Goal: Task Accomplishment & Management: Manage account settings

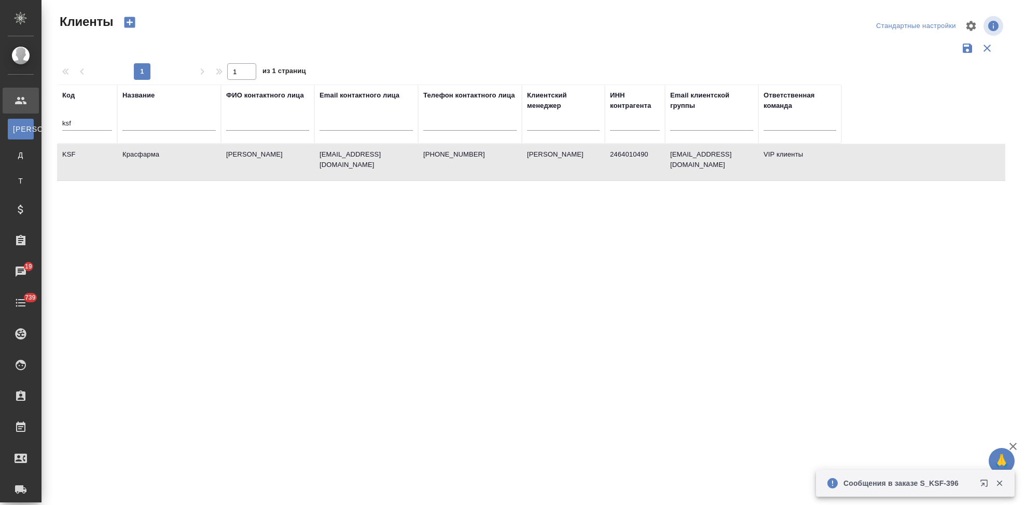
select select "RU"
click at [95, 123] on input "ksf" at bounding box center [87, 124] width 50 height 13
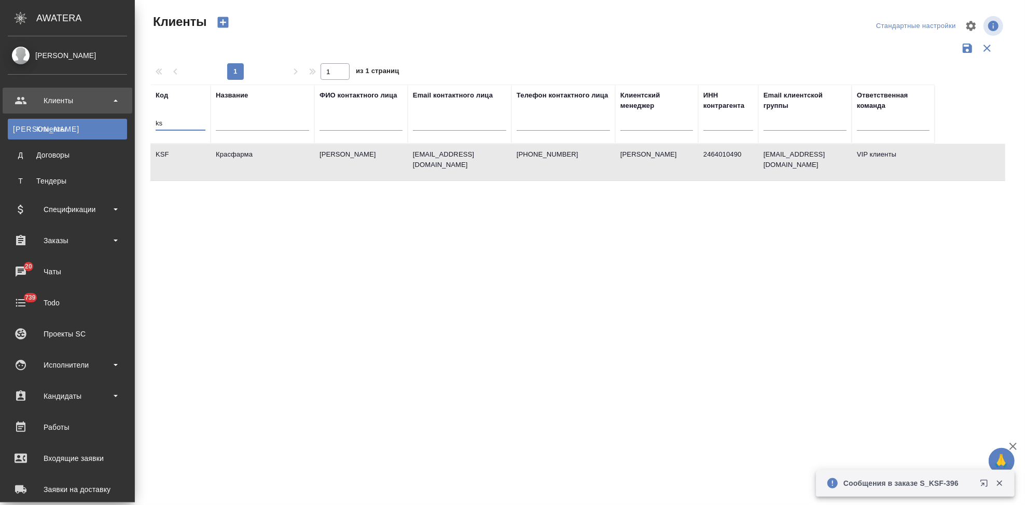
type input "k"
type input "т"
type input "nvrt"
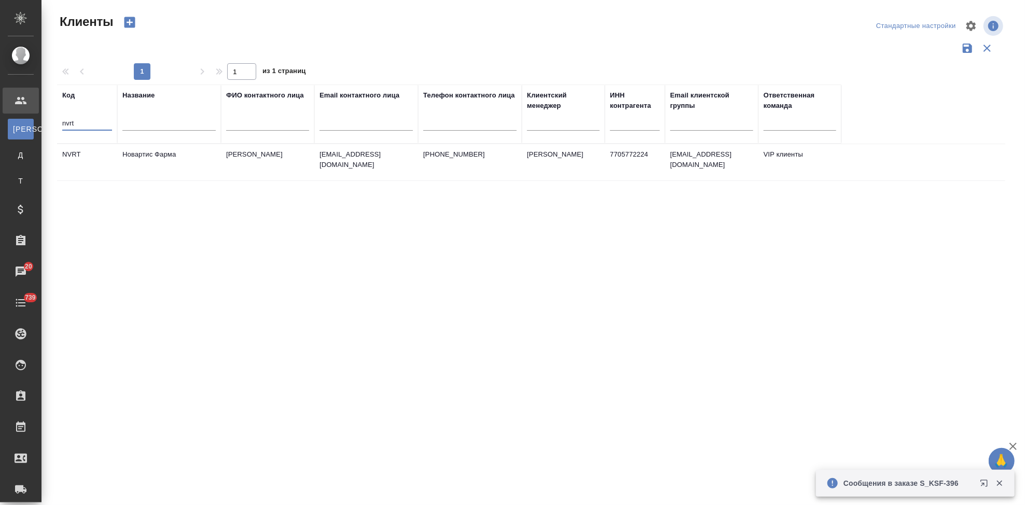
click at [254, 161] on td "Головина Дарья" at bounding box center [267, 162] width 93 height 36
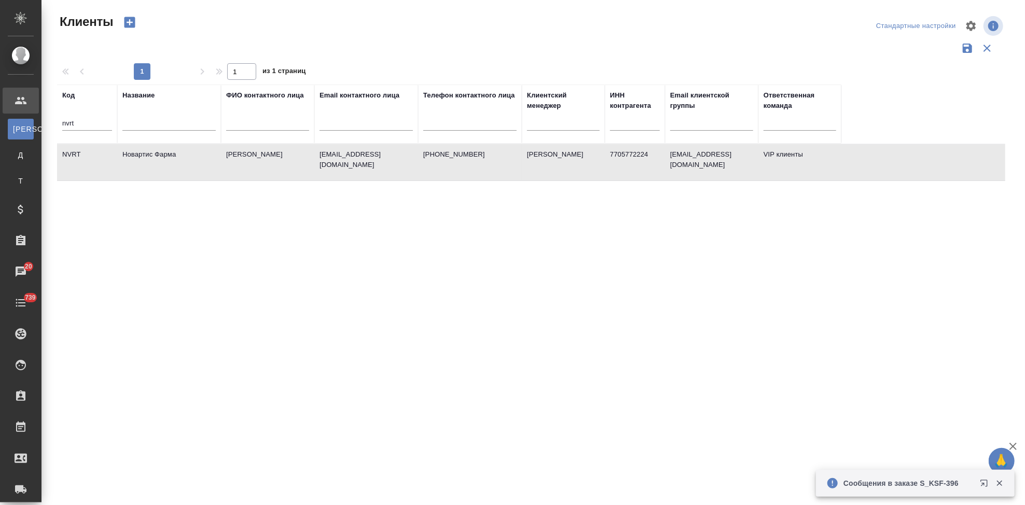
click at [254, 161] on td "Головина Дарья" at bounding box center [267, 162] width 93 height 36
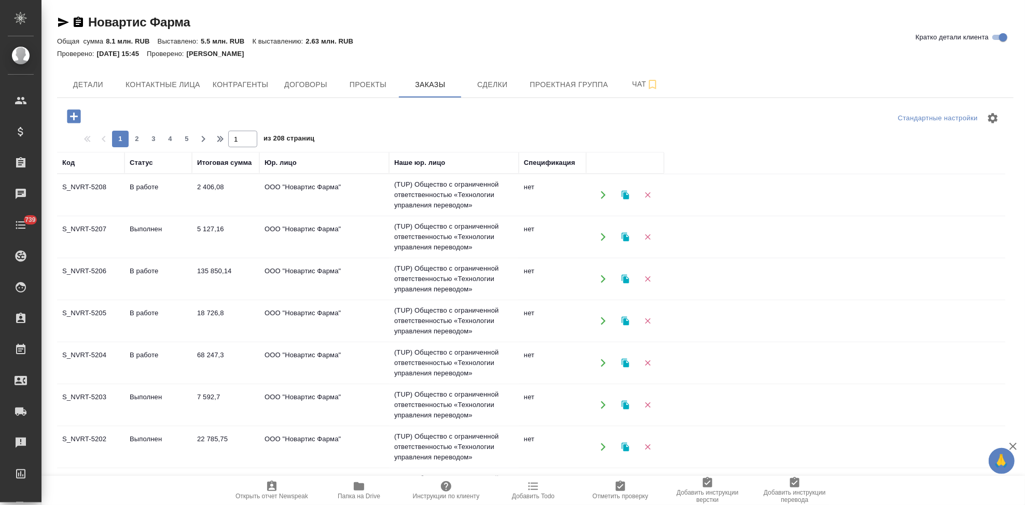
click at [75, 122] on icon "button" at bounding box center [73, 115] width 13 height 13
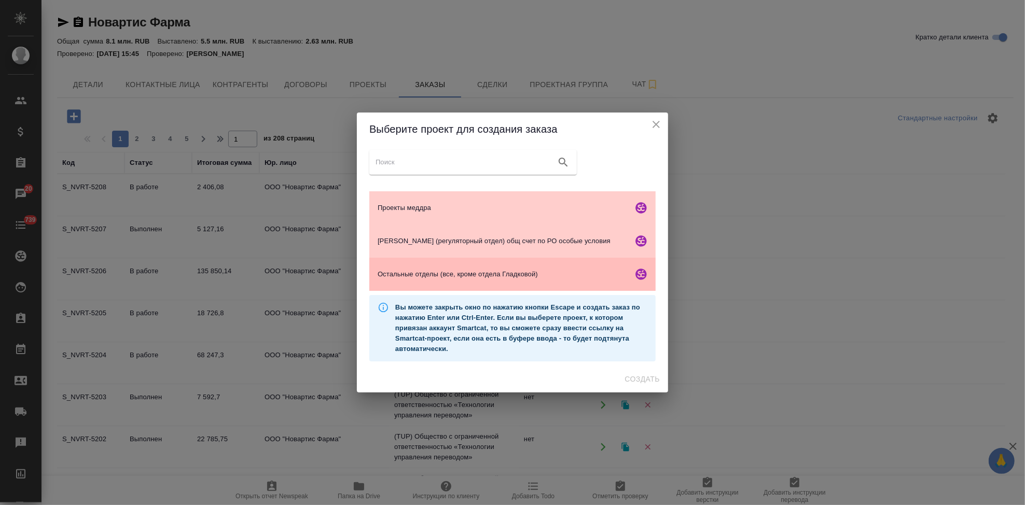
click at [403, 264] on div "Остальные отделы (все, кроме отдела Гладковой)" at bounding box center [512, 274] width 286 height 33
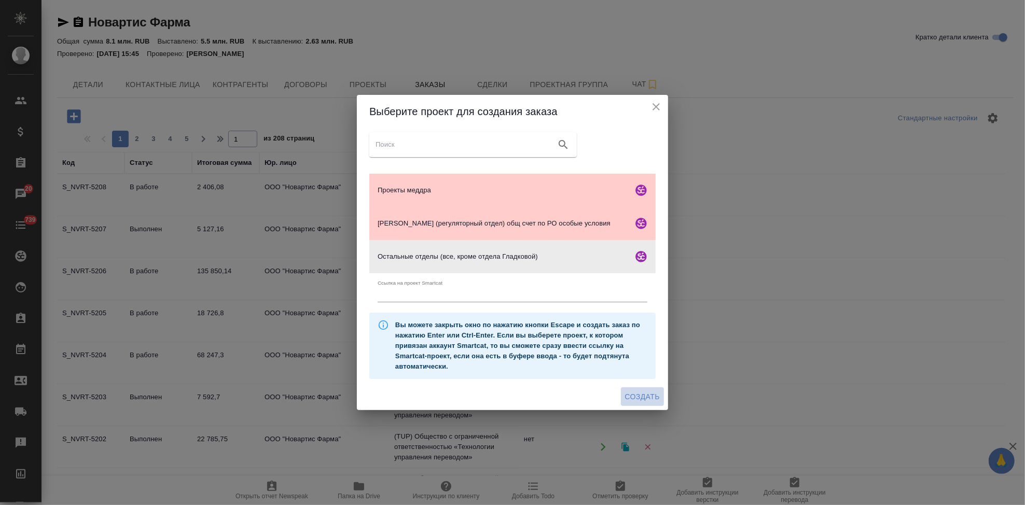
click at [638, 397] on span "Создать" at bounding box center [642, 397] width 35 height 13
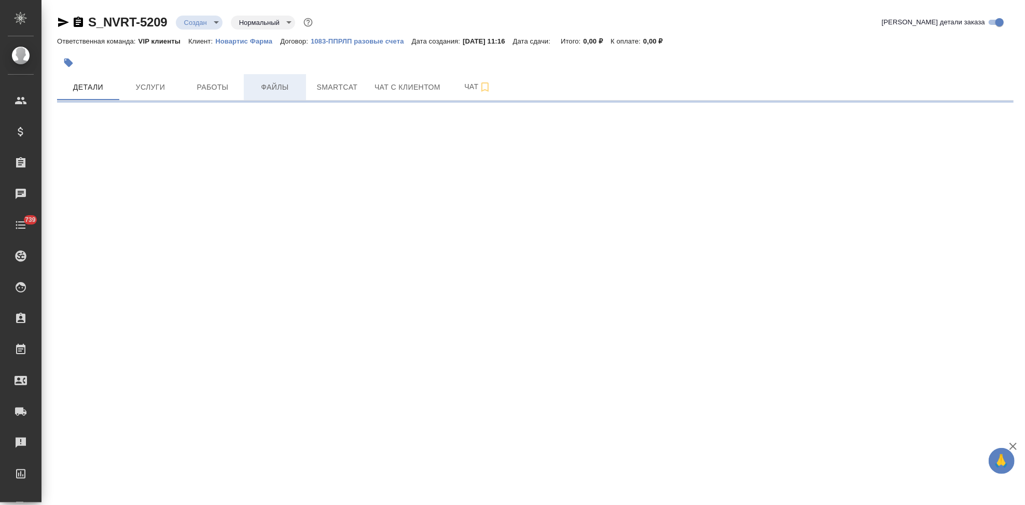
select select "RU"
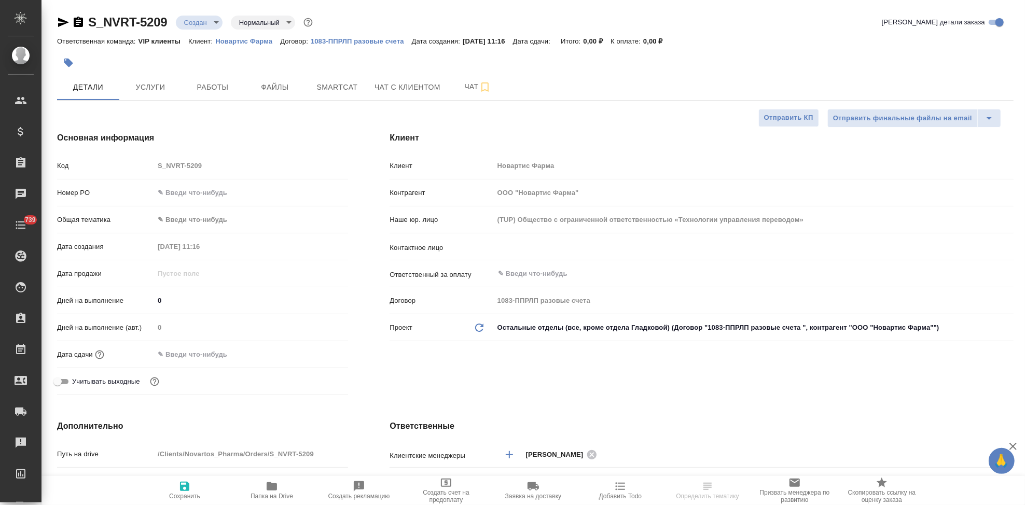
type textarea "x"
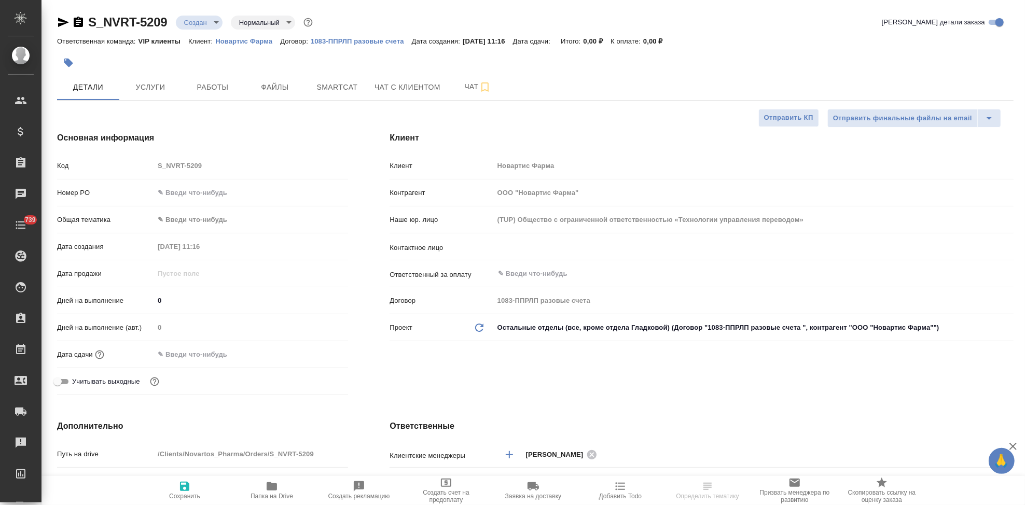
type textarea "x"
click at [221, 356] on input "text" at bounding box center [200, 354] width 91 height 15
click at [312, 350] on icon "button" at bounding box center [318, 353] width 12 height 12
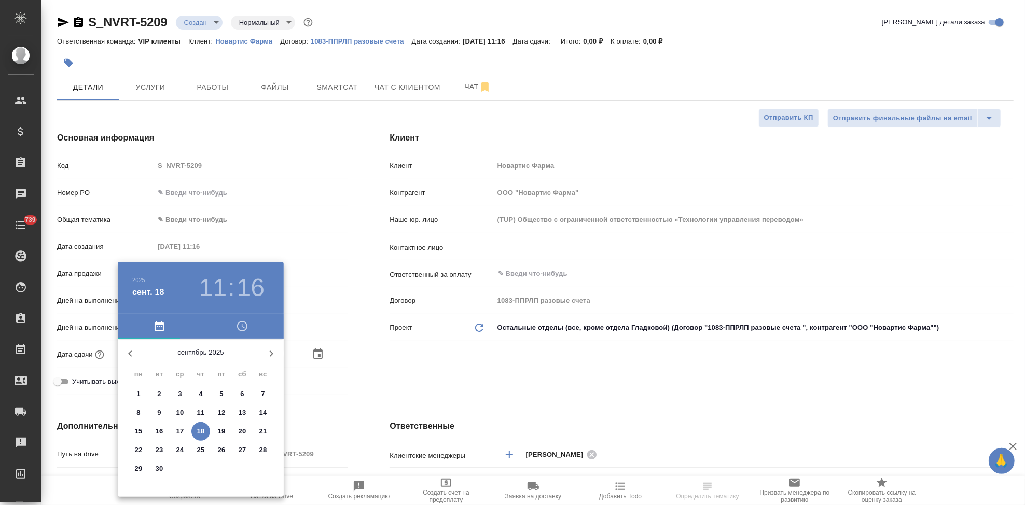
click at [265, 430] on p "21" at bounding box center [263, 431] width 8 height 10
type input "21.09.2025 11:16"
type textarea "x"
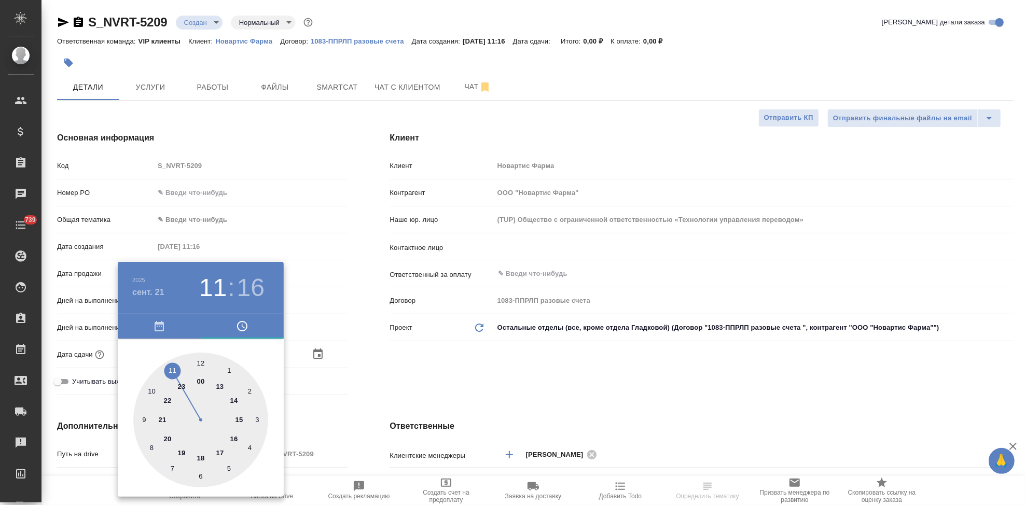
type input "21.09.2025 23:16"
type textarea "x"
type input "21.09.2025 17:16"
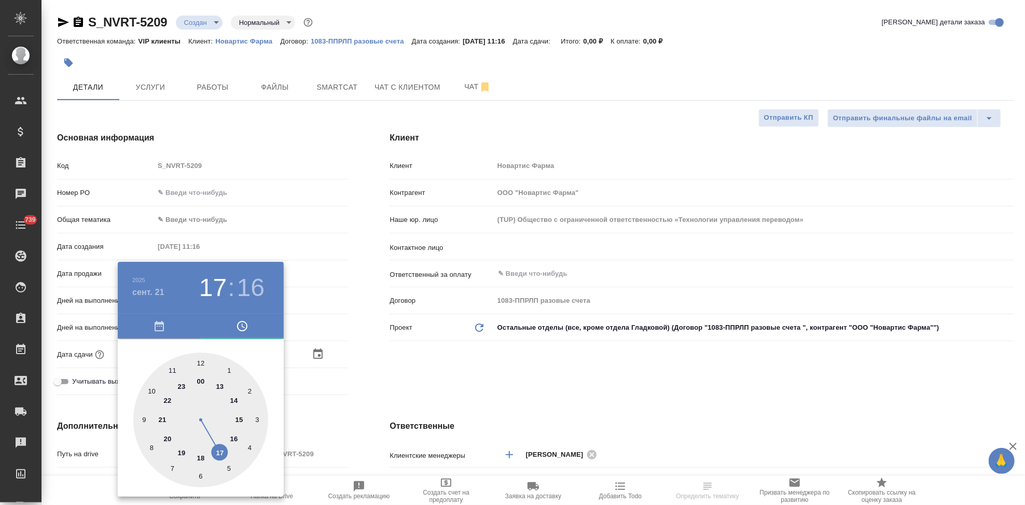
type textarea "x"
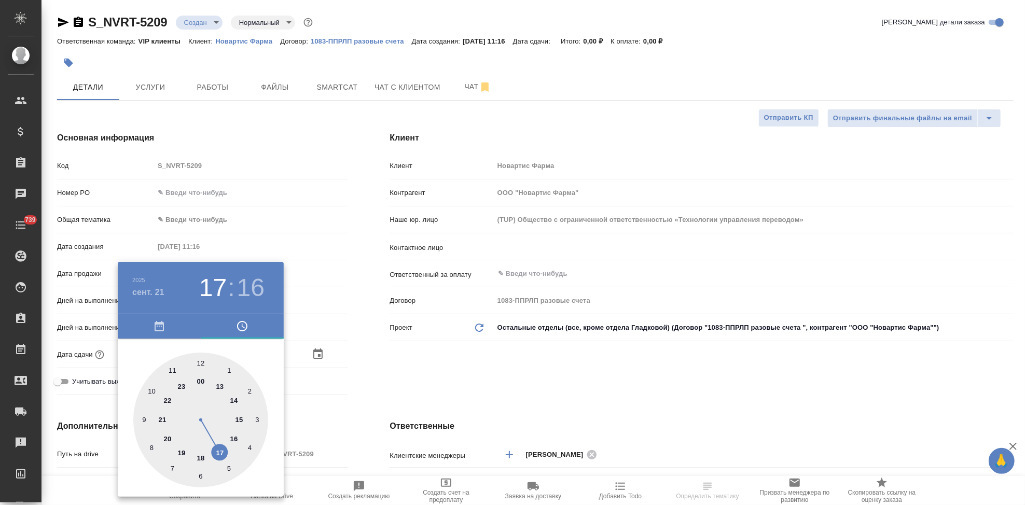
type textarea "x"
click at [220, 448] on div at bounding box center [200, 420] width 135 height 135
type textarea "x"
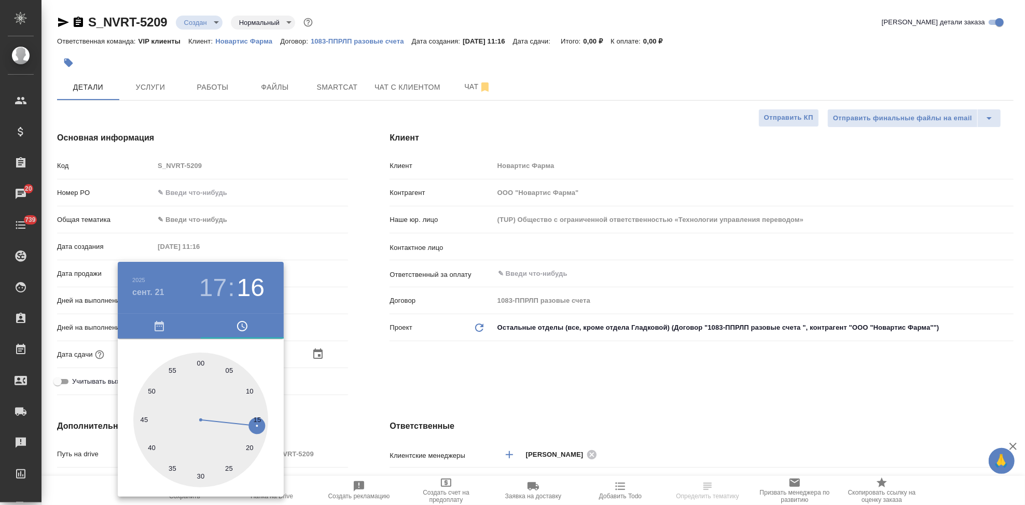
click at [205, 364] on div at bounding box center [200, 420] width 135 height 135
type input "21.09.2025 17:01"
type textarea "x"
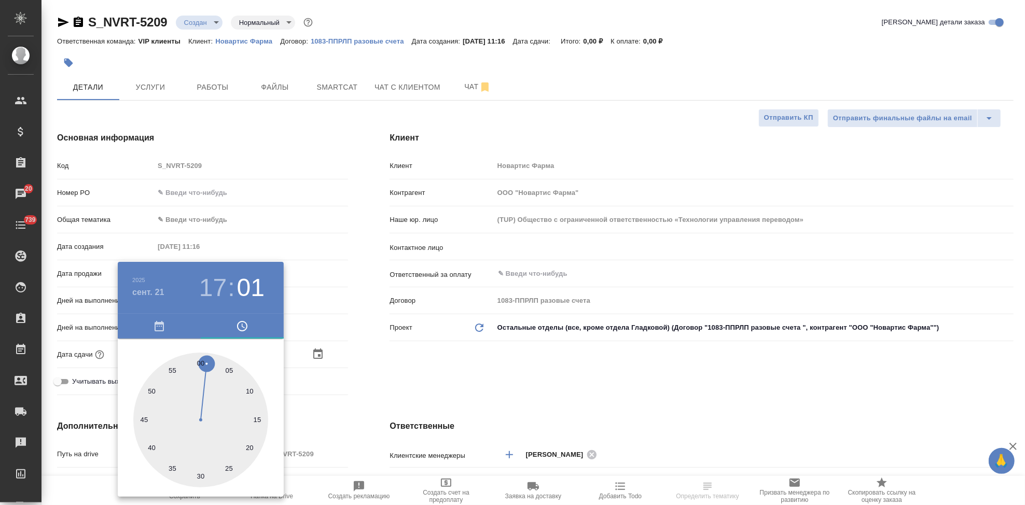
click at [200, 360] on div at bounding box center [200, 420] width 135 height 135
type input "21.09.2025 17:00"
type textarea "x"
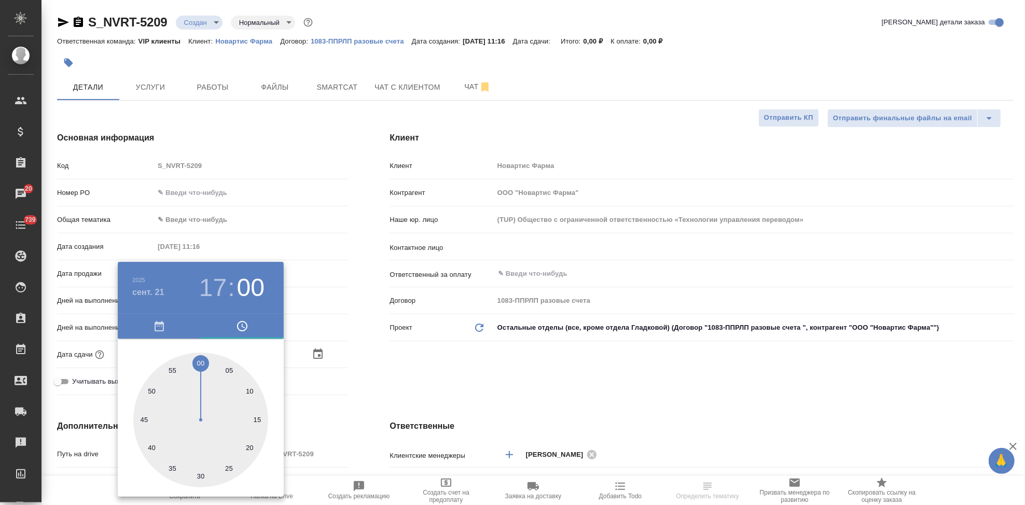
type textarea "x"
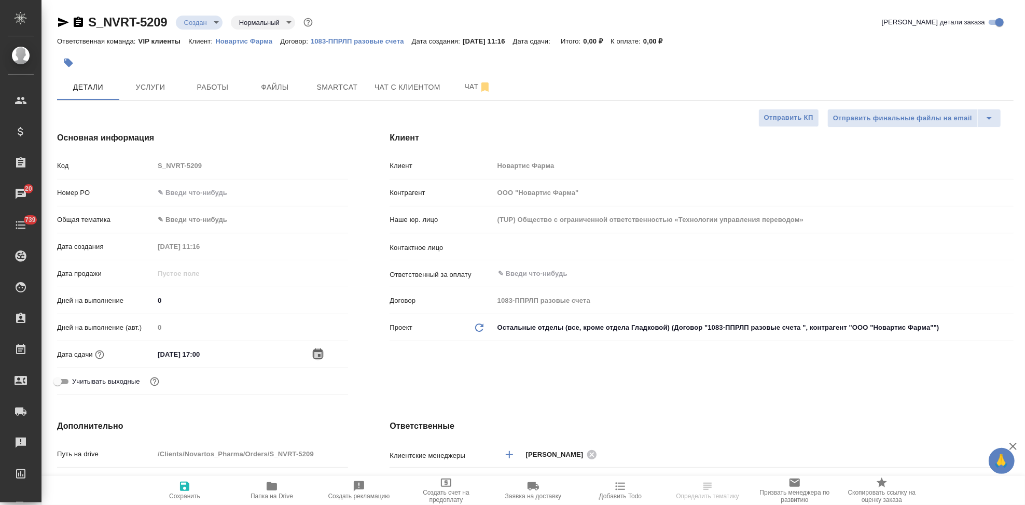
click at [183, 489] on div ".cls-1 fill:#fff; AWATERA Kabargina Anna Клиенты Спецификации Заказы 20 Чаты 73…" at bounding box center [512, 252] width 1025 height 505
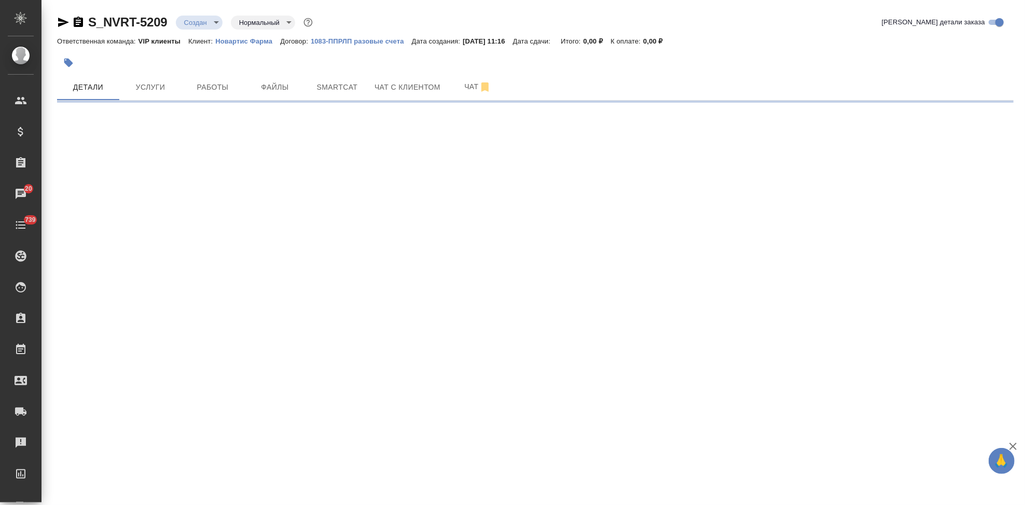
select select "RU"
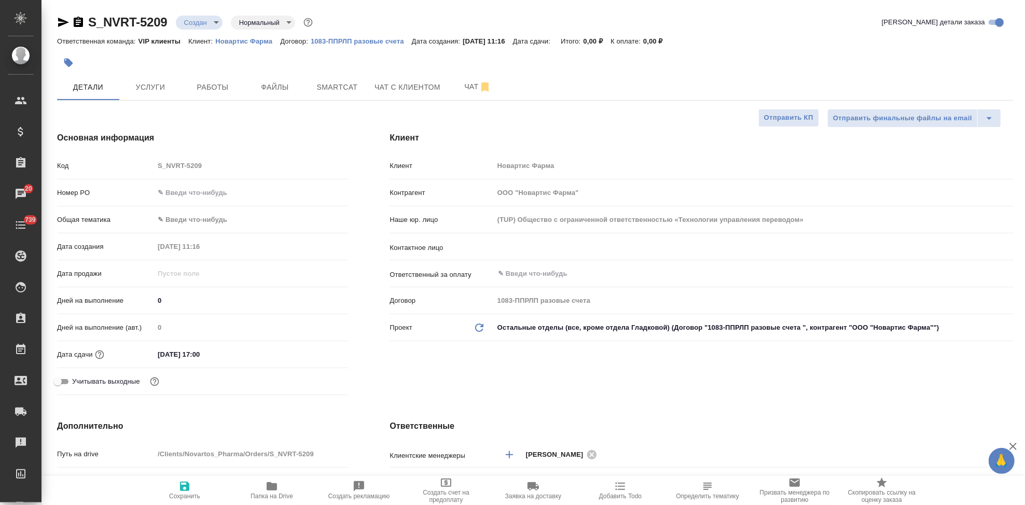
type textarea "x"
click at [552, 252] on input "text" at bounding box center [736, 247] width 479 height 12
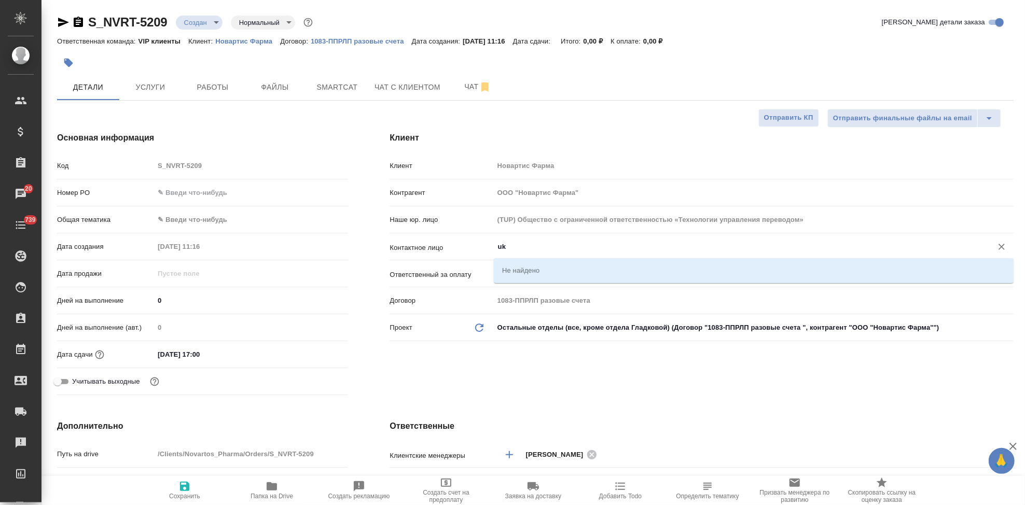
type input "u"
type textarea "x"
click at [546, 265] on li "Трифонова Мария" at bounding box center [754, 270] width 520 height 19
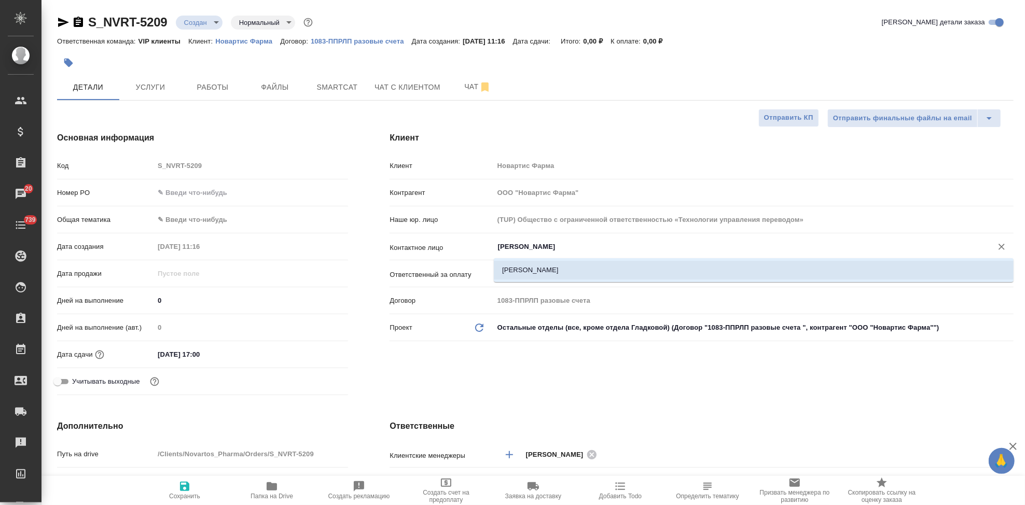
type input "Трифонова Мария"
type textarea "x"
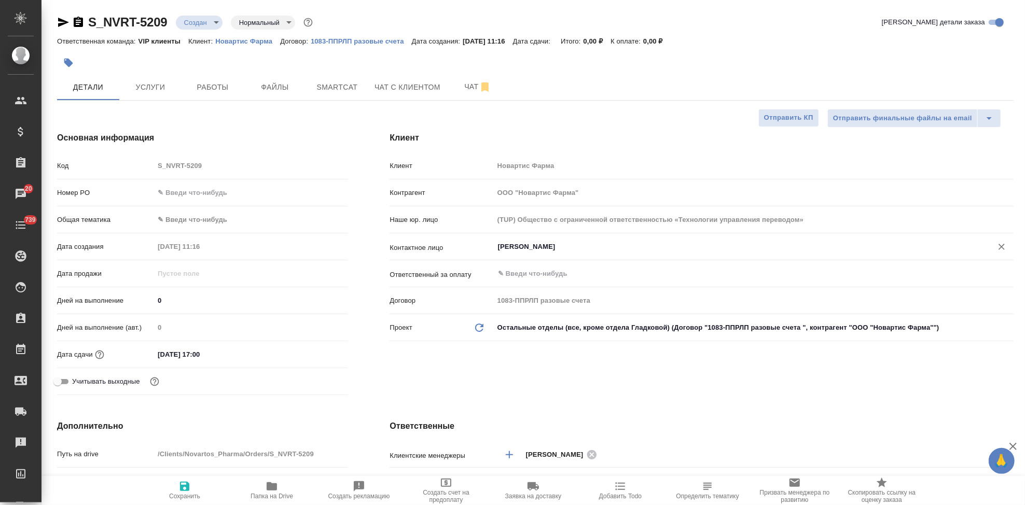
type input "Трифонова Мария"
click at [192, 491] on span "Сохранить" at bounding box center [184, 490] width 75 height 20
type textarea "x"
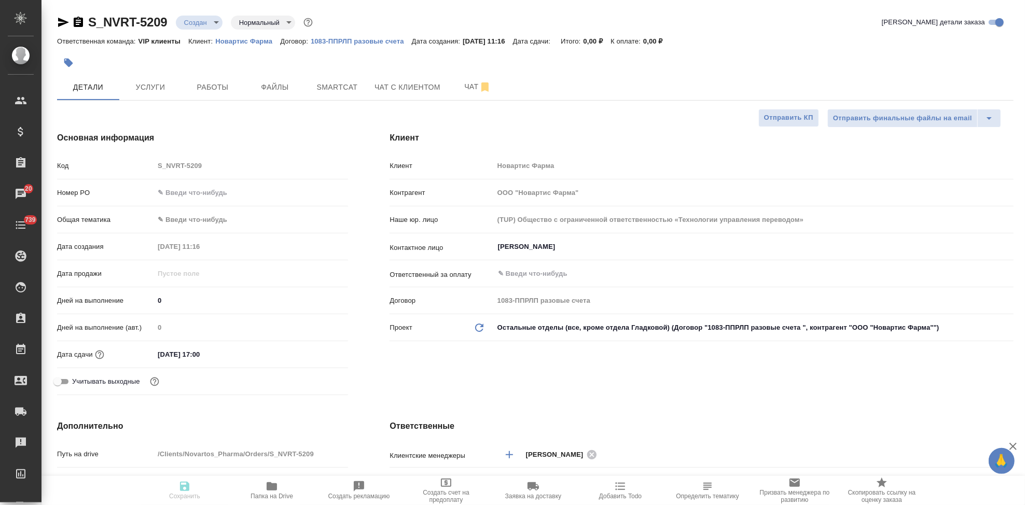
type textarea "x"
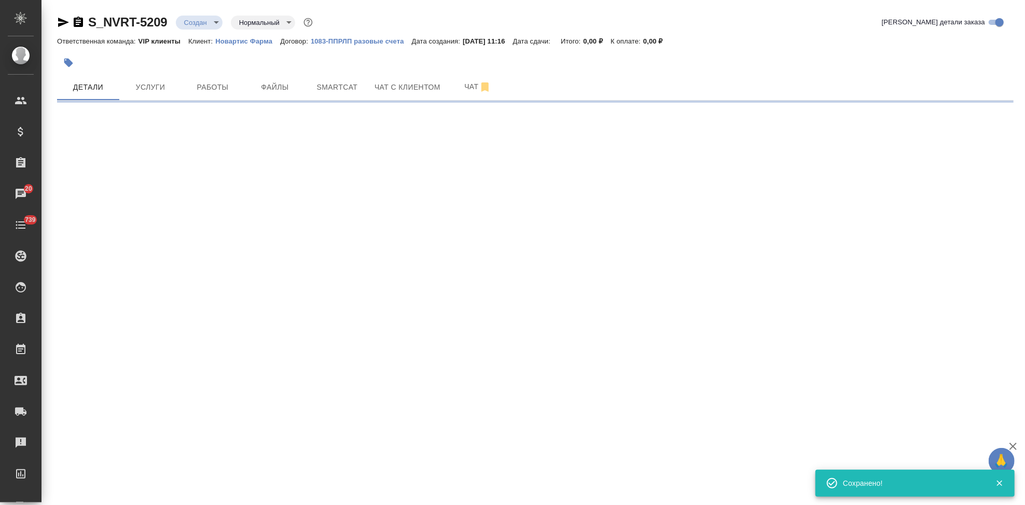
select select "RU"
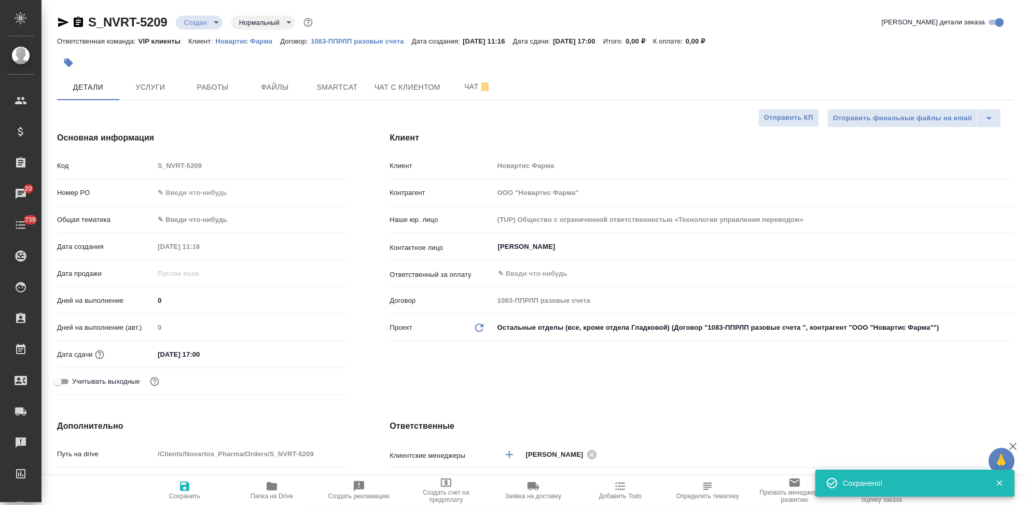
type textarea "x"
click at [283, 87] on span "Файлы" at bounding box center [275, 87] width 50 height 13
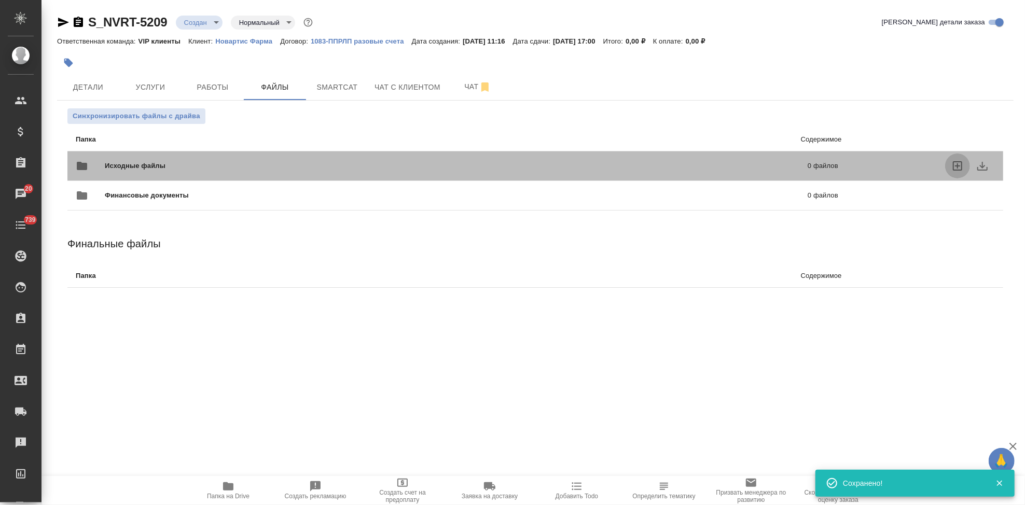
click at [959, 170] on icon "uploadFiles" at bounding box center [957, 165] width 9 height 9
click at [0, 0] on input "uploadFiles" at bounding box center [0, 0] width 0 height 0
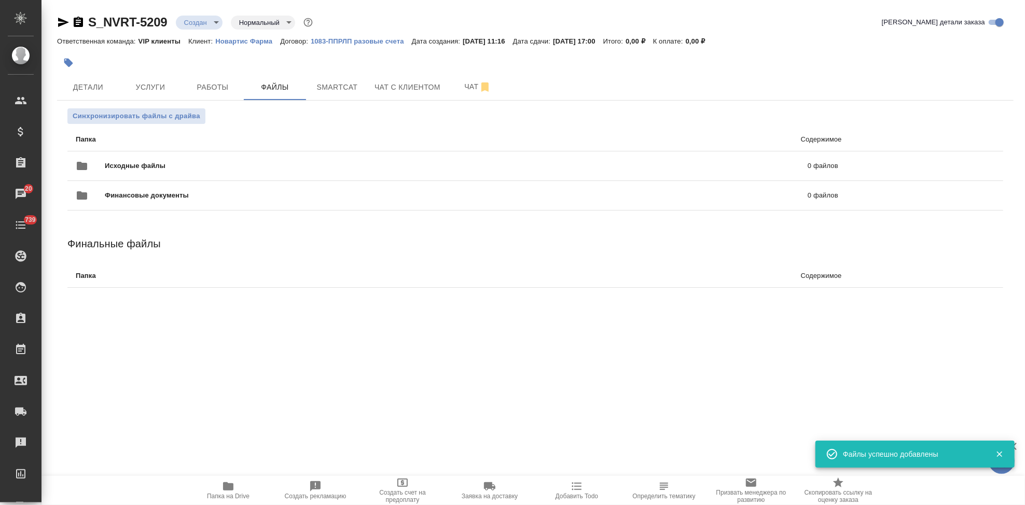
click at [214, 27] on body "🙏 .cls-1 fill:#fff; AWATERA Kabargina Anna Клиенты Спецификации Заказы 20 Чаты …" at bounding box center [512, 252] width 1025 height 505
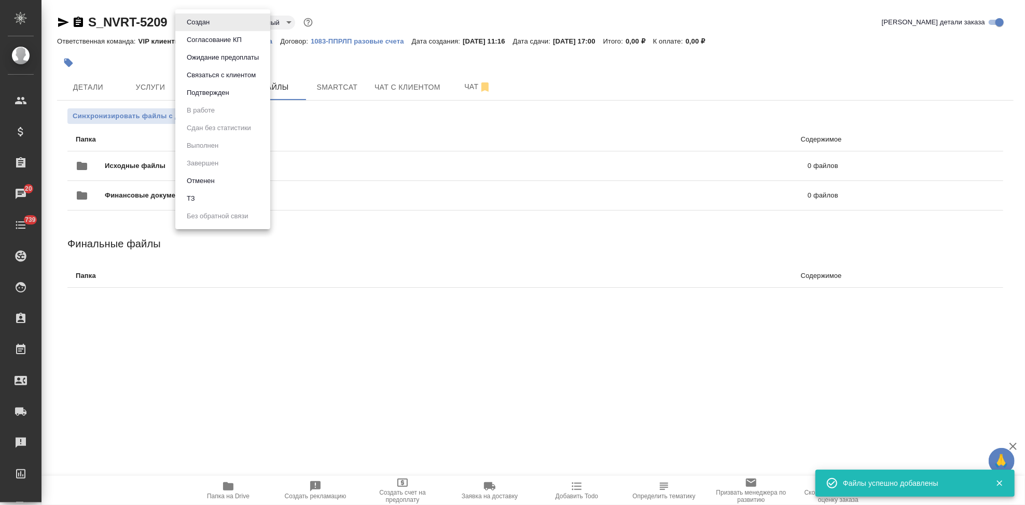
click at [212, 204] on li "ТЗ" at bounding box center [222, 199] width 95 height 18
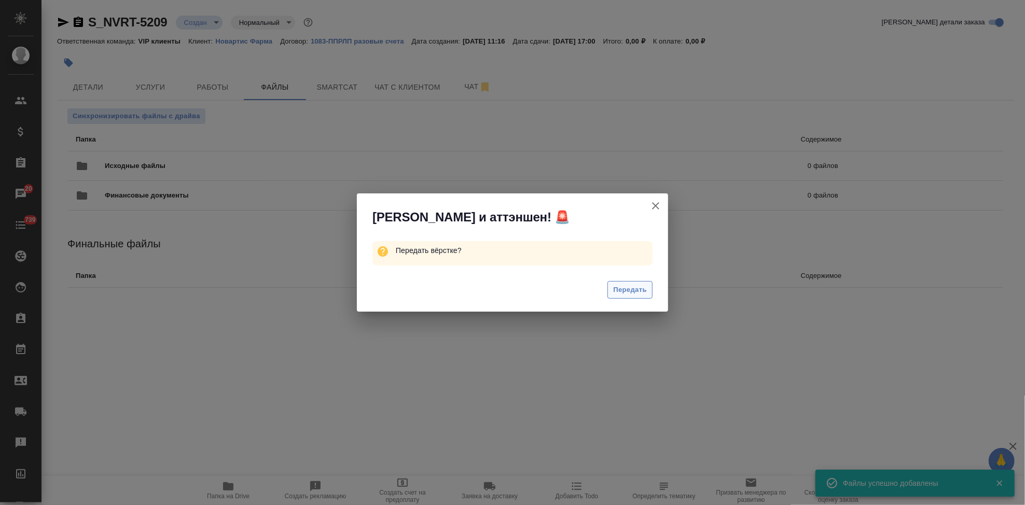
click at [633, 286] on span "Передать" at bounding box center [630, 290] width 34 height 12
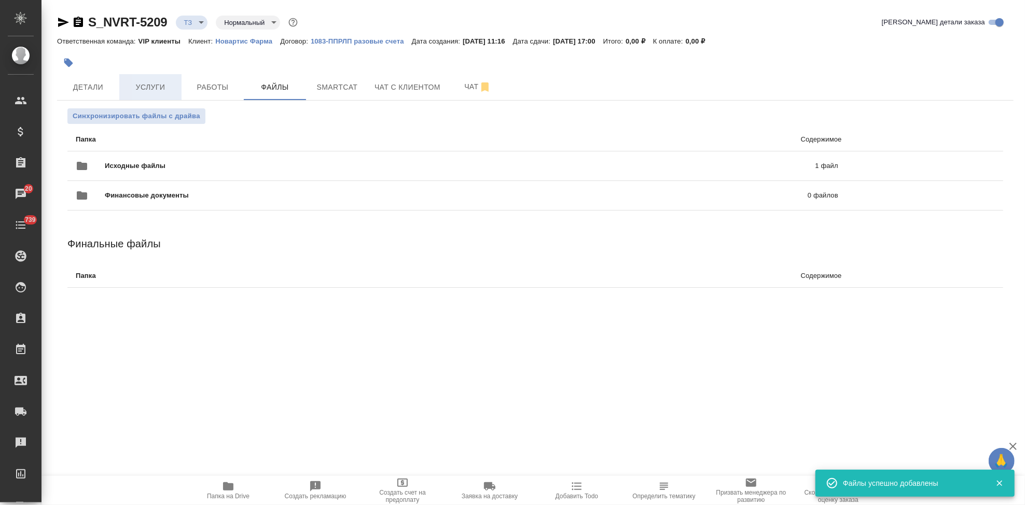
click at [143, 86] on span "Услуги" at bounding box center [151, 87] width 50 height 13
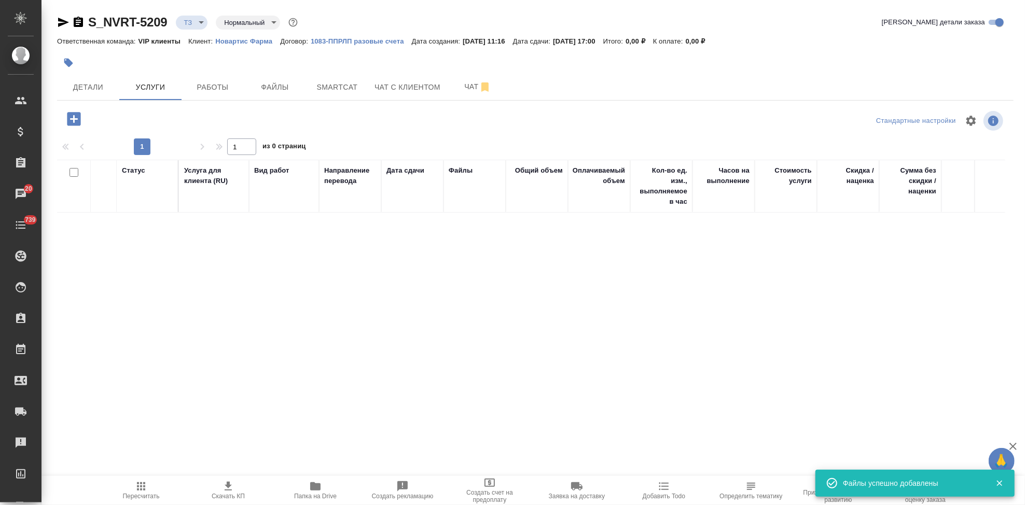
click at [75, 121] on icon "button" at bounding box center [73, 118] width 13 height 13
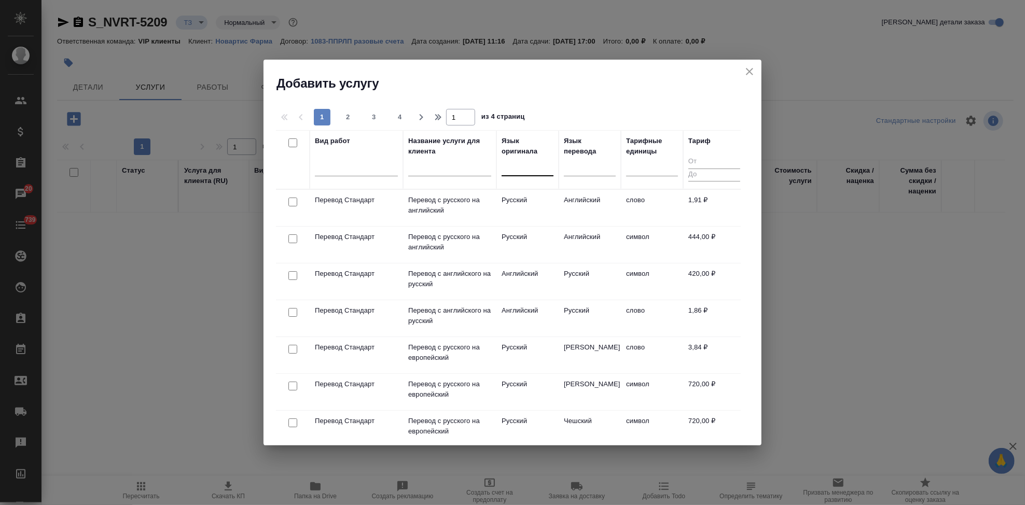
click at [526, 172] on div at bounding box center [528, 165] width 52 height 15
type input "англ"
click at [551, 201] on div "Английский" at bounding box center [580, 199] width 156 height 19
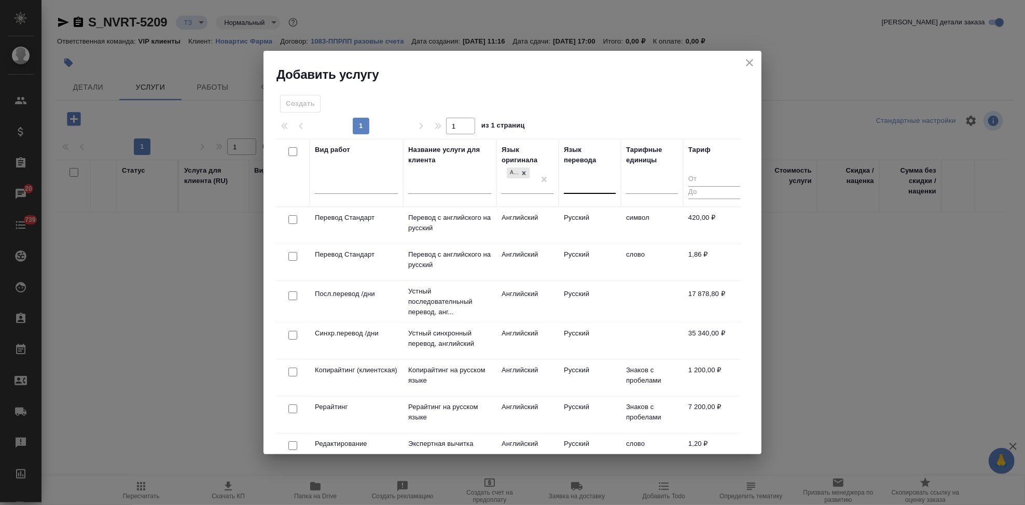
click at [580, 185] on div at bounding box center [590, 183] width 52 height 15
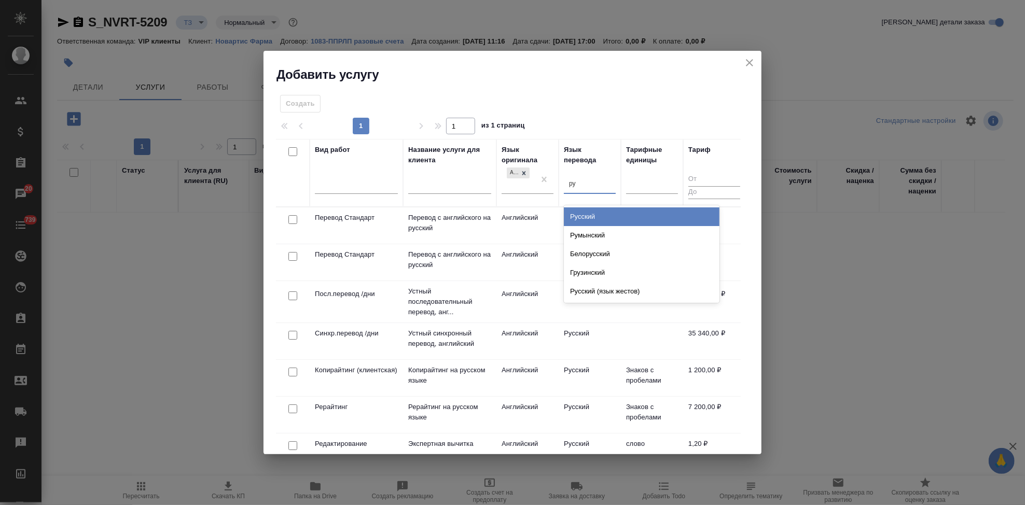
type input "рус"
click at [582, 220] on div "Русский" at bounding box center [642, 216] width 156 height 19
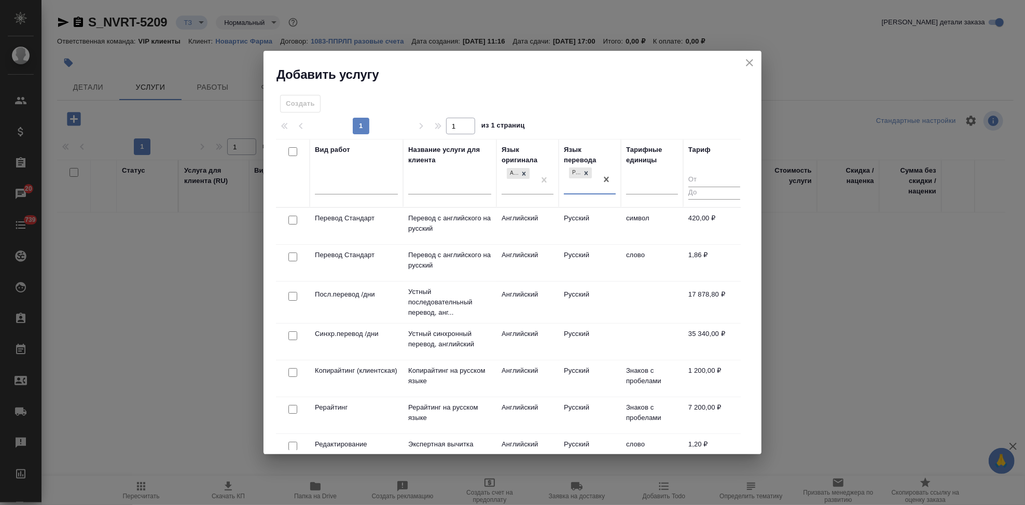
click at [546, 248] on td "Английский" at bounding box center [527, 263] width 62 height 36
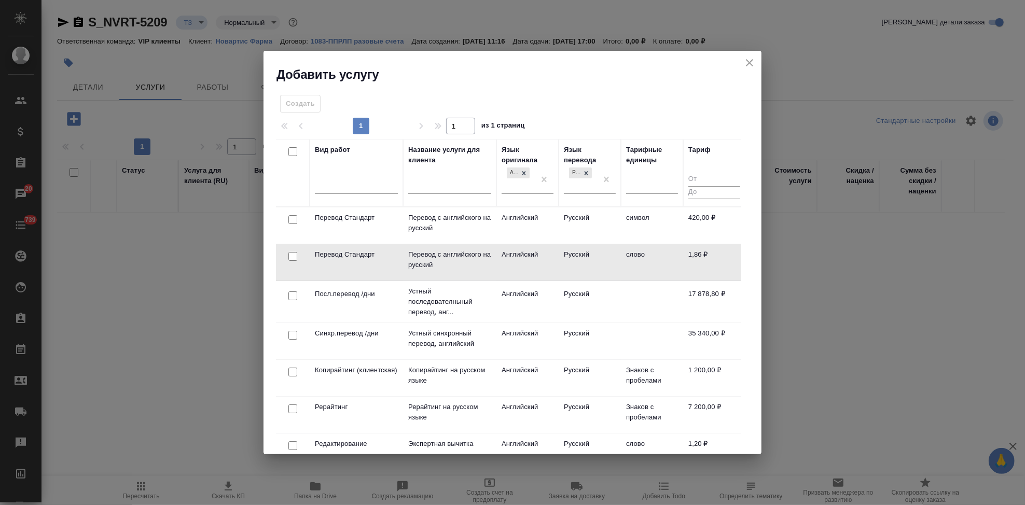
click at [546, 248] on td "Английский" at bounding box center [527, 262] width 62 height 36
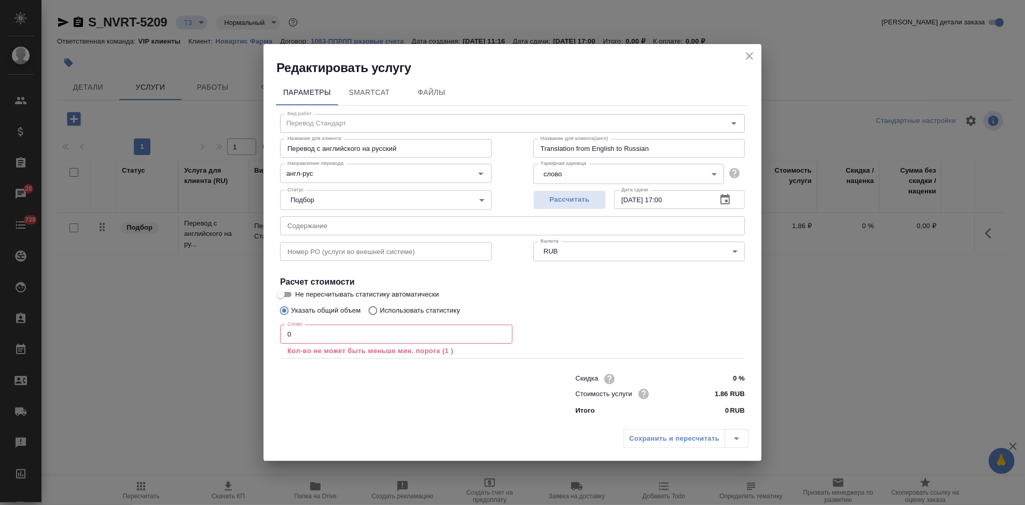
click at [390, 327] on input "0" at bounding box center [396, 334] width 232 height 19
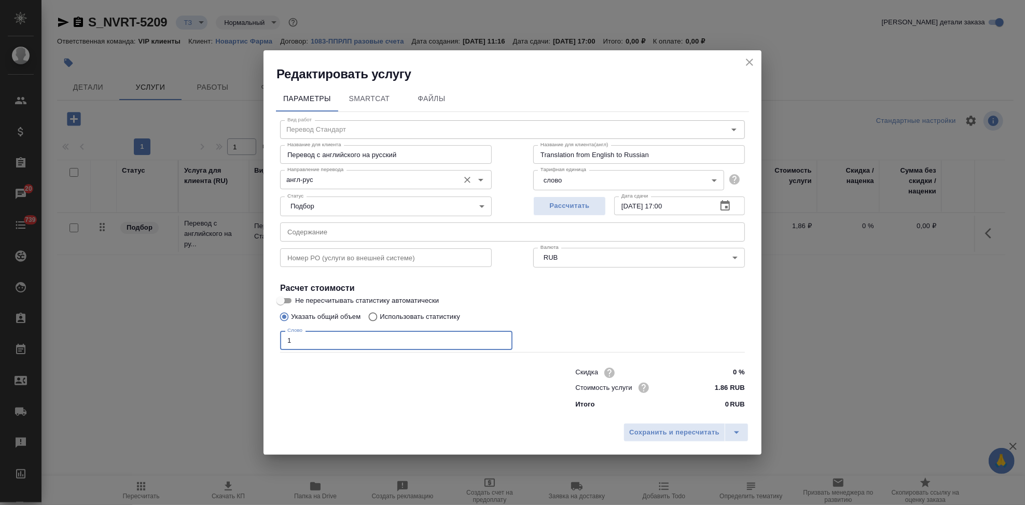
type input "1"
click at [317, 175] on input "англ-рус" at bounding box center [368, 179] width 171 height 12
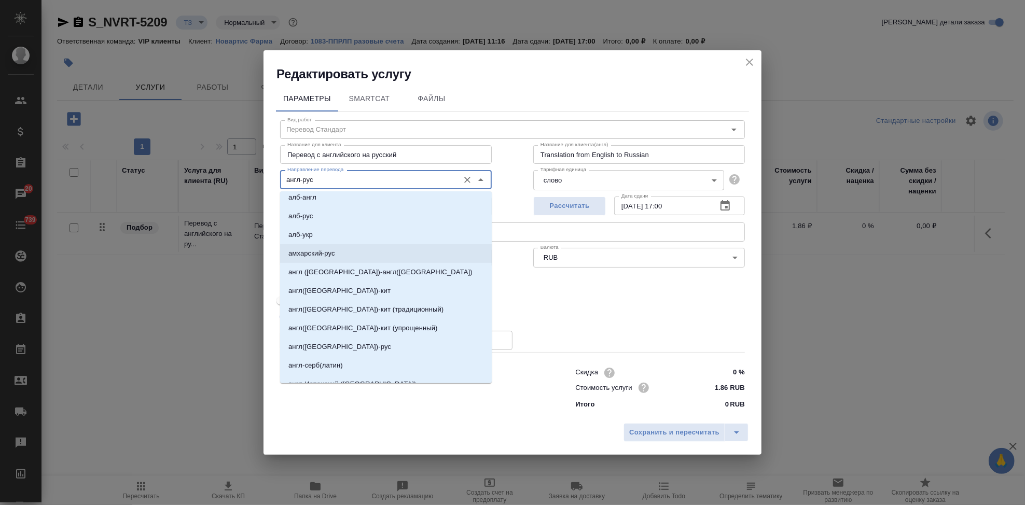
scroll to position [230, 0]
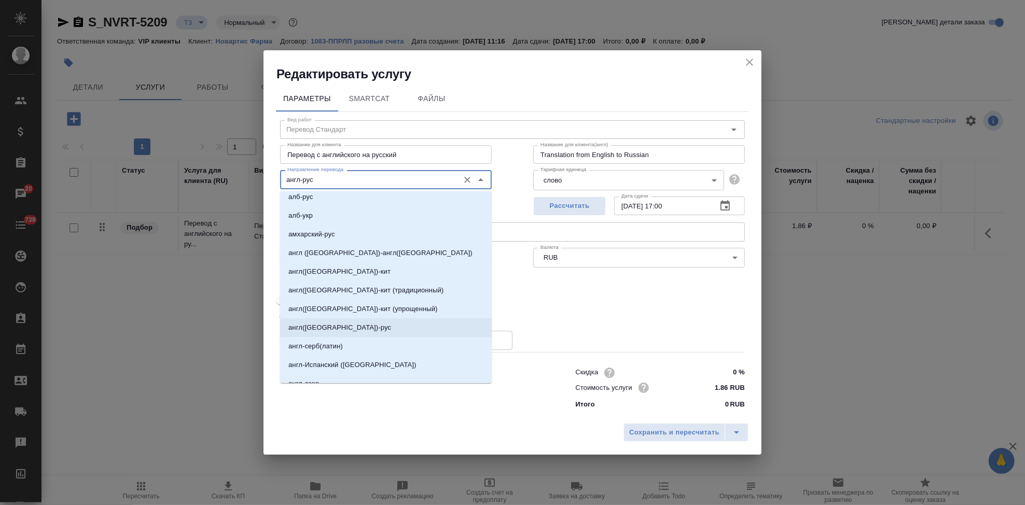
click at [326, 328] on p "англ(США)-рус" at bounding box center [339, 328] width 103 height 10
type input "англ(США)-рус"
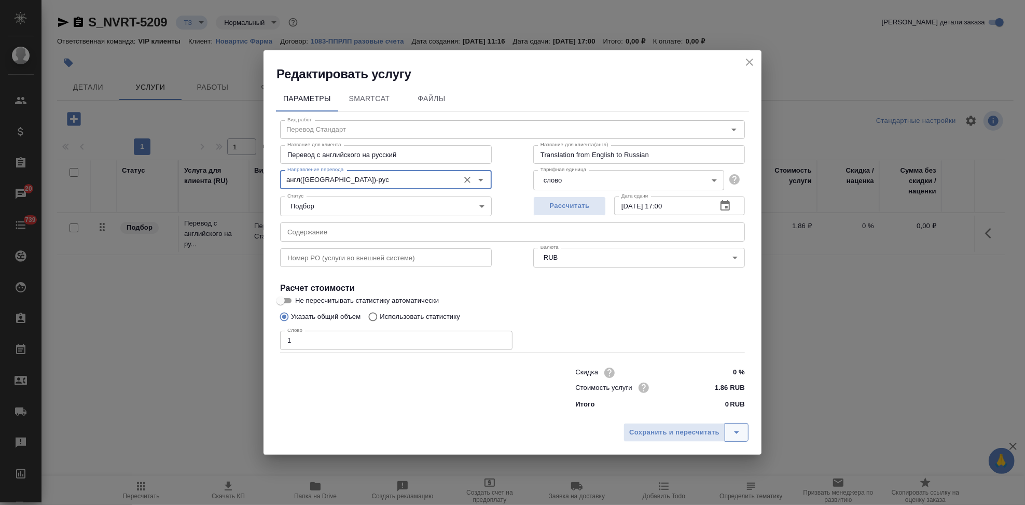
click at [736, 438] on icon "split button" at bounding box center [736, 432] width 12 height 12
click at [691, 415] on li "Сохранить" at bounding box center [687, 410] width 125 height 17
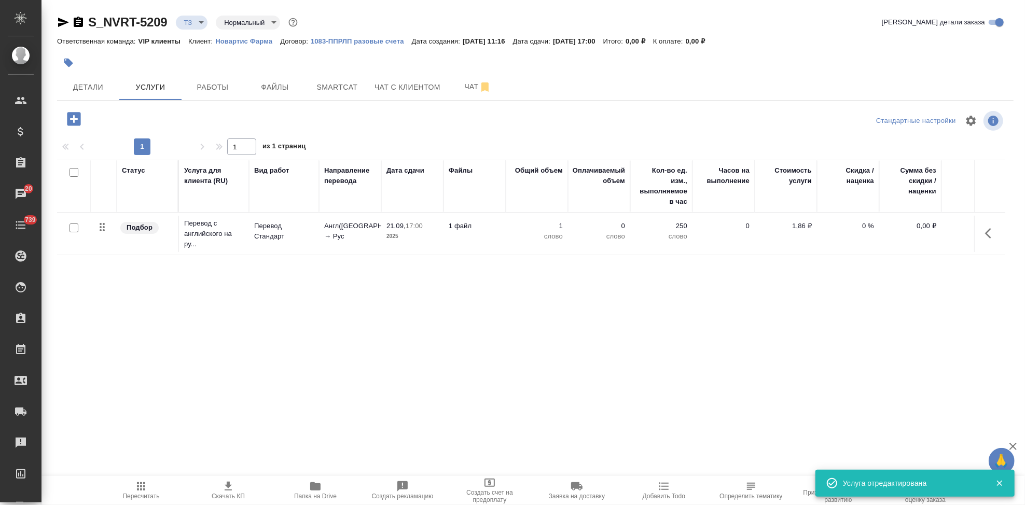
click at [71, 227] on input "checkbox" at bounding box center [73, 228] width 9 height 9
checkbox input "true"
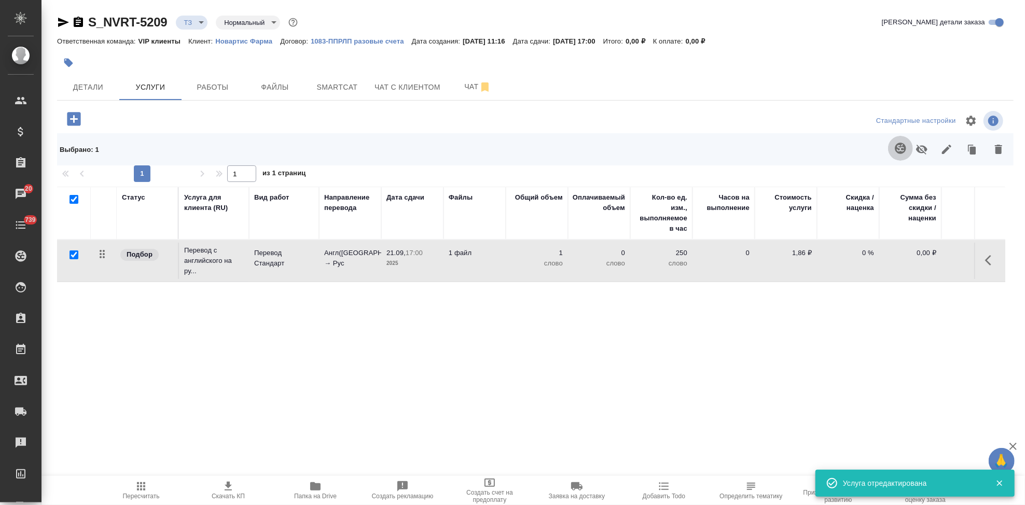
click at [896, 147] on icon "button" at bounding box center [900, 148] width 11 height 11
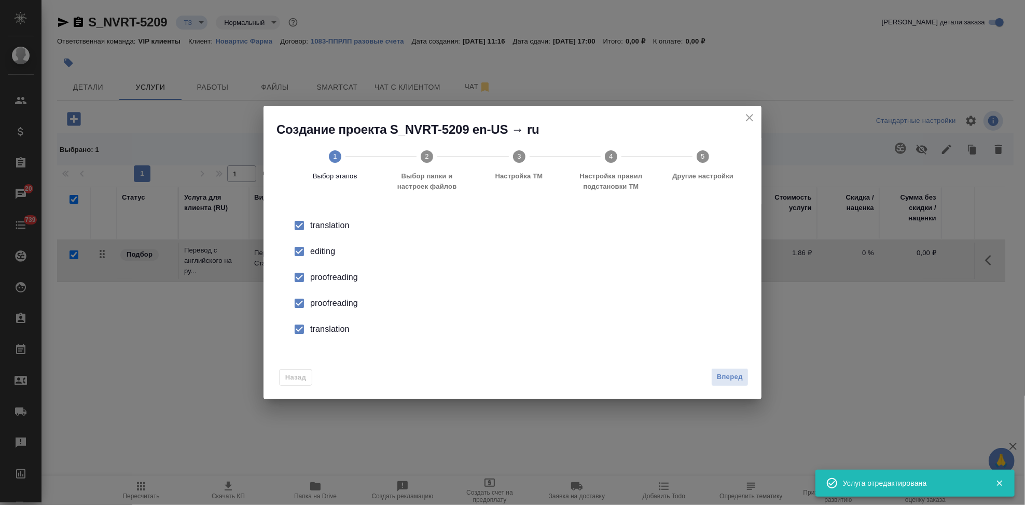
click at [294, 249] on input "checkbox" at bounding box center [299, 252] width 22 height 22
click at [304, 305] on input "checkbox" at bounding box center [299, 304] width 22 height 22
click at [301, 327] on input "checkbox" at bounding box center [299, 329] width 22 height 22
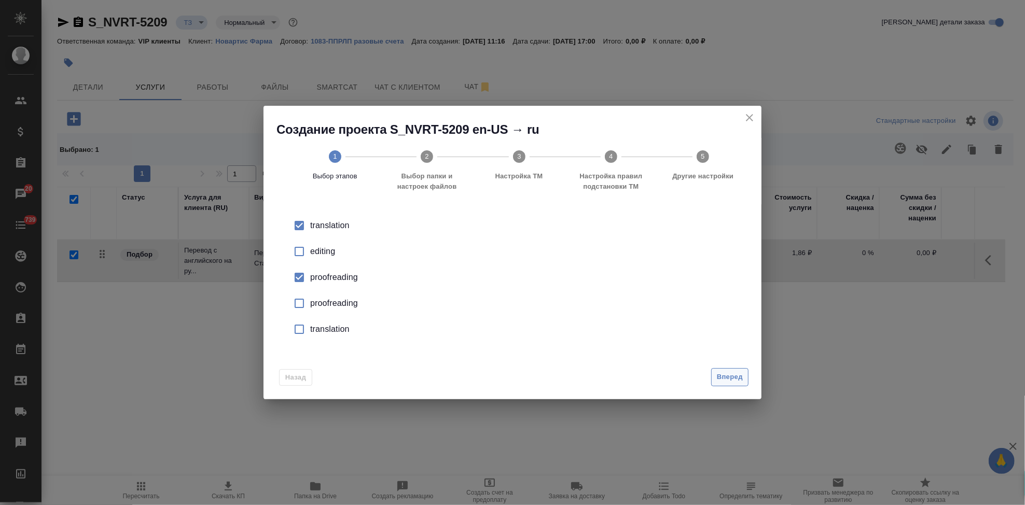
click at [741, 371] on span "Вперед" at bounding box center [730, 377] width 26 height 12
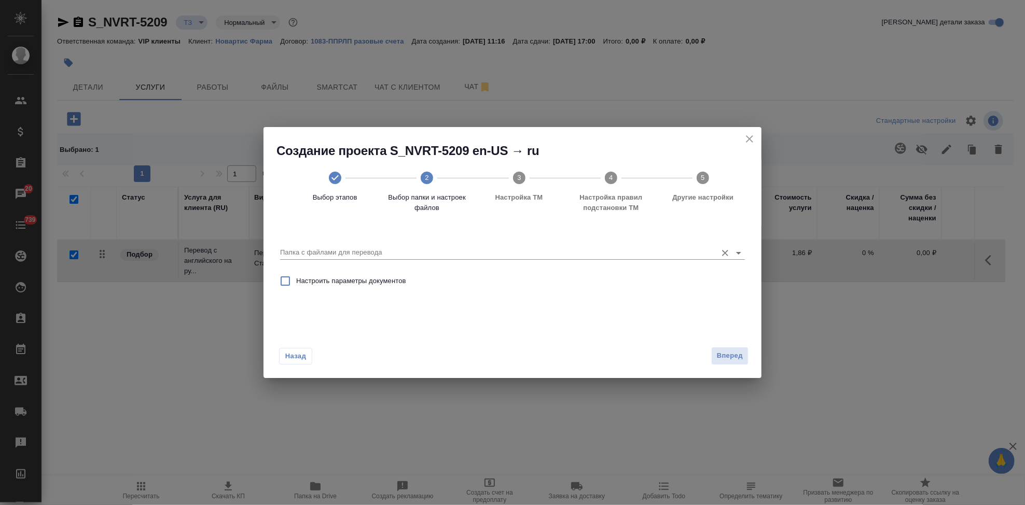
click at [679, 245] on div "Папка с файлами для перевода" at bounding box center [512, 248] width 465 height 21
click at [664, 252] on input "Папка с файлами для перевода" at bounding box center [496, 252] width 432 height 12
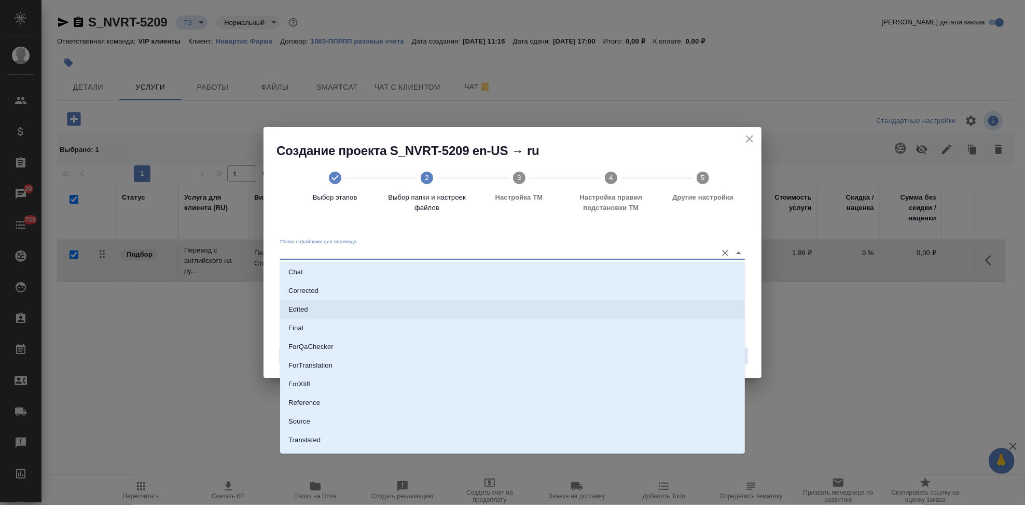
scroll to position [53, 0]
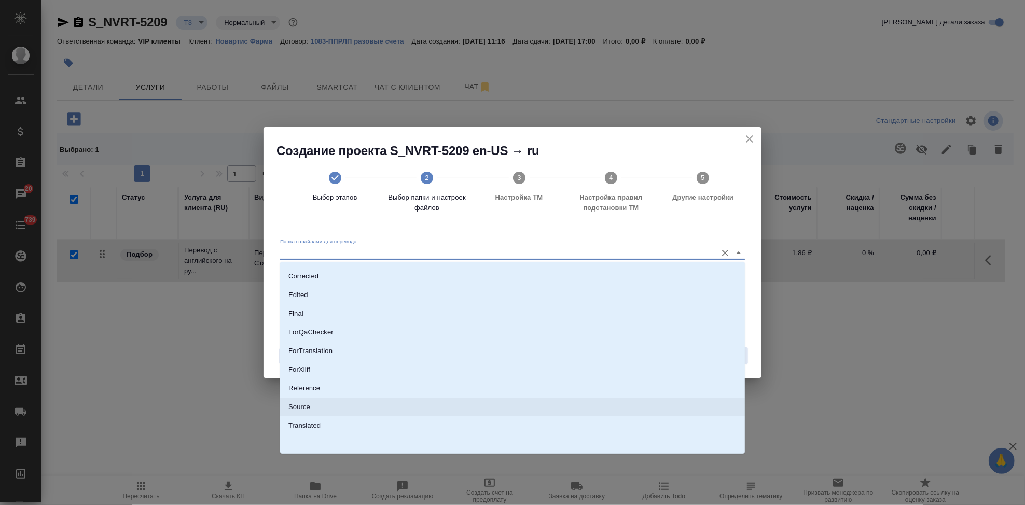
click at [342, 402] on li "Source" at bounding box center [512, 407] width 465 height 19
type input "Source"
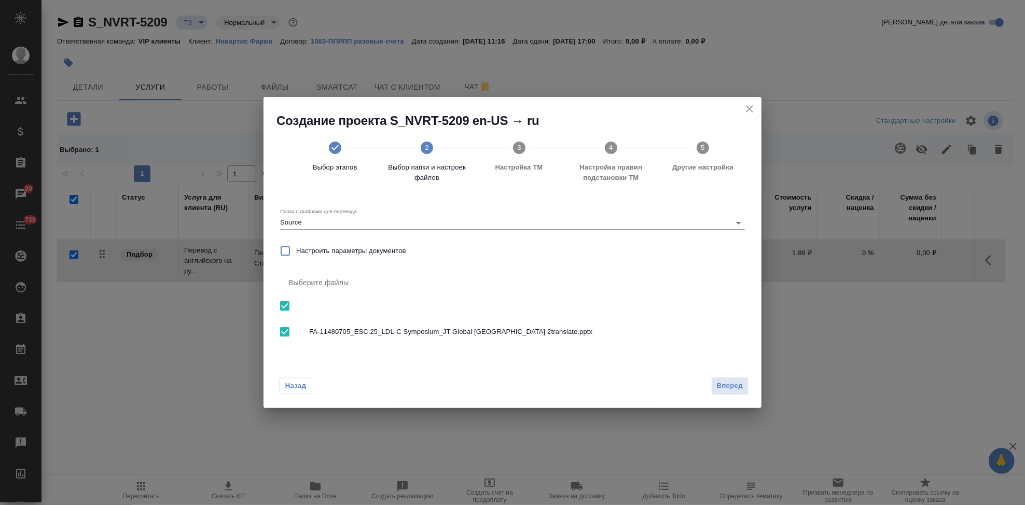
click at [739, 376] on div "Назад Вперед" at bounding box center [512, 383] width 498 height 49
click at [735, 383] on span "Вперед" at bounding box center [730, 386] width 26 height 12
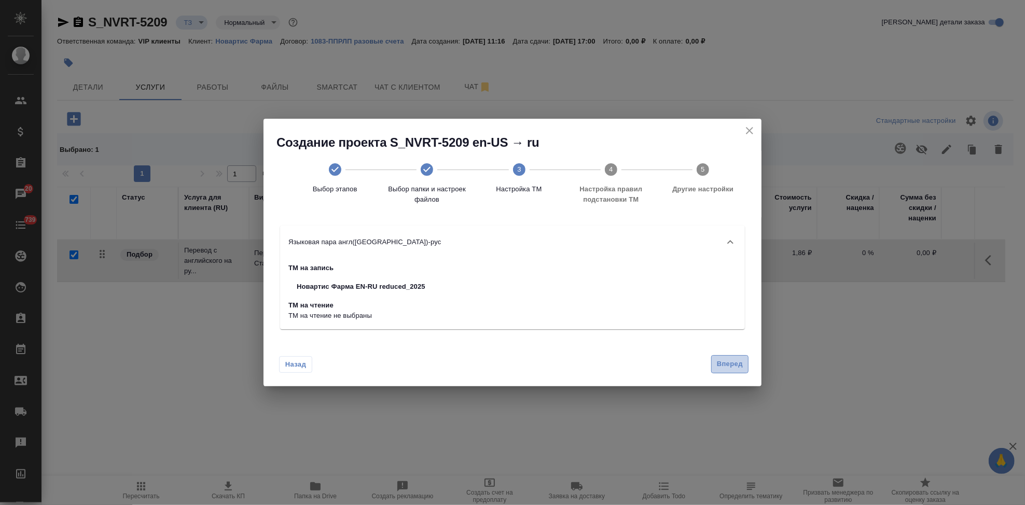
click at [731, 365] on span "Вперед" at bounding box center [730, 364] width 26 height 12
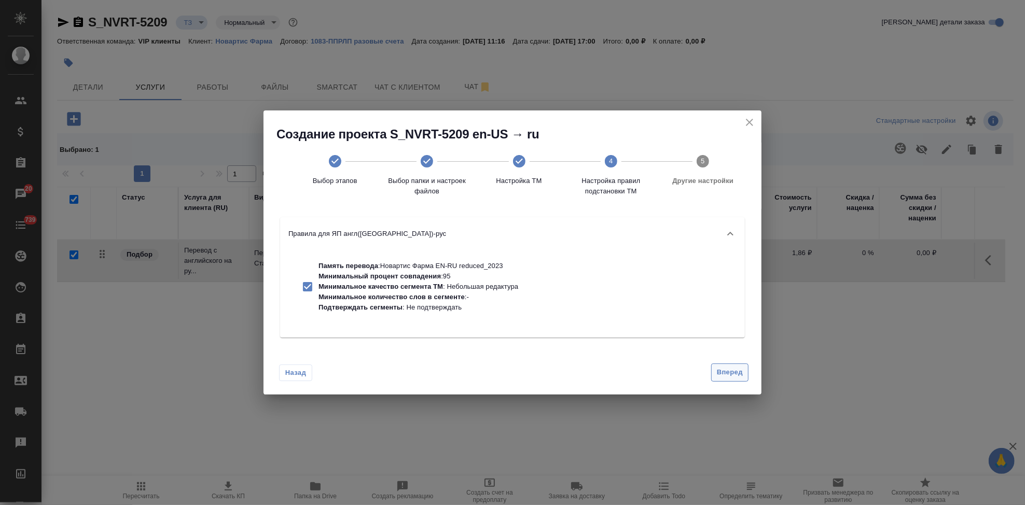
click at [724, 379] on button "Вперед" at bounding box center [729, 373] width 37 height 18
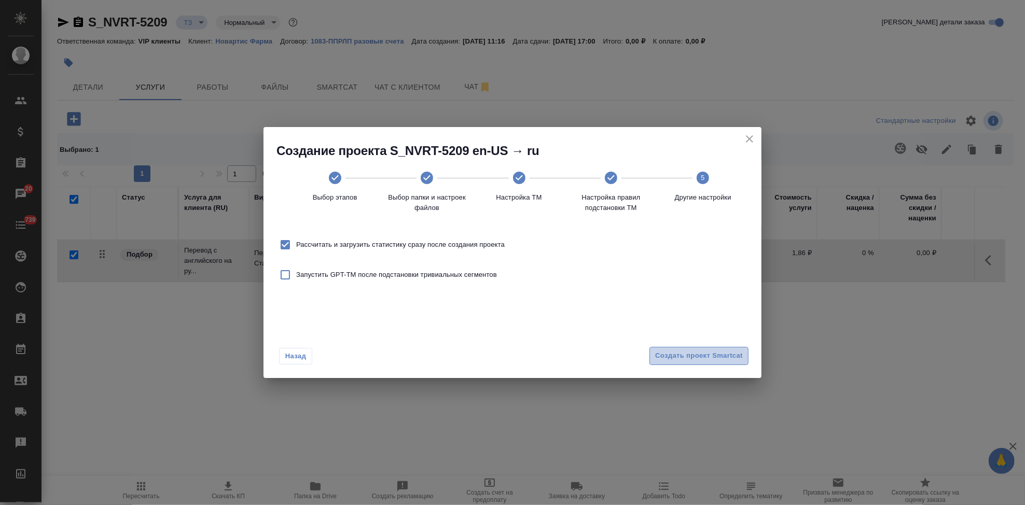
click at [723, 363] on button "Создать проект Smartcat" at bounding box center [698, 356] width 99 height 18
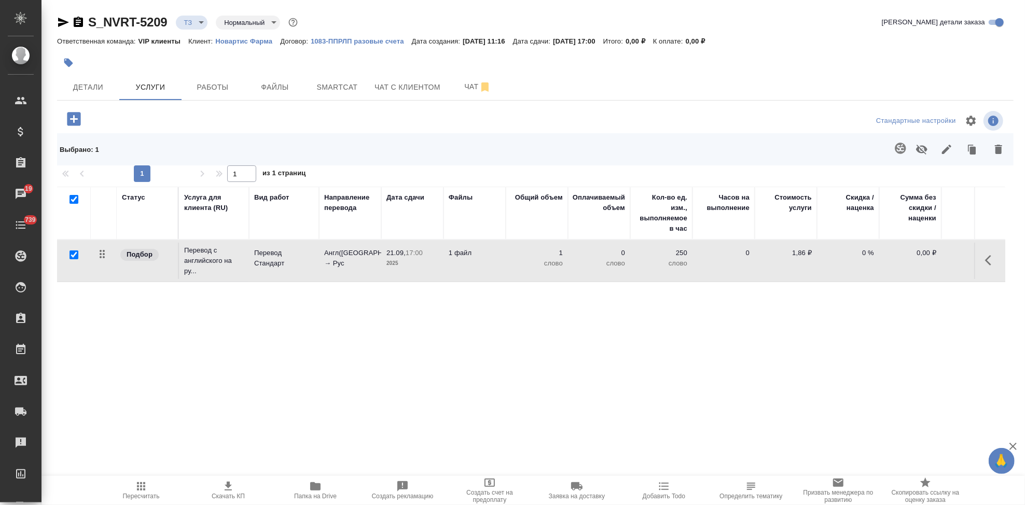
click at [983, 266] on button "button" at bounding box center [991, 260] width 25 height 25
click at [934, 260] on icon "button" at bounding box center [932, 260] width 9 height 9
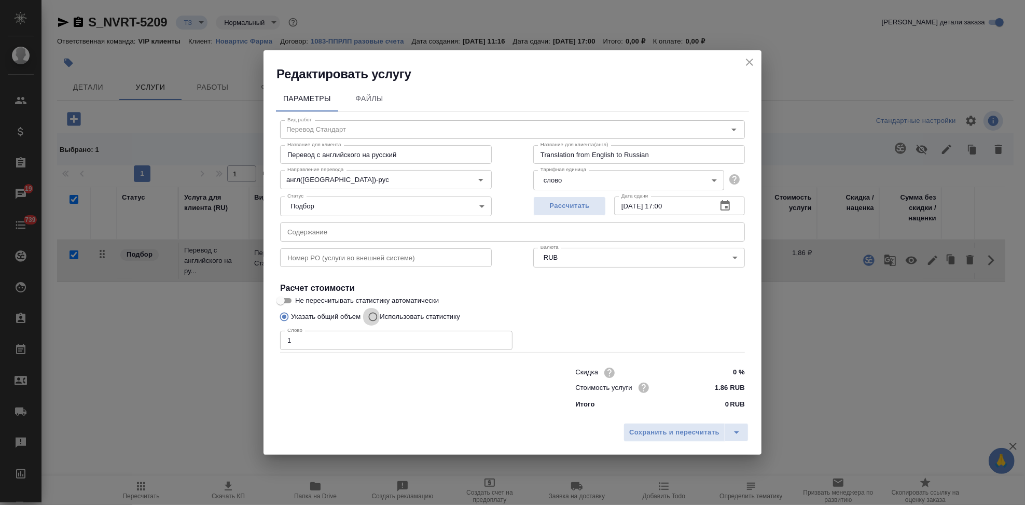
click at [377, 317] on input "Использовать статистику" at bounding box center [371, 317] width 17 height 20
radio input "true"
radio input "false"
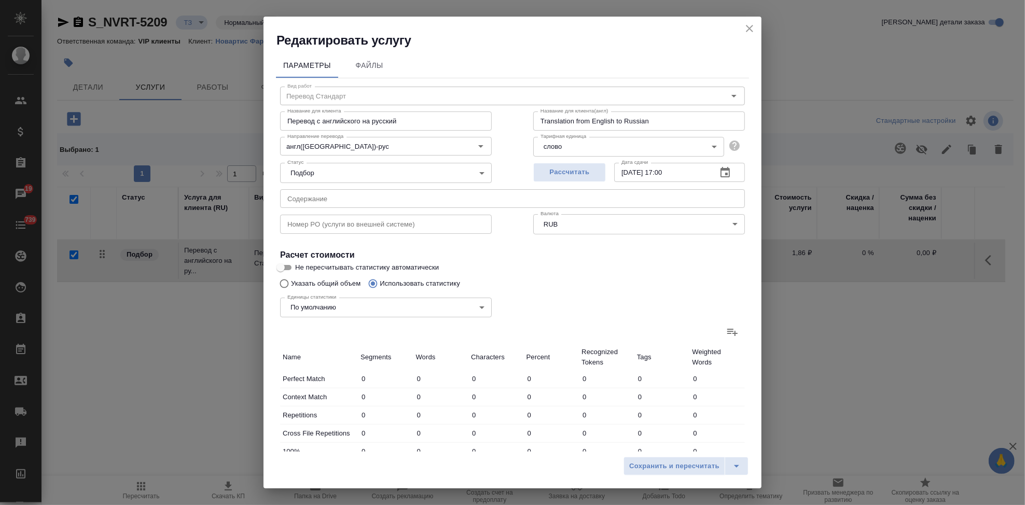
click at [726, 334] on icon at bounding box center [732, 332] width 12 height 12
click at [0, 0] on input "file" at bounding box center [0, 0] width 0 height 0
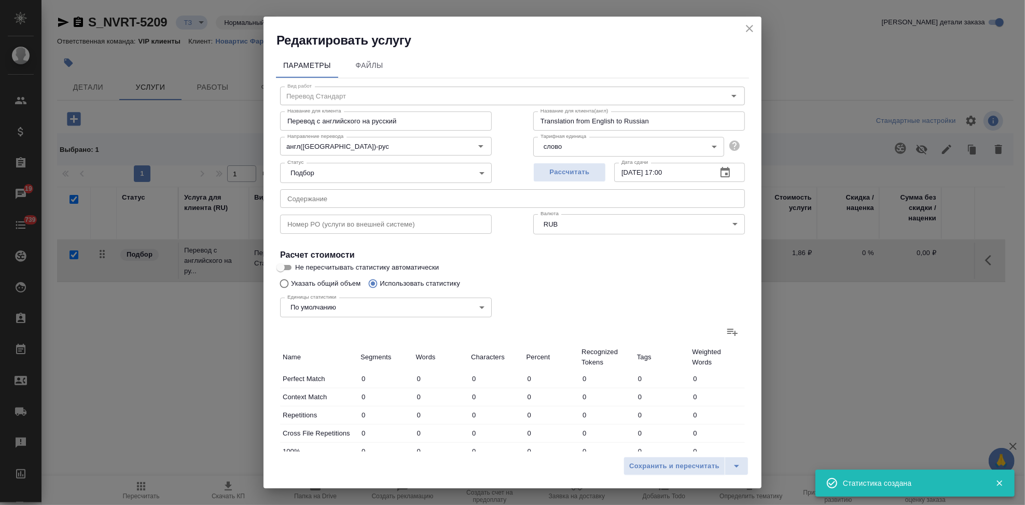
type input "8"
type input "17"
type input "83"
type input "9"
type input "39"
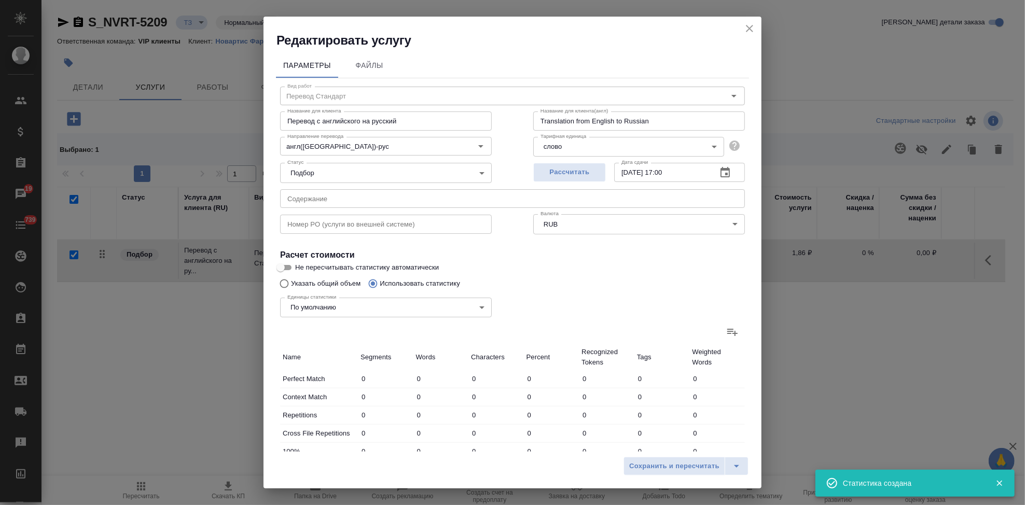
type input "259"
type input "53"
type input "144"
type input "647"
type input "23"
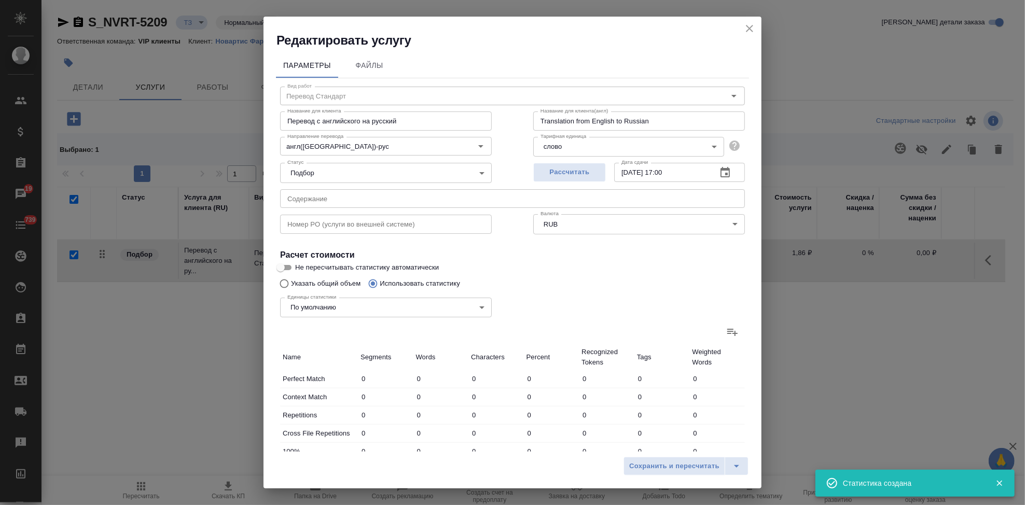
type input "79"
type input "387"
type input "16"
type input "108"
type input "695"
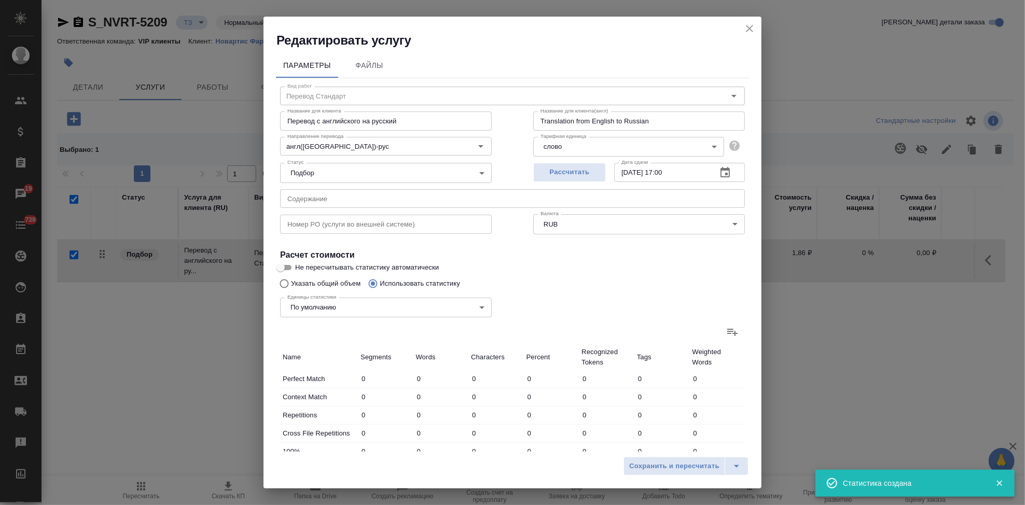
type input "35"
type input "207"
type input "1215"
type input "189"
type input "1983"
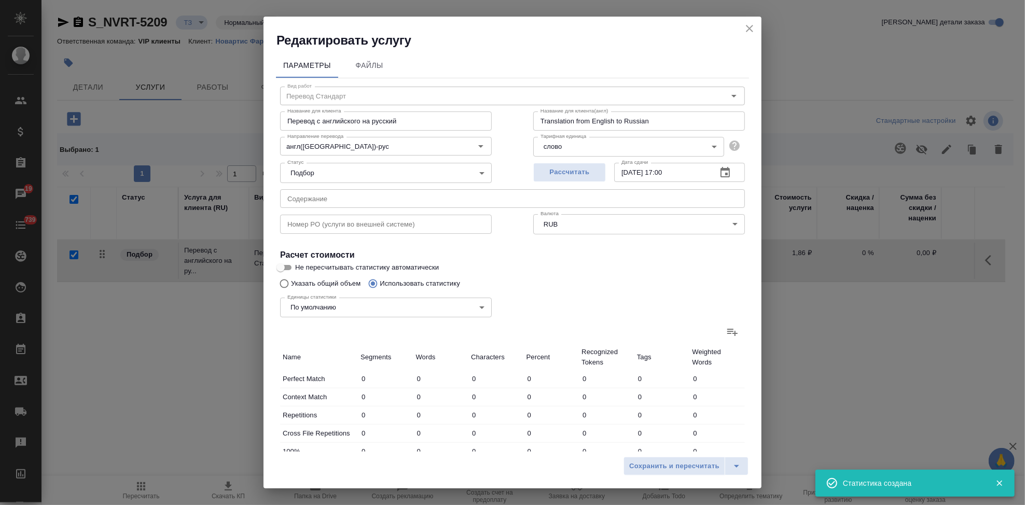
type input "13605"
type input "324"
type input "2538"
type input "16632"
type input "333"
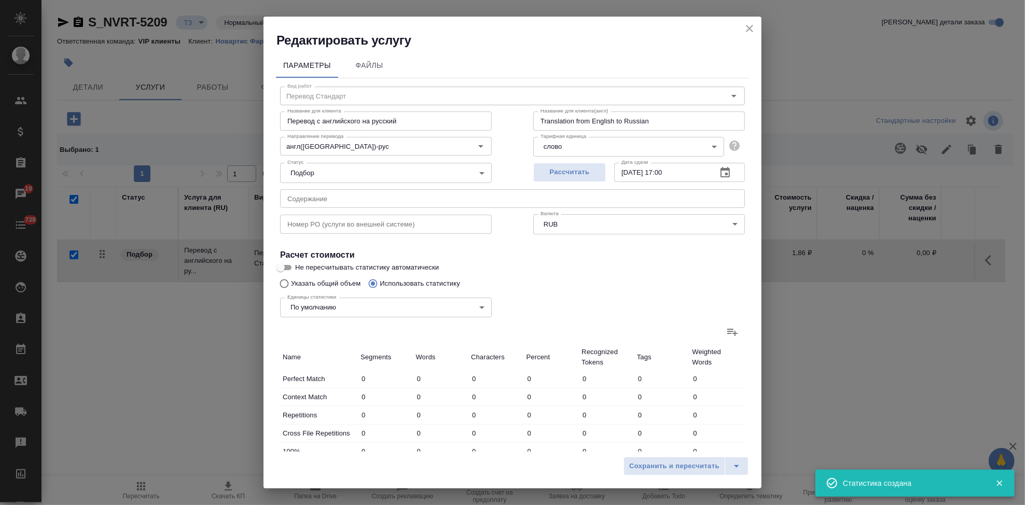
type input "2577"
type input "16891"
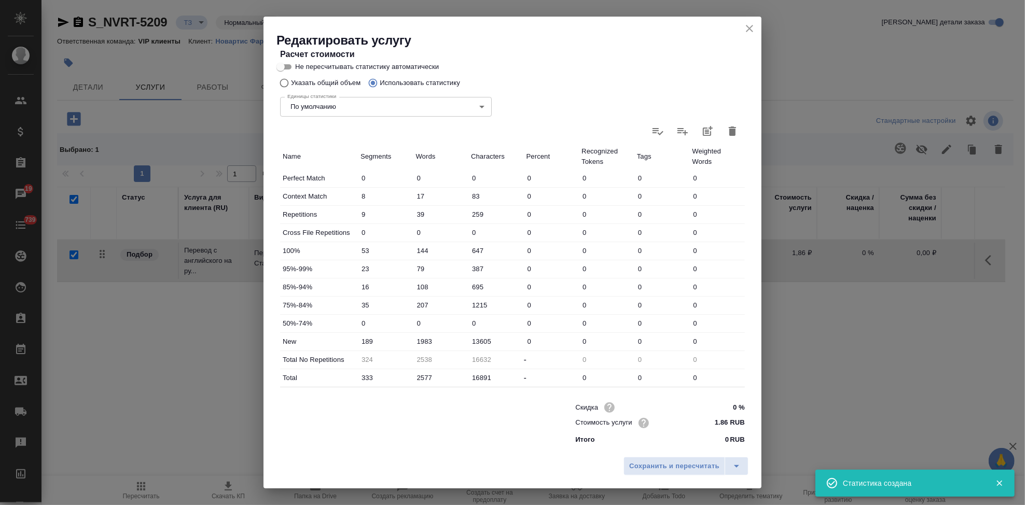
scroll to position [201, 0]
click at [738, 465] on icon "split button" at bounding box center [736, 466] width 12 height 12
click at [697, 446] on li "Сохранить" at bounding box center [687, 444] width 125 height 17
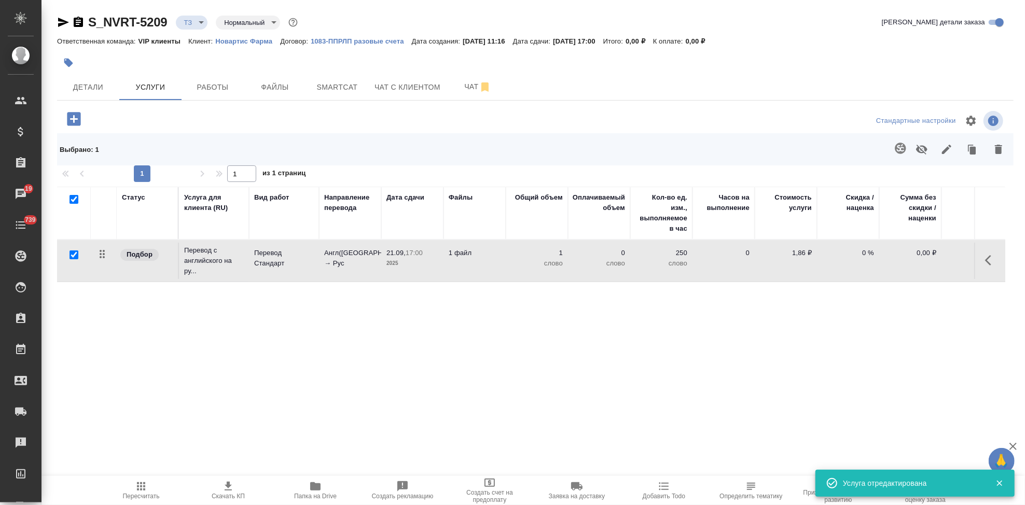
click at [73, 121] on icon "button" at bounding box center [74, 119] width 18 height 18
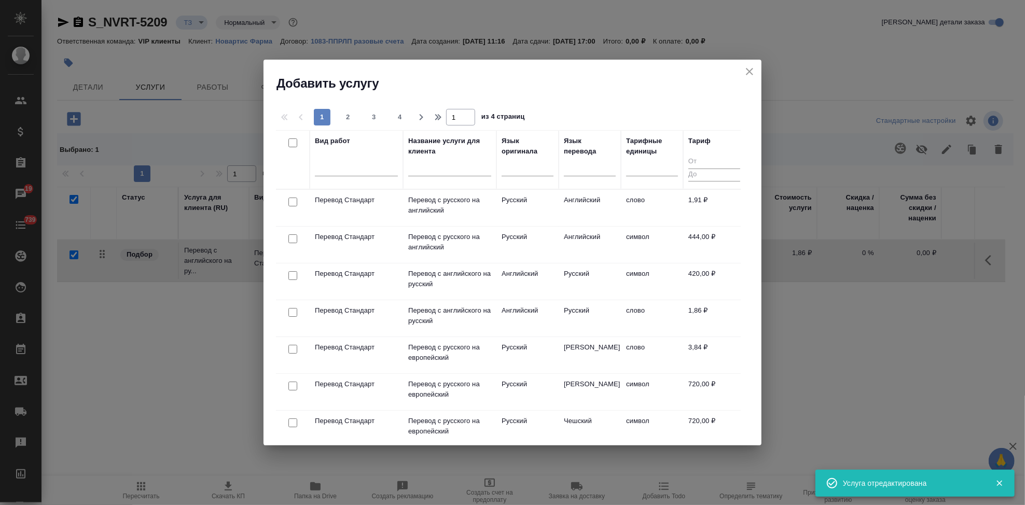
click at [424, 170] on input "text" at bounding box center [449, 169] width 83 height 13
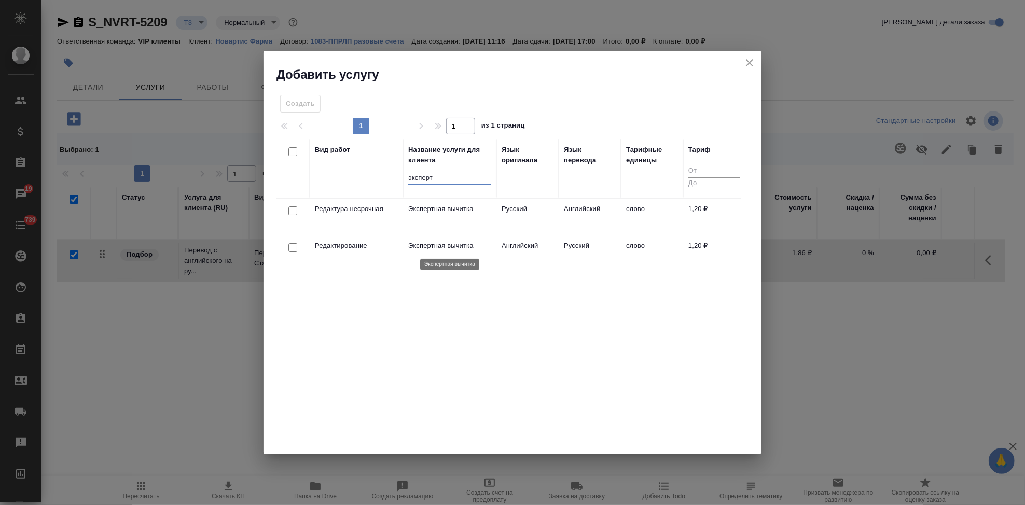
type input "эксперт"
click at [467, 245] on p "Экспертная вычитка" at bounding box center [449, 246] width 83 height 10
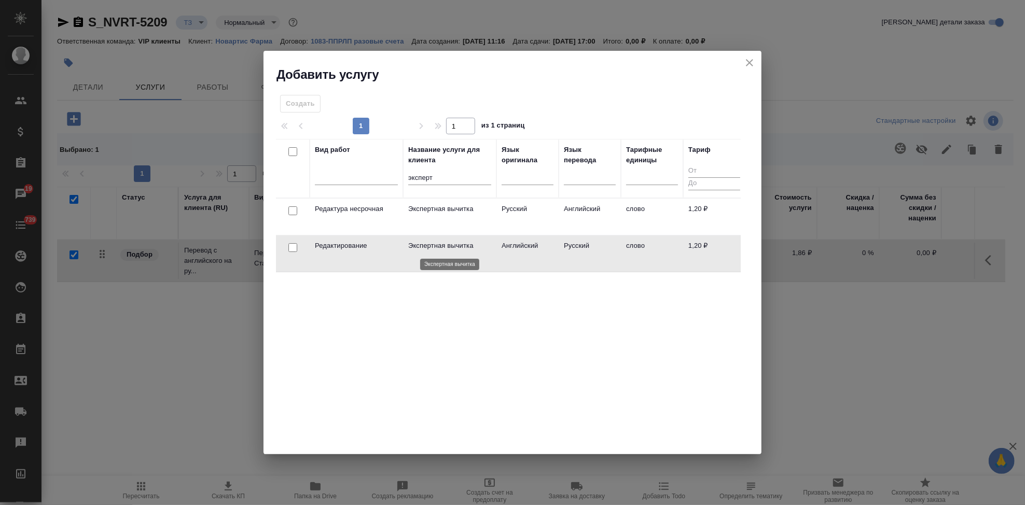
click at [467, 245] on p "Экспертная вычитка" at bounding box center [449, 246] width 83 height 10
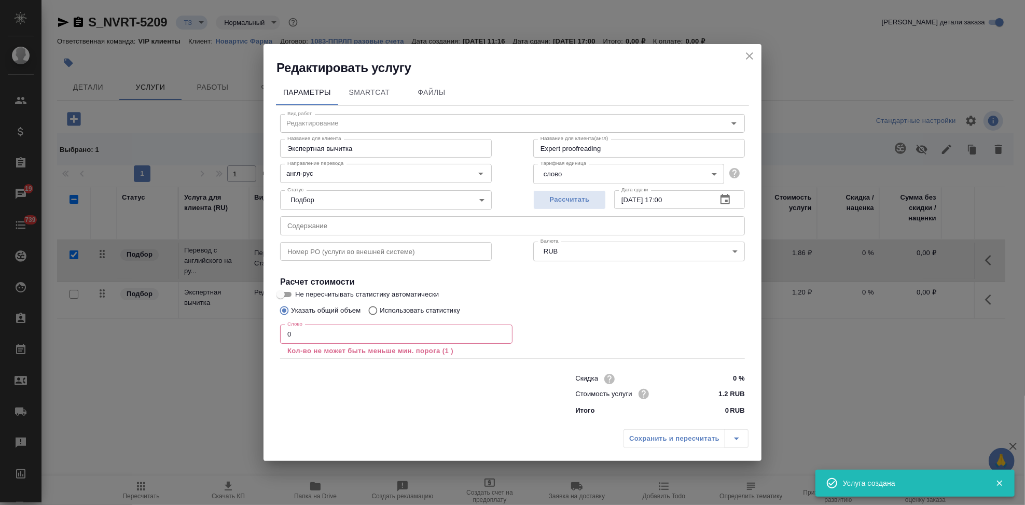
checkbox input "false"
click at [359, 339] on input "0" at bounding box center [396, 334] width 232 height 19
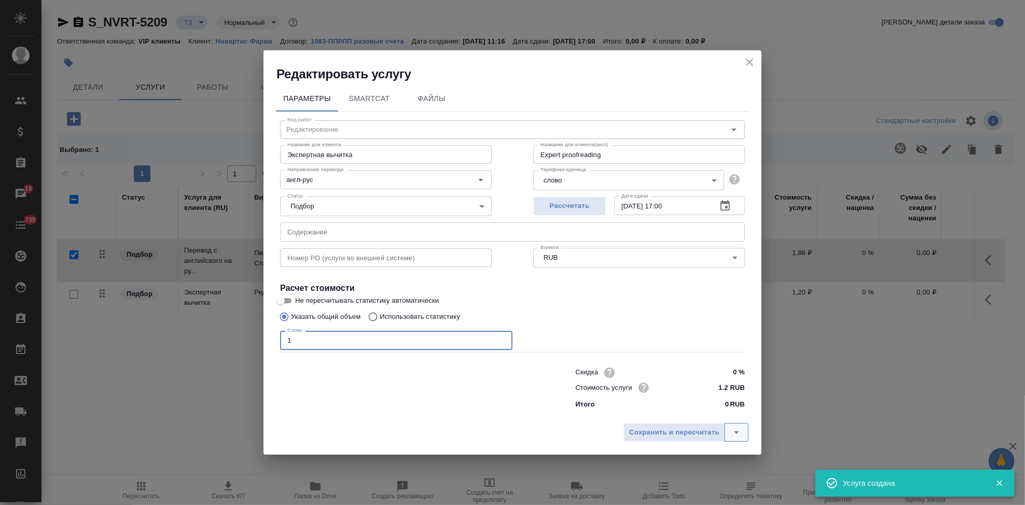
type input "1"
click at [740, 434] on icon "split button" at bounding box center [736, 432] width 12 height 12
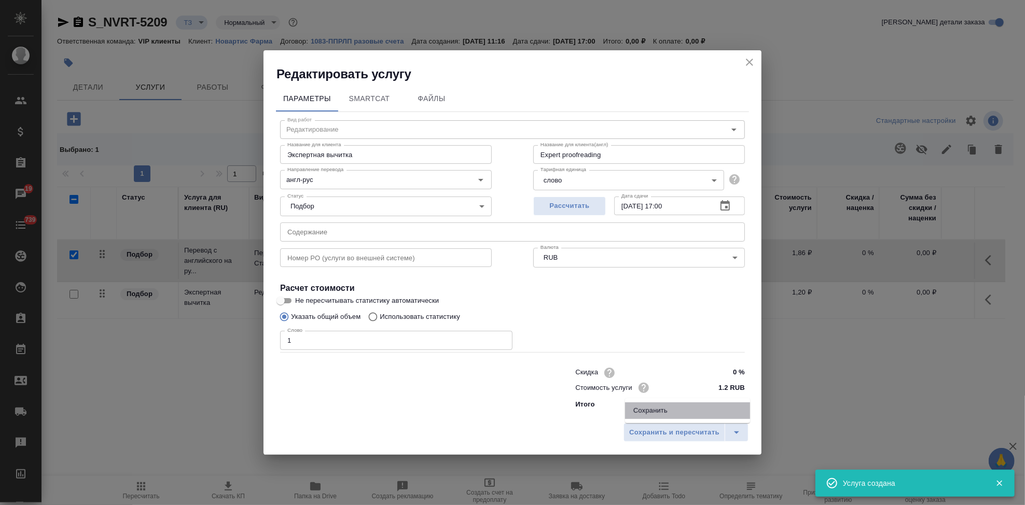
click at [676, 410] on li "Сохранить" at bounding box center [687, 410] width 125 height 17
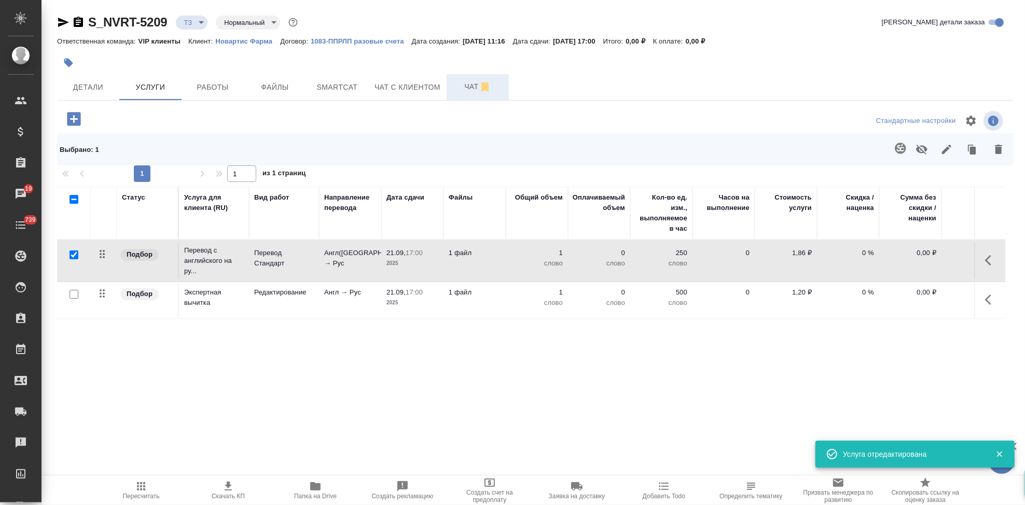
click at [462, 89] on span "Чат" at bounding box center [478, 86] width 50 height 13
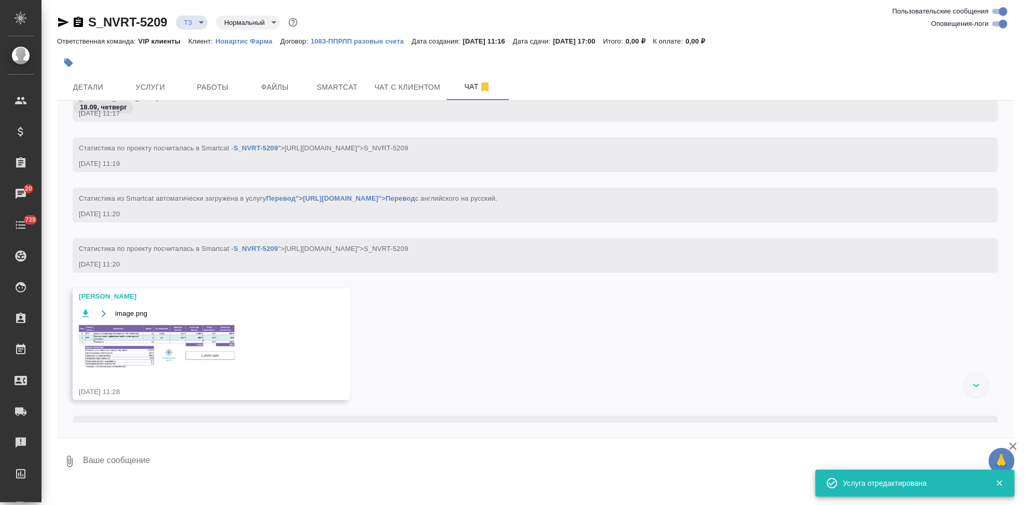
scroll to position [697, 0]
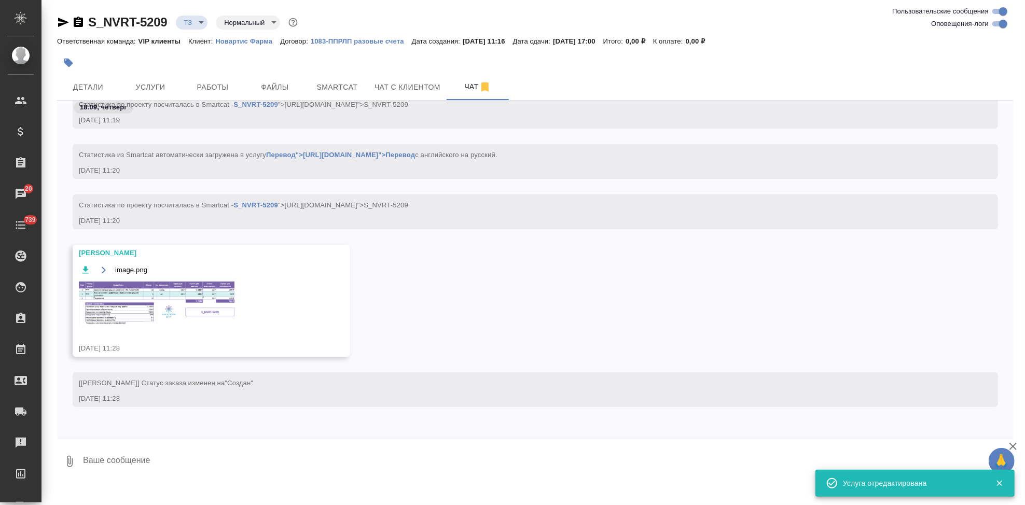
click at [93, 302] on img at bounding box center [157, 304] width 156 height 44
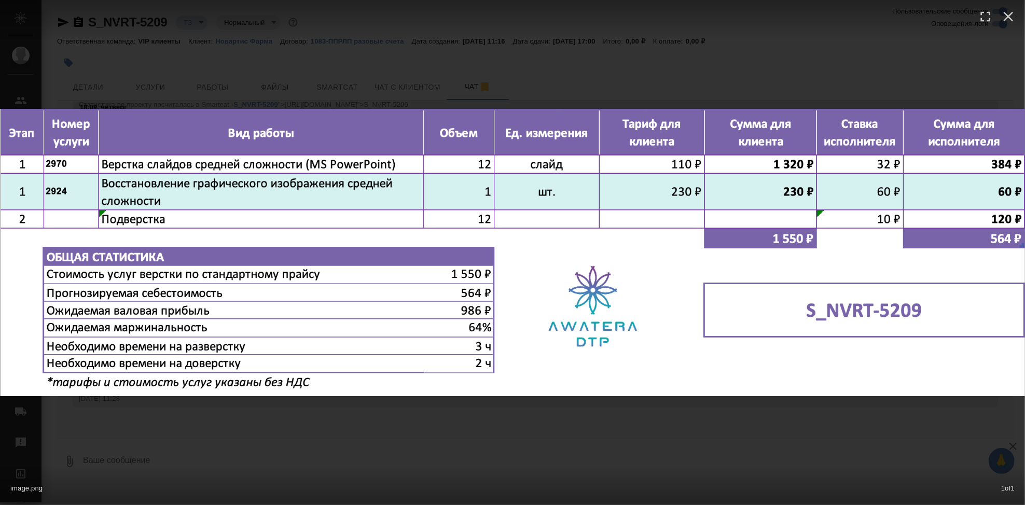
click at [504, 427] on div "image.png 1 of 1" at bounding box center [512, 252] width 1025 height 505
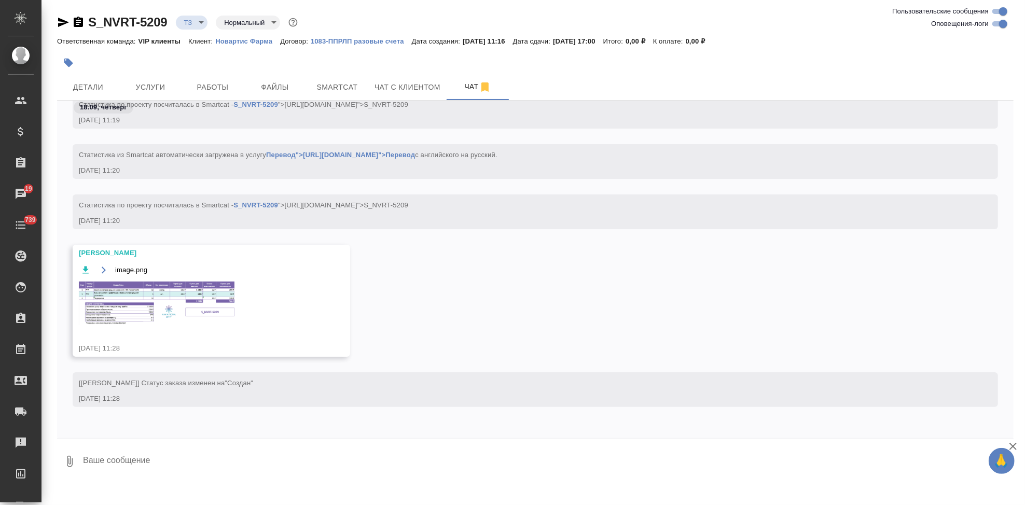
click at [100, 269] on icon "button" at bounding box center [104, 270] width 8 height 8
click at [175, 82] on button "Услуги" at bounding box center [150, 87] width 62 height 26
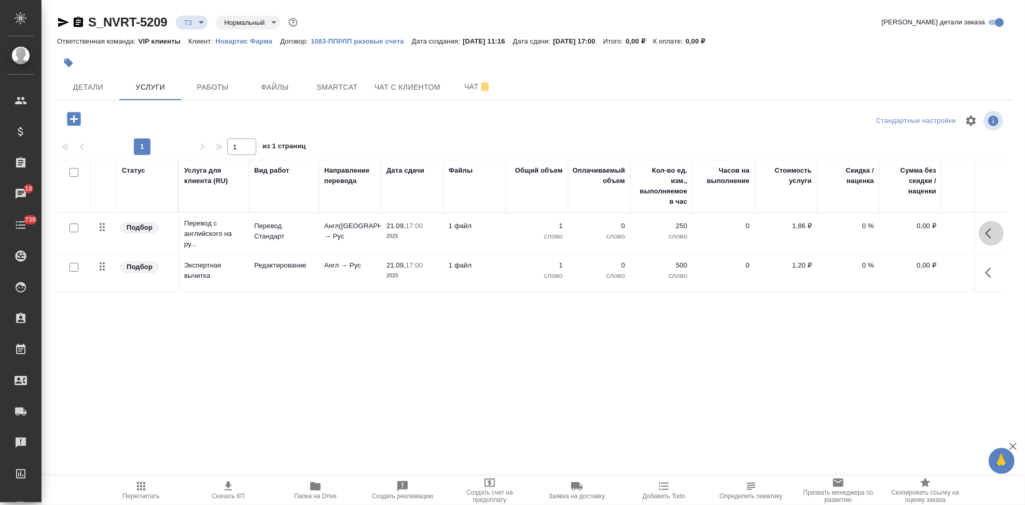
click at [989, 230] on icon "button" at bounding box center [988, 233] width 6 height 10
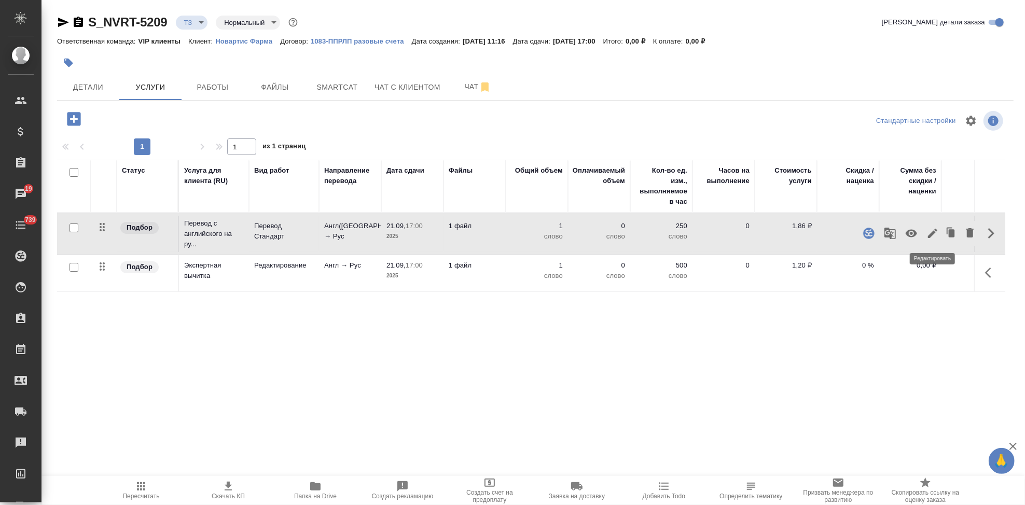
click at [931, 235] on icon "button" at bounding box center [932, 233] width 9 height 9
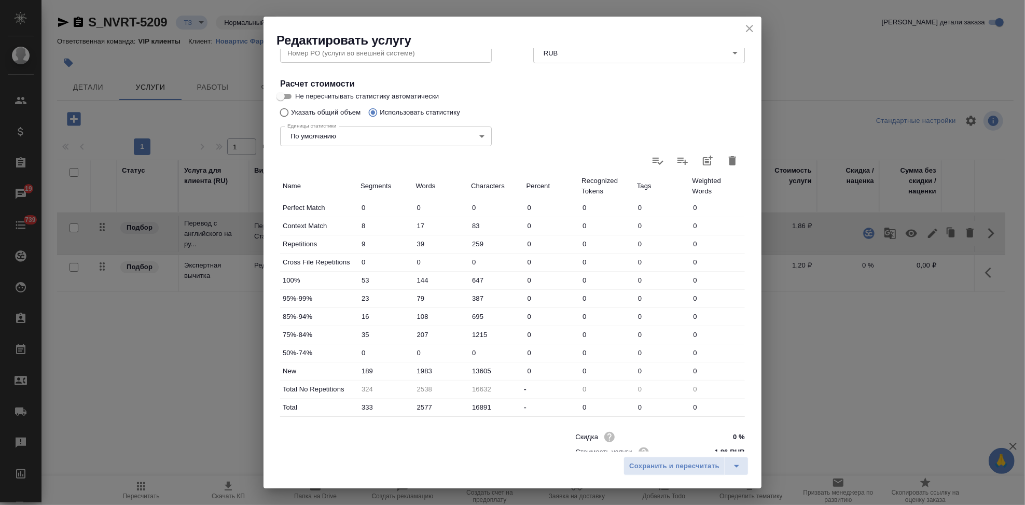
scroll to position [173, 0]
click at [423, 367] on input "1983" at bounding box center [440, 369] width 55 height 15
type input "2383"
click at [742, 459] on button "split button" at bounding box center [737, 466] width 24 height 19
click at [696, 442] on li "Сохранить" at bounding box center [687, 444] width 125 height 17
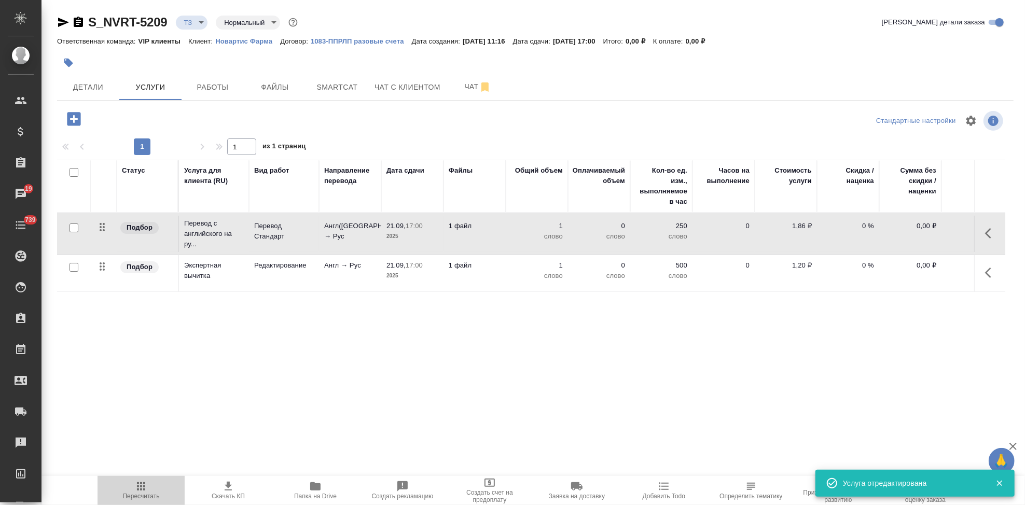
click at [148, 496] on span "Пересчитать" at bounding box center [141, 496] width 37 height 7
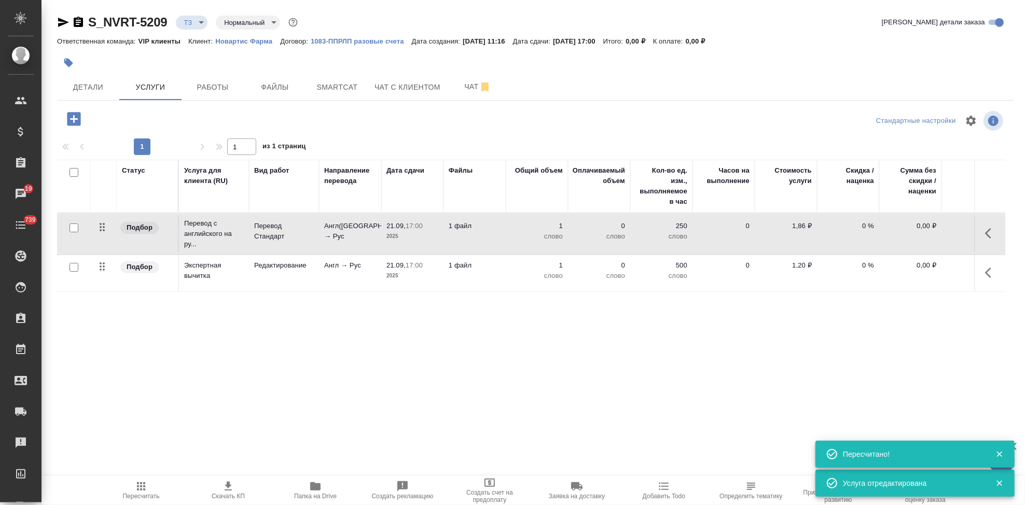
type input "new"
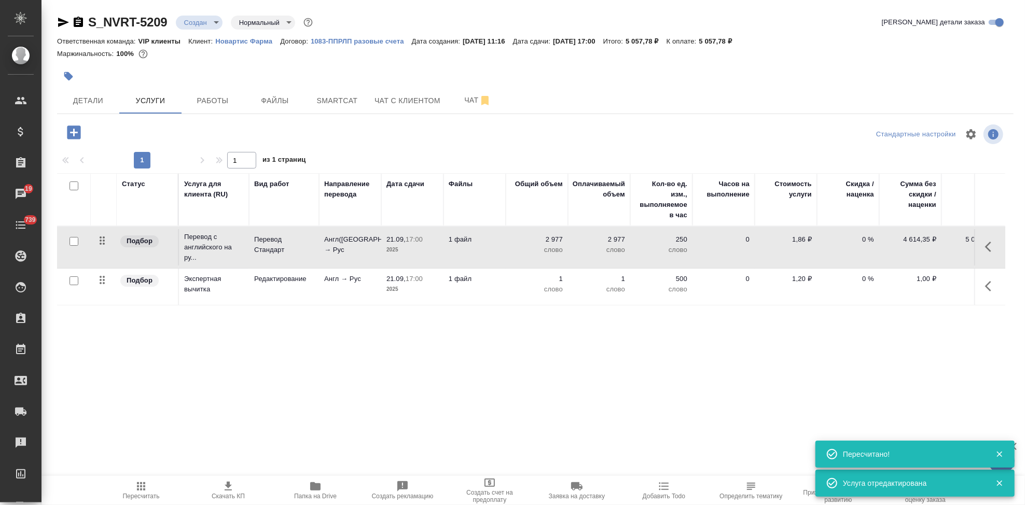
click at [559, 272] on td "1 слово" at bounding box center [537, 287] width 62 height 36
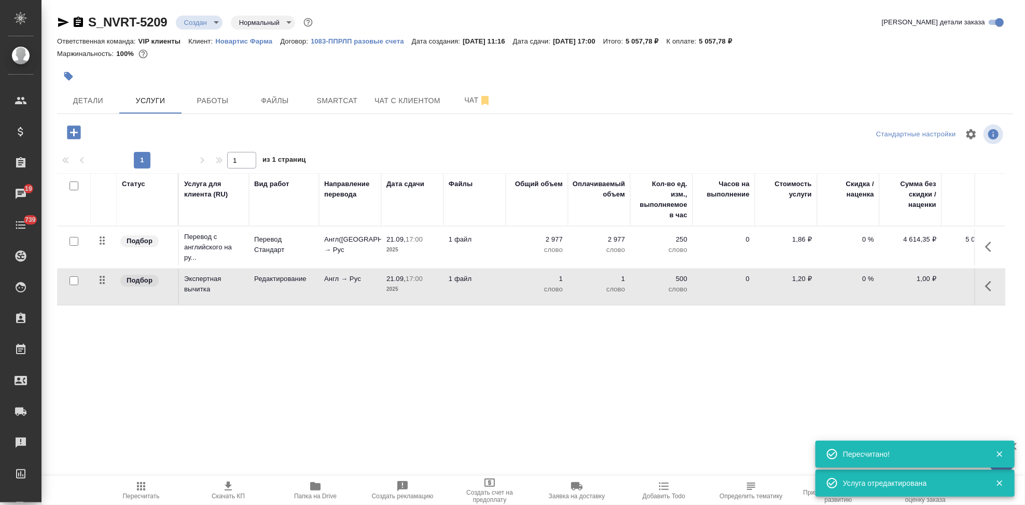
click at [560, 277] on p "1" at bounding box center [537, 279] width 52 height 10
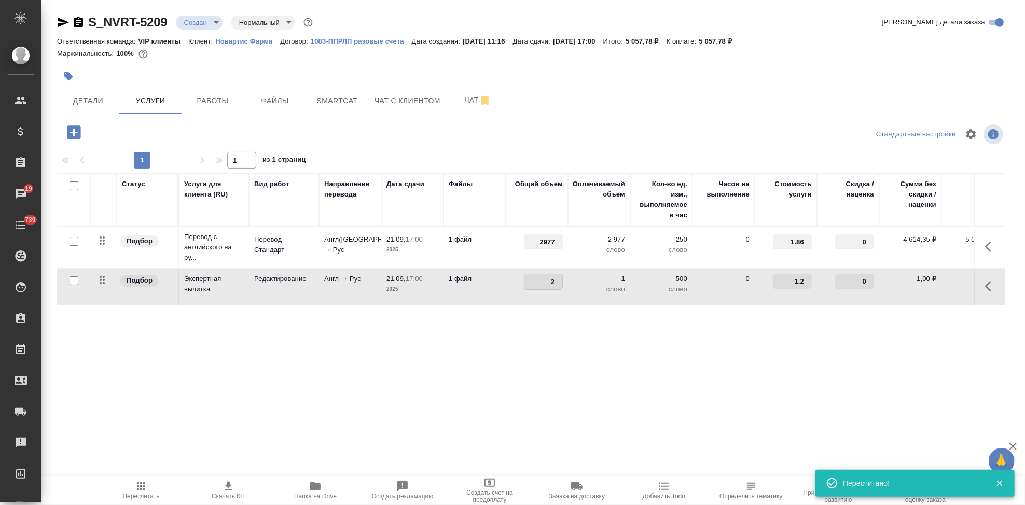
click at [556, 278] on input "2" at bounding box center [543, 281] width 38 height 15
type input "2977"
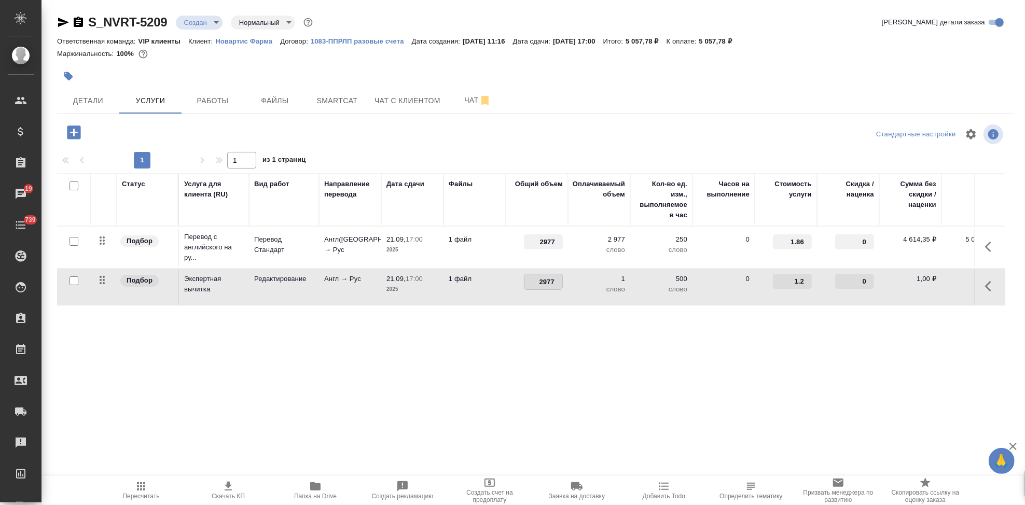
click at [550, 364] on div "Статус Услуга для клиента (RU) Вид работ Направление перевода Дата сдачи Файлы …" at bounding box center [531, 284] width 948 height 223
click at [208, 126] on icon "split button" at bounding box center [209, 131] width 12 height 12
click at [180, 156] on li "Сохранить" at bounding box center [158, 153] width 125 height 17
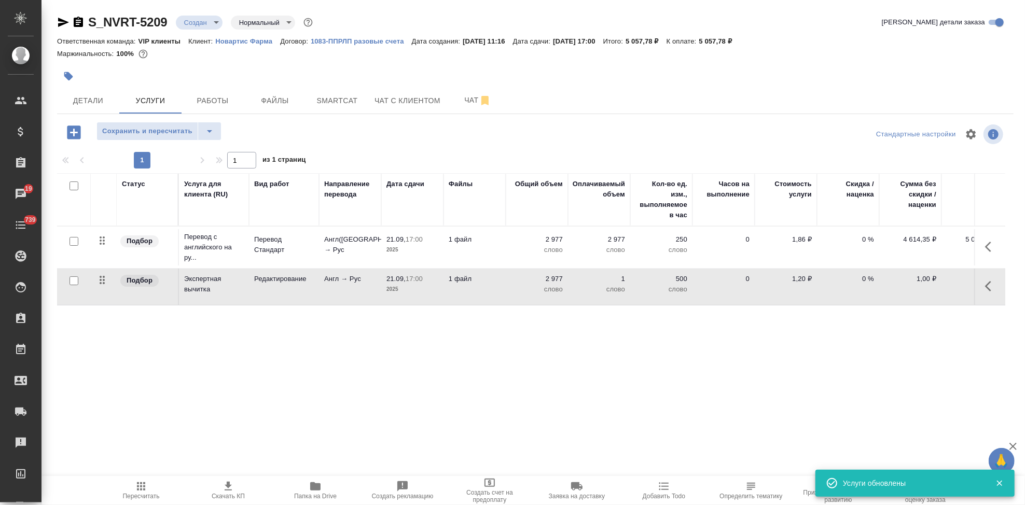
click at [68, 129] on icon "button" at bounding box center [73, 132] width 13 height 13
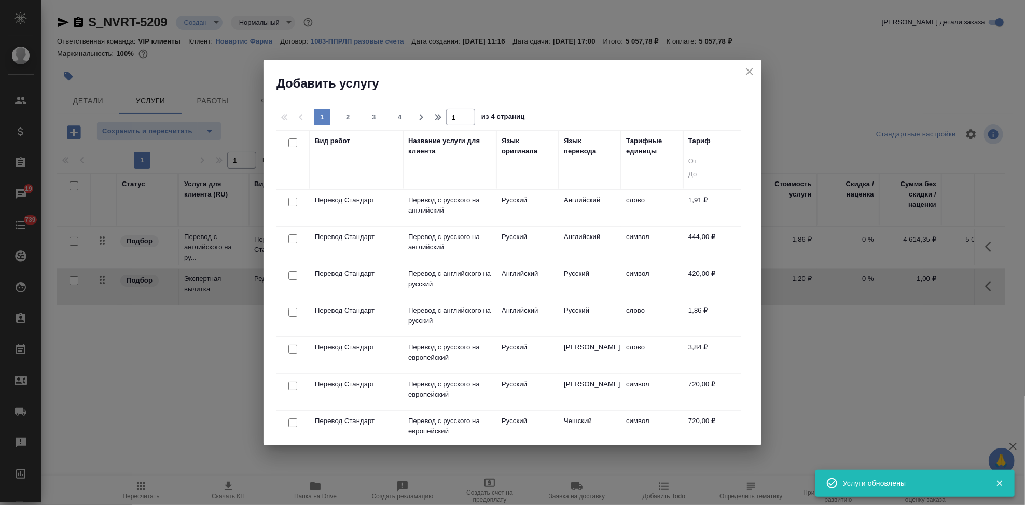
click at [422, 169] on input "text" at bounding box center [449, 169] width 83 height 13
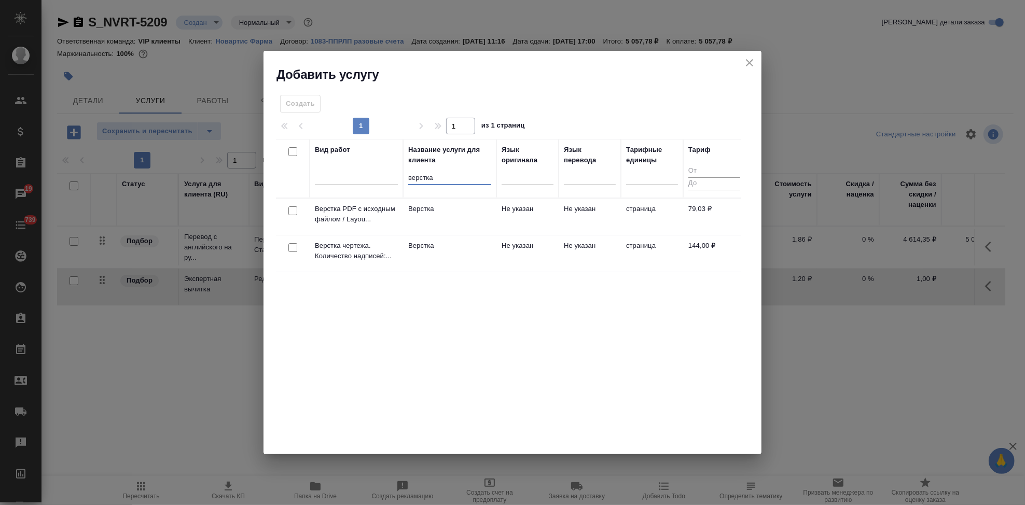
type input "верстка"
click at [486, 252] on td "Верстка" at bounding box center [449, 253] width 93 height 36
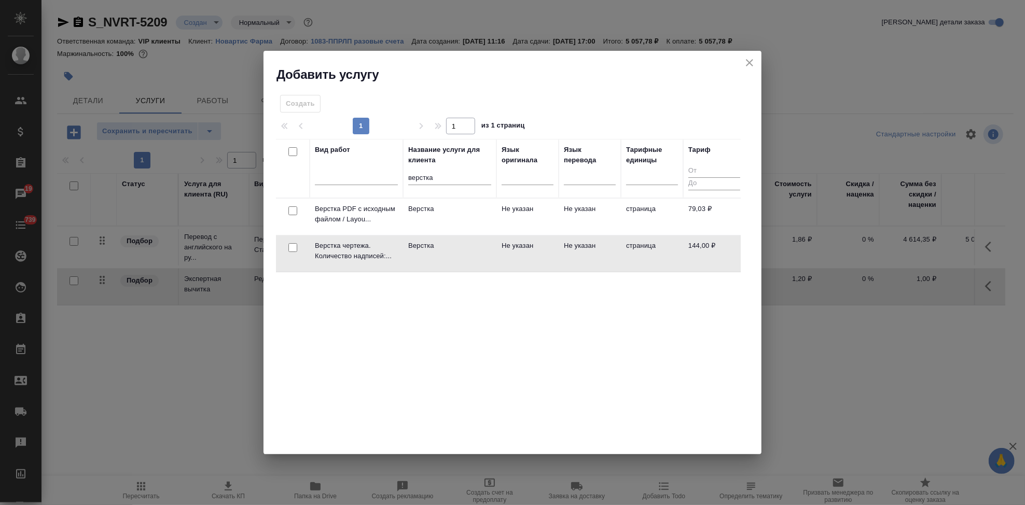
click at [486, 252] on td "Верстка" at bounding box center [449, 253] width 93 height 36
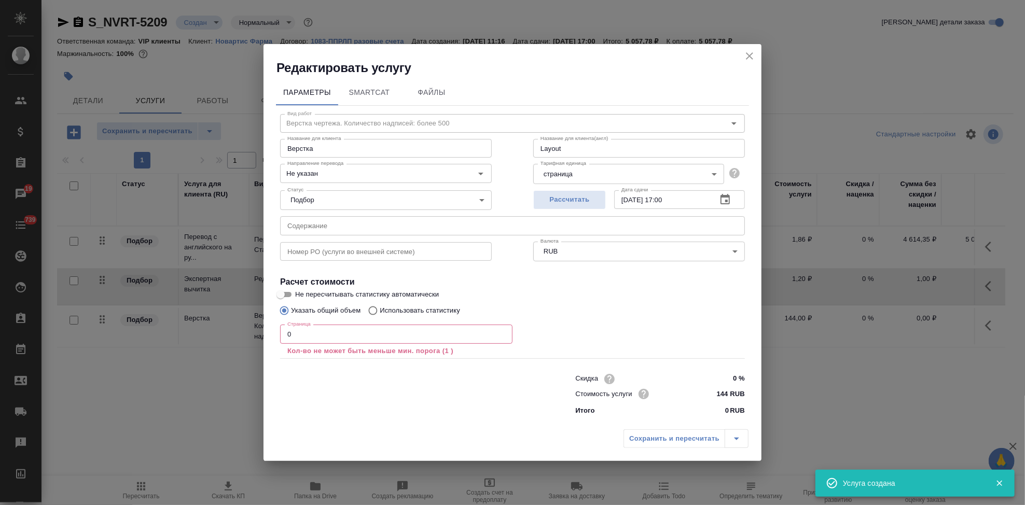
click at [347, 341] on input "0" at bounding box center [396, 334] width 232 height 19
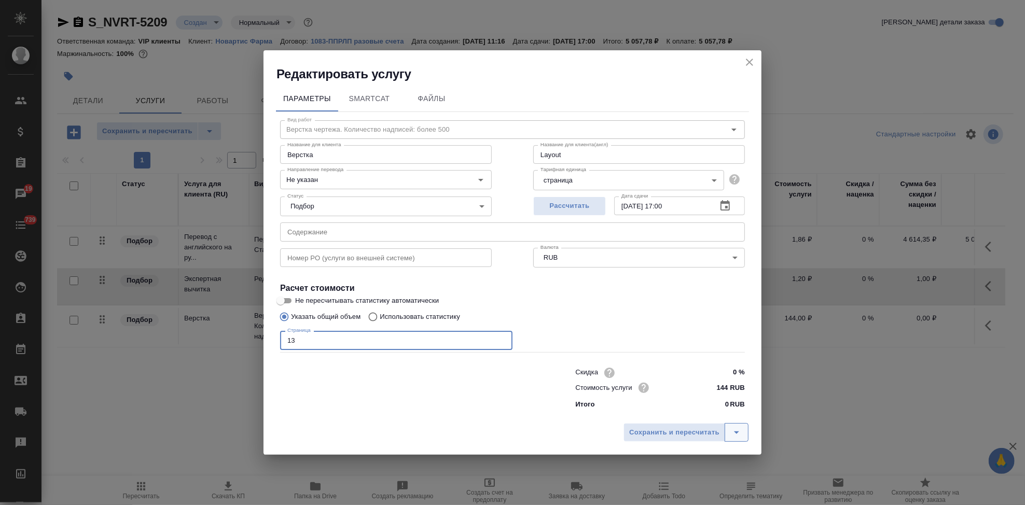
type input "13"
click at [739, 437] on icon "split button" at bounding box center [736, 432] width 12 height 12
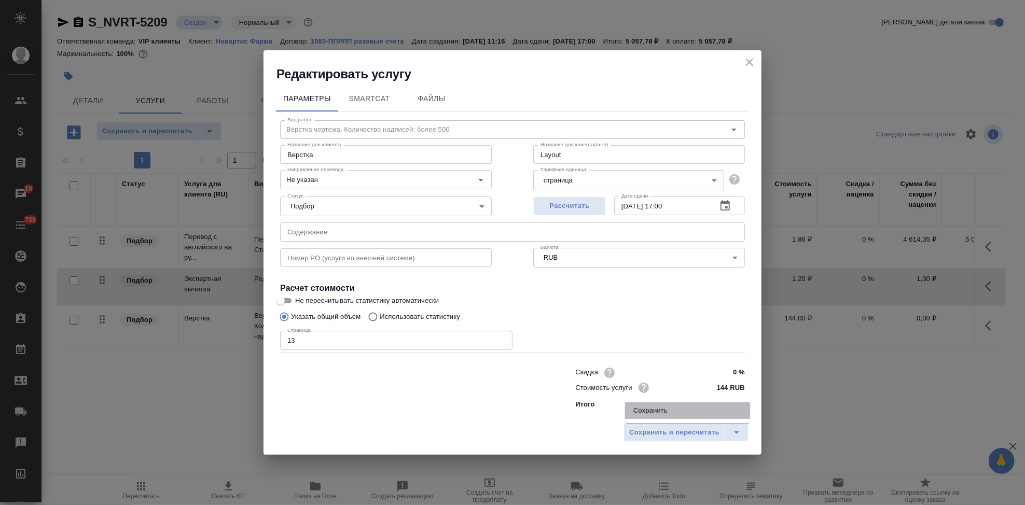
click at [684, 413] on li "Сохранить" at bounding box center [687, 410] width 125 height 17
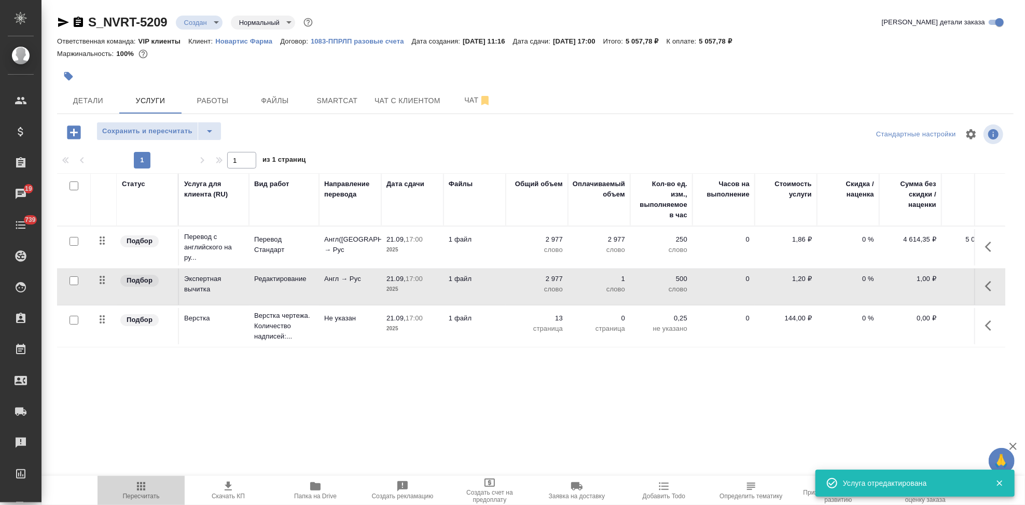
click at [138, 485] on icon "button" at bounding box center [141, 486] width 12 height 12
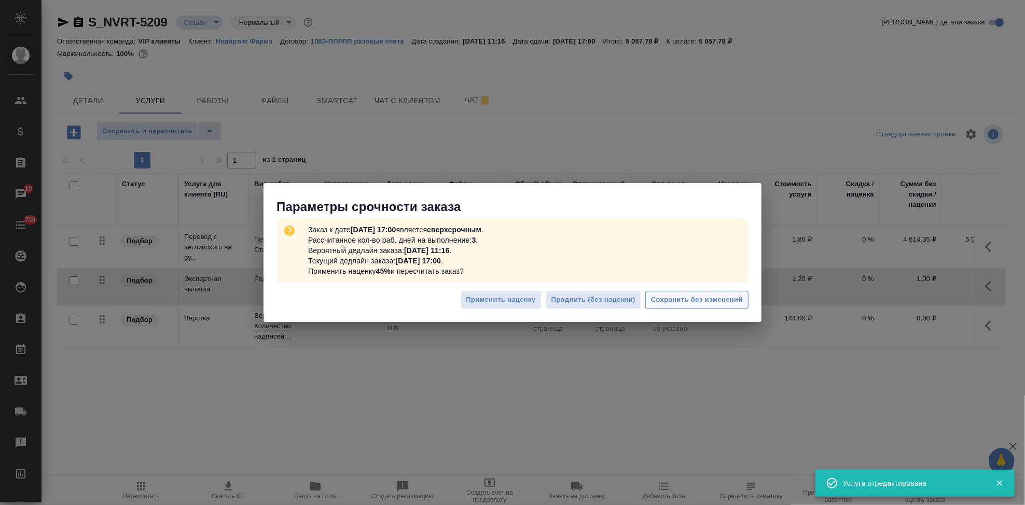
click at [712, 303] on span "Сохранить без изменений" at bounding box center [697, 300] width 92 height 12
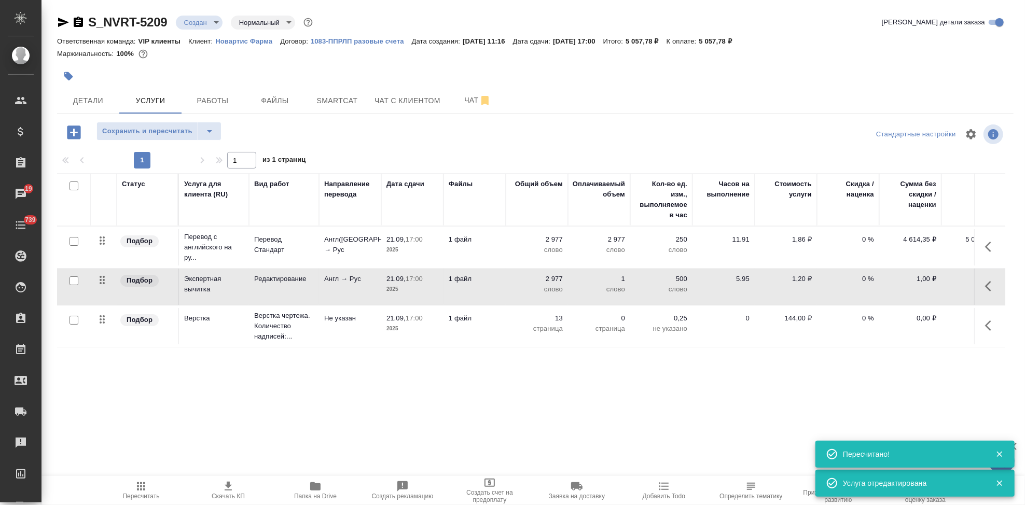
type input "urgent"
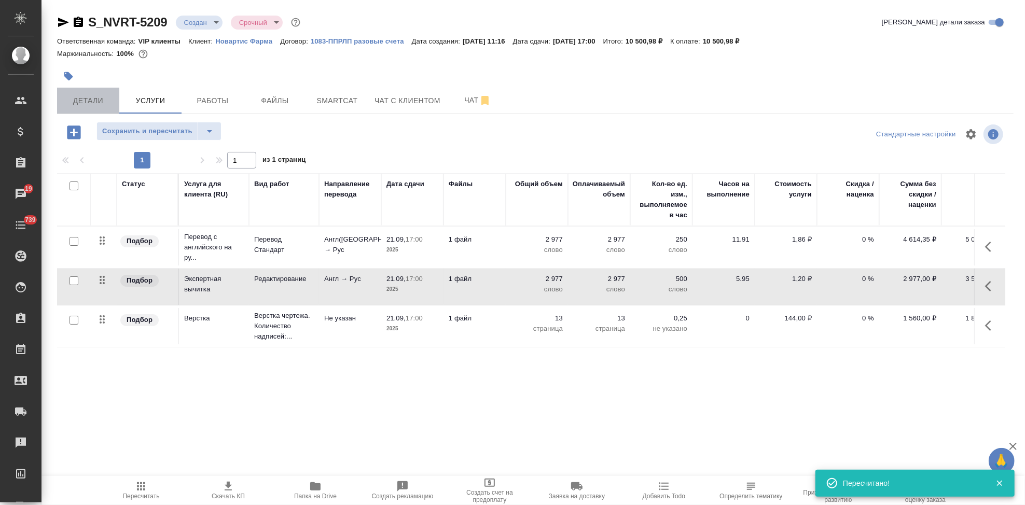
click at [103, 107] on button "Детали" at bounding box center [88, 101] width 62 height 26
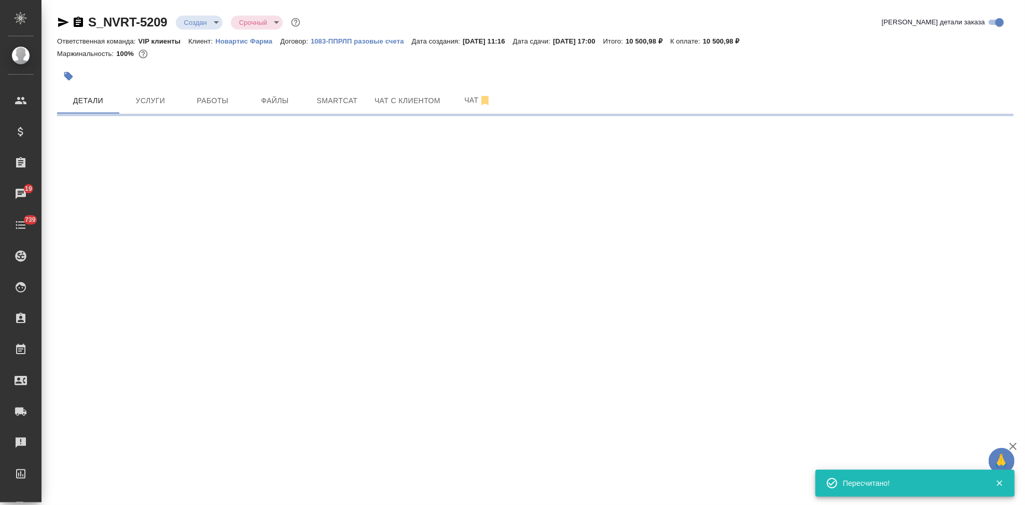
select select "RU"
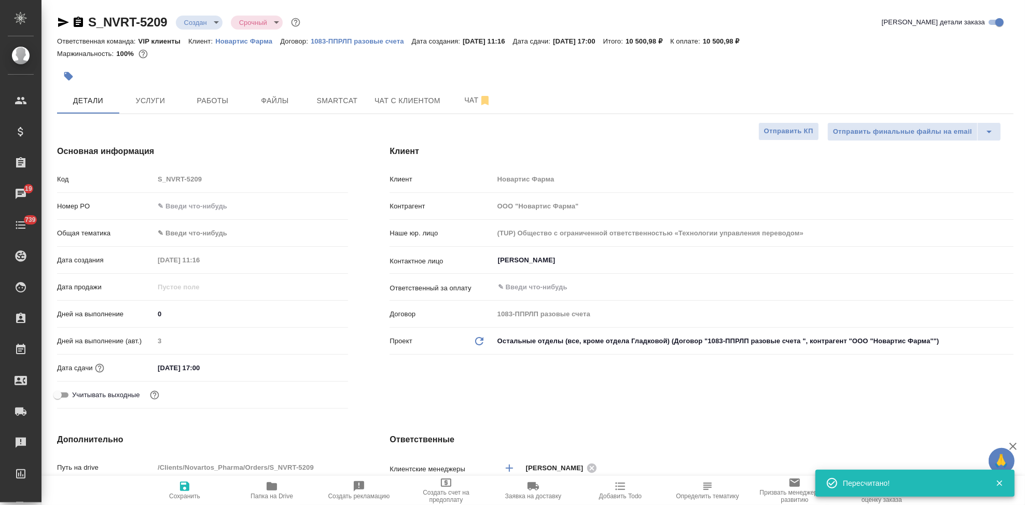
type textarea "x"
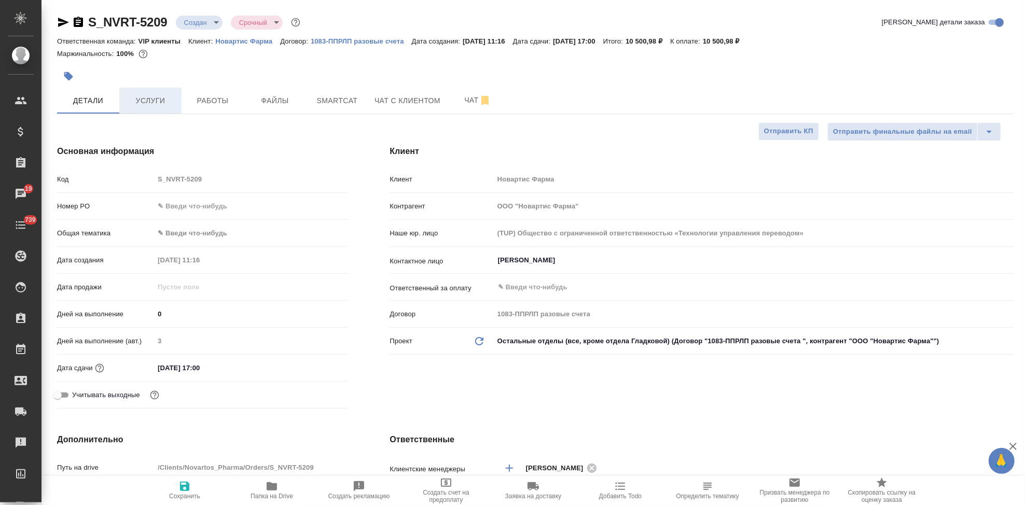
click at [157, 95] on span "Услуги" at bounding box center [151, 100] width 50 height 13
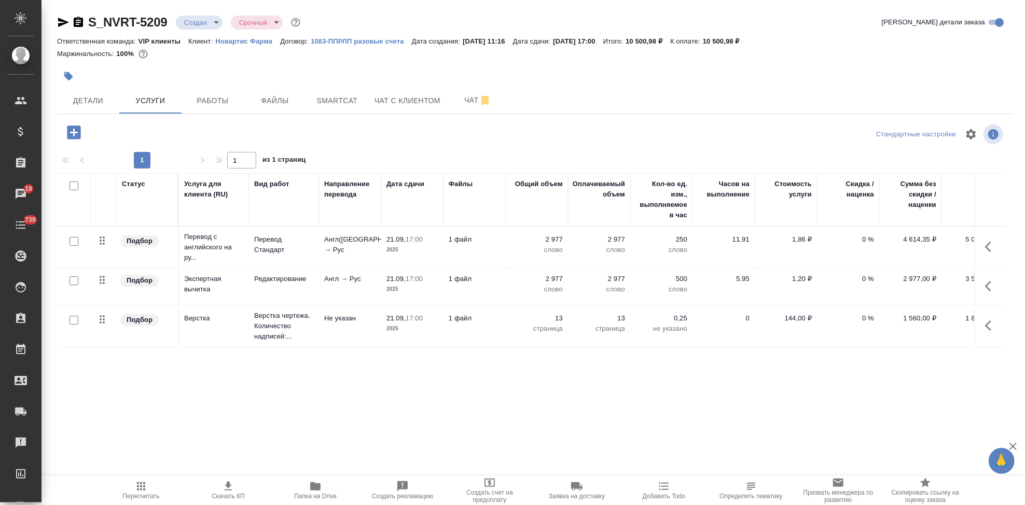
click at [230, 490] on icon "button" at bounding box center [228, 486] width 7 height 9
drag, startPoint x: 170, startPoint y: 23, endPoint x: 90, endPoint y: 24, distance: 79.9
click at [90, 24] on div "S_NVRT-5209 Создан new Срочный urgent" at bounding box center [179, 22] width 245 height 17
copy link "S_NVRT-5209"
click at [211, 22] on body "🙏 .cls-1 fill:#fff; AWATERA Kabargina Anna Клиенты Спецификации Заказы 19 Чаты …" at bounding box center [512, 252] width 1025 height 505
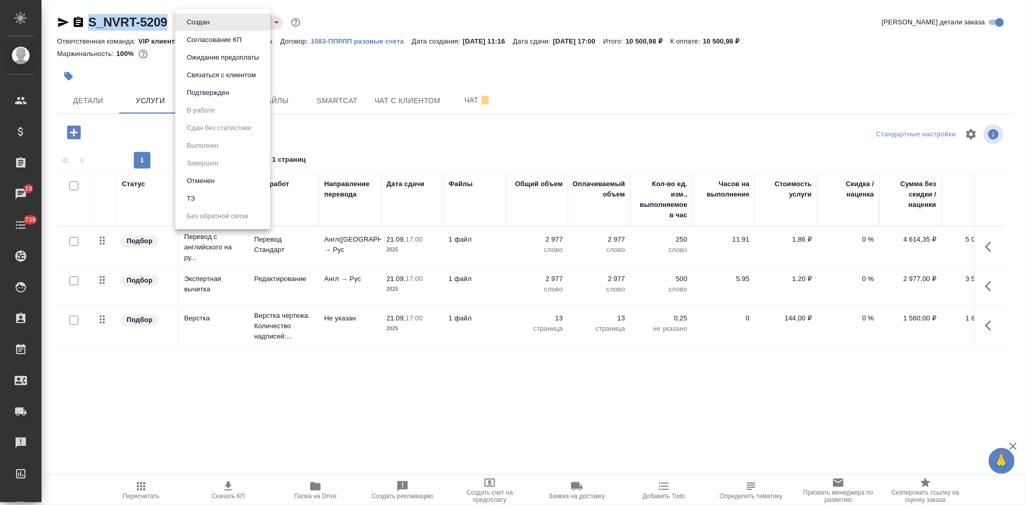
click at [212, 41] on button "Согласование КП" at bounding box center [214, 39] width 61 height 11
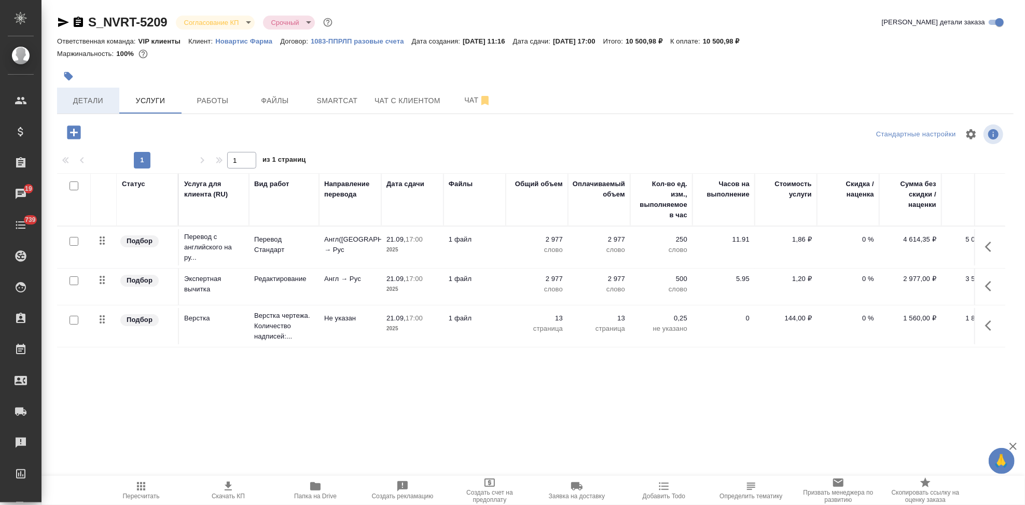
click at [89, 106] on span "Детали" at bounding box center [88, 100] width 50 height 13
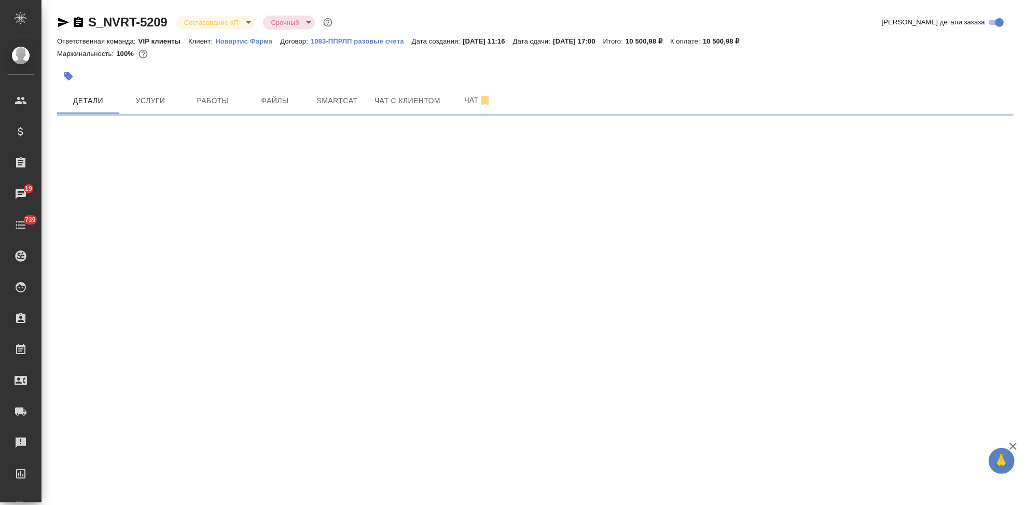
select select "RU"
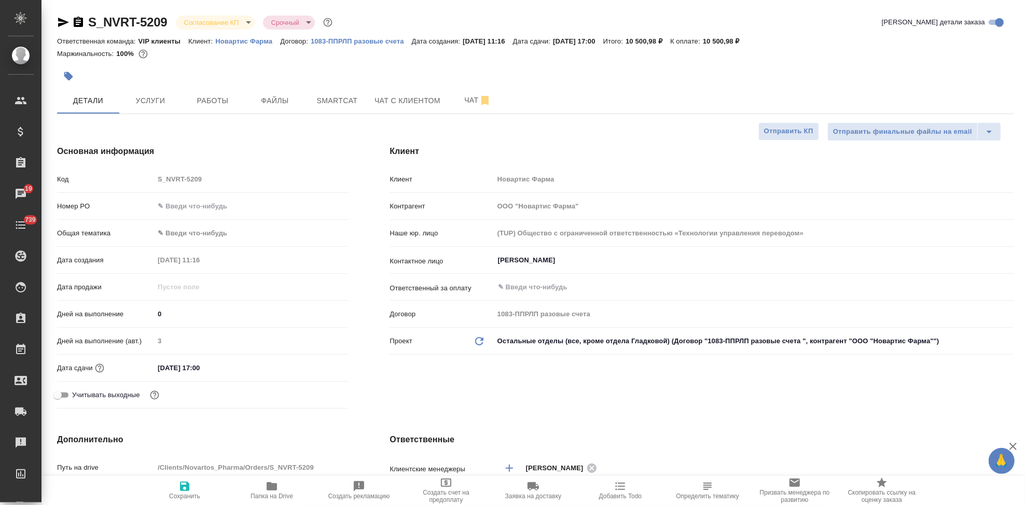
type textarea "x"
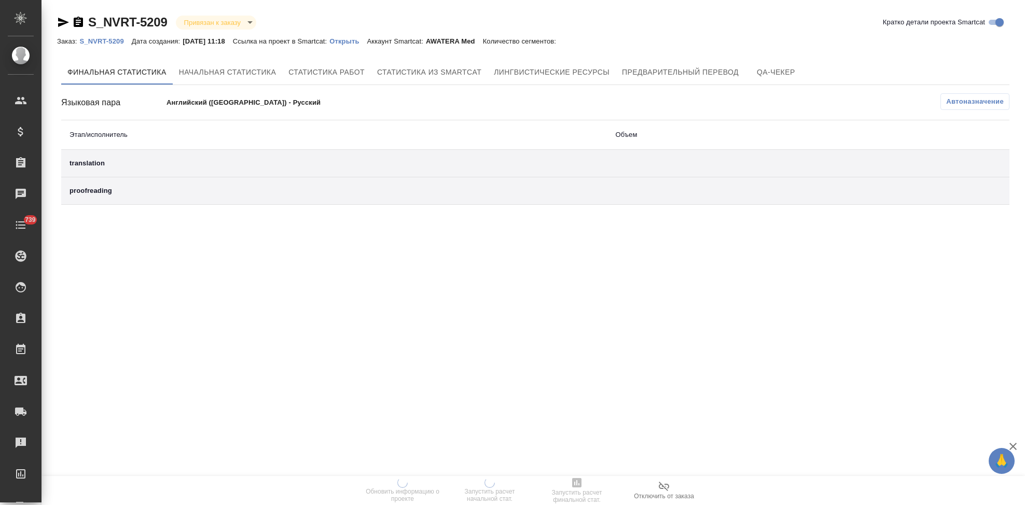
click at [358, 42] on p "Открыть" at bounding box center [347, 41] width 37 height 8
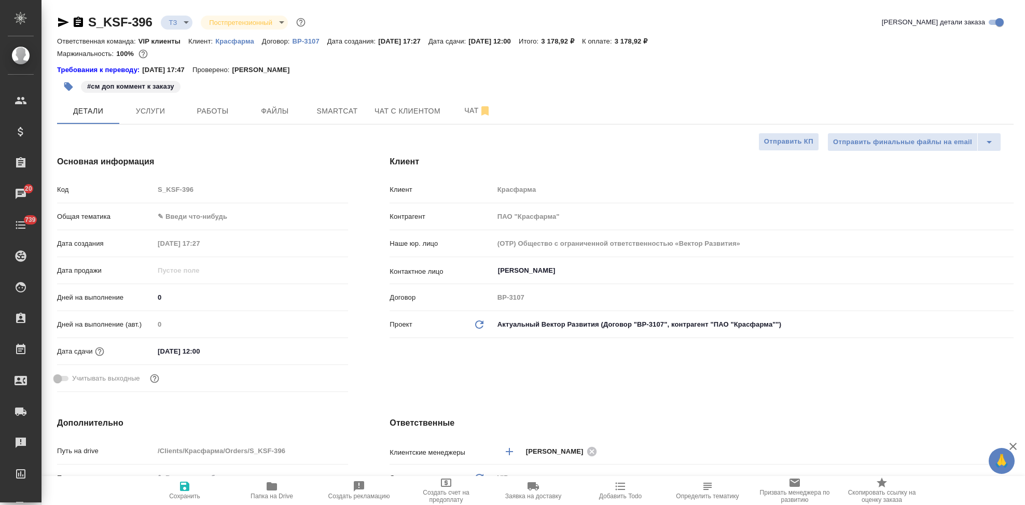
select select "RU"
click at [457, 110] on span "Чат" at bounding box center [478, 110] width 50 height 13
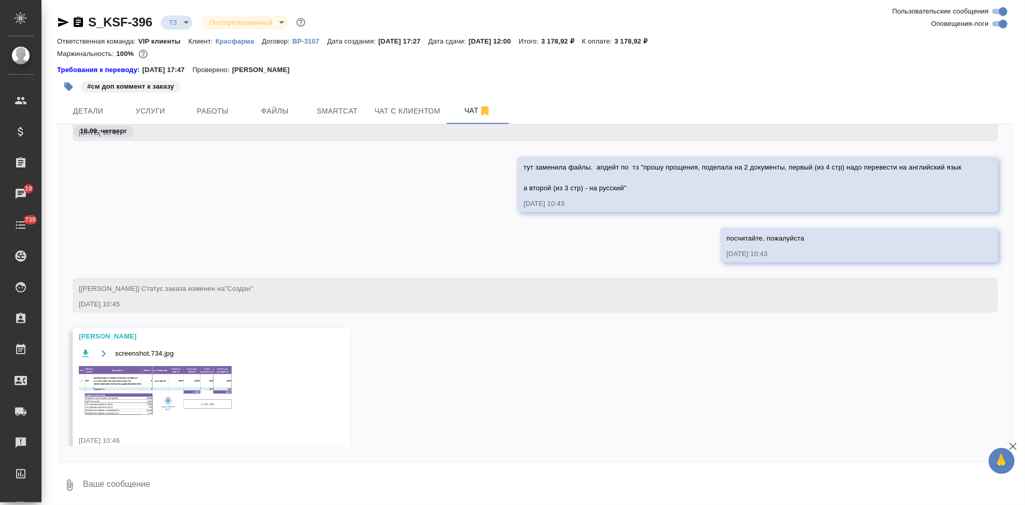
scroll to position [2635, 0]
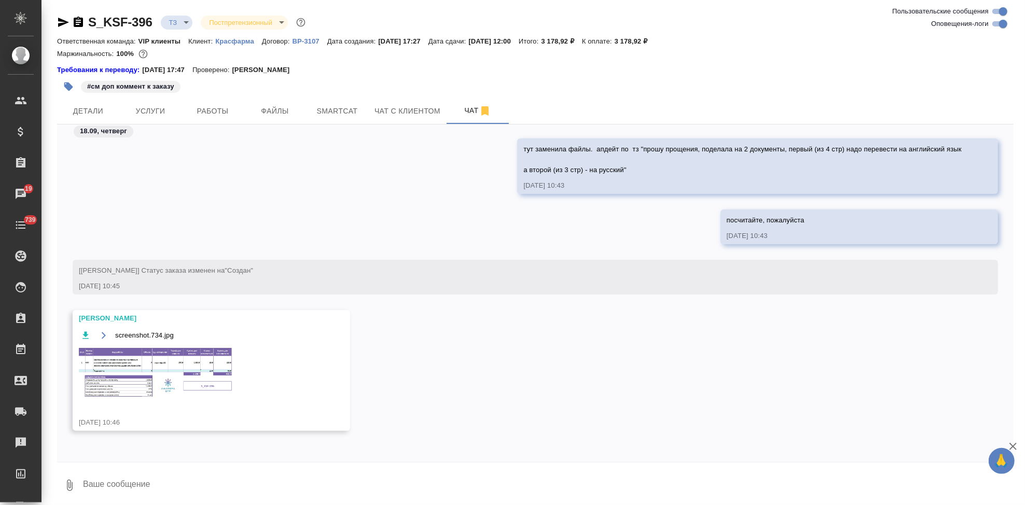
click at [168, 386] on img at bounding box center [157, 373] width 156 height 52
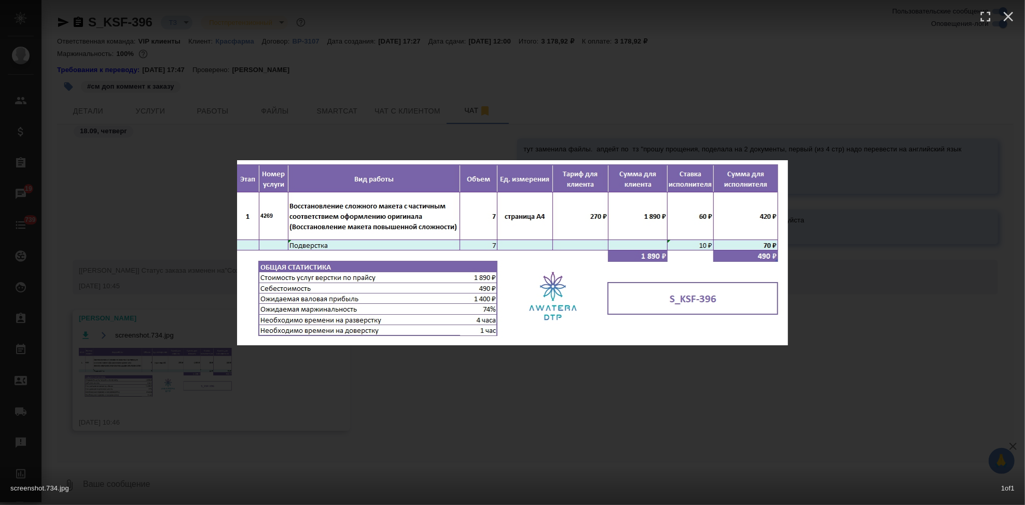
click at [518, 369] on div "screenshot.734.jpg 1 of 1" at bounding box center [512, 252] width 1025 height 505
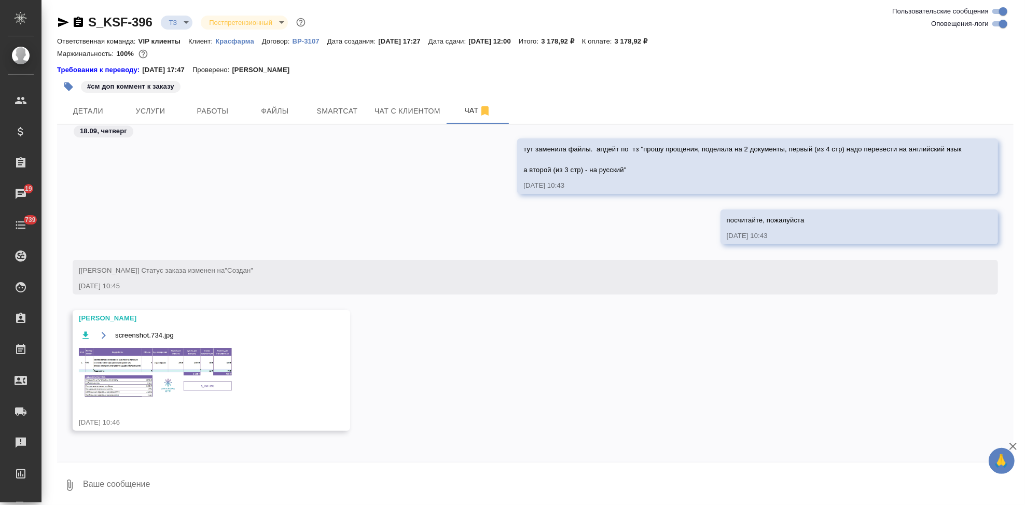
click at [152, 102] on button "Услуги" at bounding box center [150, 111] width 62 height 26
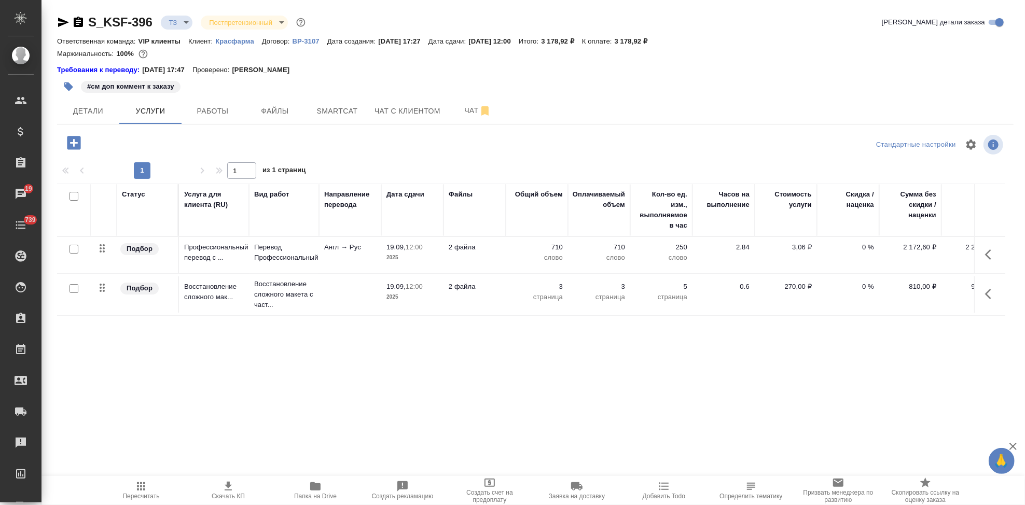
click at [556, 285] on p "3" at bounding box center [537, 287] width 52 height 10
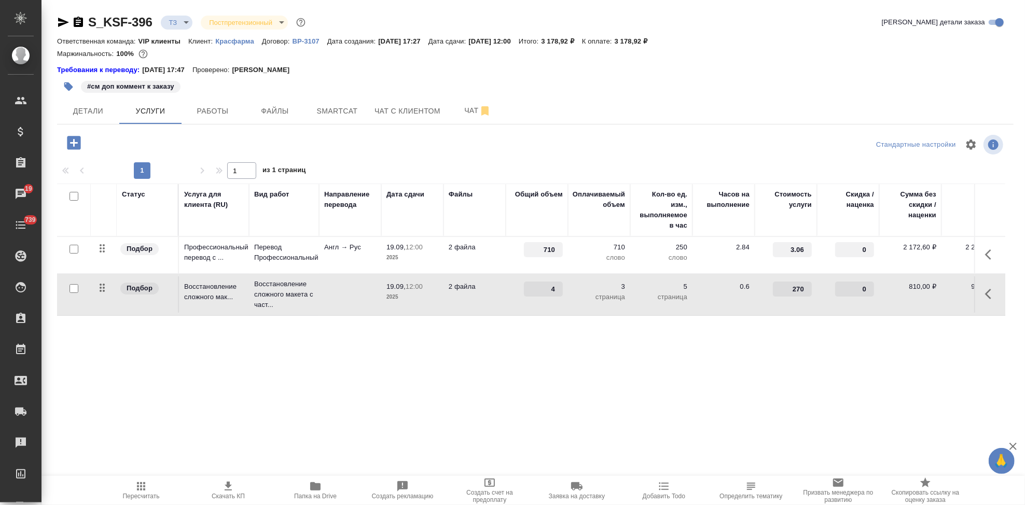
click at [560, 285] on input "4" at bounding box center [543, 289] width 39 height 15
click at [560, 285] on input "5" at bounding box center [543, 289] width 38 height 15
click at [560, 285] on input "6" at bounding box center [543, 289] width 38 height 15
type input "7"
click at [560, 285] on input "7" at bounding box center [543, 289] width 38 height 15
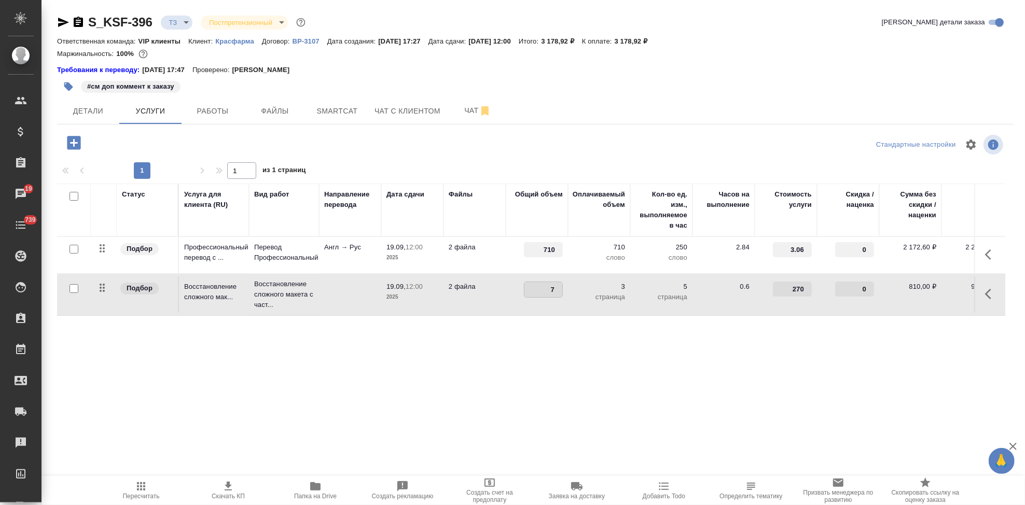
click at [535, 332] on div "Статус Услуга для клиента (RU) Вид работ Направление перевода Дата сдачи Файлы …" at bounding box center [531, 295] width 948 height 223
click at [205, 141] on icon "split button" at bounding box center [209, 141] width 12 height 12
click at [171, 168] on li "Сохранить" at bounding box center [158, 163] width 125 height 17
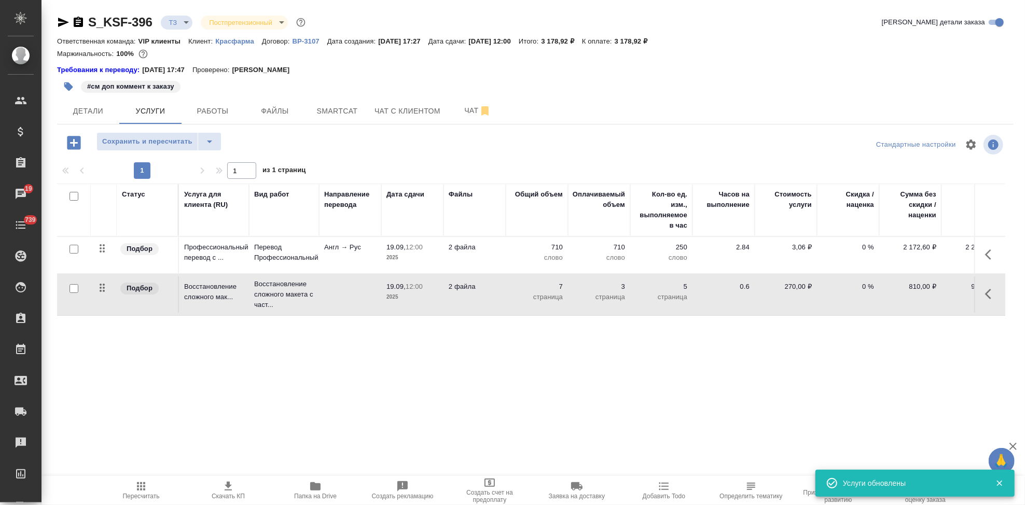
click at [77, 248] on input "checkbox" at bounding box center [73, 249] width 9 height 9
checkbox input "true"
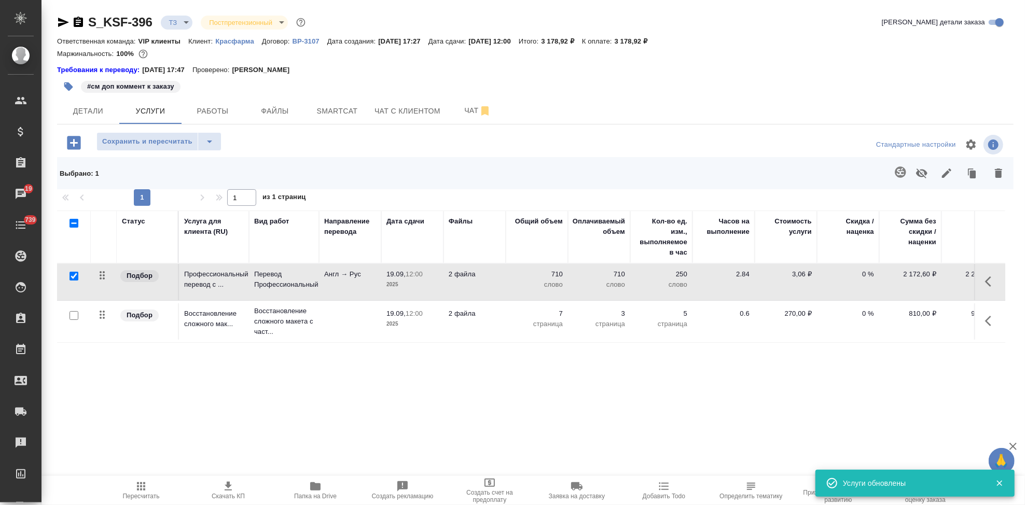
click at [999, 176] on icon "button" at bounding box center [998, 173] width 7 height 9
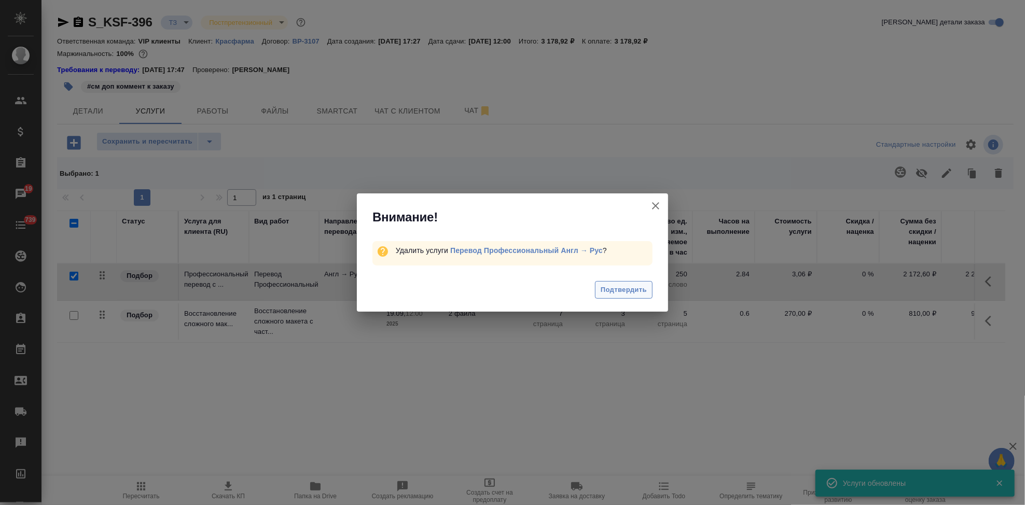
click at [620, 286] on span "Подтвердить" at bounding box center [624, 290] width 46 height 12
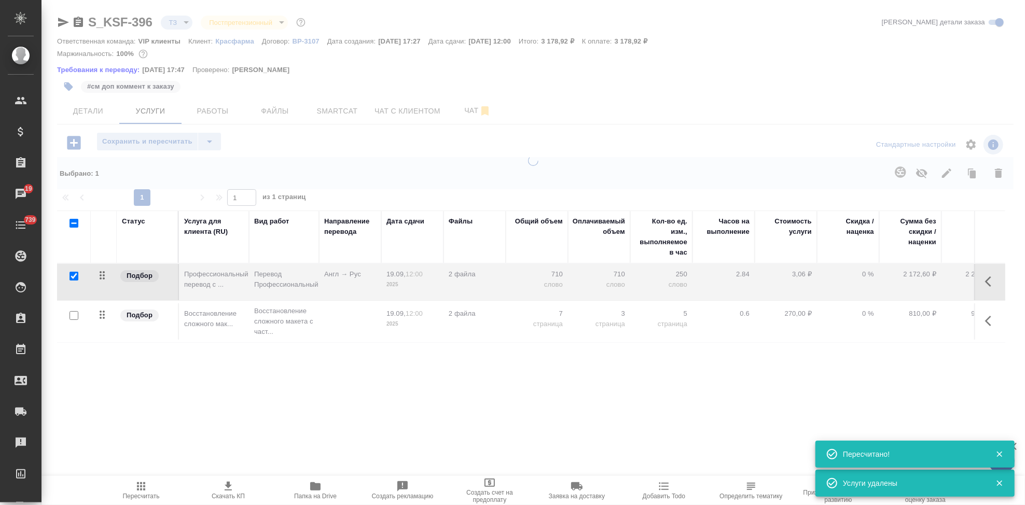
type input "new"
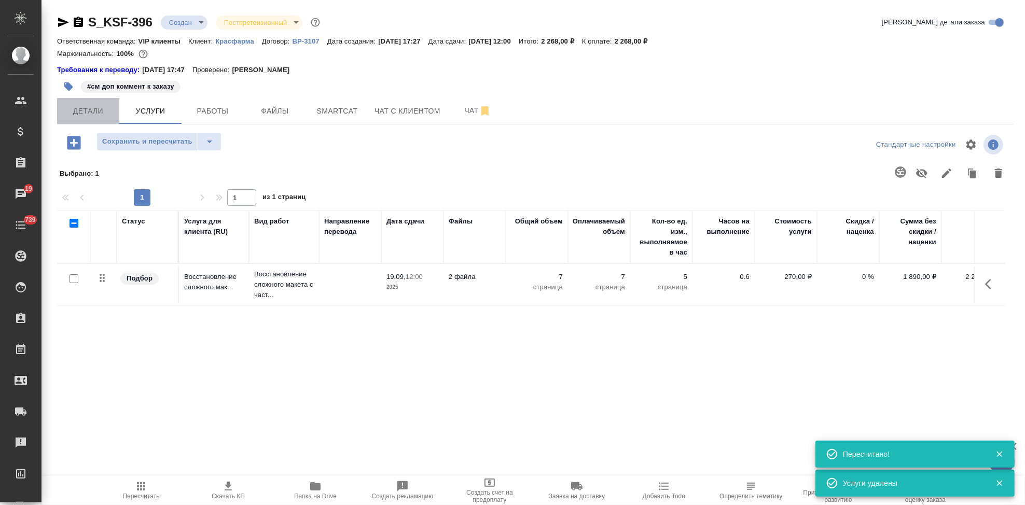
click at [100, 112] on span "Детали" at bounding box center [88, 111] width 50 height 13
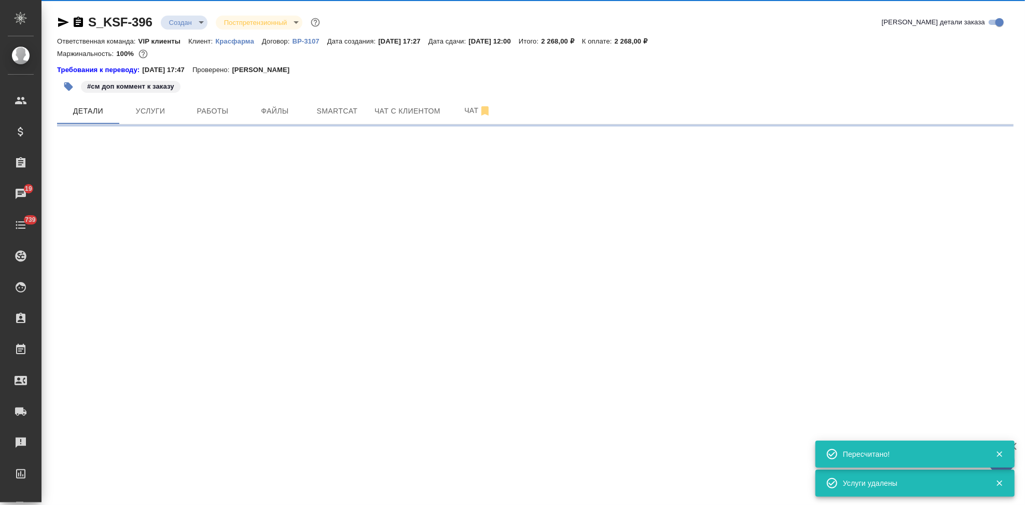
select select "RU"
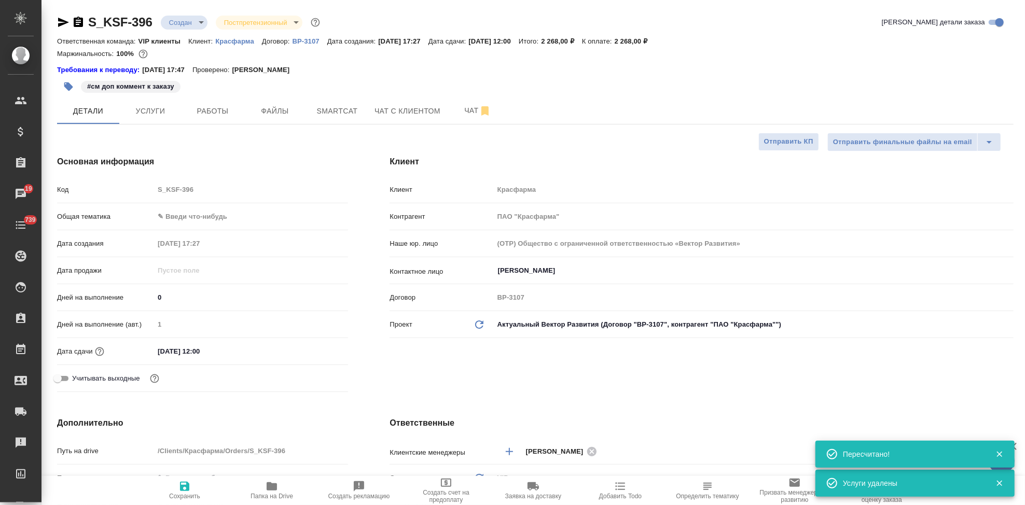
type textarea "x"
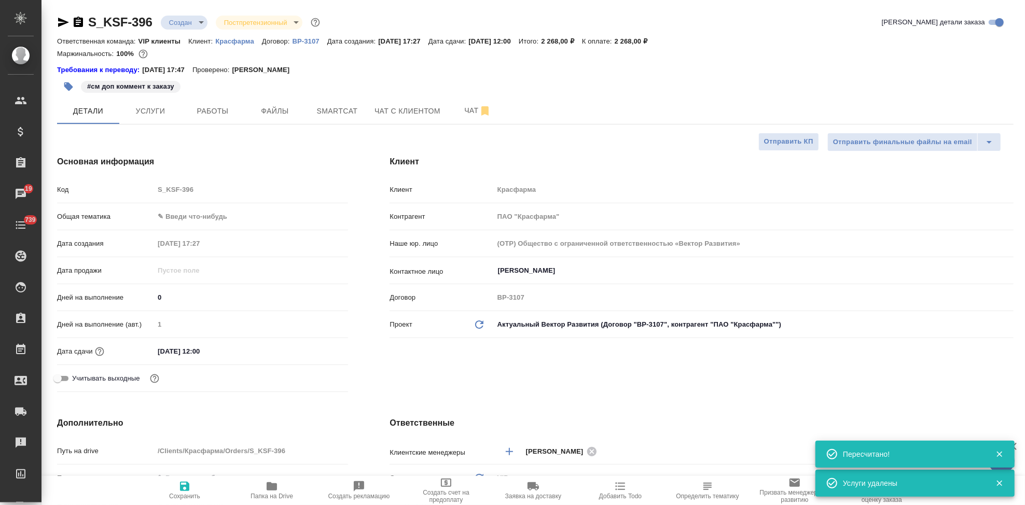
type textarea "x"
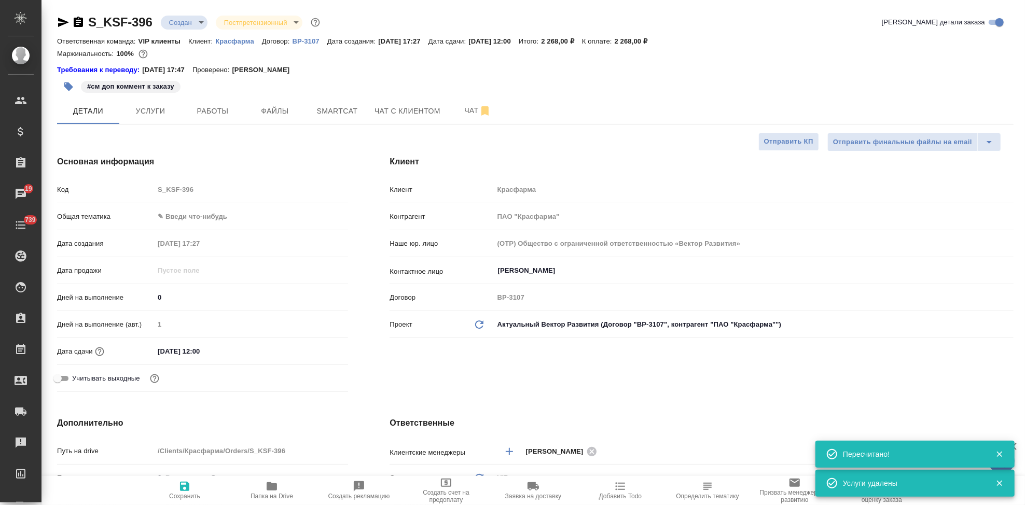
type textarea "x"
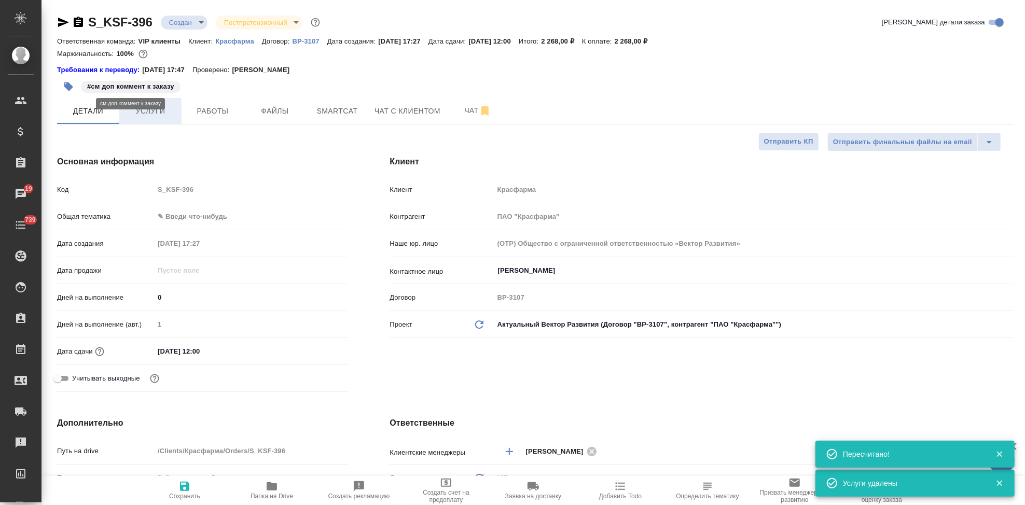
click at [146, 105] on span "Услуги" at bounding box center [151, 111] width 50 height 13
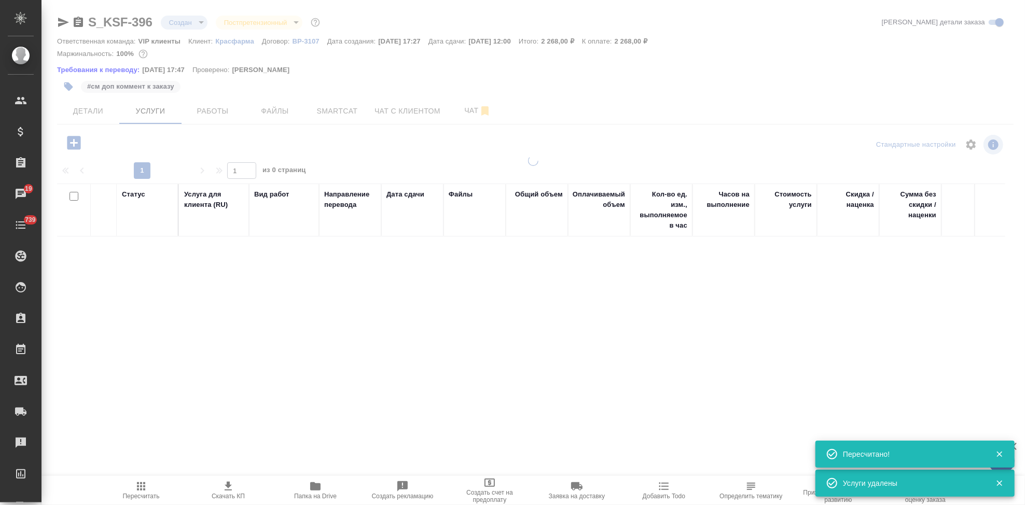
click at [77, 140] on icon "button" at bounding box center [73, 142] width 13 height 13
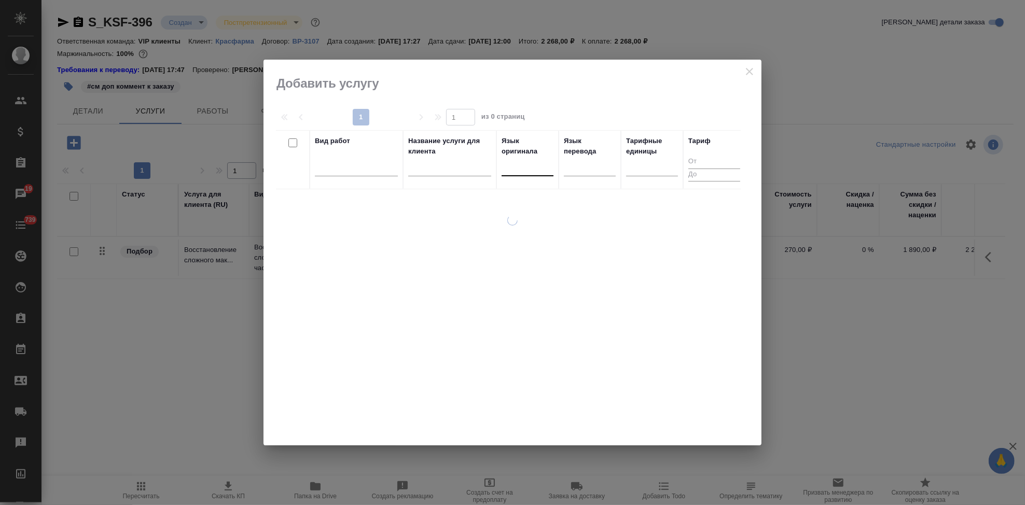
click at [512, 168] on div at bounding box center [528, 165] width 52 height 15
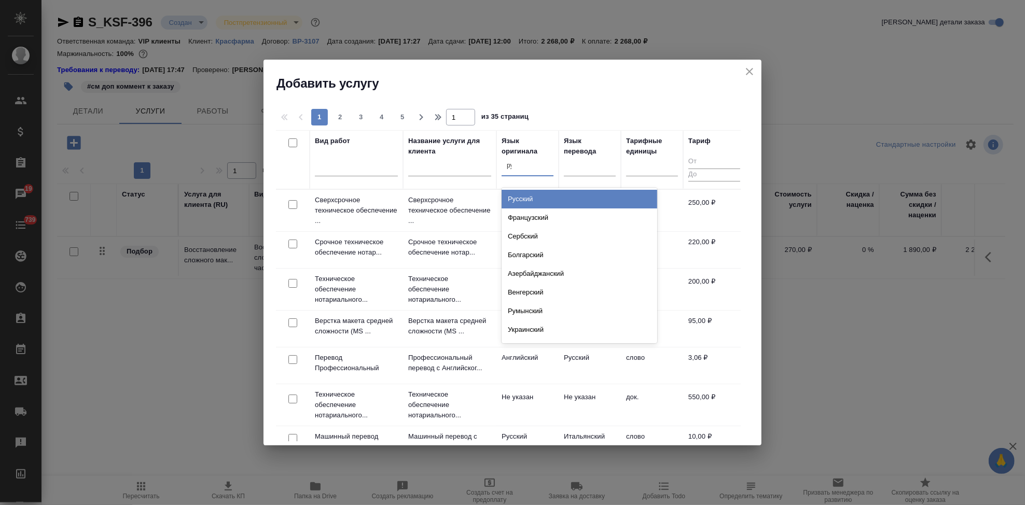
type input "рус"
click at [523, 202] on div "Русский" at bounding box center [580, 199] width 156 height 19
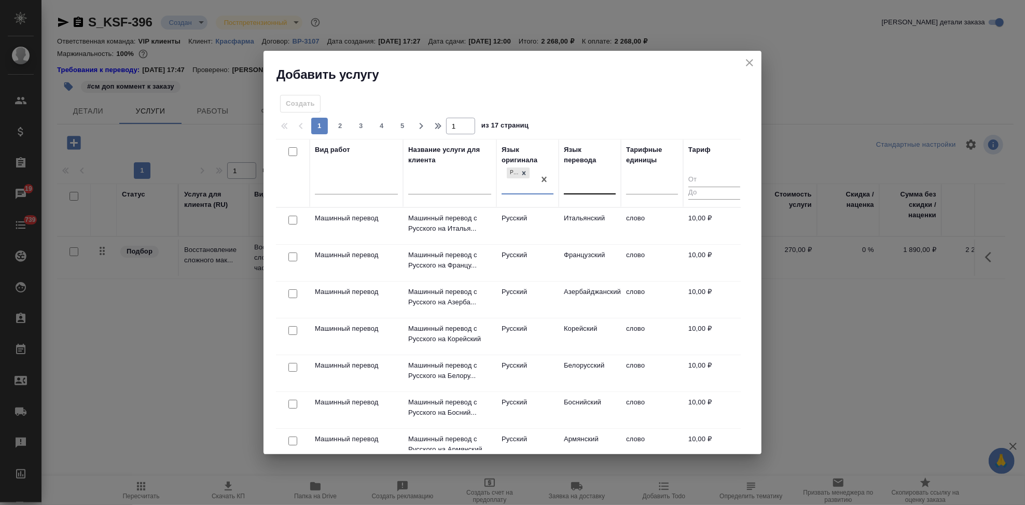
click at [579, 190] on div at bounding box center [590, 184] width 52 height 15
type input "а"
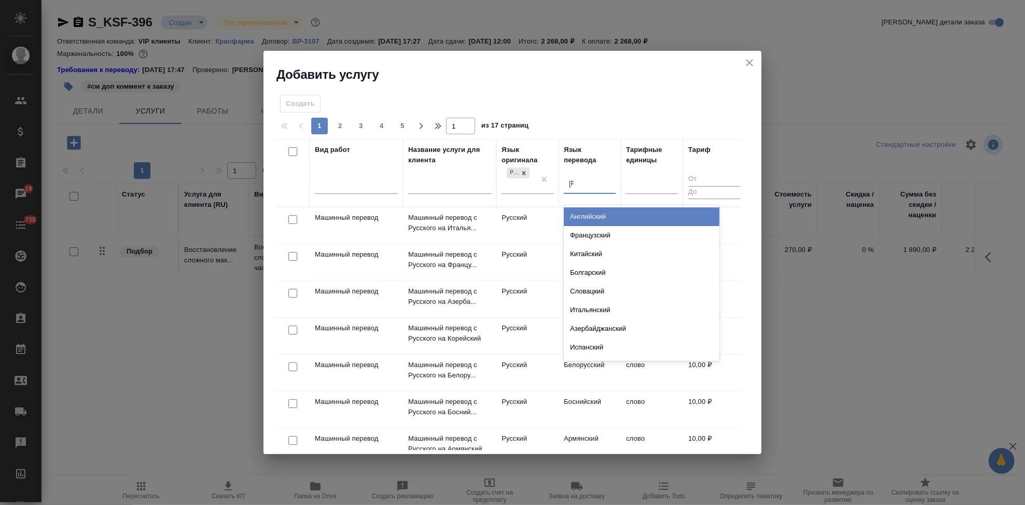
click at [589, 215] on div "Английский" at bounding box center [642, 216] width 156 height 19
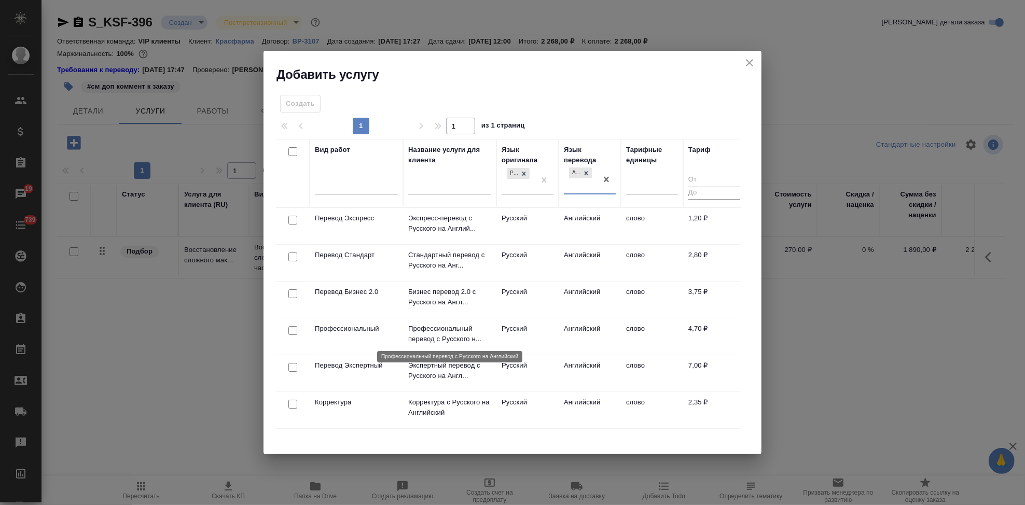
click at [477, 336] on p "Профессиональный перевод с Русского н..." at bounding box center [449, 334] width 83 height 21
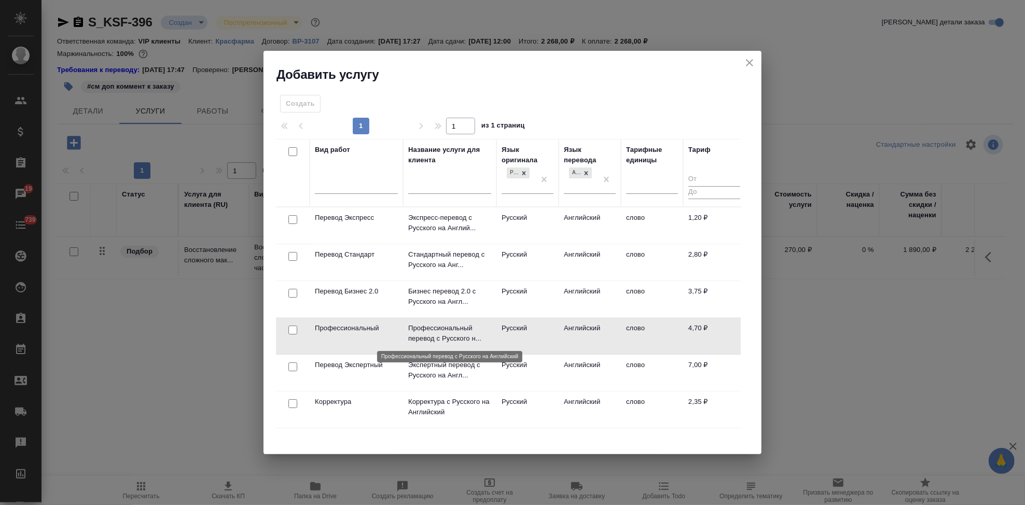
click at [477, 336] on p "Профессиональный перевод с Русского н..." at bounding box center [449, 333] width 83 height 21
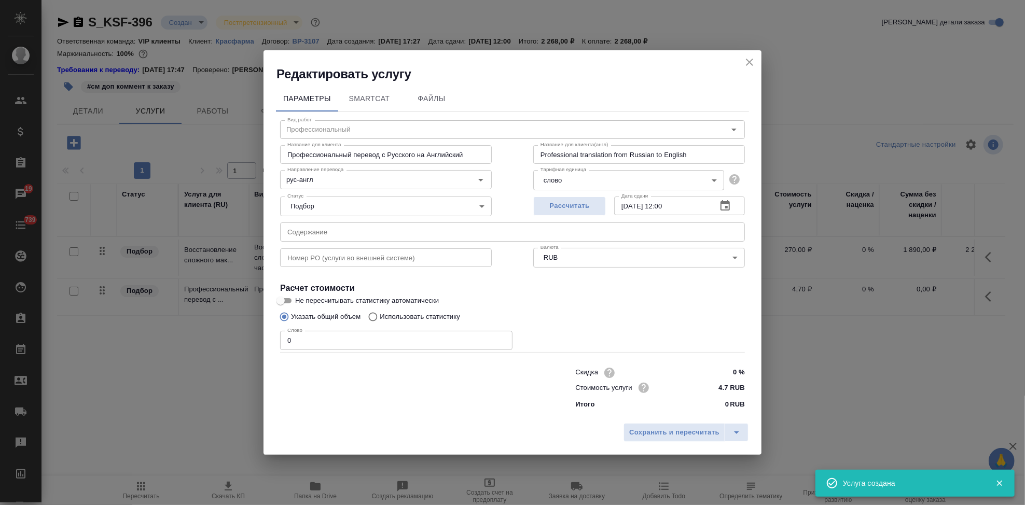
click at [317, 338] on input "0" at bounding box center [396, 340] width 232 height 19
type input "1"
click at [739, 435] on icon "split button" at bounding box center [736, 432] width 12 height 12
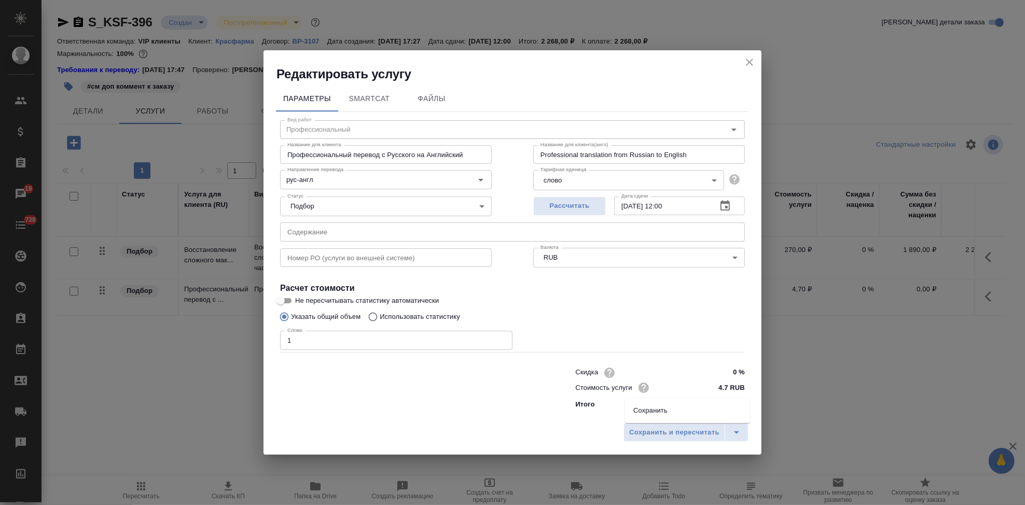
click at [436, 230] on input "text" at bounding box center [512, 231] width 465 height 19
click at [414, 229] on input "text" at bounding box center [512, 231] width 465 height 19
paste input "запрос Ампициллин Шаньдун"
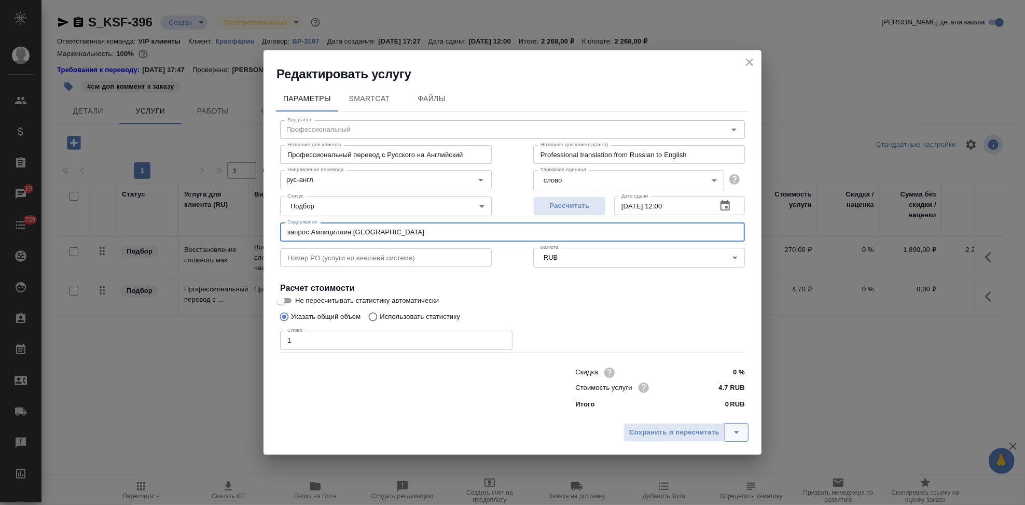
type input "запрос Ампициллин Шаньдун"
click at [733, 429] on icon "split button" at bounding box center [736, 432] width 12 height 12
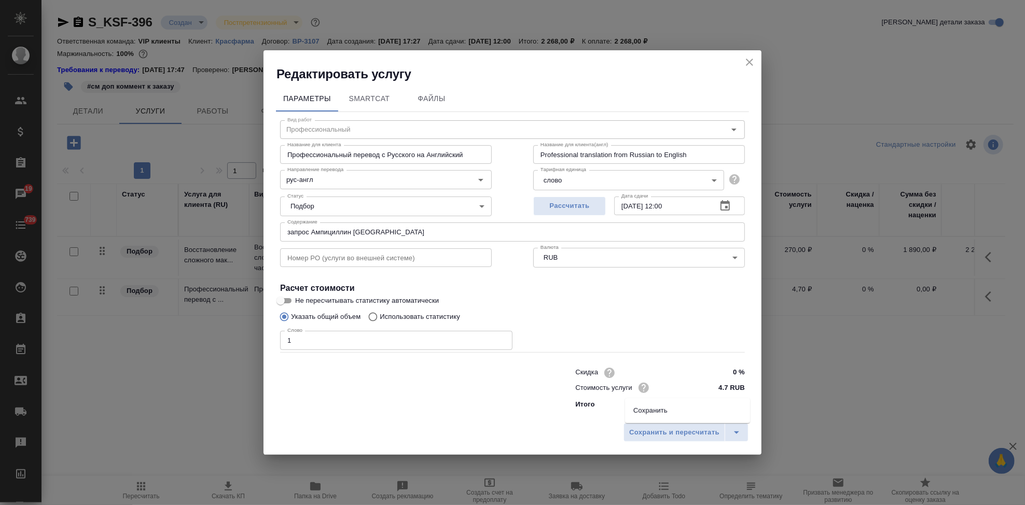
click at [680, 414] on li "Сохранить" at bounding box center [687, 410] width 125 height 17
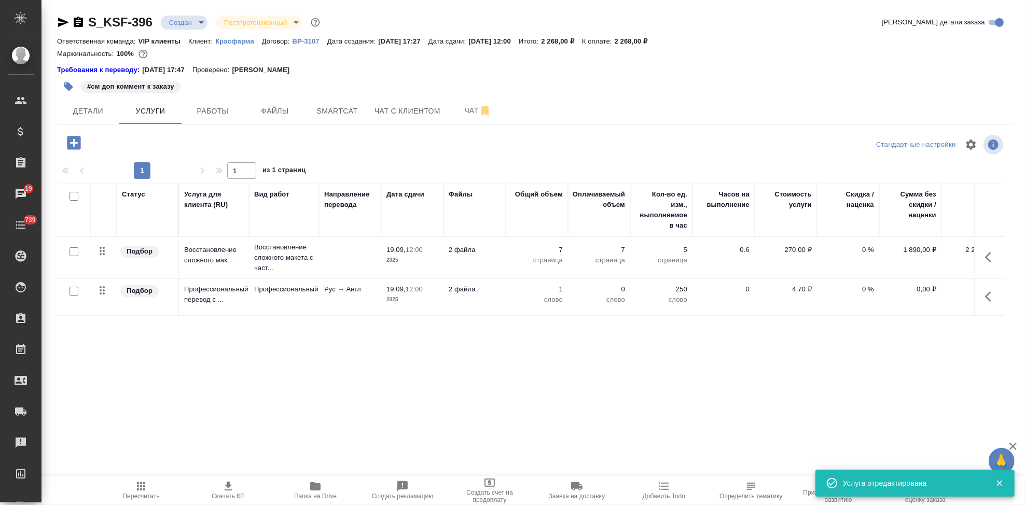
click at [68, 291] on div at bounding box center [73, 291] width 23 height 15
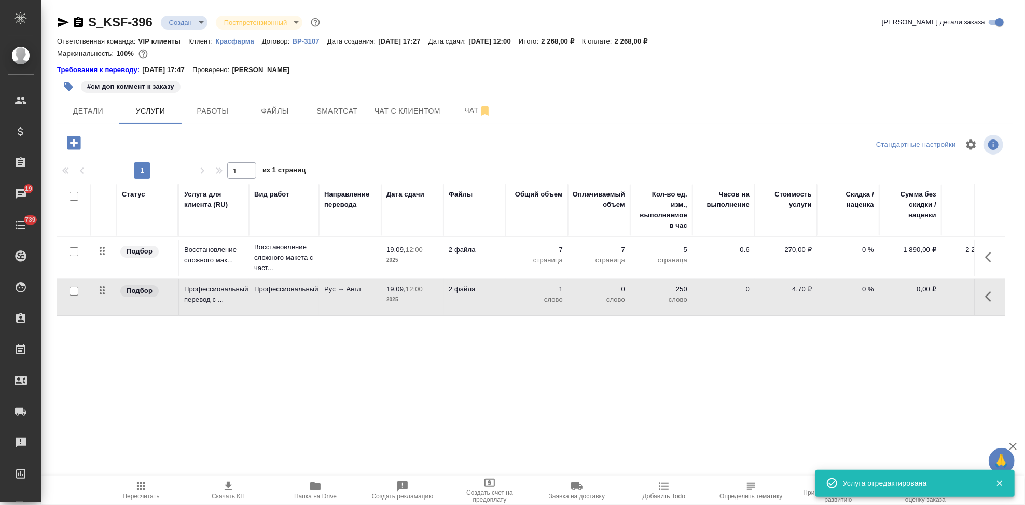
click at [67, 292] on div at bounding box center [73, 291] width 23 height 15
click at [71, 290] on input "checkbox" at bounding box center [73, 291] width 9 height 9
checkbox input "true"
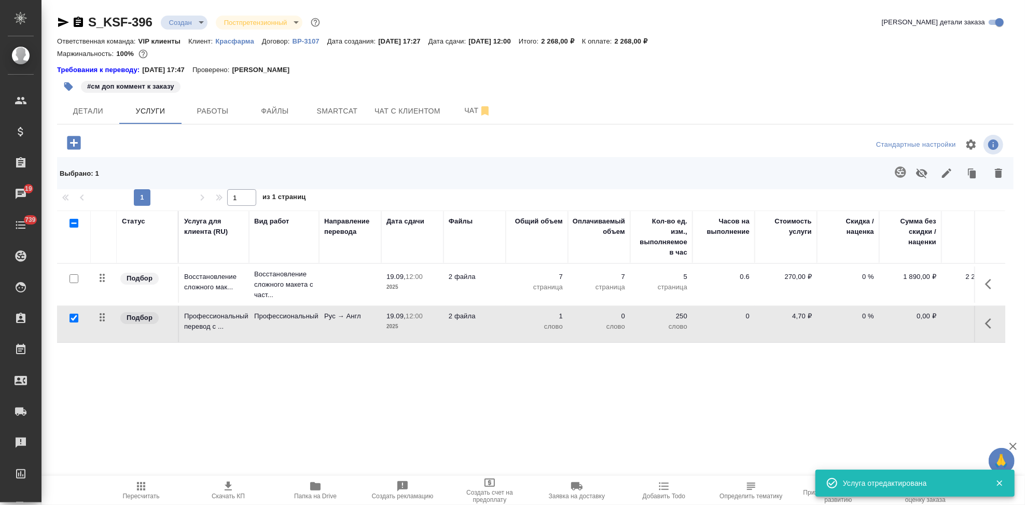
click at [899, 170] on icon "button" at bounding box center [900, 172] width 12 height 12
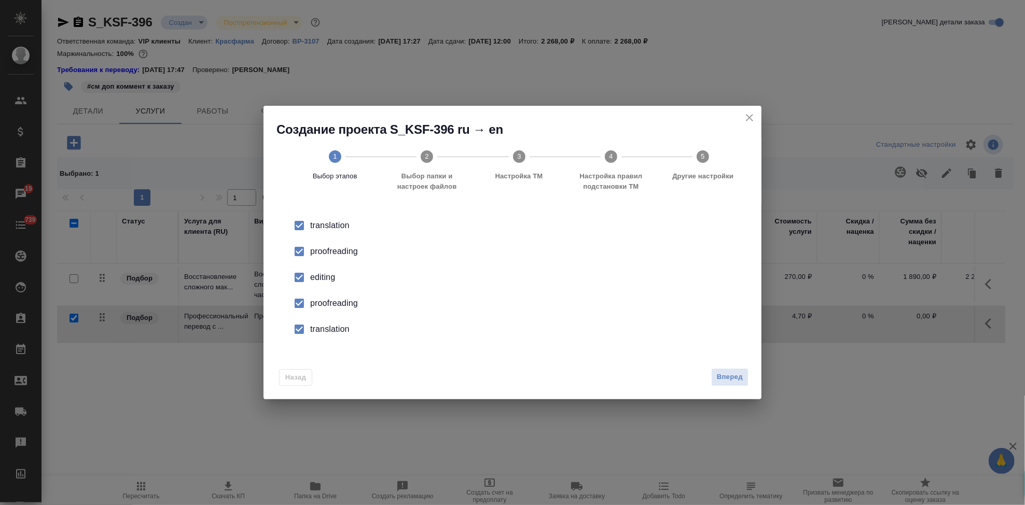
click at [302, 285] on input "checkbox" at bounding box center [299, 278] width 22 height 22
click at [302, 305] on input "checkbox" at bounding box center [299, 304] width 22 height 22
click at [303, 327] on input "checkbox" at bounding box center [299, 329] width 22 height 22
click at [739, 370] on button "Вперед" at bounding box center [729, 377] width 37 height 18
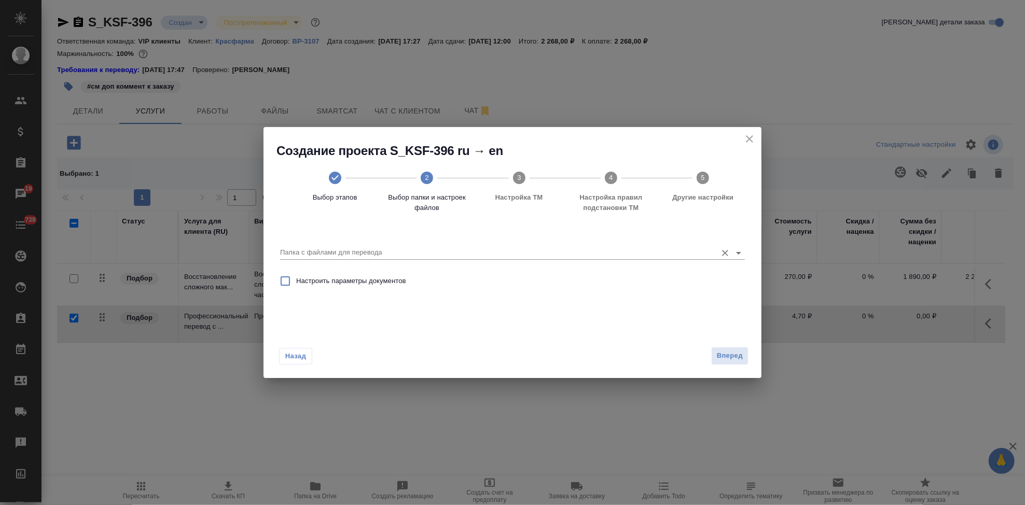
click at [619, 245] on div "Папка с файлами для перевода" at bounding box center [512, 248] width 465 height 21
click at [594, 254] on input "Папка с файлами для перевода" at bounding box center [496, 252] width 432 height 12
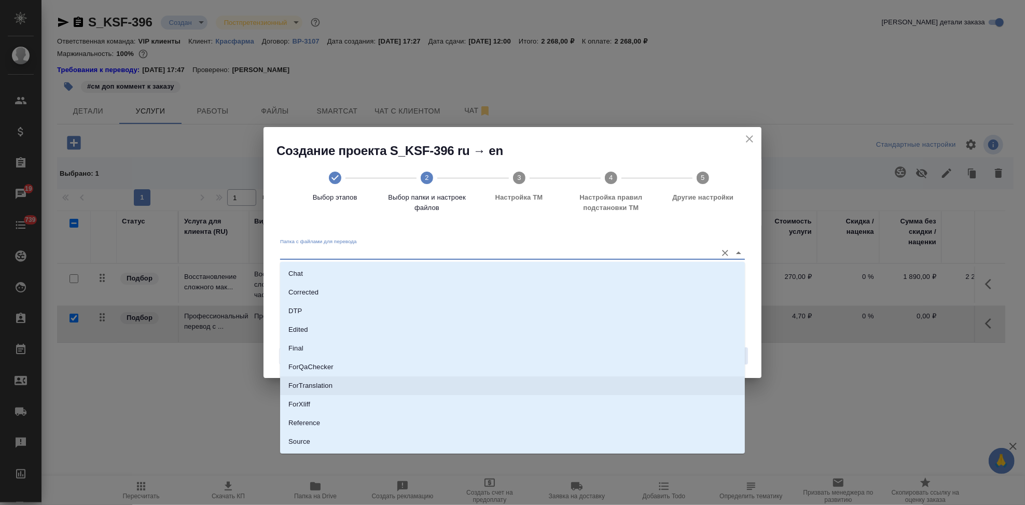
scroll to position [72, 0]
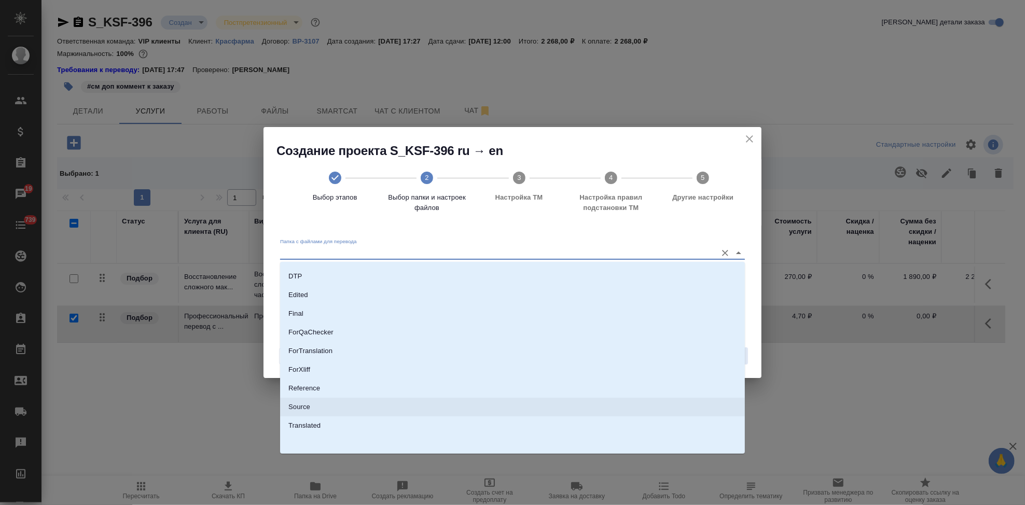
click at [321, 408] on li "Source" at bounding box center [512, 407] width 465 height 19
type input "Source"
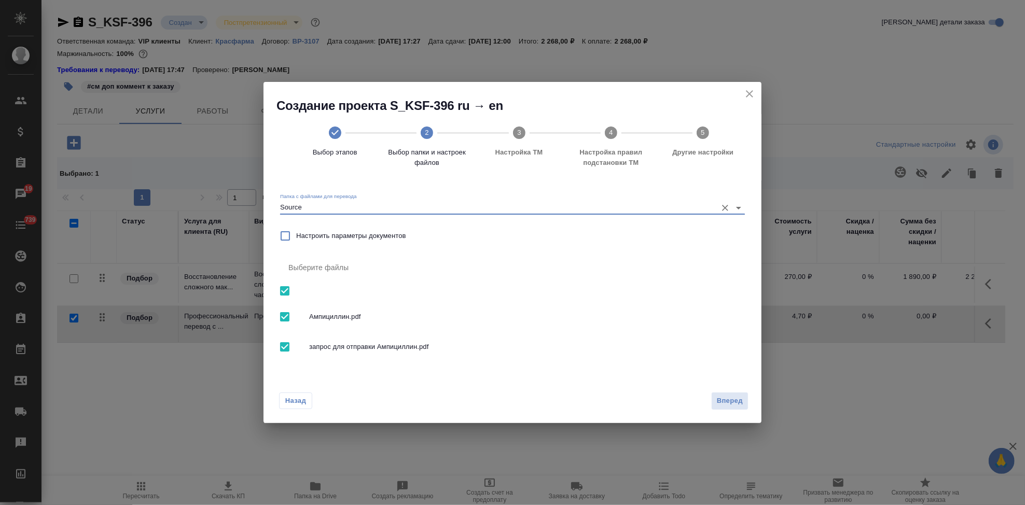
click at [288, 317] on input "checkbox" at bounding box center [285, 317] width 22 height 22
checkbox input "false"
click at [729, 400] on span "Вперед" at bounding box center [730, 401] width 26 height 12
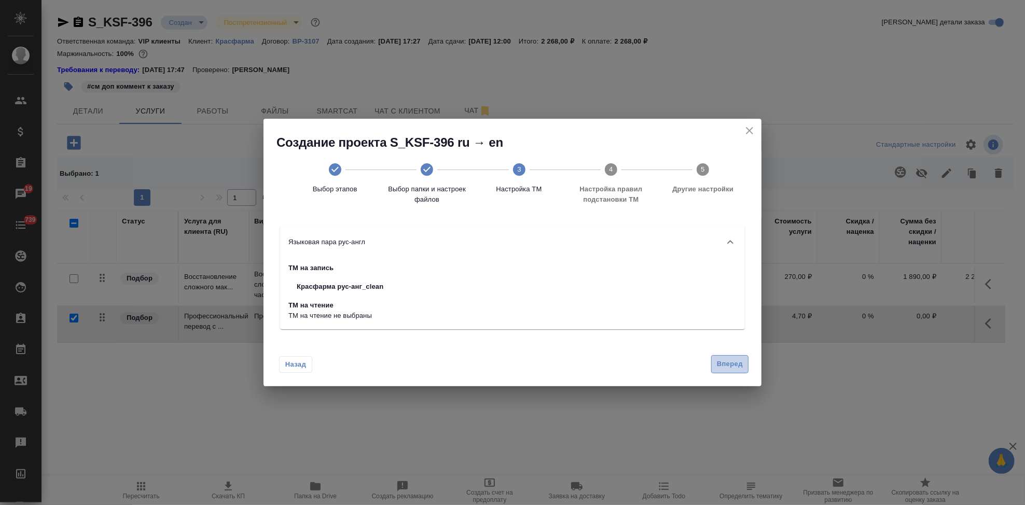
click at [739, 365] on span "Вперед" at bounding box center [730, 364] width 26 height 12
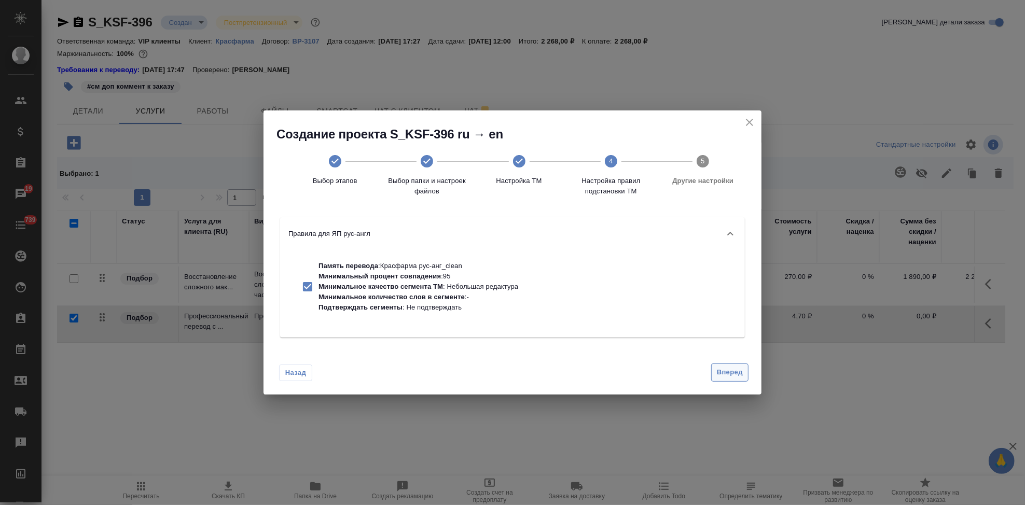
click at [728, 367] on span "Вперед" at bounding box center [730, 373] width 26 height 12
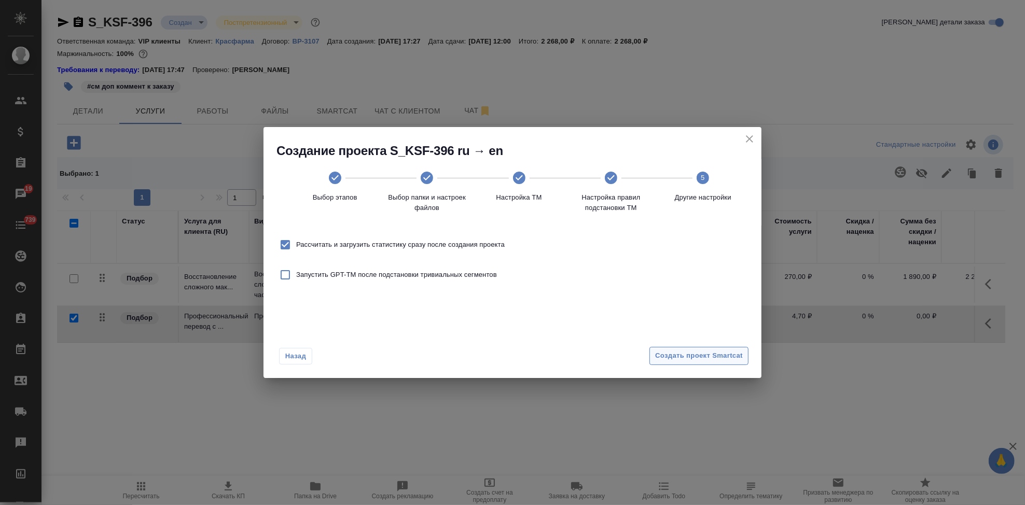
click at [725, 360] on span "Создать проект Smartcat" at bounding box center [699, 356] width 88 height 12
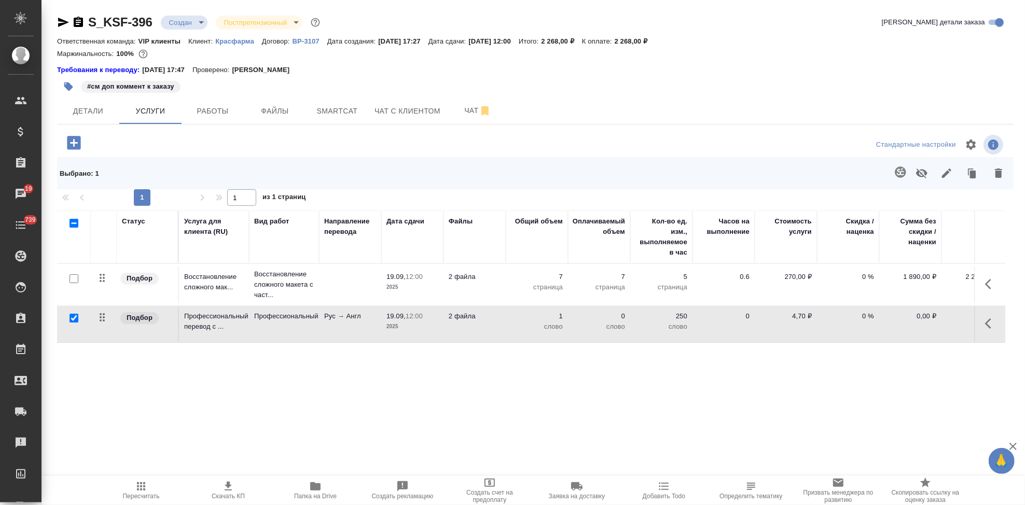
click at [987, 324] on icon "button" at bounding box center [991, 323] width 12 height 12
click at [937, 325] on icon "button" at bounding box center [932, 323] width 12 height 12
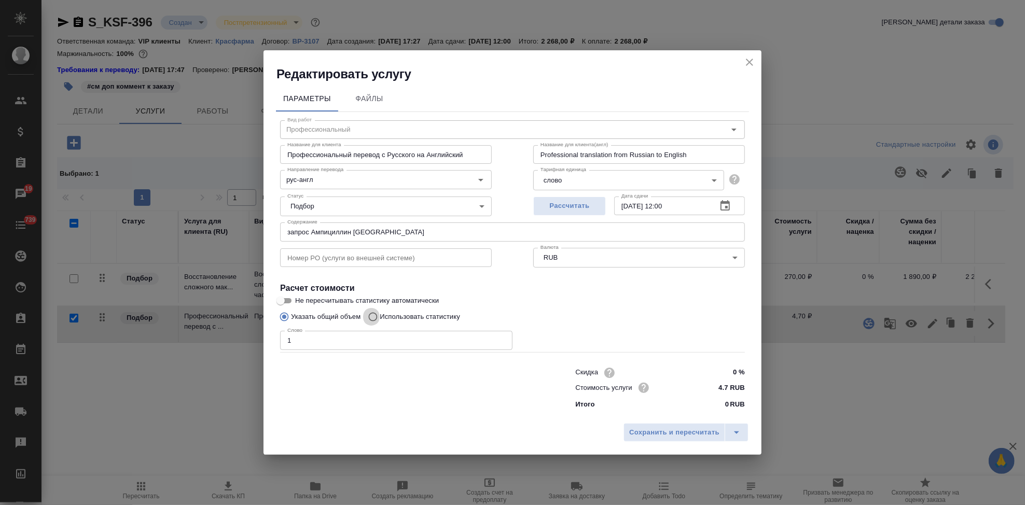
click at [375, 317] on input "Использовать статистику" at bounding box center [371, 317] width 17 height 20
radio input "true"
radio input "false"
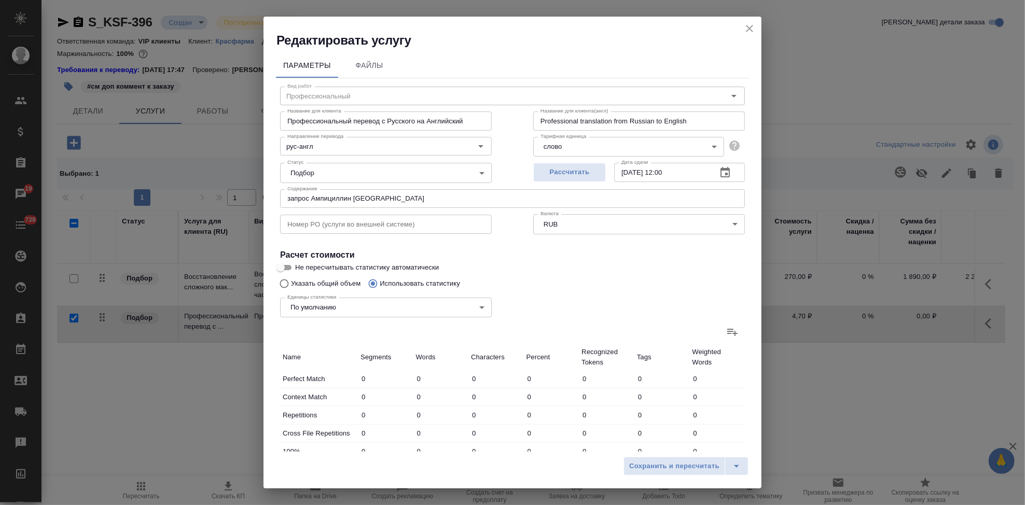
click at [726, 337] on icon at bounding box center [732, 332] width 12 height 12
click at [0, 0] on input "file" at bounding box center [0, 0] width 0 height 0
type input "3"
type input "5"
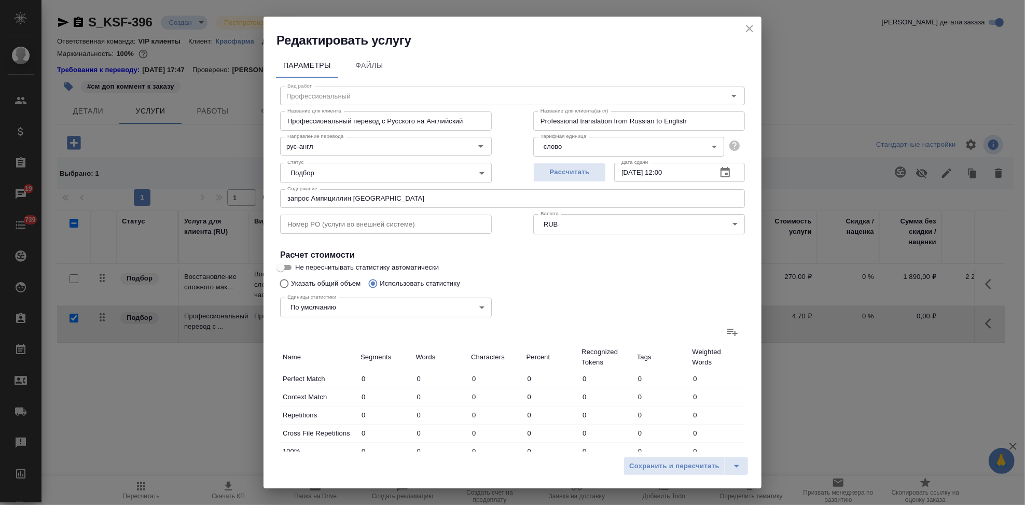
type input "3"
type input "42"
type input "384"
type input "50"
type input "702"
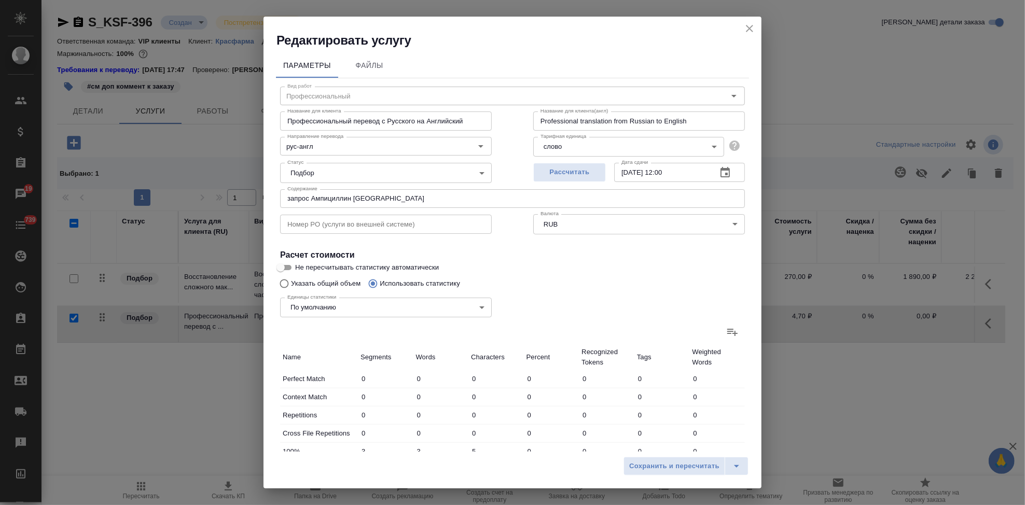
type input "5848"
type input "56"
type input "747"
type input "6237"
type input "56"
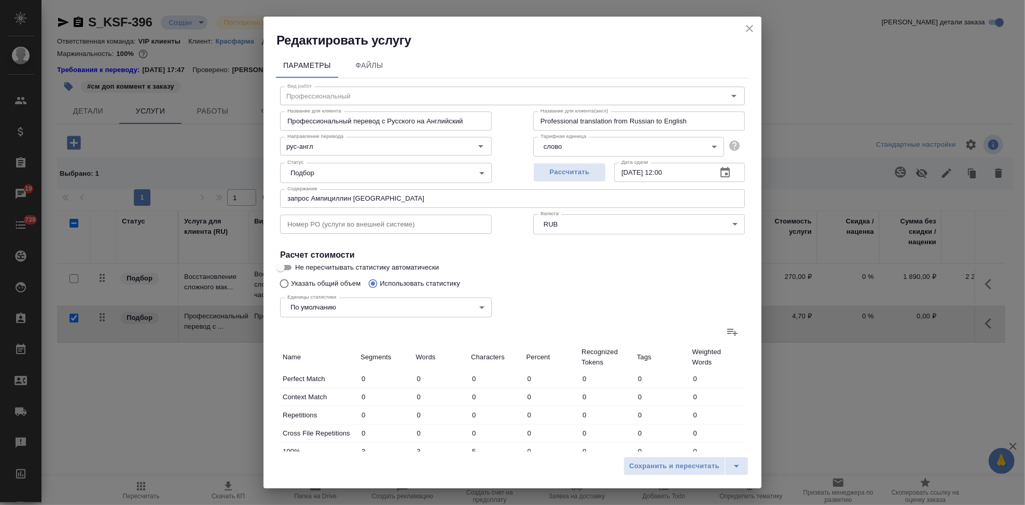
type input "747"
type input "6237"
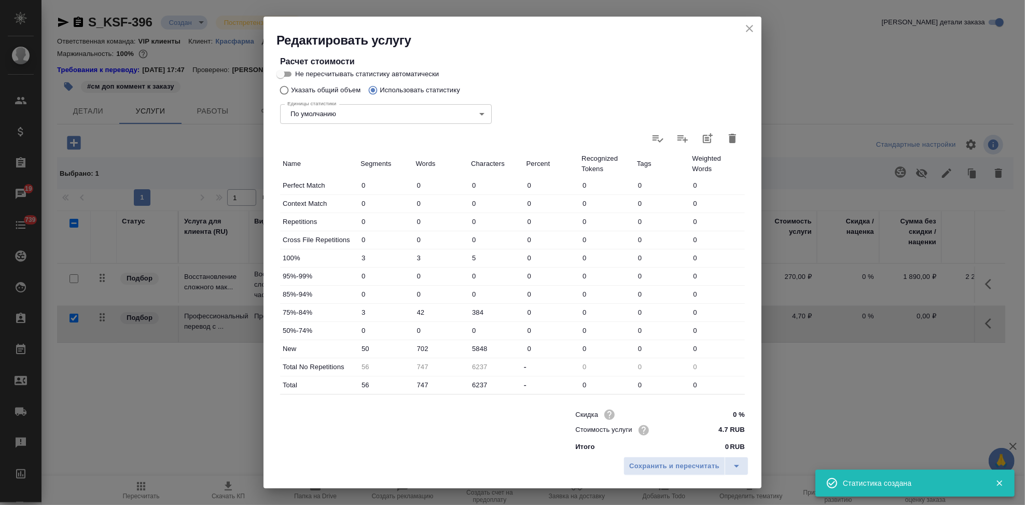
scroll to position [201, 0]
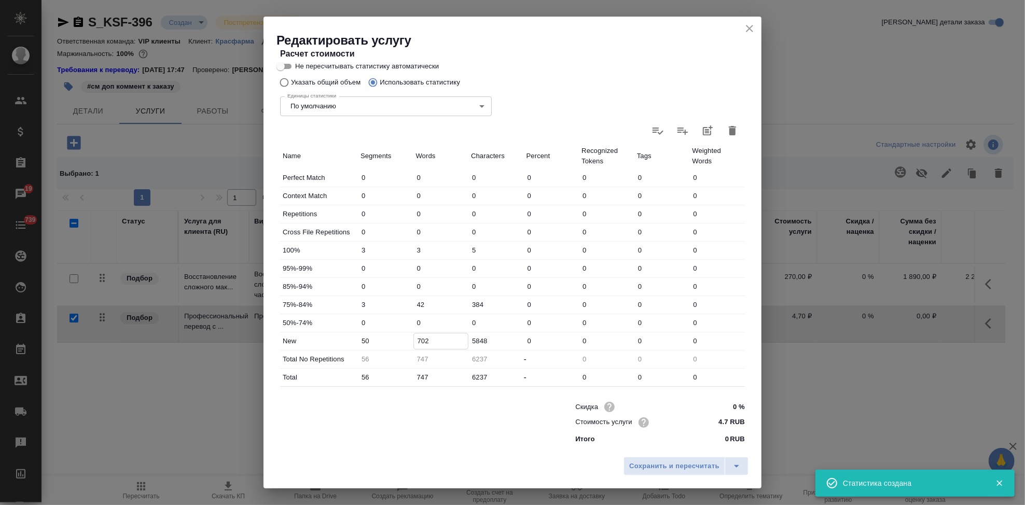
click at [422, 338] on input "702" at bounding box center [441, 340] width 54 height 15
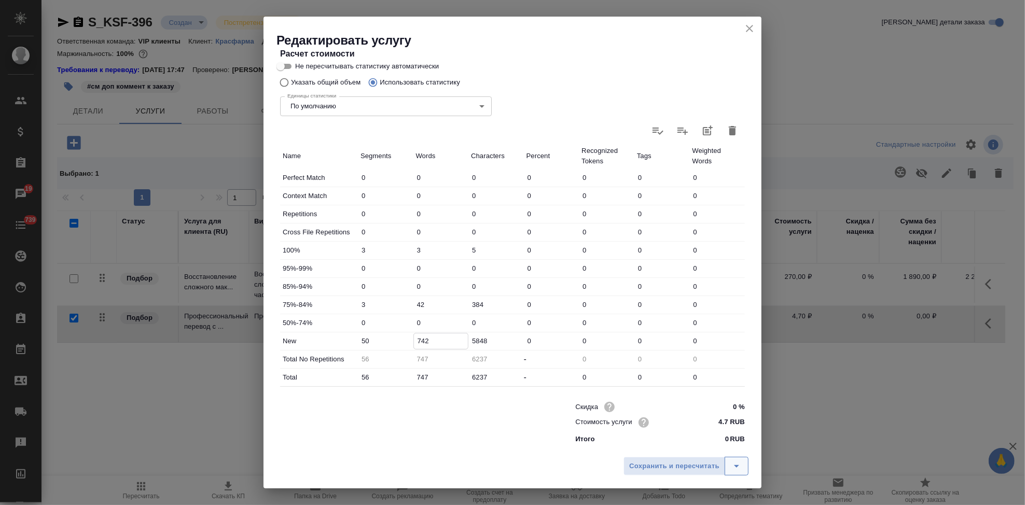
type input "742"
click at [743, 457] on button "split button" at bounding box center [737, 466] width 24 height 19
click at [683, 444] on li "Сохранить" at bounding box center [687, 444] width 125 height 17
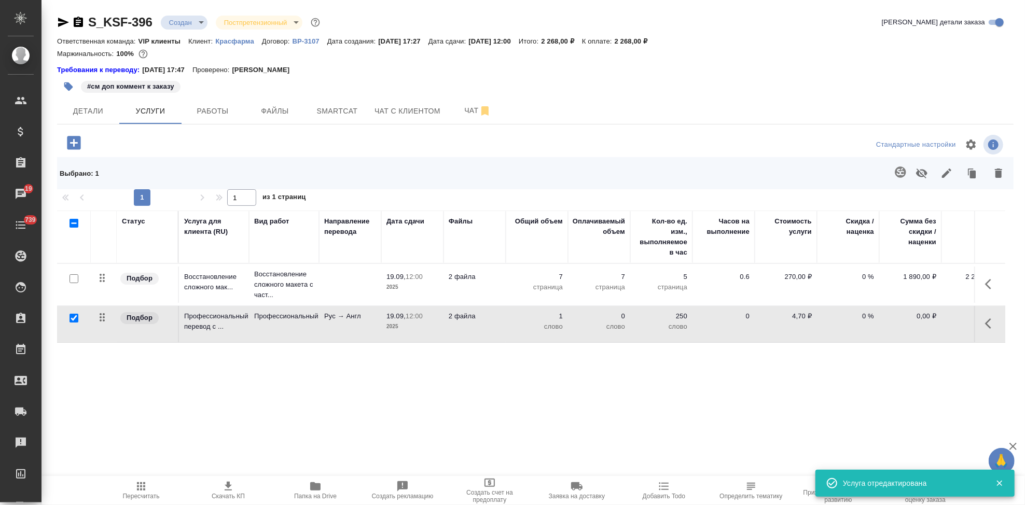
click at [76, 320] on input "checkbox" at bounding box center [73, 318] width 9 height 9
checkbox input "false"
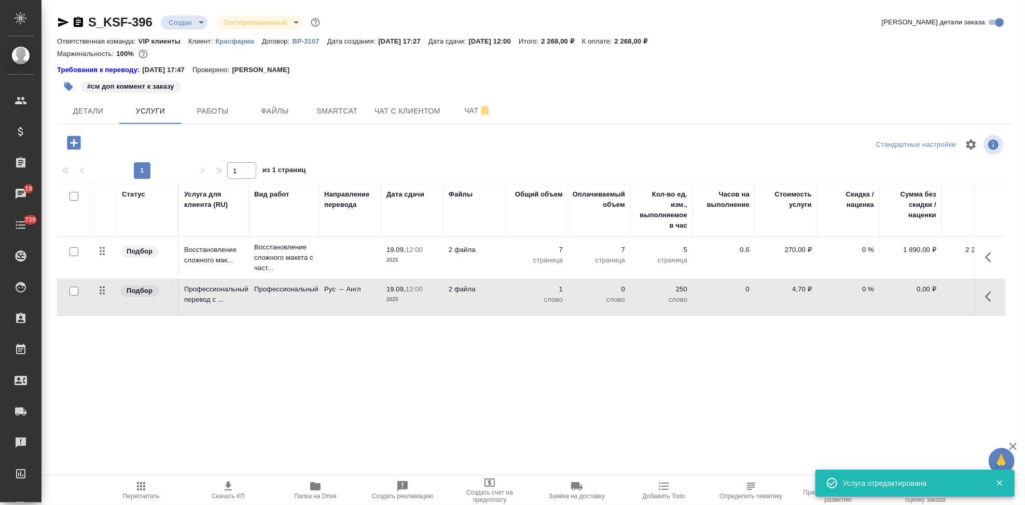
click at [69, 140] on icon "button" at bounding box center [73, 142] width 13 height 13
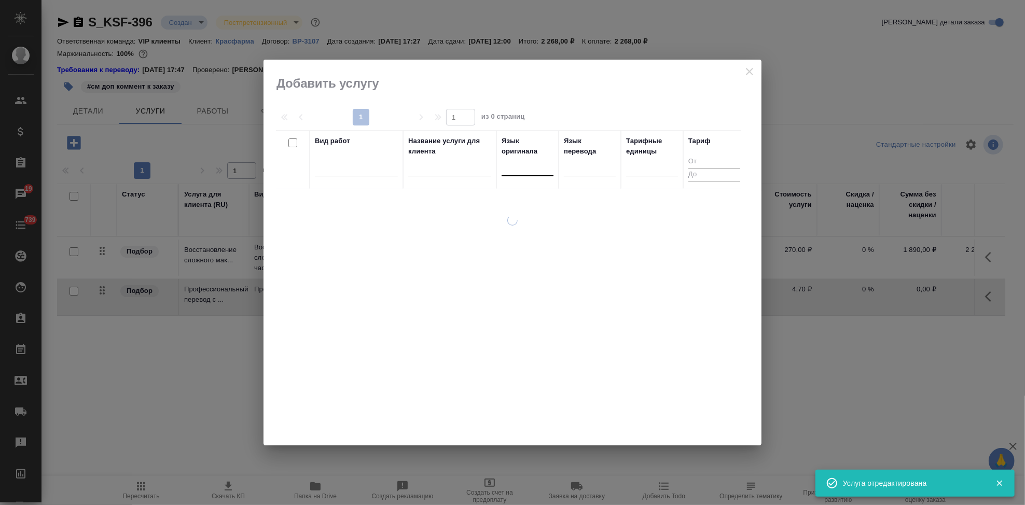
click at [509, 167] on div at bounding box center [528, 165] width 52 height 15
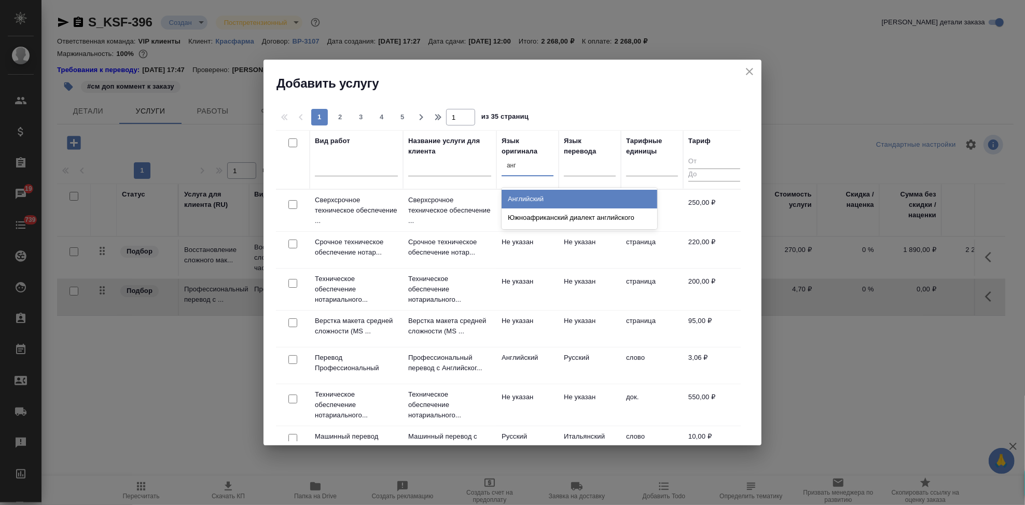
type input "англ"
click at [551, 196] on div "Английский" at bounding box center [580, 199] width 156 height 19
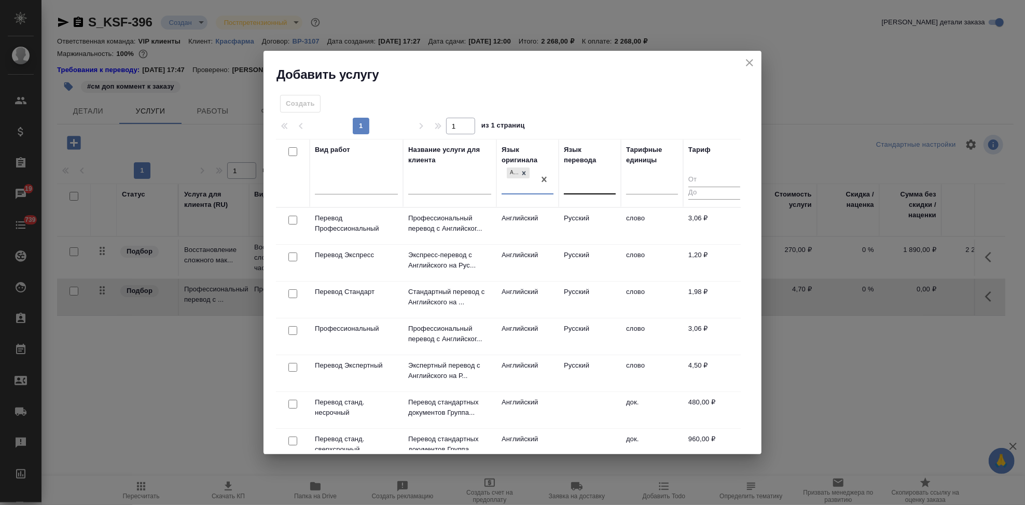
click at [570, 186] on div at bounding box center [590, 184] width 52 height 15
type input "рус"
click at [597, 218] on div "Русский" at bounding box center [642, 216] width 156 height 19
click at [506, 223] on td "Английский" at bounding box center [527, 226] width 62 height 36
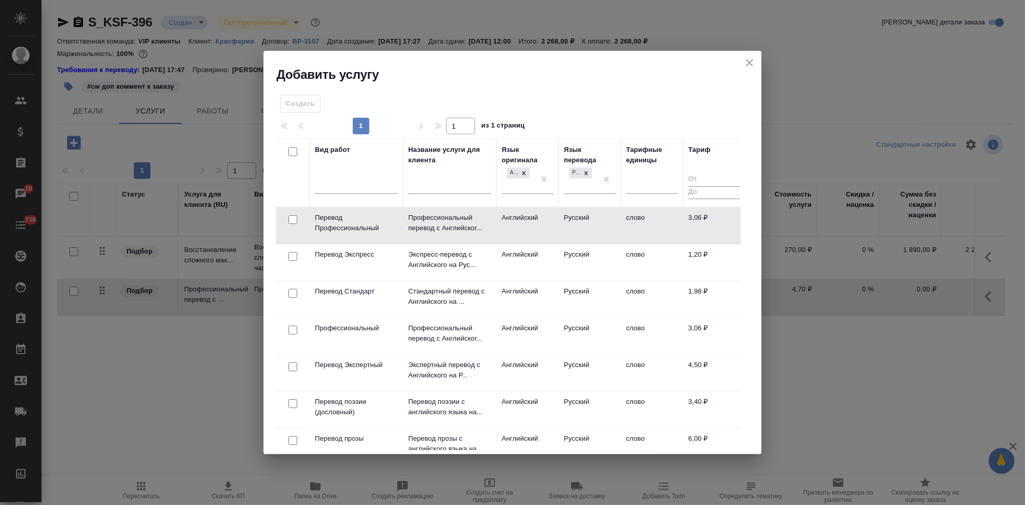
click at [506, 223] on td "Английский" at bounding box center [527, 225] width 62 height 36
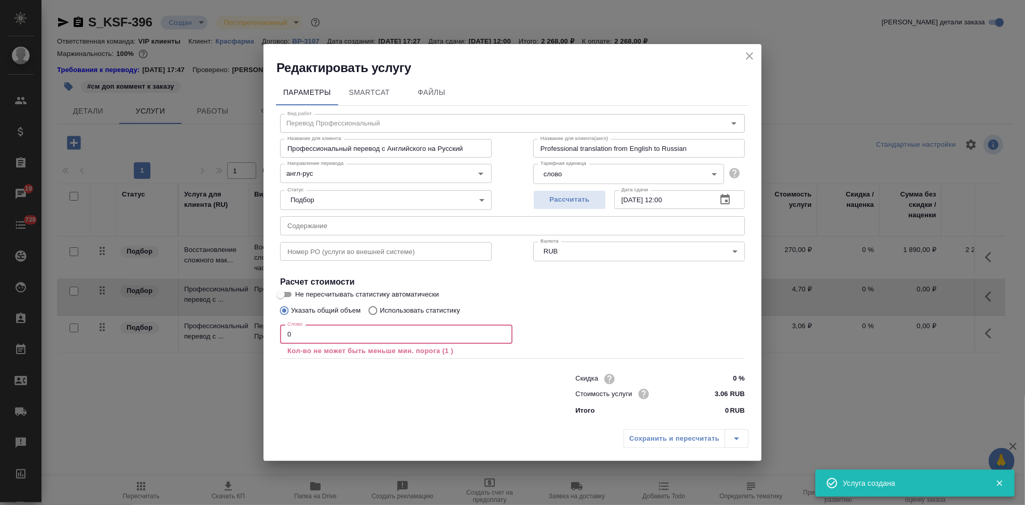
click at [384, 336] on input "0" at bounding box center [396, 334] width 232 height 19
type input "3"
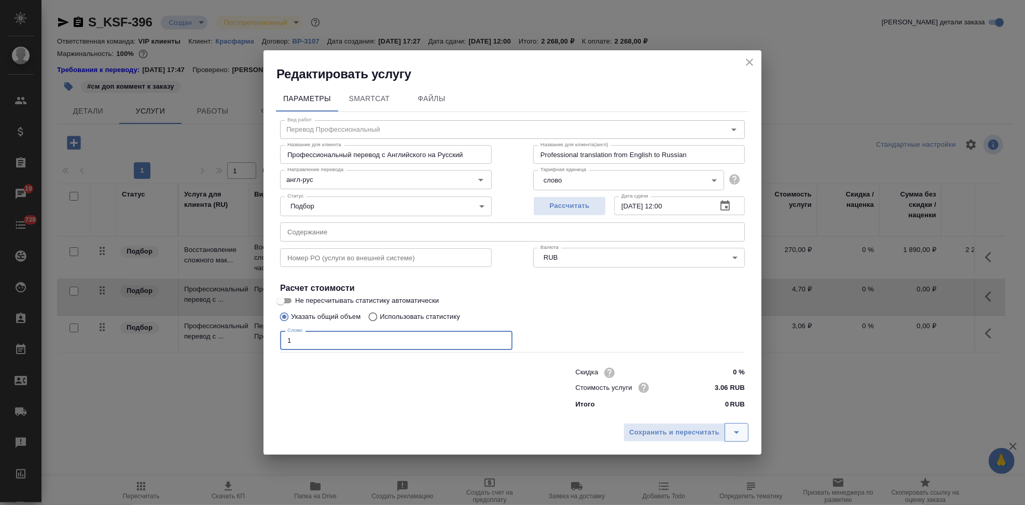
type input "1"
click at [744, 432] on button "split button" at bounding box center [737, 432] width 24 height 19
click at [695, 412] on li "Сохранить" at bounding box center [687, 410] width 125 height 17
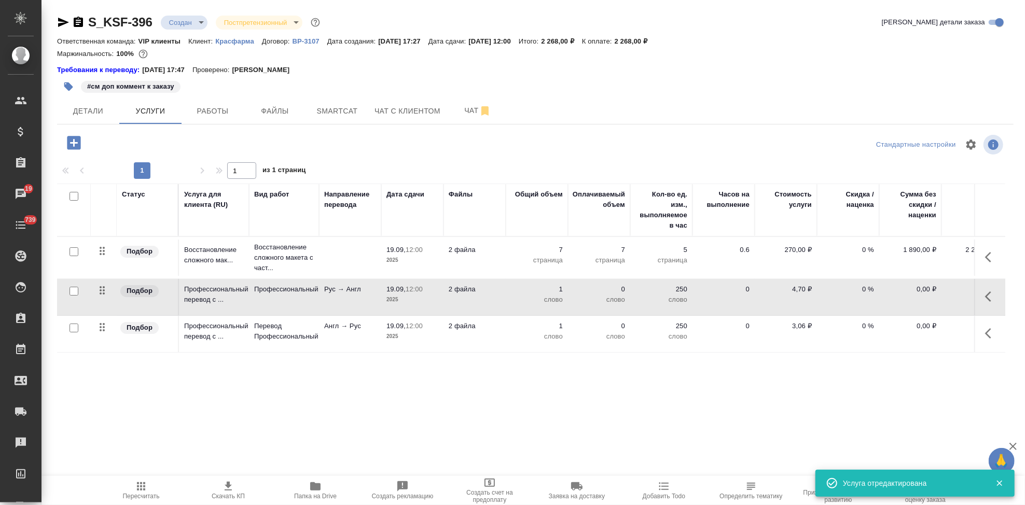
click at [75, 329] on input "checkbox" at bounding box center [73, 328] width 9 height 9
checkbox input "true"
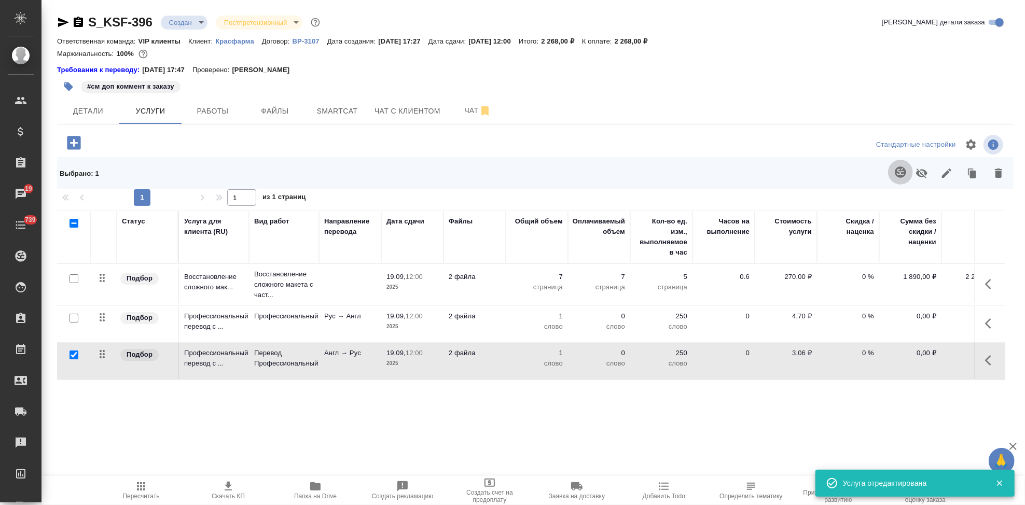
click at [900, 169] on icon "button" at bounding box center [900, 172] width 12 height 12
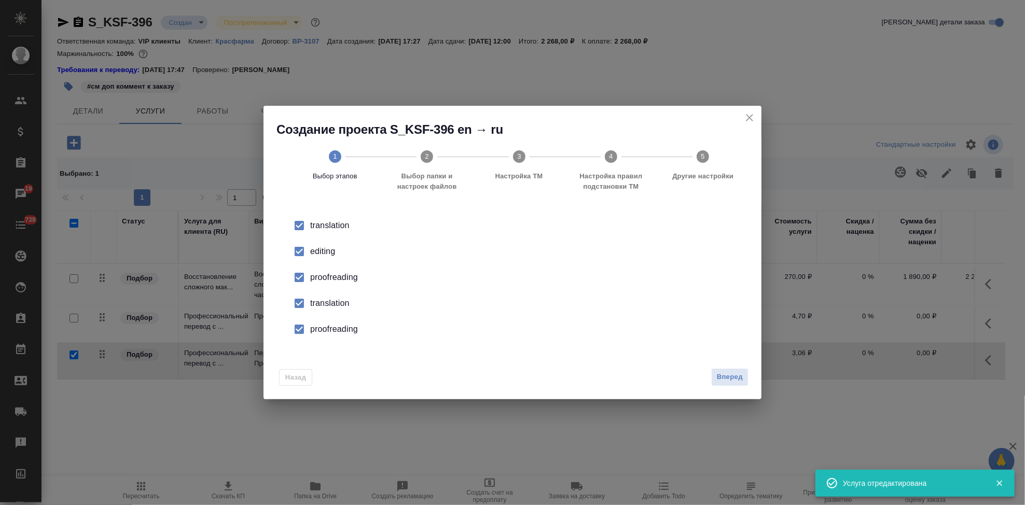
click at [301, 255] on input "checkbox" at bounding box center [299, 252] width 22 height 22
click at [303, 305] on input "checkbox" at bounding box center [299, 304] width 22 height 22
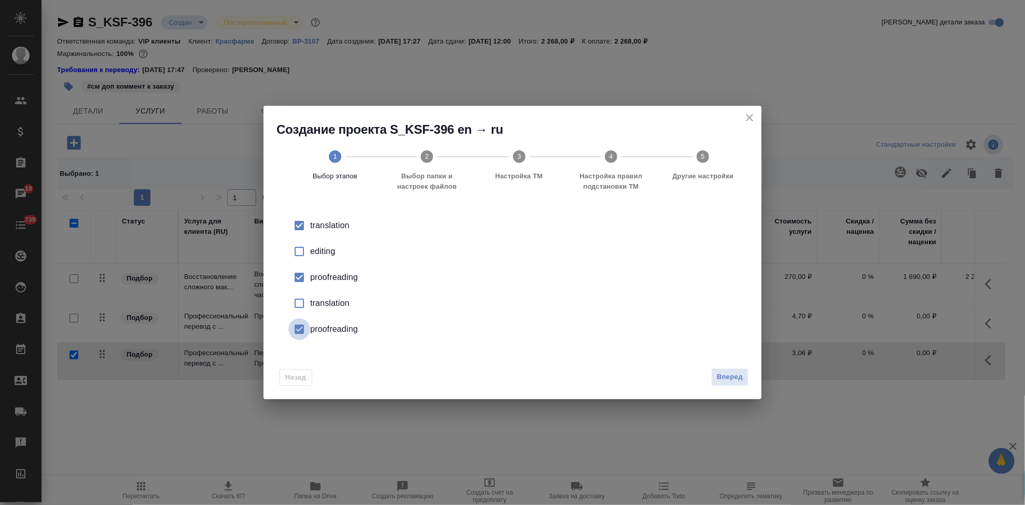
click at [297, 329] on input "checkbox" at bounding box center [299, 329] width 22 height 22
click at [714, 372] on button "Вперед" at bounding box center [729, 377] width 37 height 18
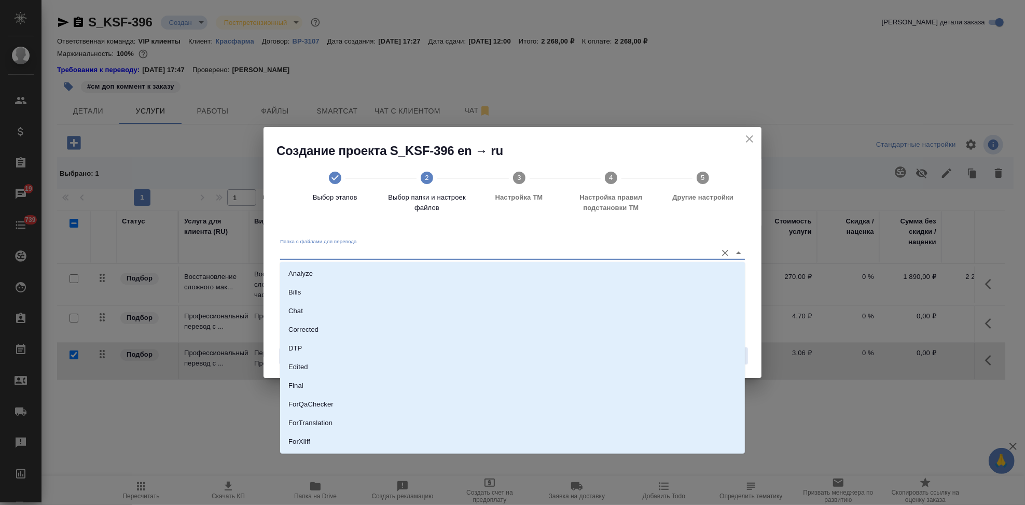
click at [655, 257] on input "Папка с файлами для перевода" at bounding box center [496, 252] width 432 height 12
click at [335, 408] on li "Source" at bounding box center [512, 407] width 465 height 19
type input "Source"
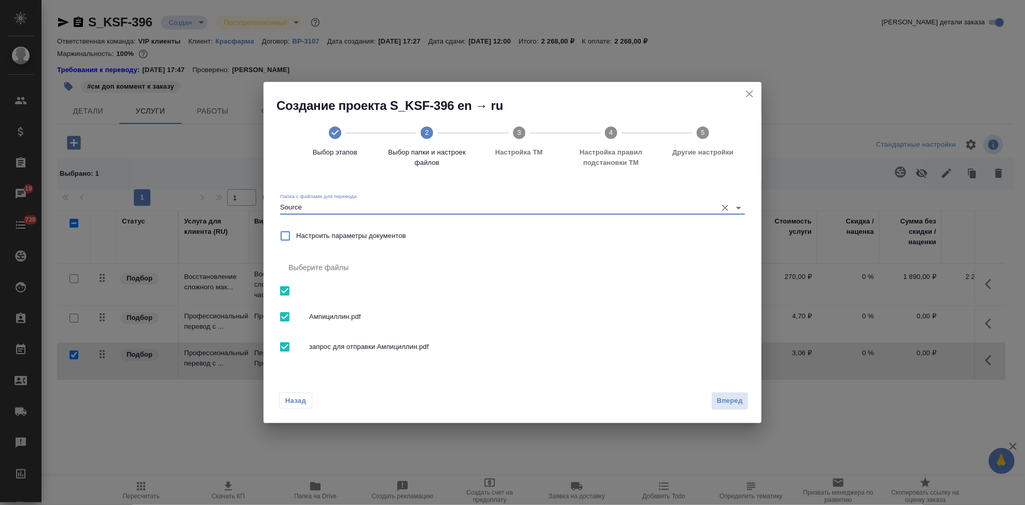
click at [283, 347] on input "checkbox" at bounding box center [285, 347] width 22 height 22
checkbox input "false"
click at [730, 402] on span "Вперед" at bounding box center [730, 401] width 26 height 12
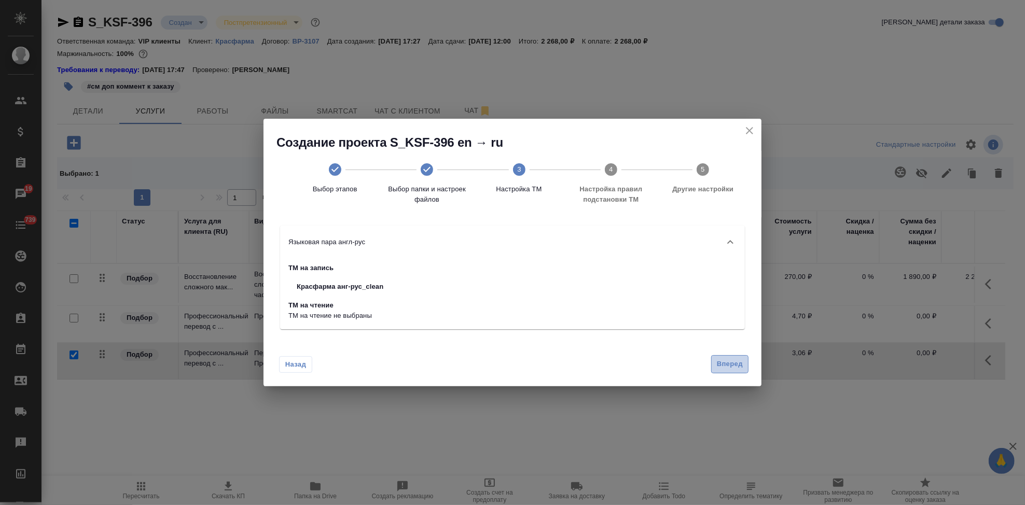
click at [732, 365] on span "Вперед" at bounding box center [730, 364] width 26 height 12
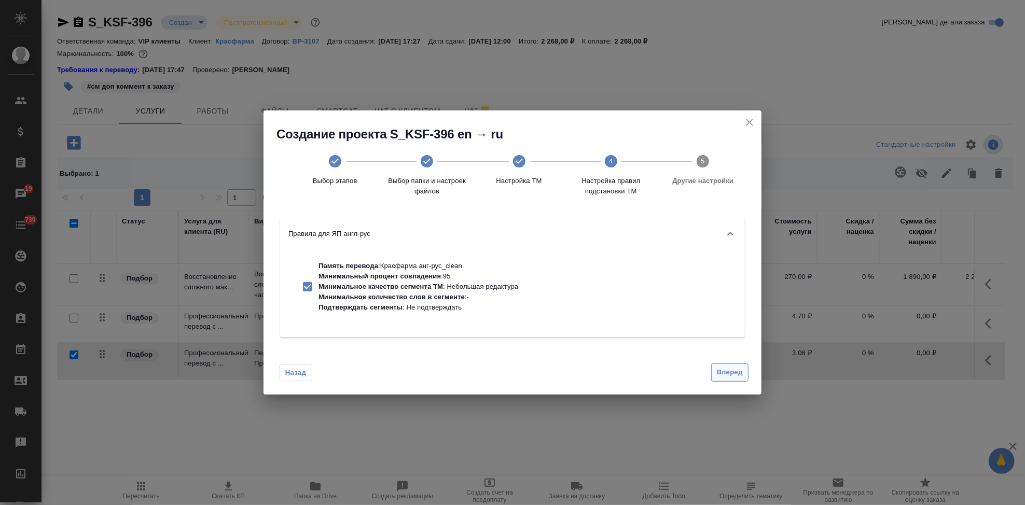
click at [719, 373] on span "Вперед" at bounding box center [730, 373] width 26 height 12
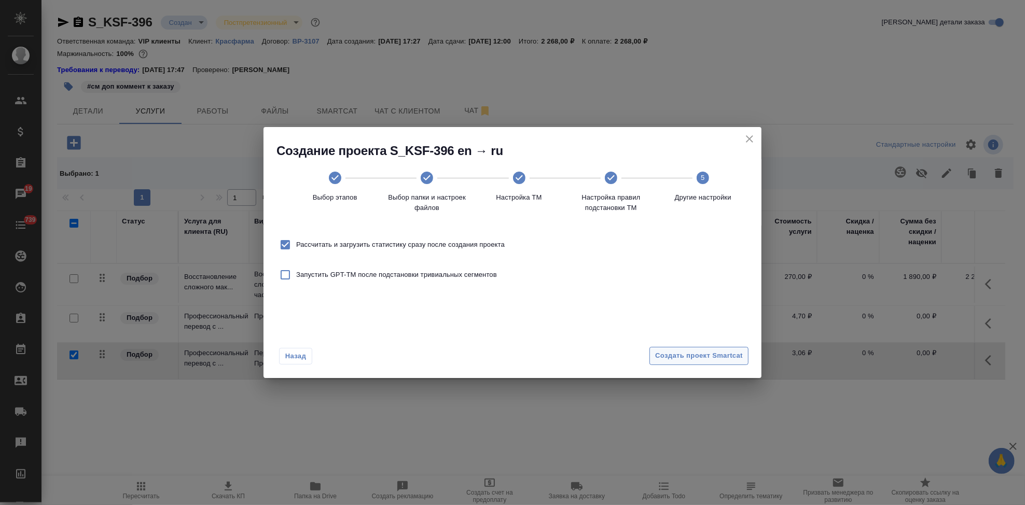
click at [725, 356] on span "Создать проект Smartcat" at bounding box center [699, 356] width 88 height 12
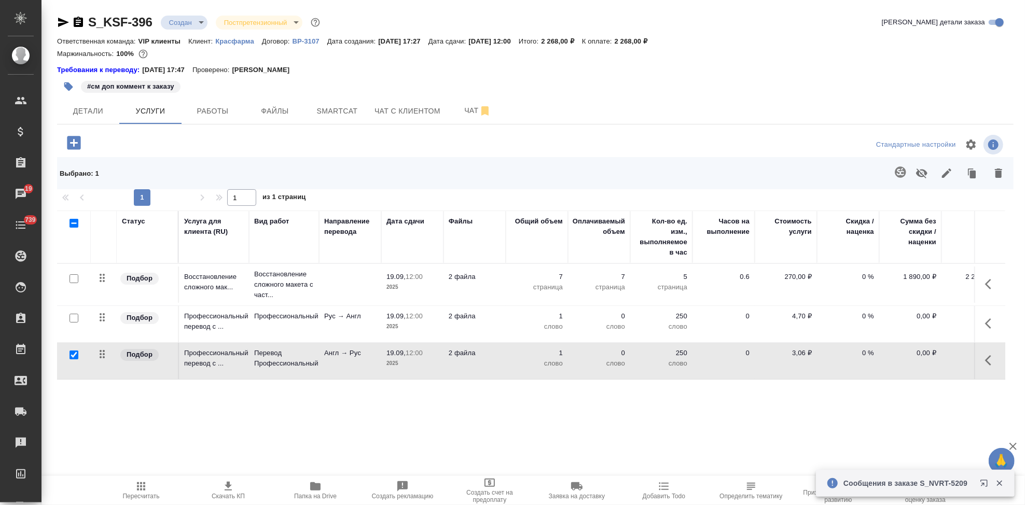
click at [985, 365] on icon "button" at bounding box center [991, 360] width 12 height 12
click at [925, 365] on button "button" at bounding box center [933, 360] width 18 height 25
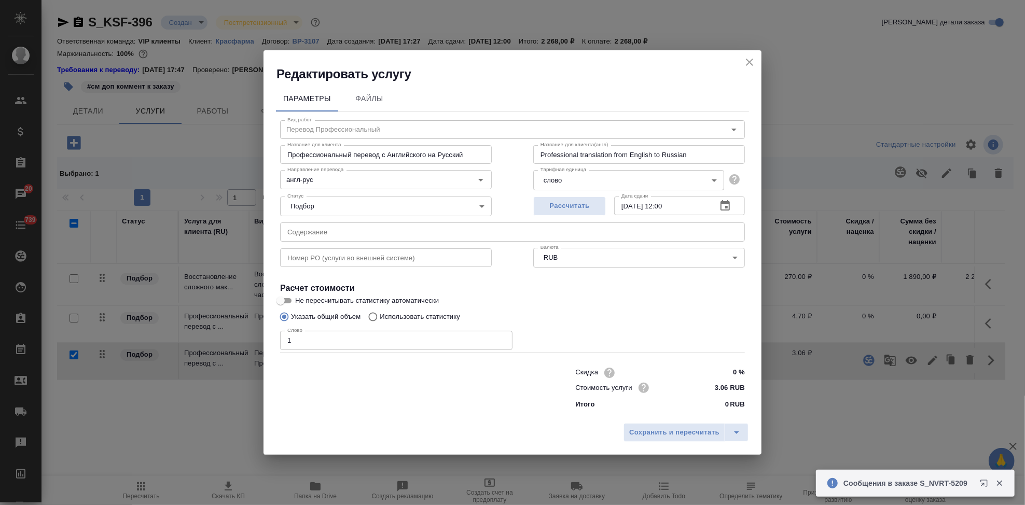
click at [372, 311] on input "Использовать статистику" at bounding box center [371, 317] width 17 height 20
radio input "true"
radio input "false"
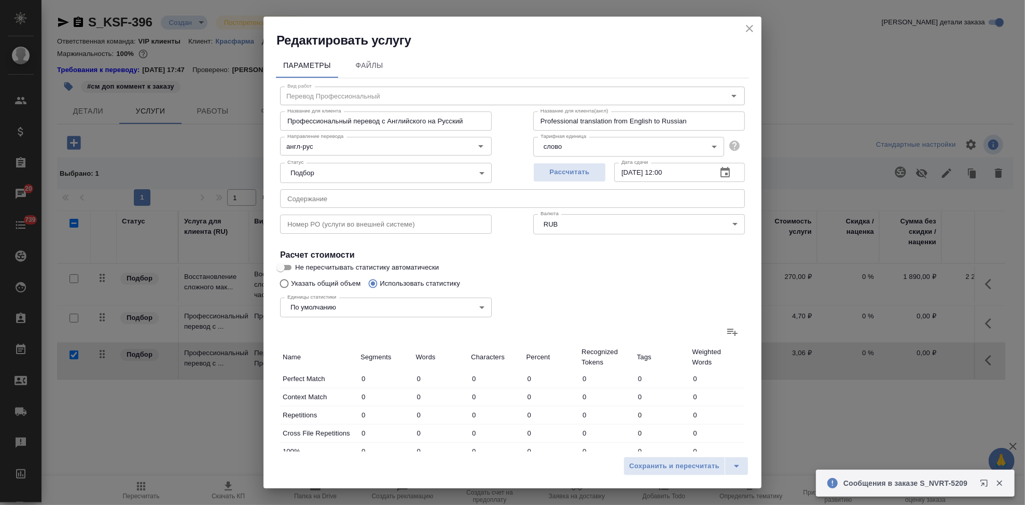
click at [727, 333] on icon at bounding box center [732, 332] width 10 height 7
click at [0, 0] on input "file" at bounding box center [0, 0] width 0 height 0
type input "1"
type input "7"
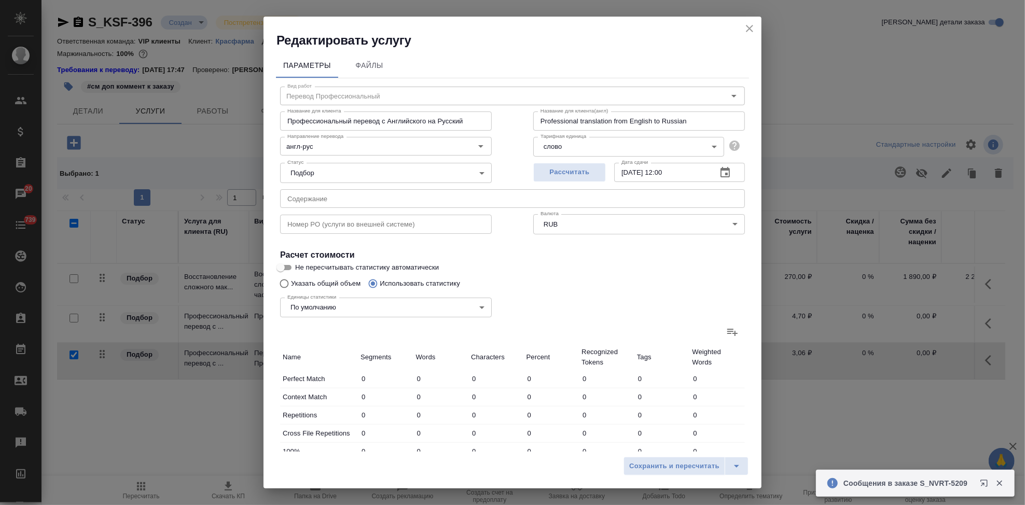
type input "96"
type input "119"
type input "393"
type input "36"
type input "43"
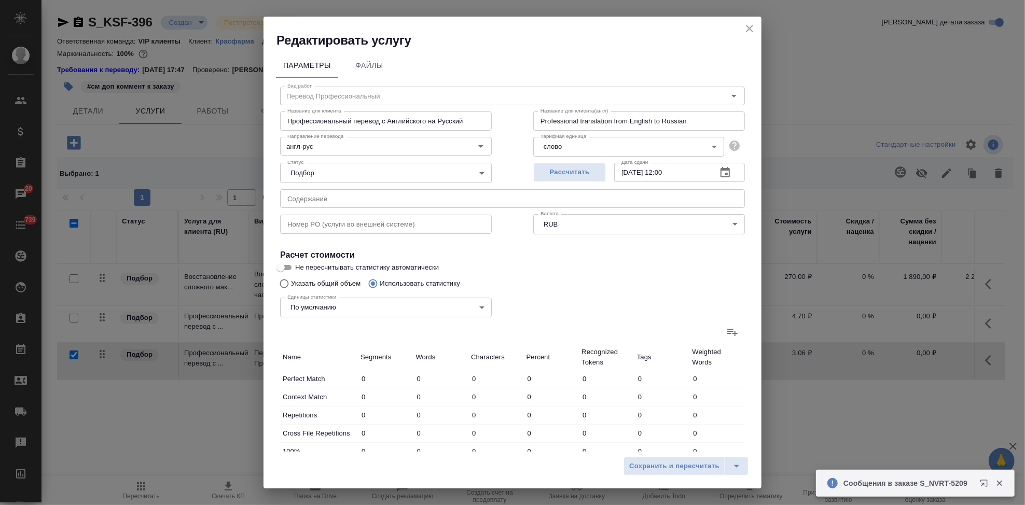
type input "201"
type input "19"
type input "33"
type input "254"
type input "3"
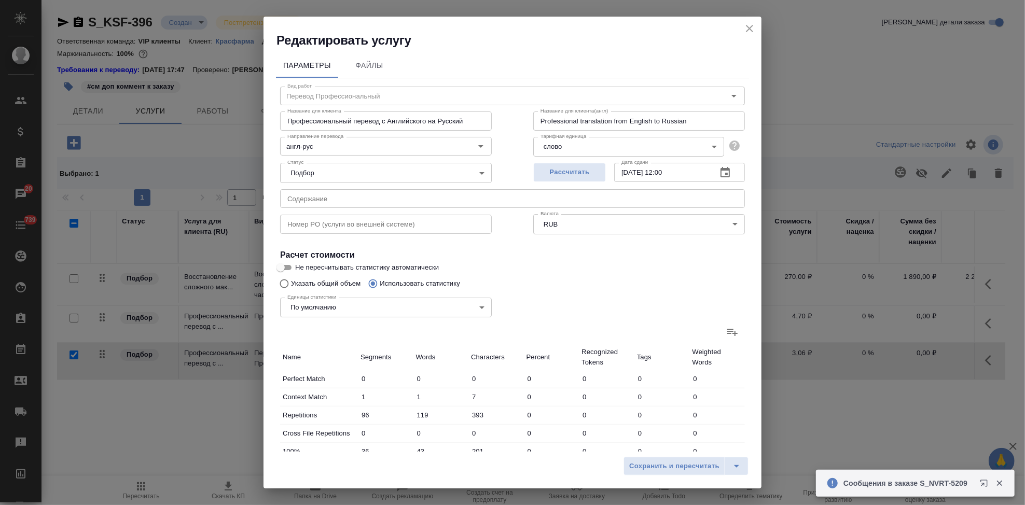
type input "5"
type input "58"
type input "6"
type input "8"
type input "44"
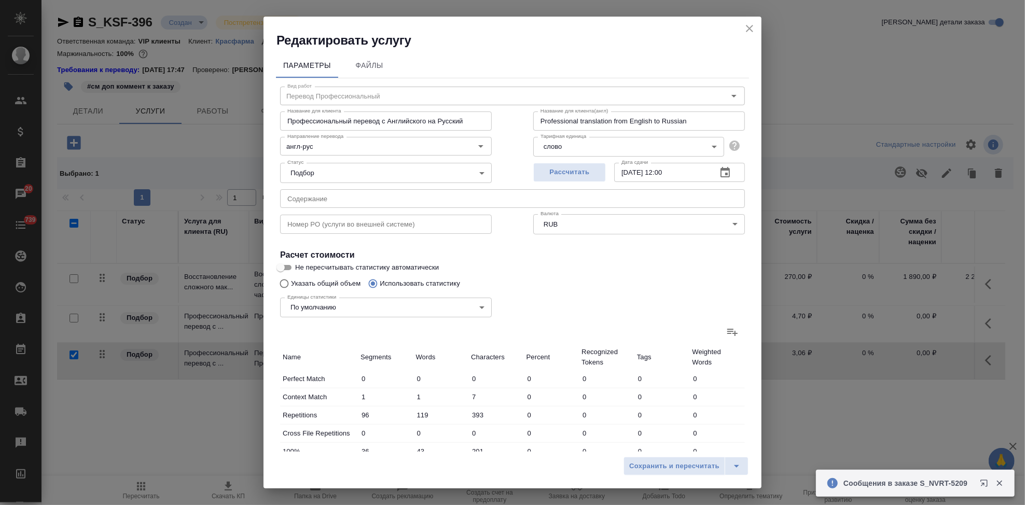
type input "187"
type input "505"
type input "3309"
type input "252"
type input "595"
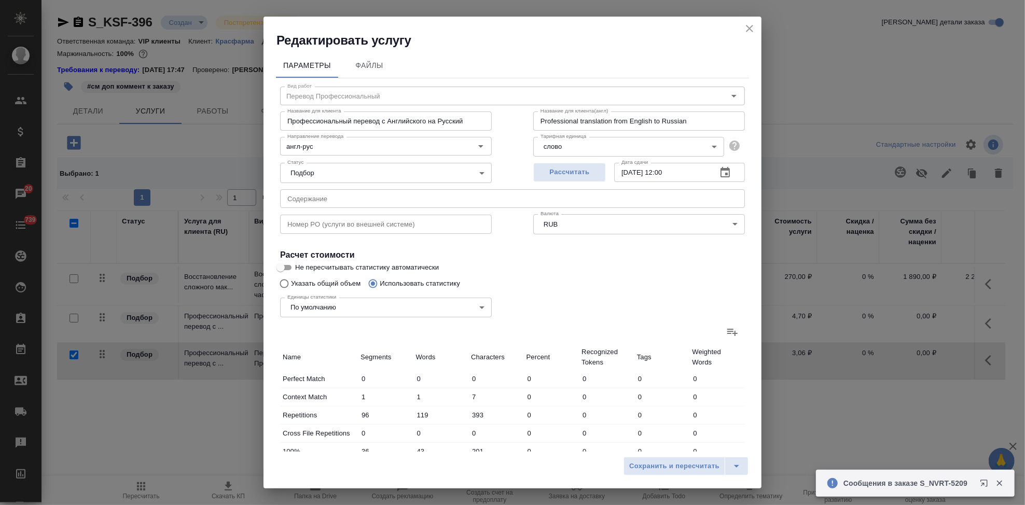
type input "3873"
type input "348"
type input "714"
type input "4266"
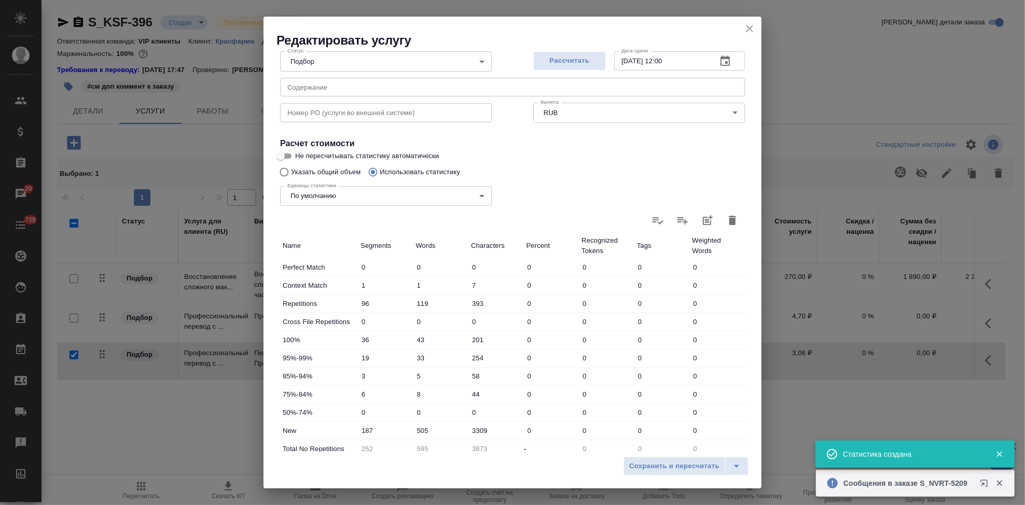
scroll to position [173, 0]
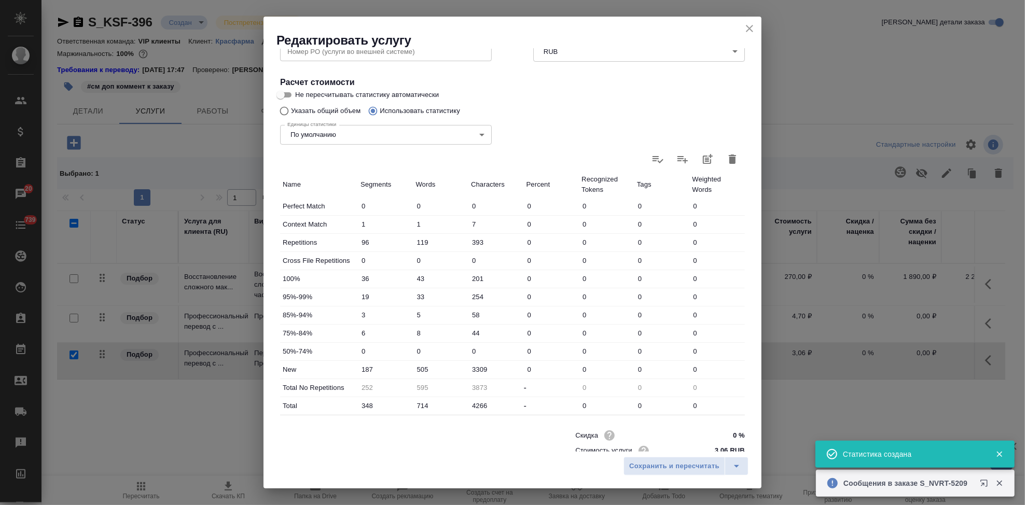
click at [423, 365] on input "505" at bounding box center [440, 369] width 55 height 15
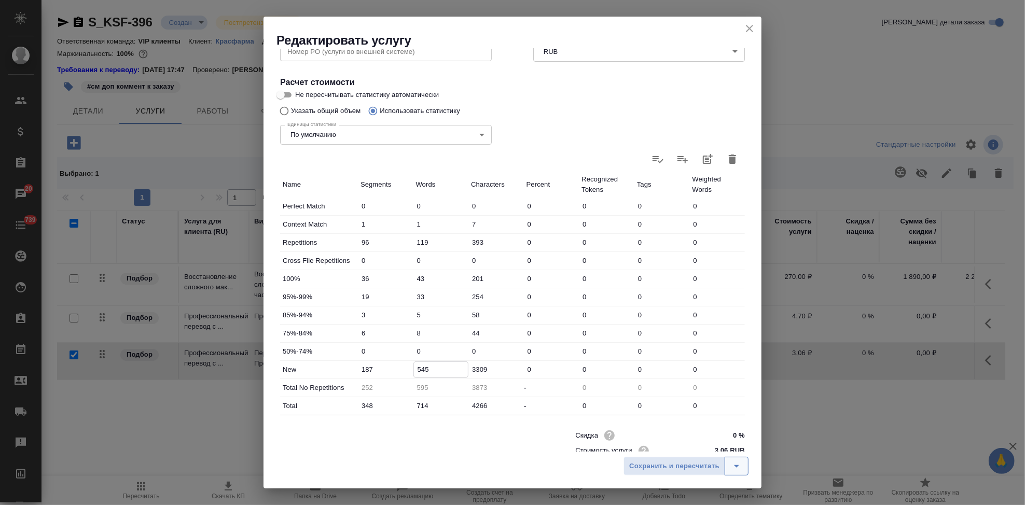
type input "545"
click at [730, 465] on icon "split button" at bounding box center [736, 466] width 12 height 12
click at [662, 449] on li "Сохранить" at bounding box center [687, 444] width 125 height 17
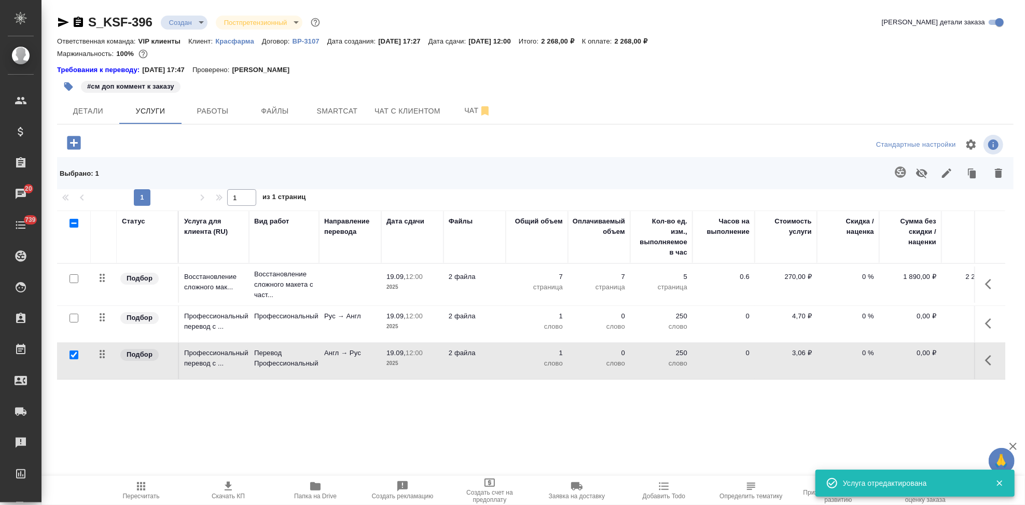
click at [135, 486] on icon "button" at bounding box center [141, 486] width 12 height 12
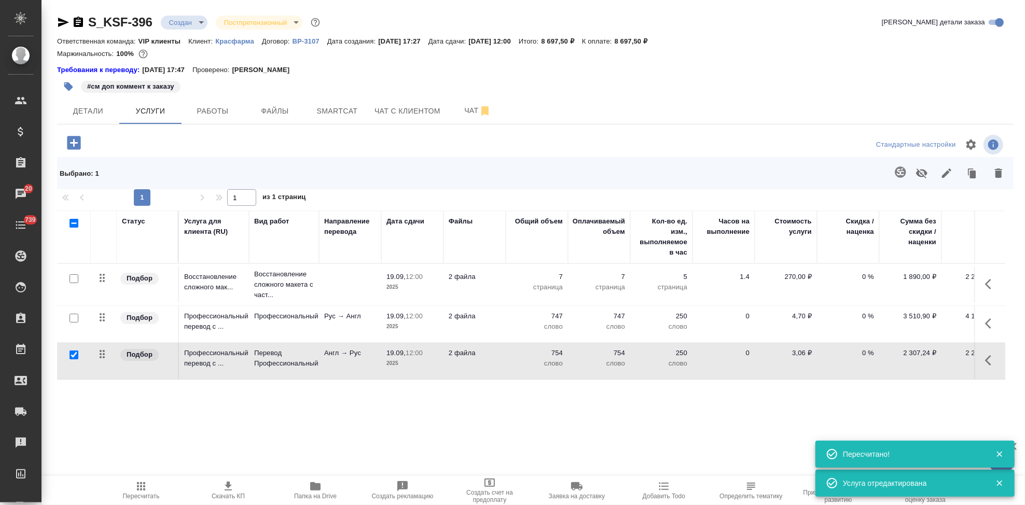
click at [223, 497] on span "Скачать КП" at bounding box center [228, 496] width 33 height 7
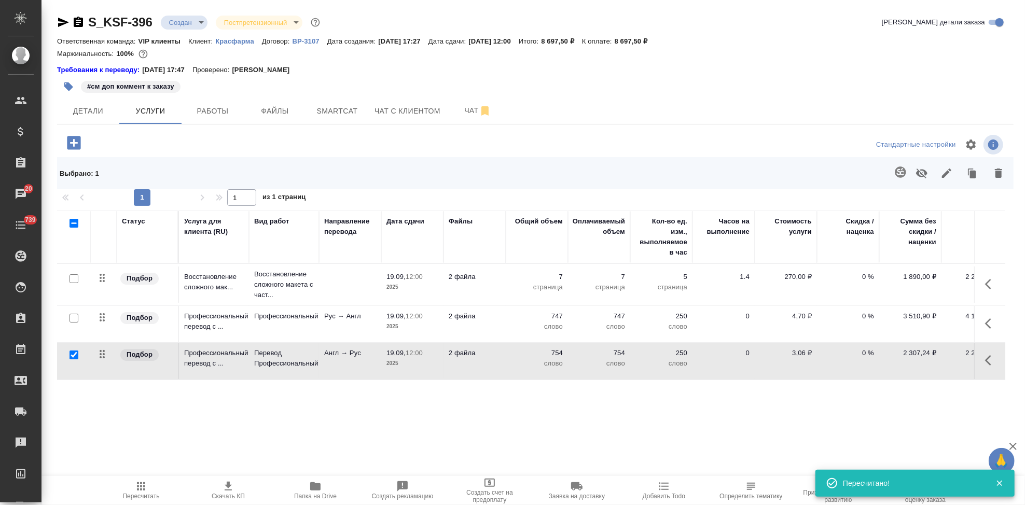
click at [989, 355] on icon "button" at bounding box center [991, 360] width 12 height 12
click at [932, 360] on icon "button" at bounding box center [932, 360] width 9 height 9
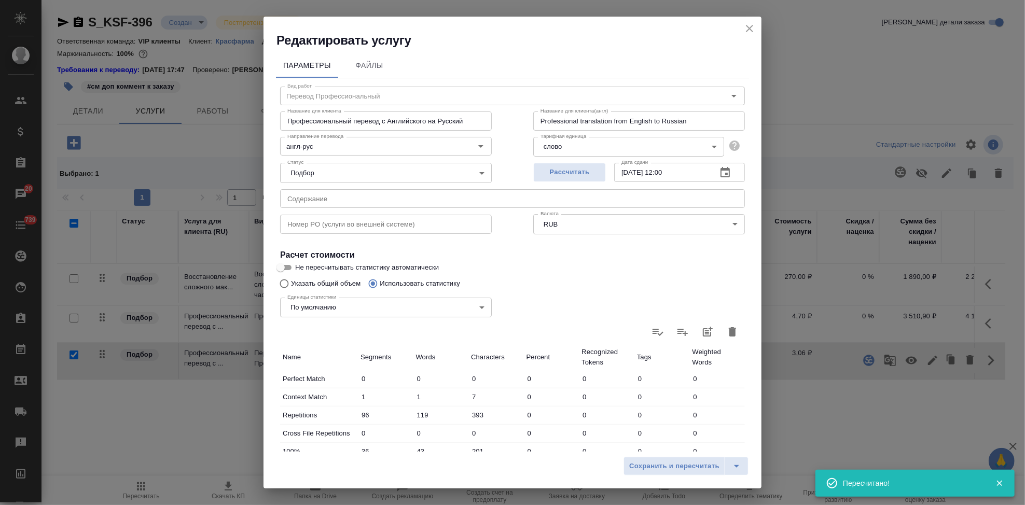
click at [379, 197] on input "text" at bounding box center [512, 198] width 465 height 19
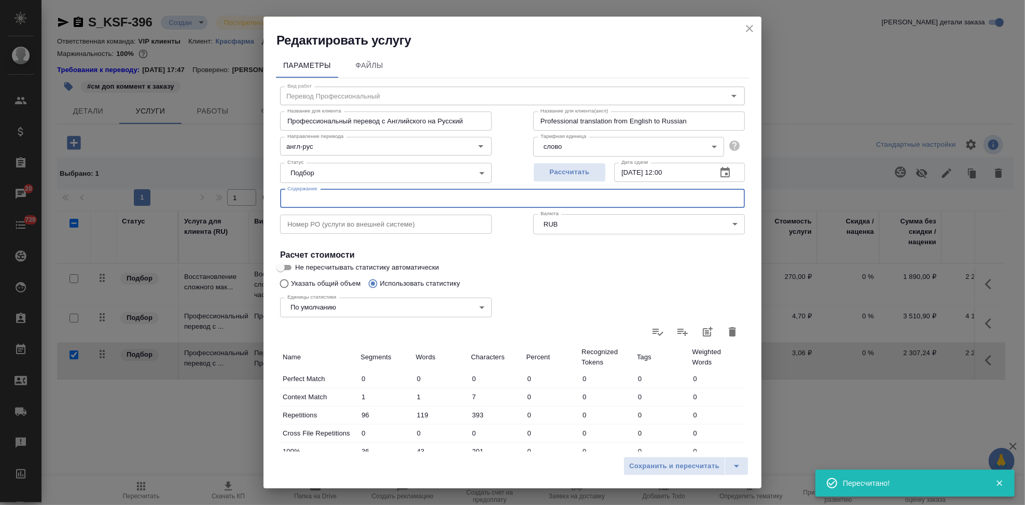
paste input "Ампициллин"
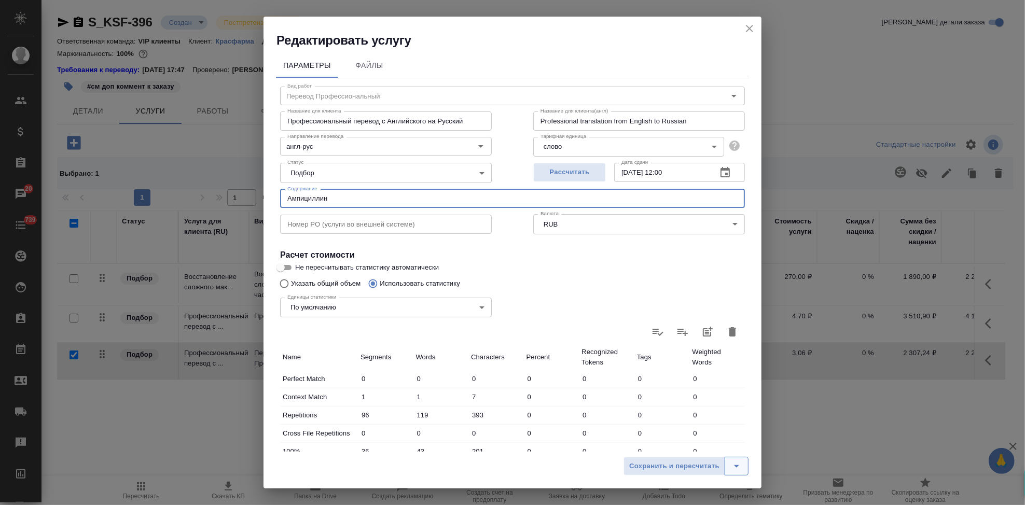
type input "Ампициллин"
drag, startPoint x: 731, startPoint y: 465, endPoint x: 721, endPoint y: 460, distance: 10.9
click at [731, 465] on icon "split button" at bounding box center [736, 466] width 12 height 12
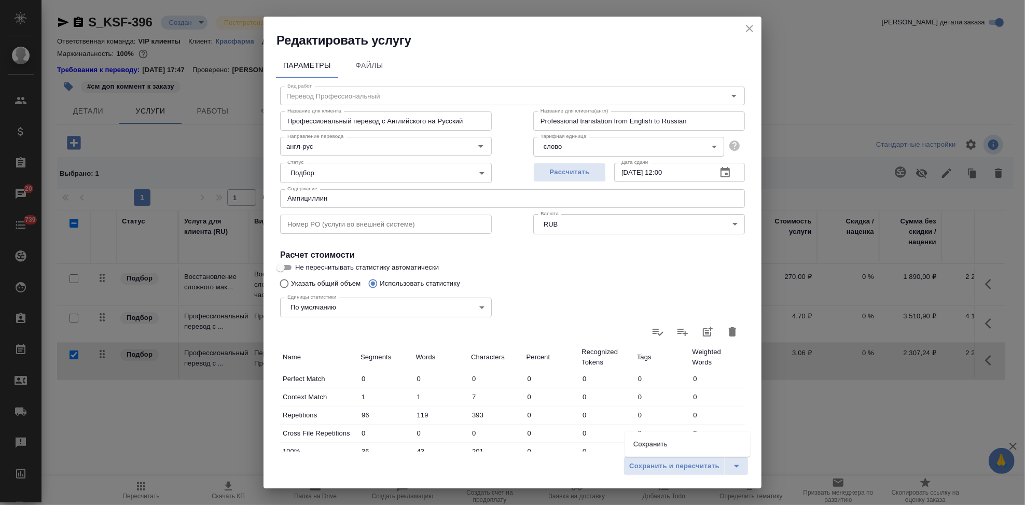
click at [707, 449] on li "Сохранить" at bounding box center [687, 444] width 125 height 17
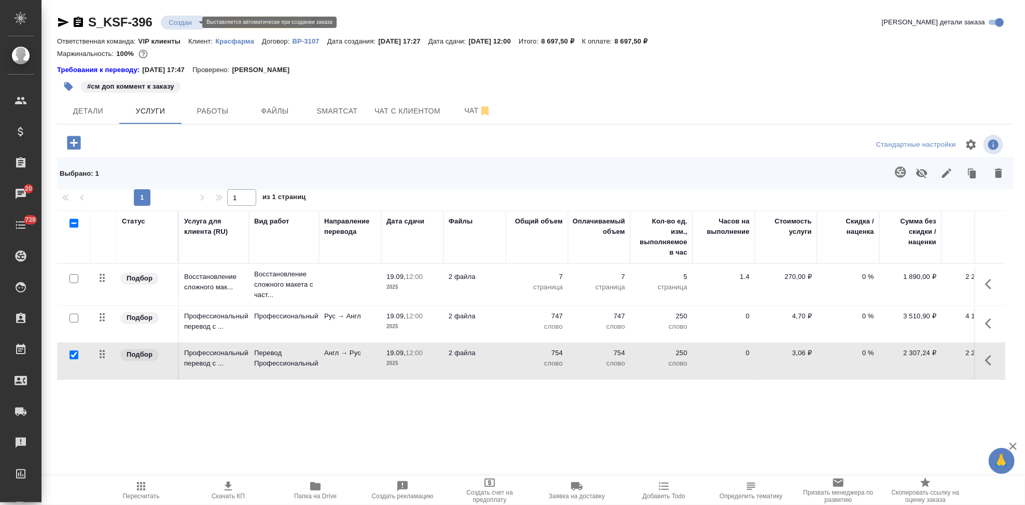
click at [198, 20] on body "🙏 .cls-1 fill:#fff; AWATERA Kabargina Anna Клиенты Спецификации Заказы 20 Чаты …" at bounding box center [512, 252] width 1025 height 505
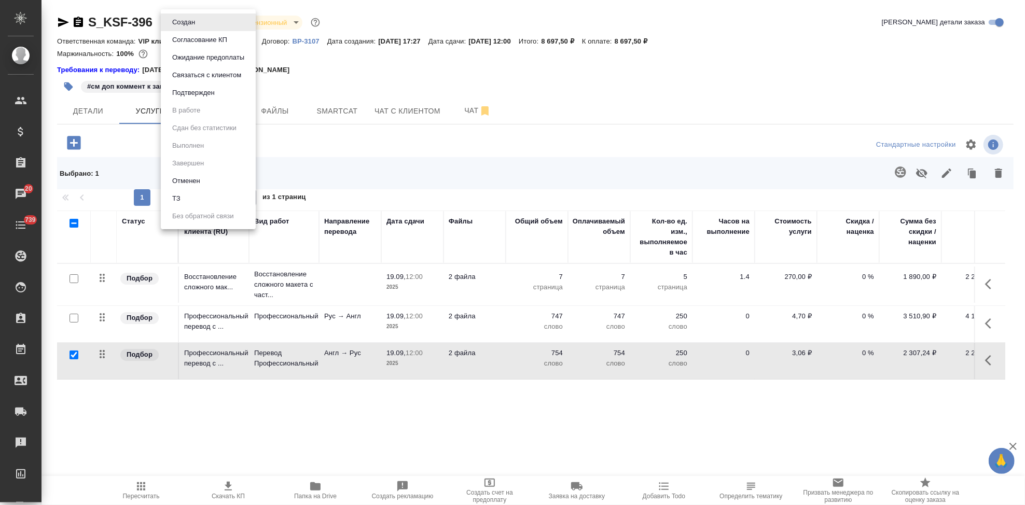
click at [199, 36] on button "Согласование КП" at bounding box center [199, 39] width 61 height 11
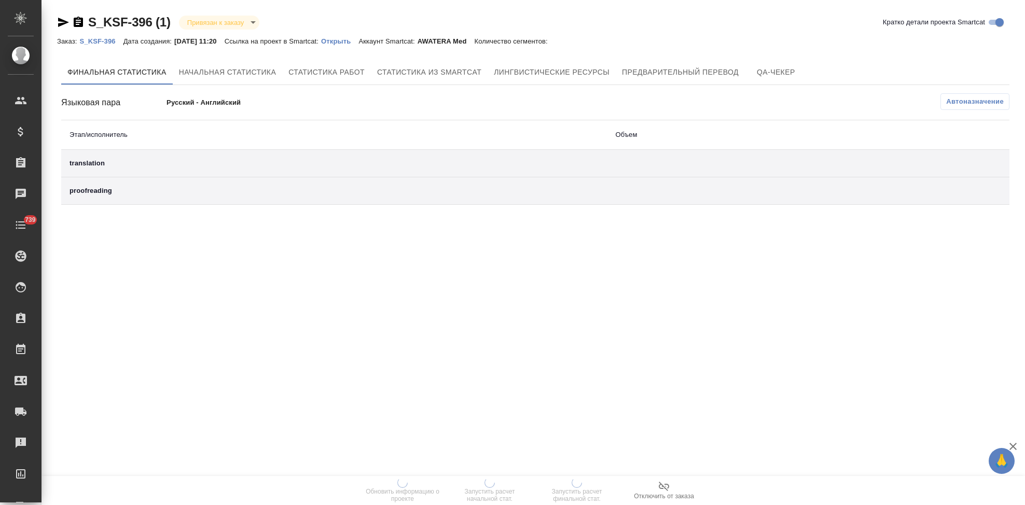
click at [350, 43] on p "Открыть" at bounding box center [339, 41] width 37 height 8
click at [342, 44] on p "Открыть" at bounding box center [339, 41] width 37 height 8
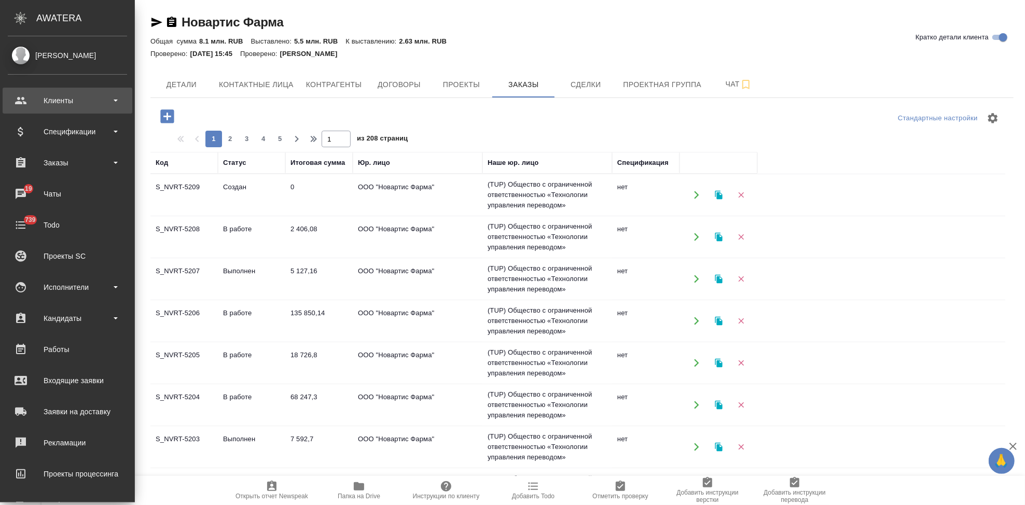
click at [33, 95] on div "Клиенты" at bounding box center [67, 101] width 119 height 16
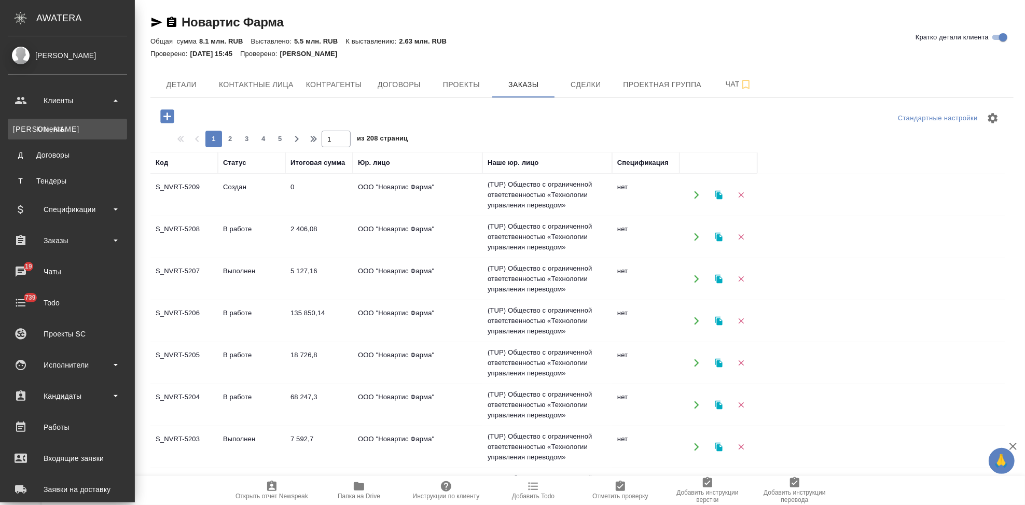
click at [50, 133] on div "Клиенты" at bounding box center [67, 129] width 109 height 10
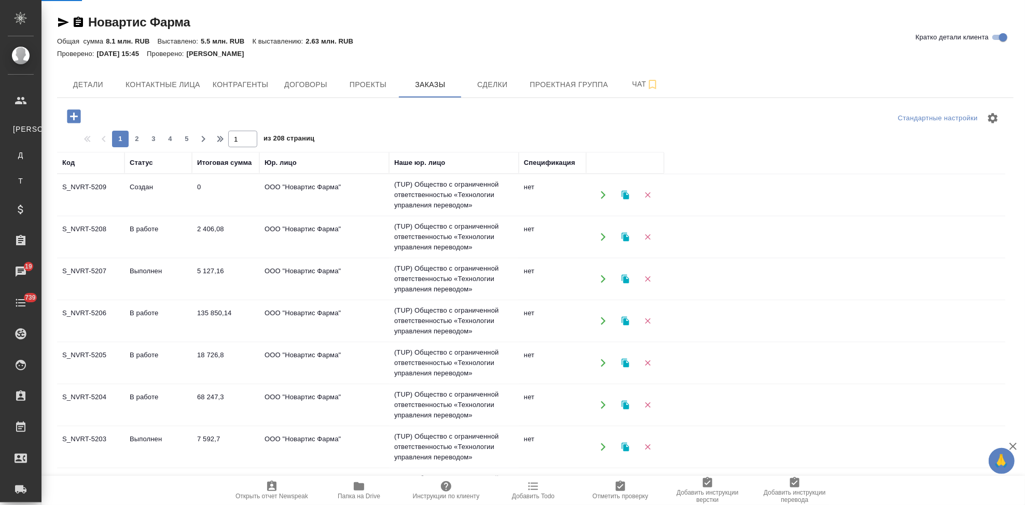
select select "RU"
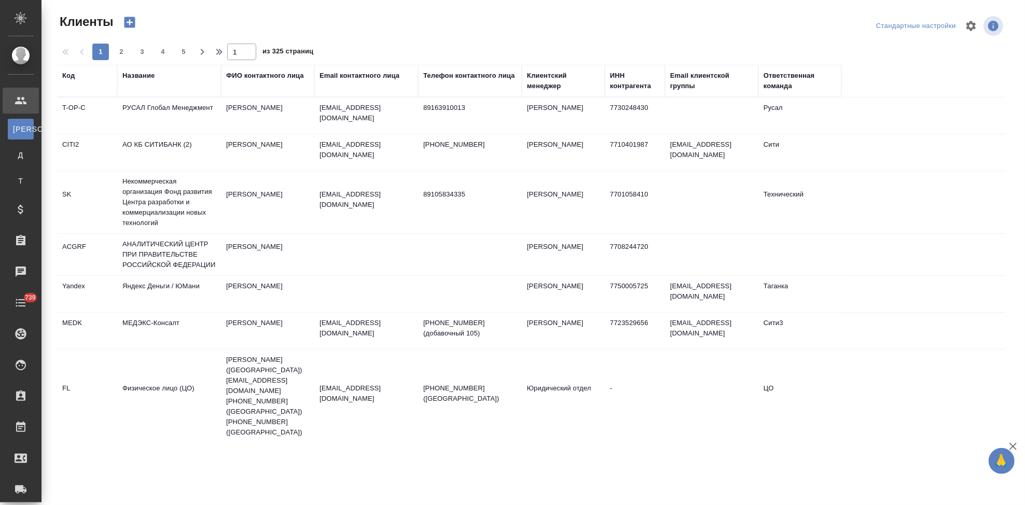
click at [70, 79] on div "Код" at bounding box center [68, 76] width 12 height 10
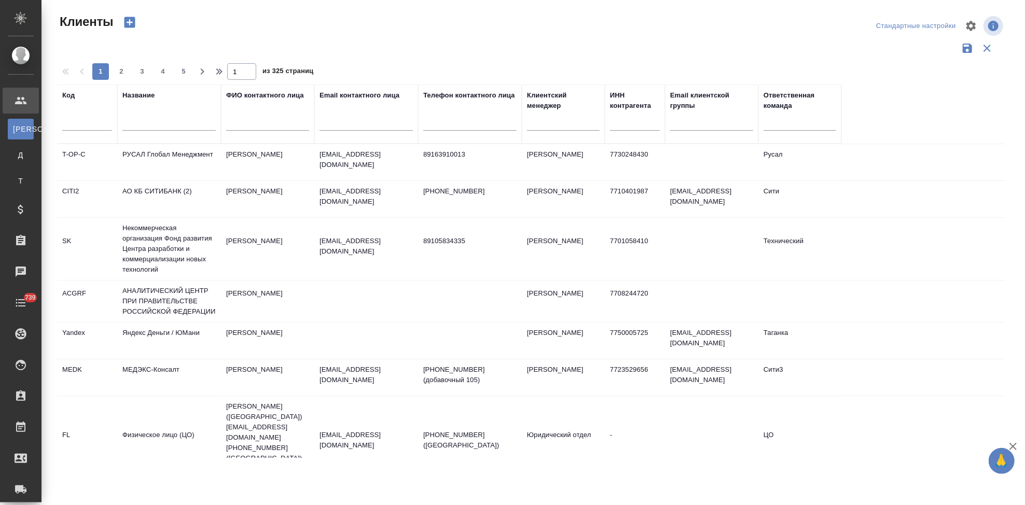
click at [72, 124] on input "text" at bounding box center [87, 124] width 50 height 13
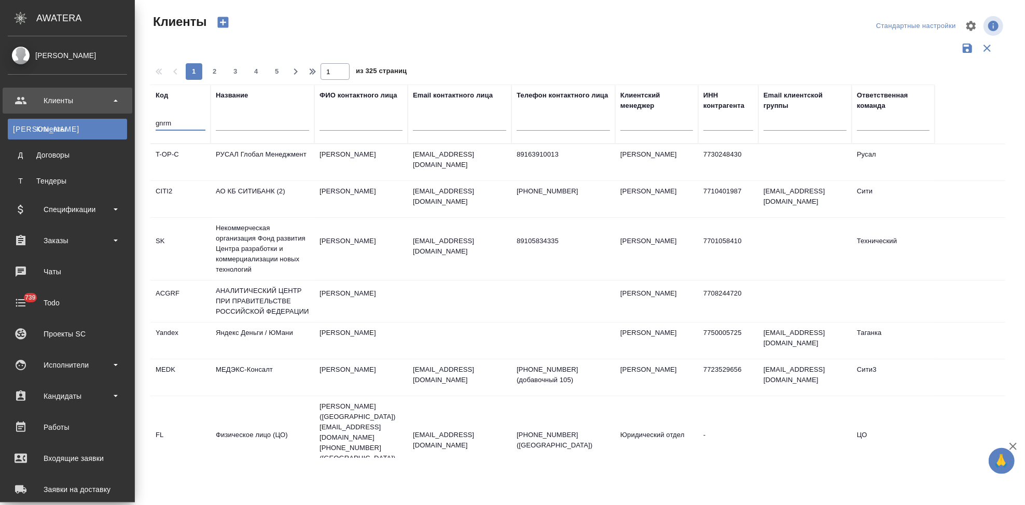
type input "gnrm"
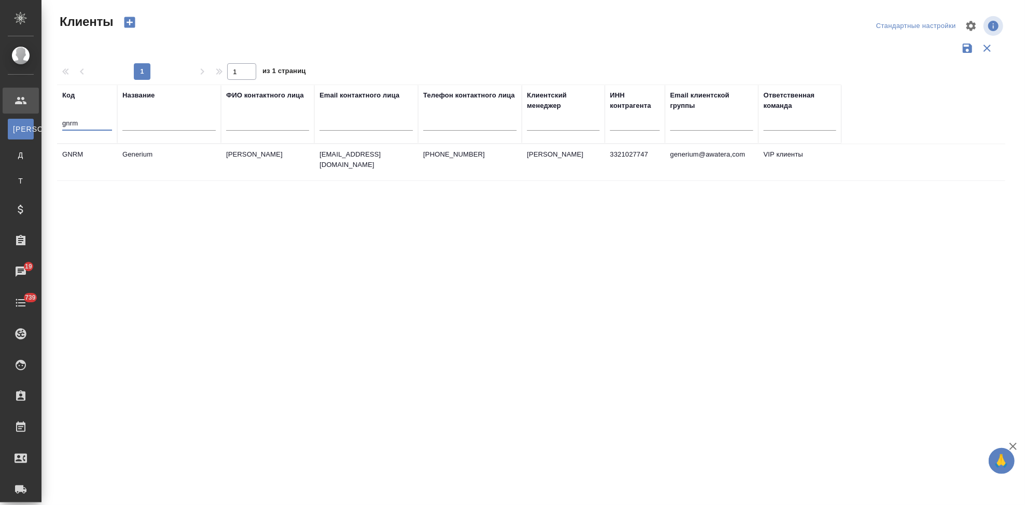
click at [214, 159] on td "Generium" at bounding box center [169, 162] width 104 height 36
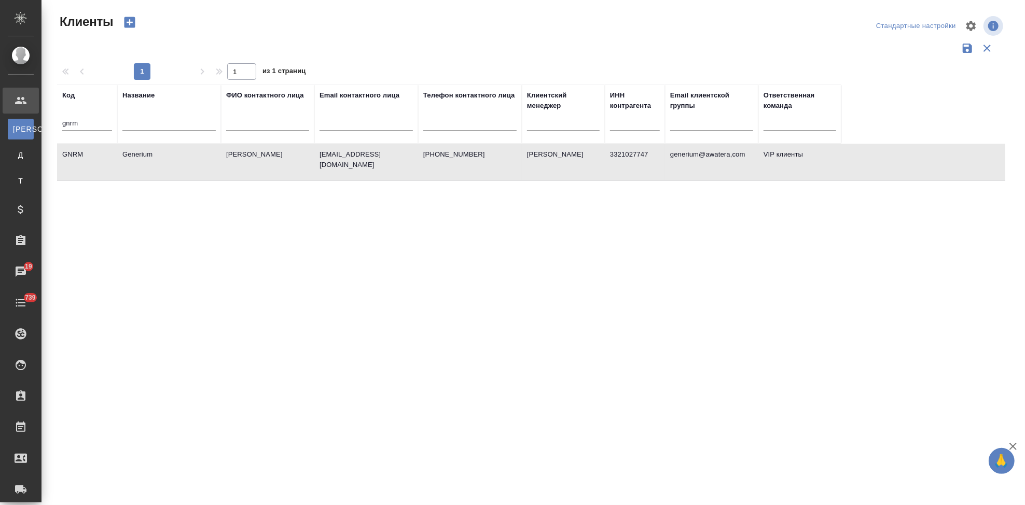
click at [214, 159] on td "Generium" at bounding box center [169, 162] width 104 height 36
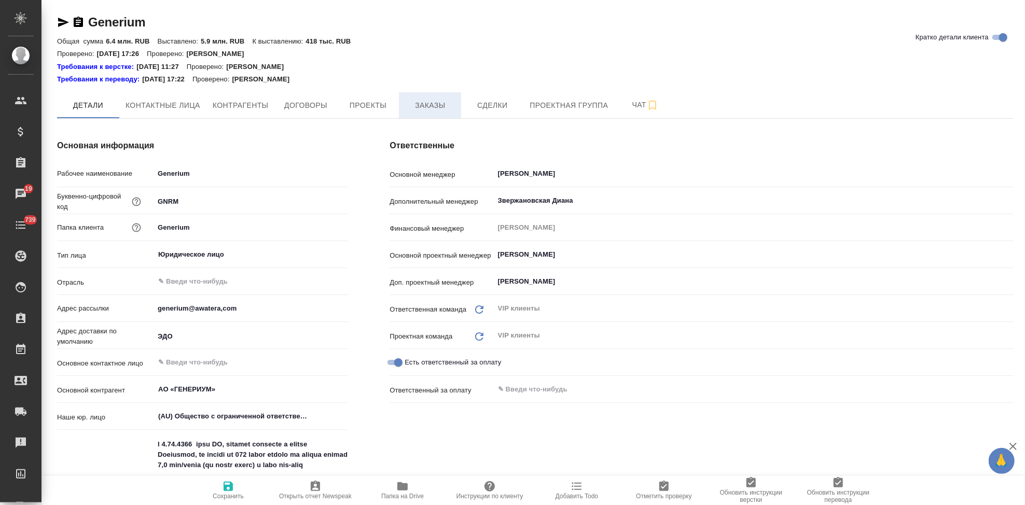
click at [414, 94] on button "Заказы" at bounding box center [430, 105] width 62 height 26
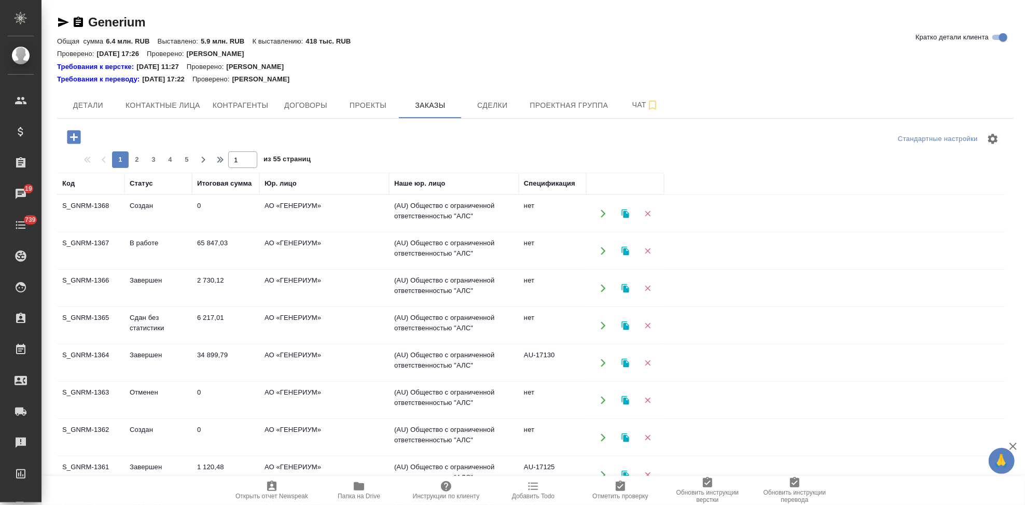
click at [142, 205] on td "Создан" at bounding box center [157, 214] width 67 height 36
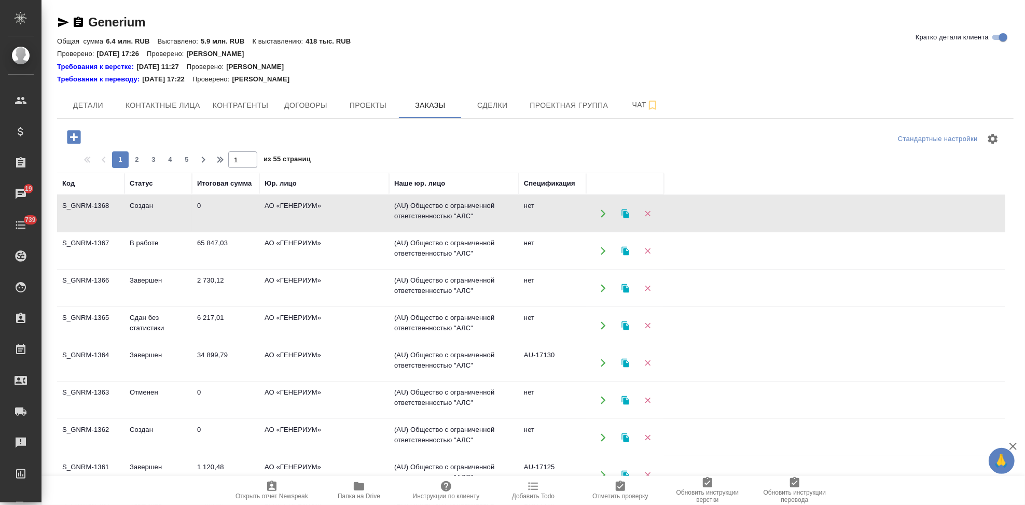
click at [142, 205] on td "Создан" at bounding box center [157, 214] width 67 height 36
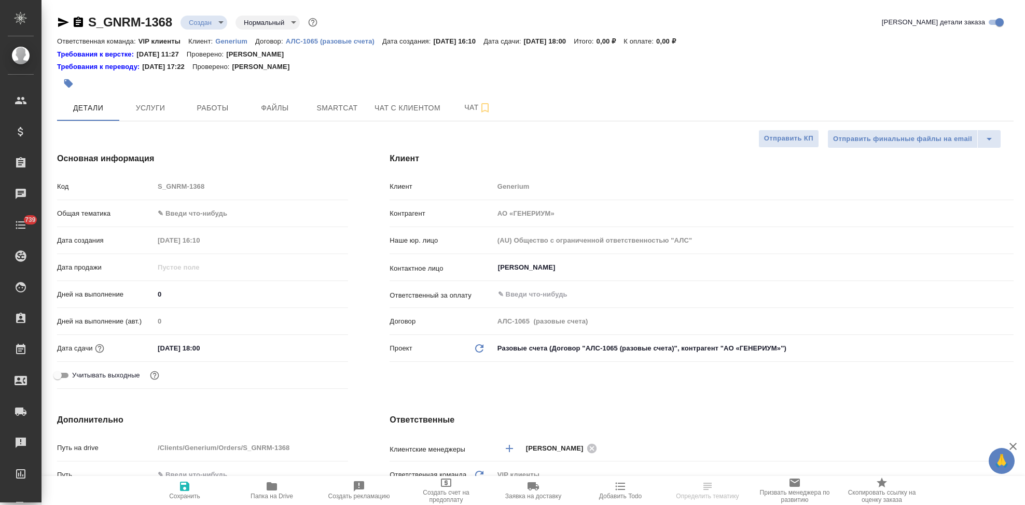
select select "RU"
click at [462, 108] on span "Чат" at bounding box center [478, 107] width 50 height 13
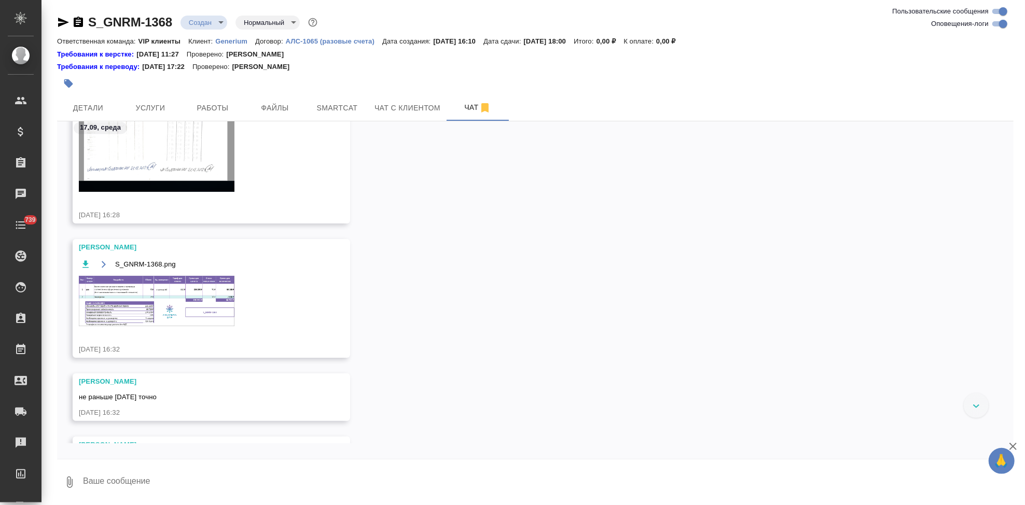
scroll to position [1735, 0]
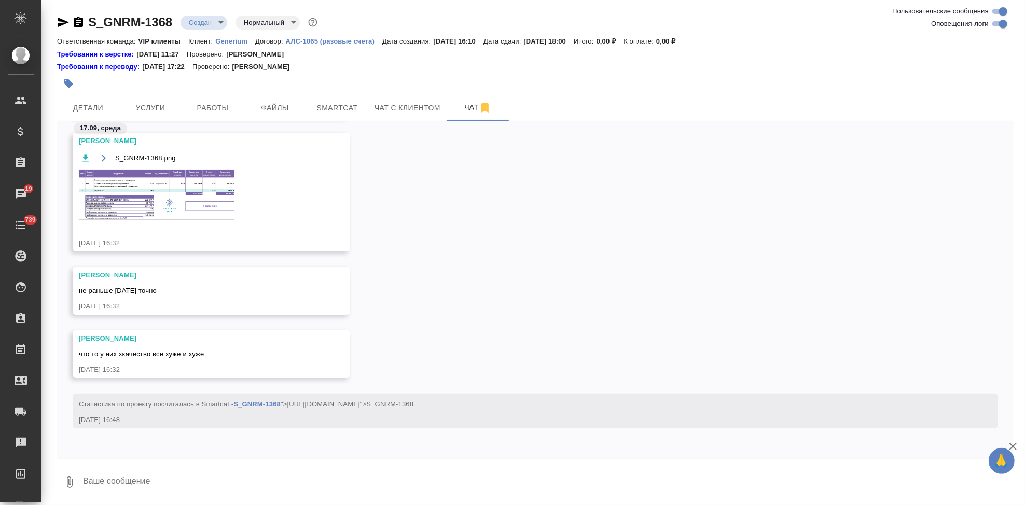
click at [177, 200] on img at bounding box center [157, 195] width 156 height 50
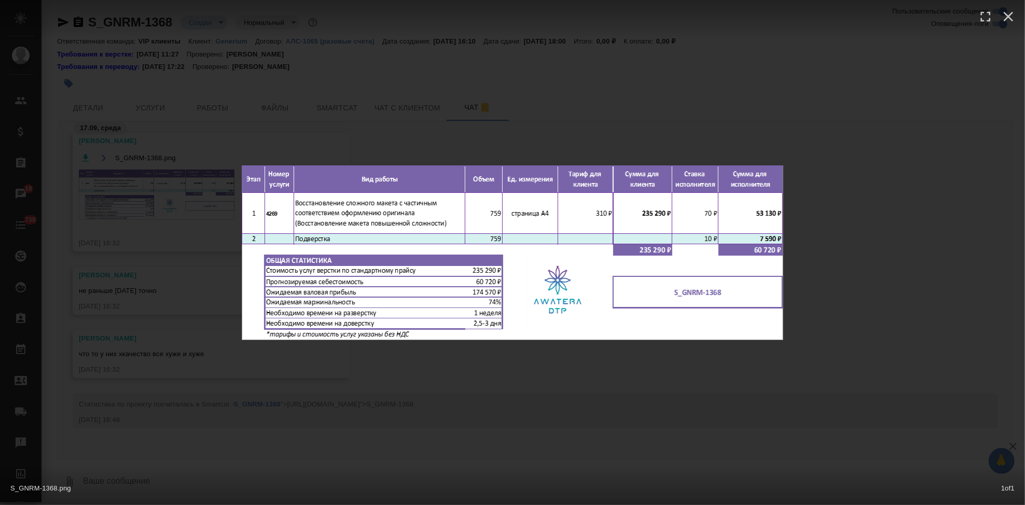
click at [530, 372] on div "S_GNRM-1368.png 1 of 1" at bounding box center [512, 252] width 1025 height 505
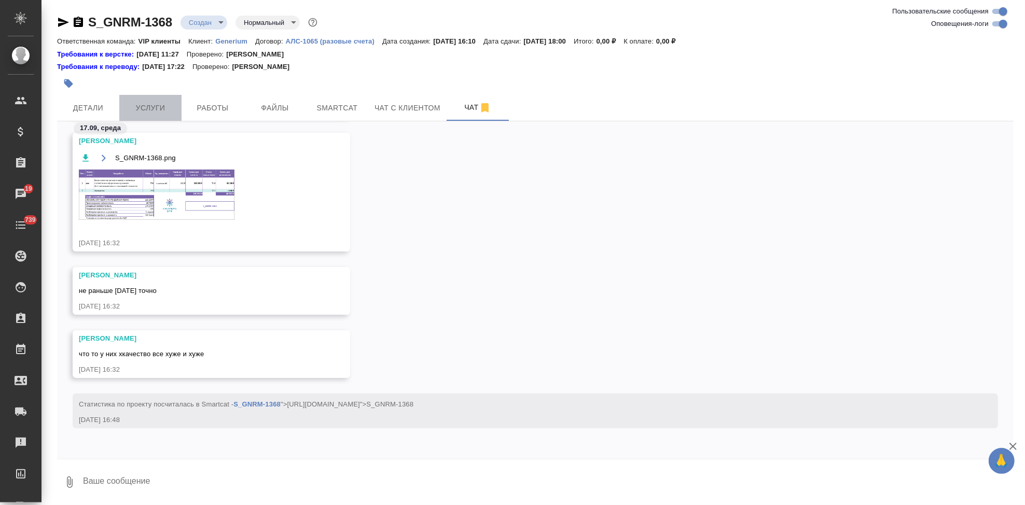
click at [165, 117] on button "Услуги" at bounding box center [150, 108] width 62 height 26
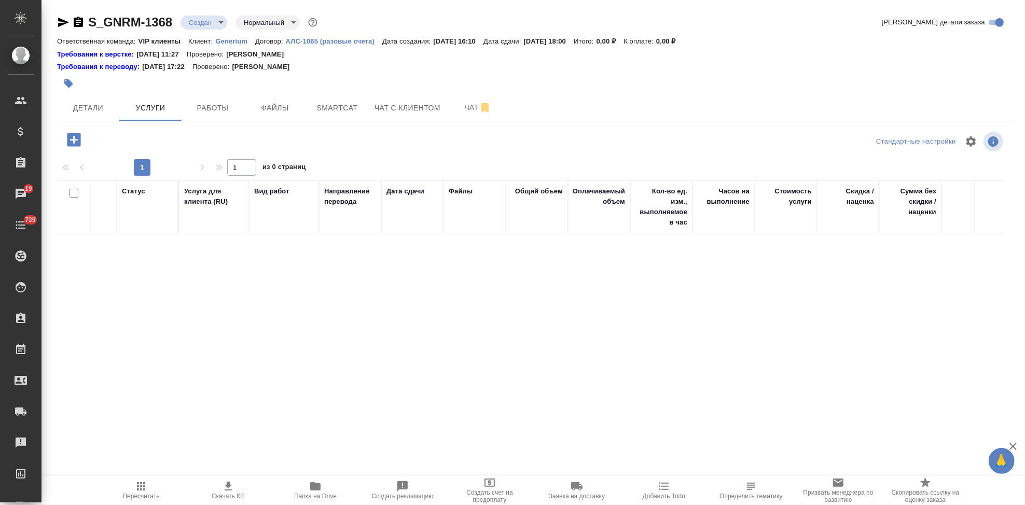
click at [78, 140] on icon "button" at bounding box center [73, 139] width 13 height 13
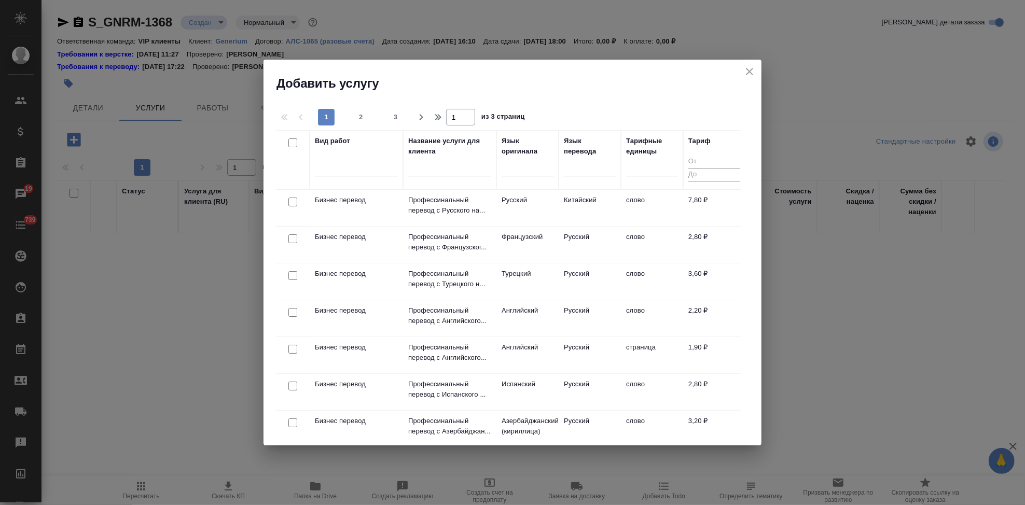
click at [419, 170] on input "text" at bounding box center [449, 169] width 83 height 13
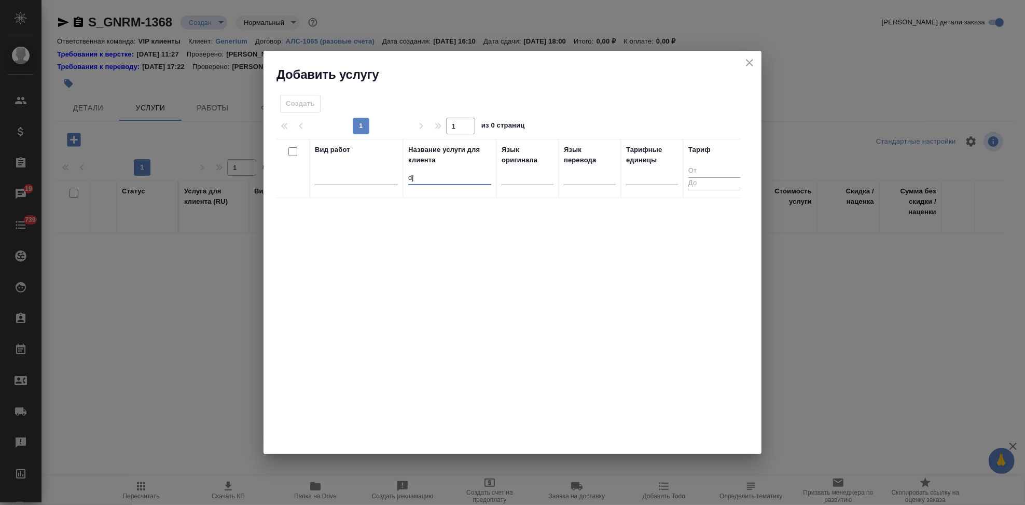
type input "d"
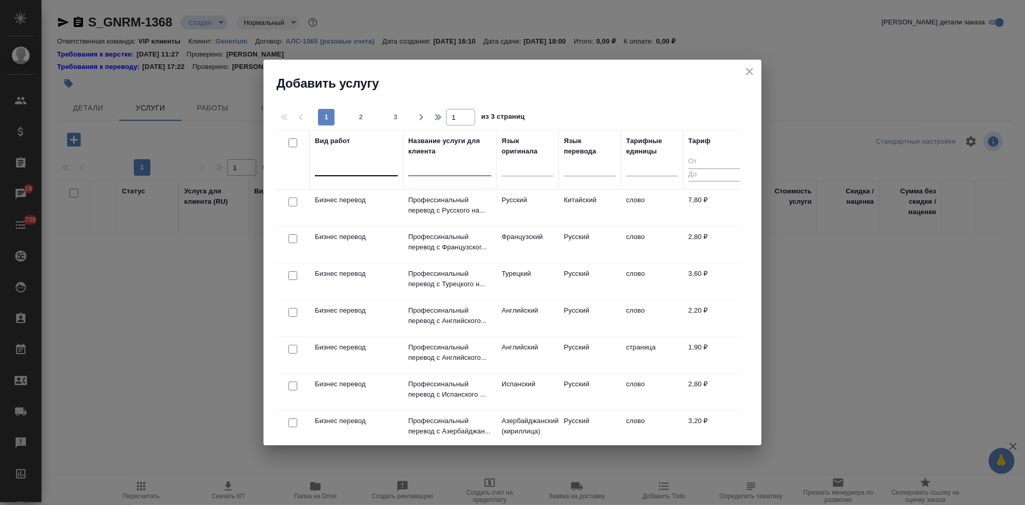
click at [332, 169] on div at bounding box center [356, 165] width 83 height 15
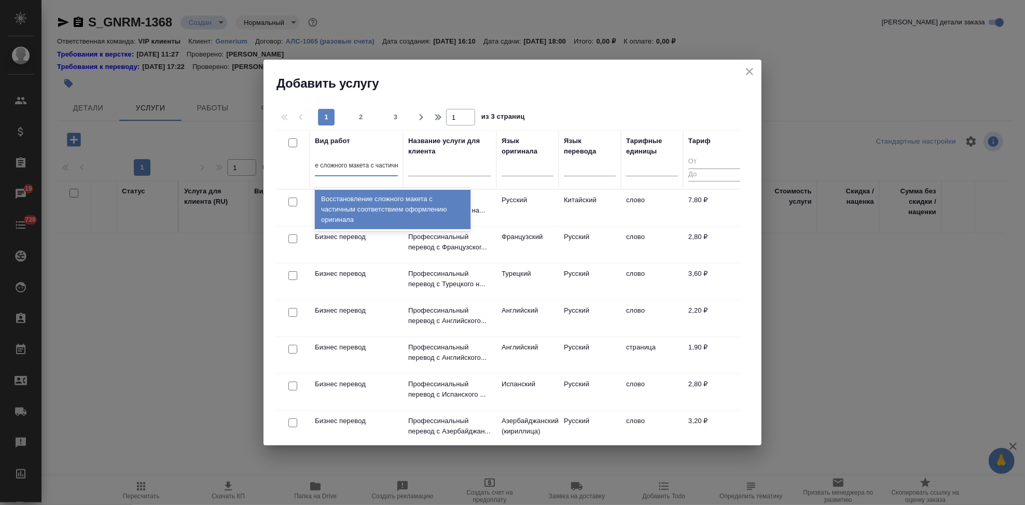
type input "восстановление сложного макета с частичны"
click at [419, 199] on div "Восстановление сложного макета с частичным соответствием оформлению оригинала" at bounding box center [393, 209] width 156 height 39
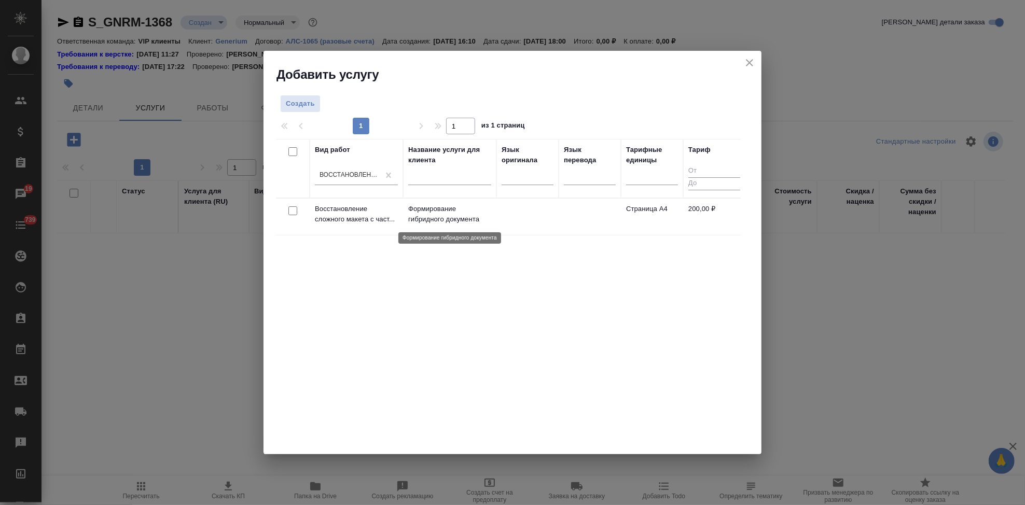
click at [418, 216] on p "Формирование гибридного документа" at bounding box center [449, 214] width 83 height 21
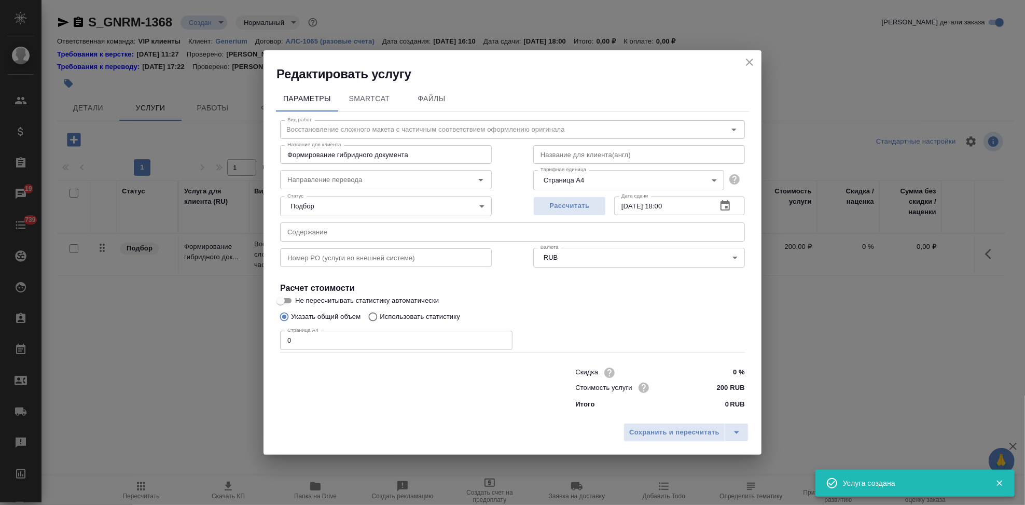
click at [322, 339] on input "0" at bounding box center [396, 340] width 232 height 19
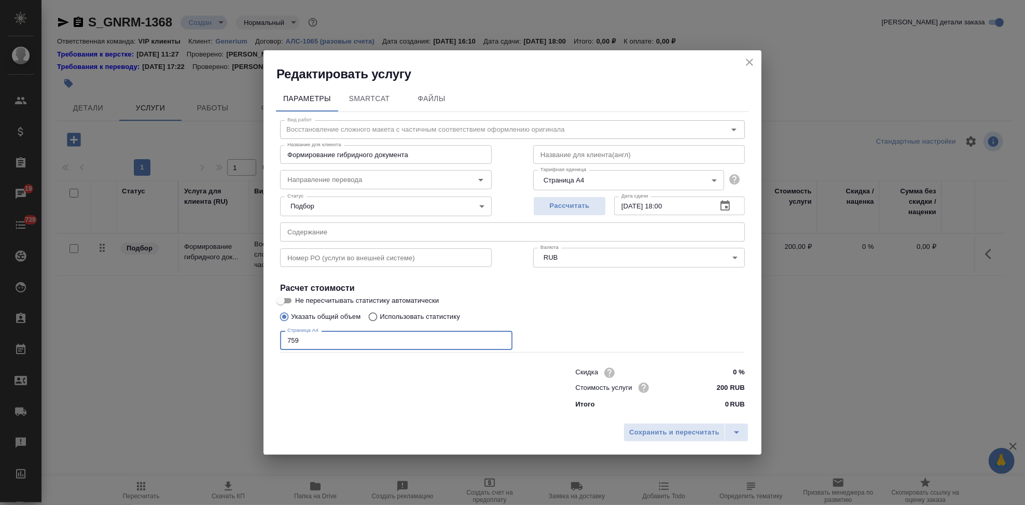
type input "759"
click at [449, 227] on input "text" at bounding box center [512, 231] width 465 height 19
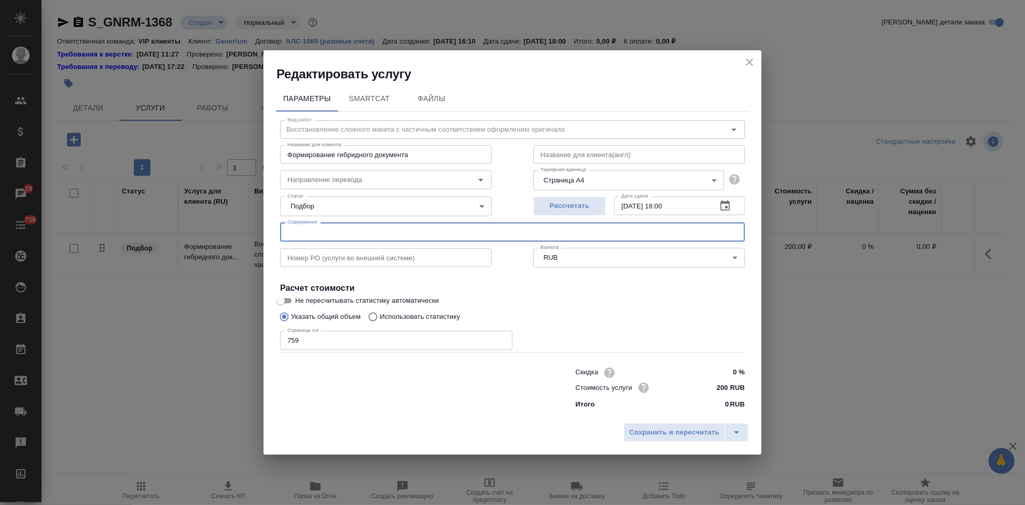
paste input "Перевод с русского на английский_досье на серии Лантесенса"
type input "Перевод с русского на английский_досье на серии Лантесенса"
click at [737, 431] on icon "split button" at bounding box center [736, 432] width 12 height 12
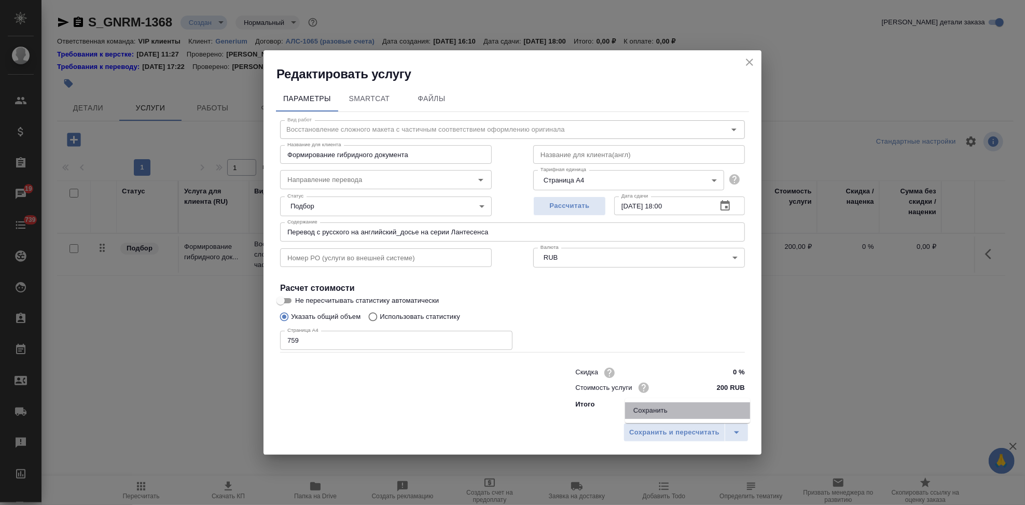
click at [675, 412] on li "Сохранить" at bounding box center [687, 410] width 125 height 17
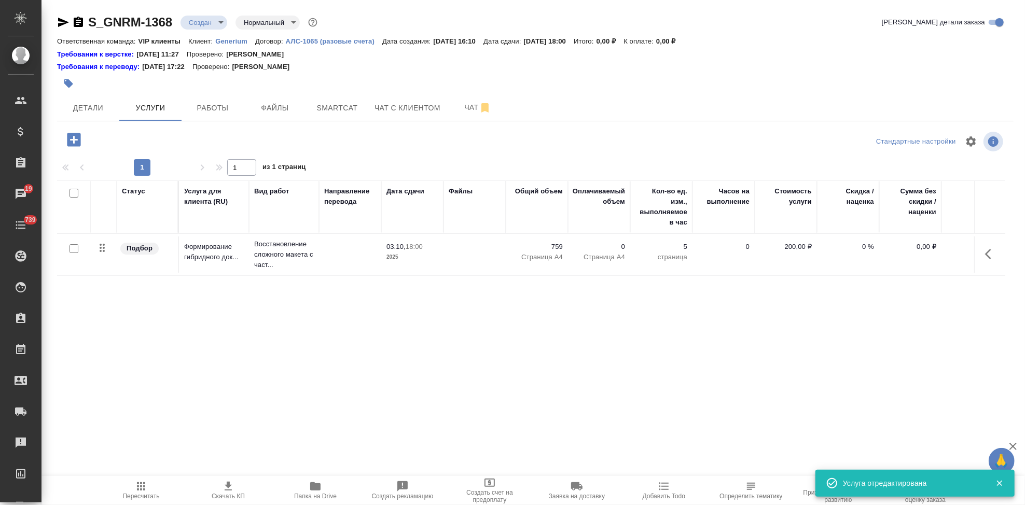
click at [79, 137] on icon "button" at bounding box center [73, 139] width 13 height 13
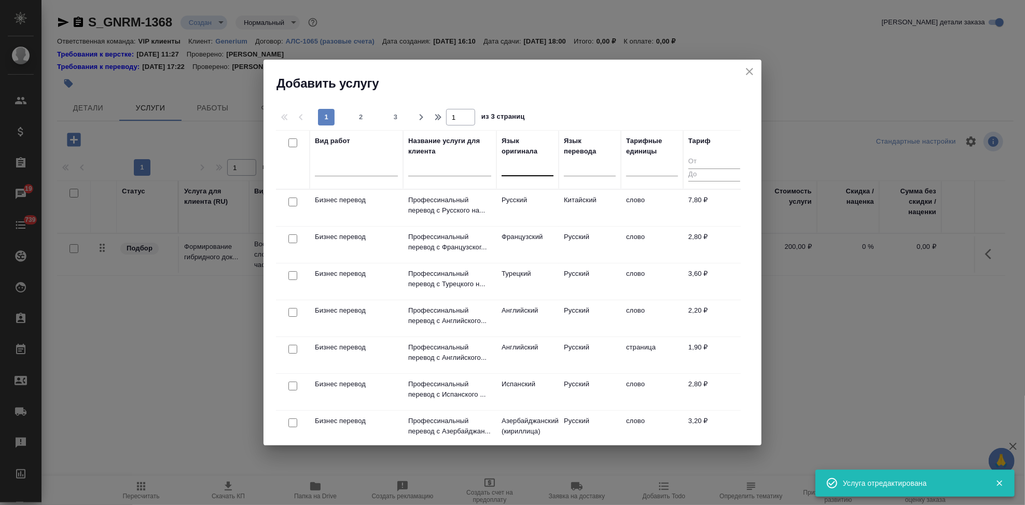
click at [514, 166] on div at bounding box center [528, 165] width 52 height 15
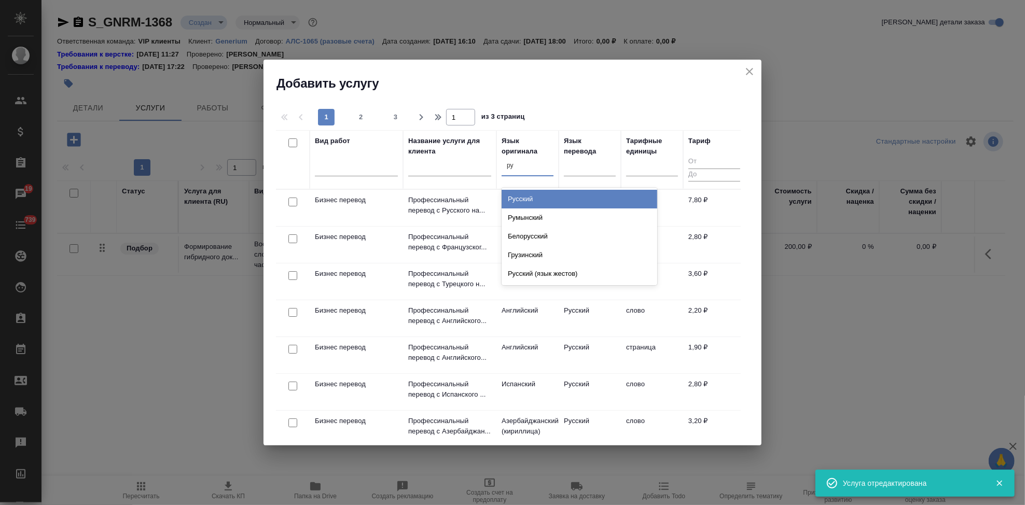
type input "рус"
click at [532, 202] on div "Русский" at bounding box center [580, 199] width 156 height 19
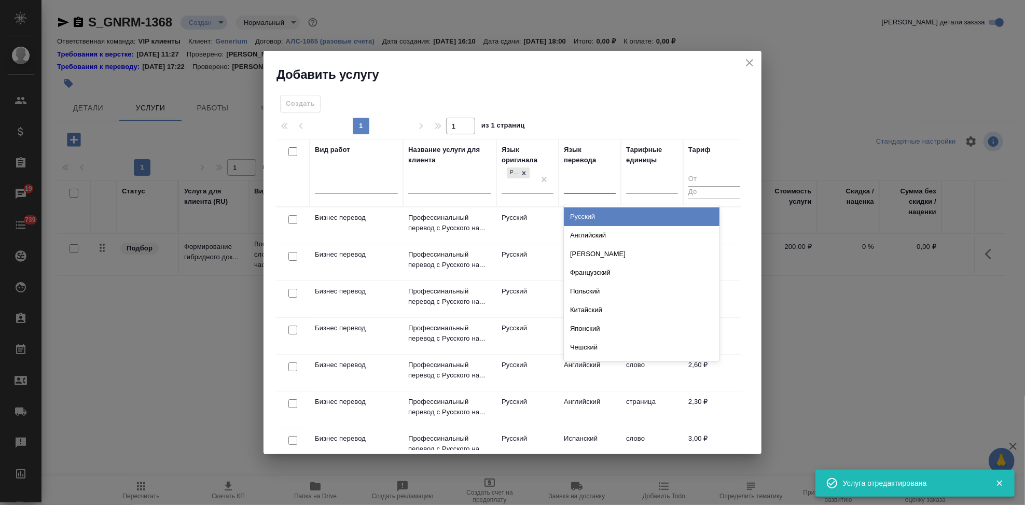
click at [565, 191] on div at bounding box center [590, 183] width 52 height 15
type input "а"
click at [575, 214] on div "Английский" at bounding box center [642, 216] width 156 height 19
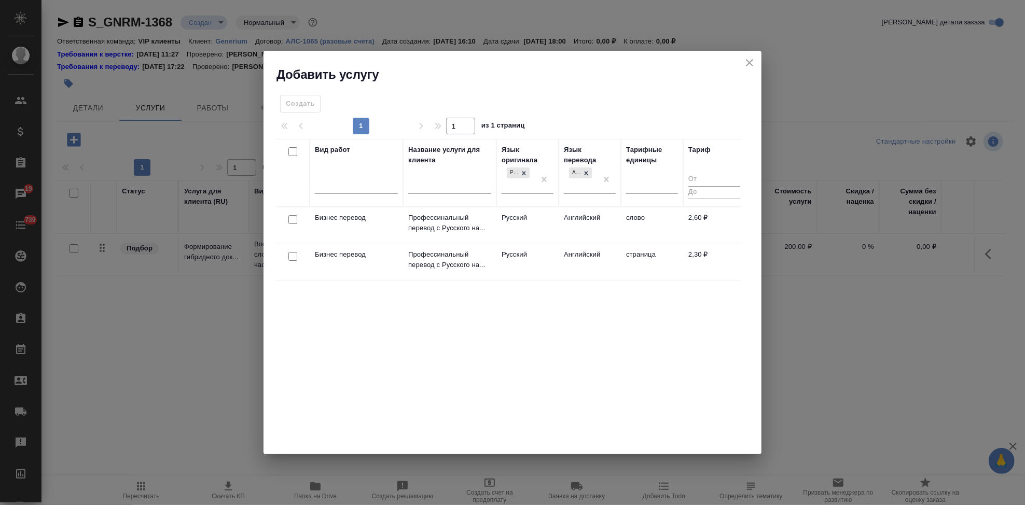
click at [559, 221] on td "Английский" at bounding box center [590, 225] width 62 height 36
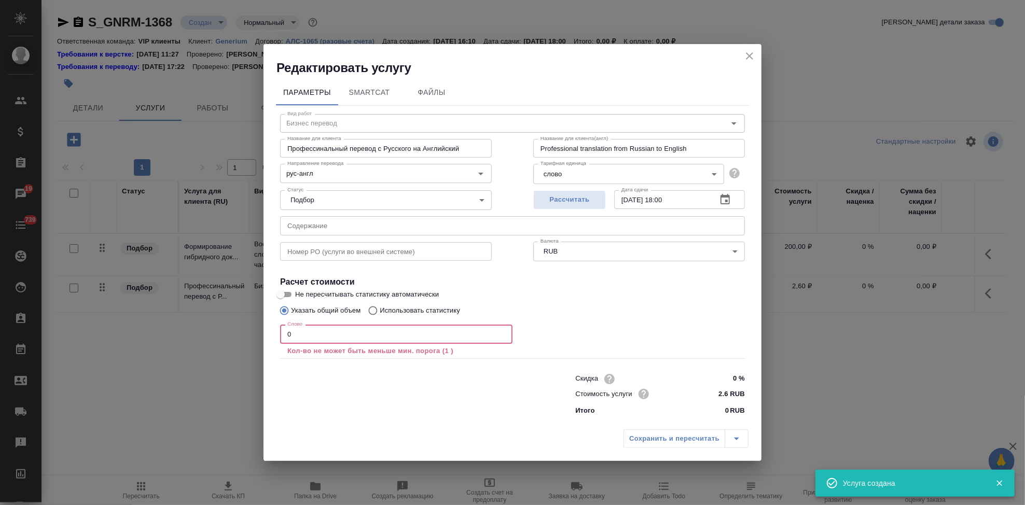
click at [406, 331] on input "0" at bounding box center [396, 334] width 232 height 19
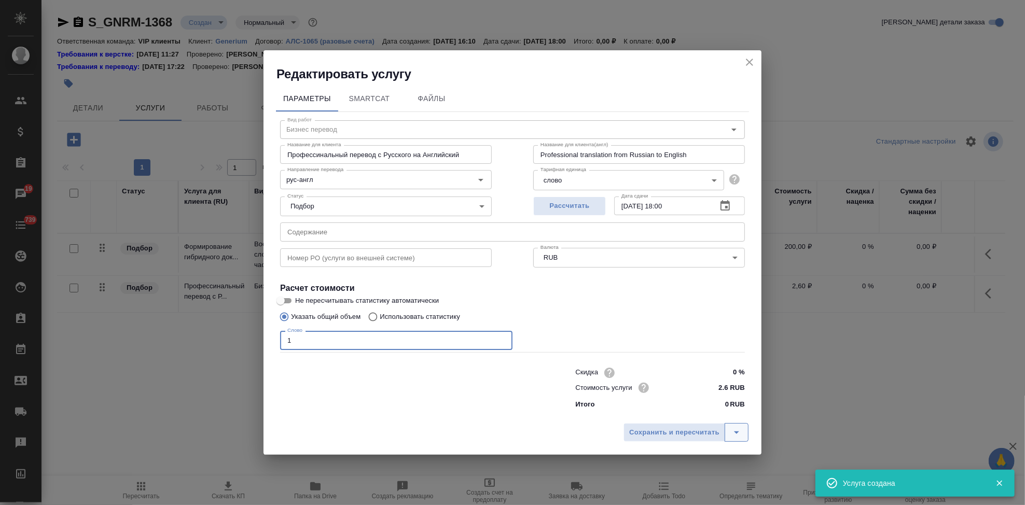
type input "1"
click at [744, 432] on button "split button" at bounding box center [737, 432] width 24 height 19
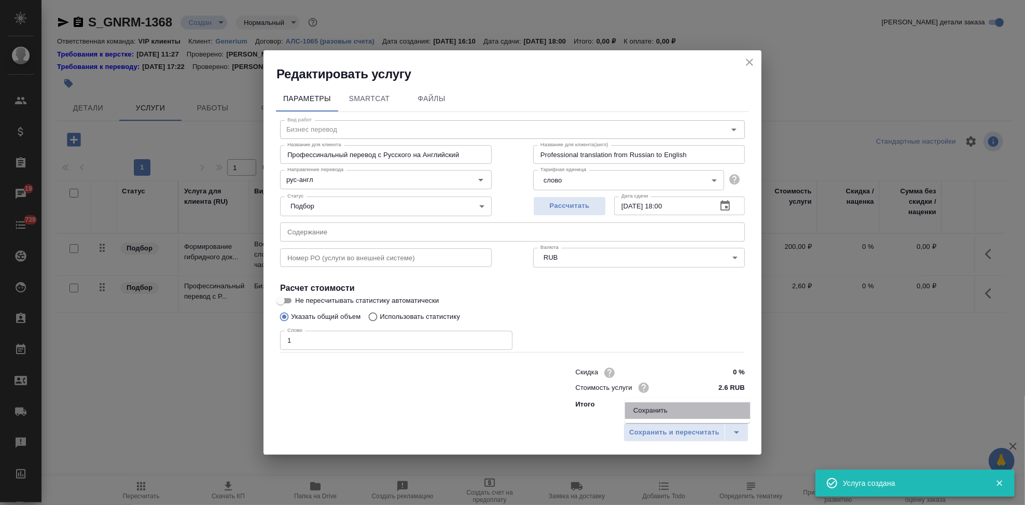
click at [689, 415] on li "Сохранить" at bounding box center [687, 410] width 125 height 17
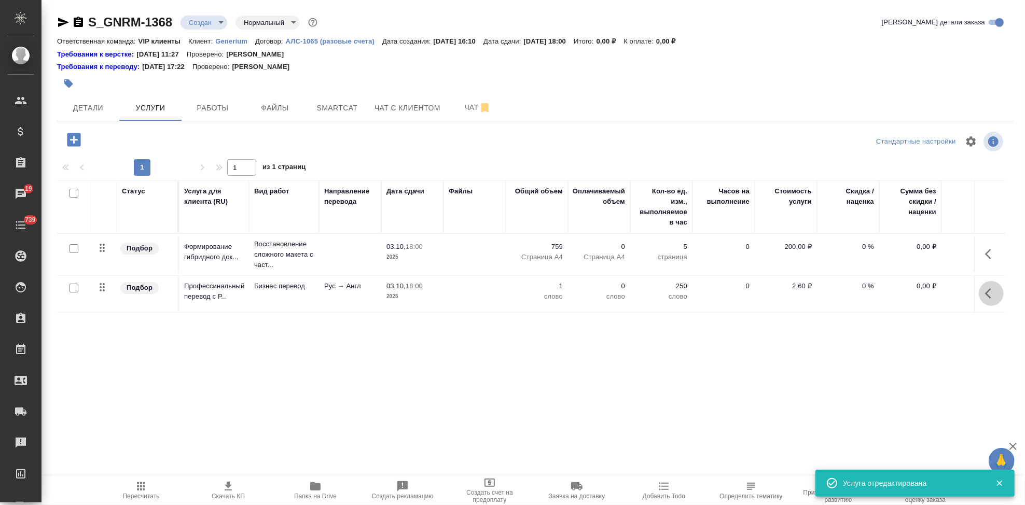
click at [991, 298] on icon "button" at bounding box center [991, 293] width 12 height 12
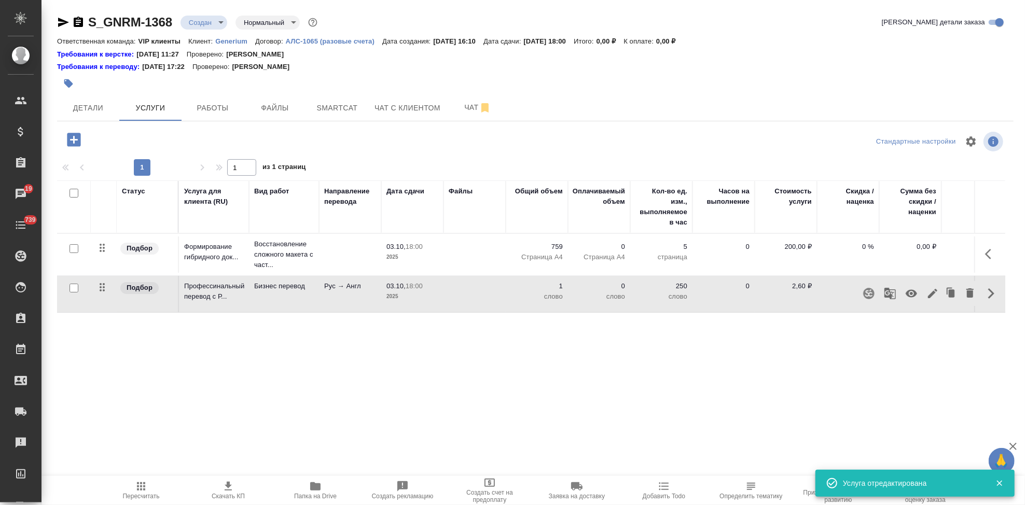
click at [931, 294] on icon "button" at bounding box center [932, 293] width 9 height 9
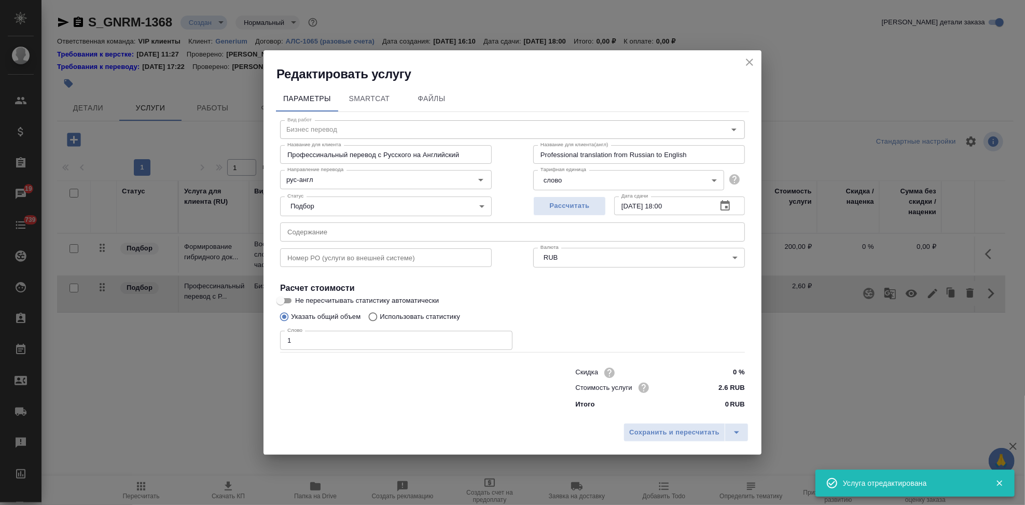
click at [433, 241] on input "text" at bounding box center [512, 231] width 465 height 19
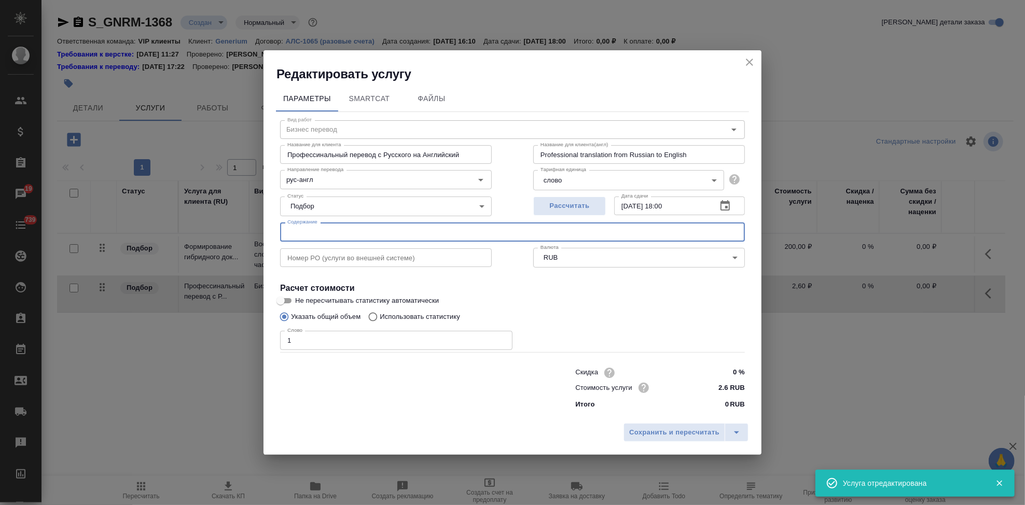
paste input "Перевод с русского на английский_досье на серии Лантесенса"
type input "Перевод с русского на английский_досье на серии Лантесенса"
click at [740, 433] on icon "split button" at bounding box center [736, 432] width 12 height 12
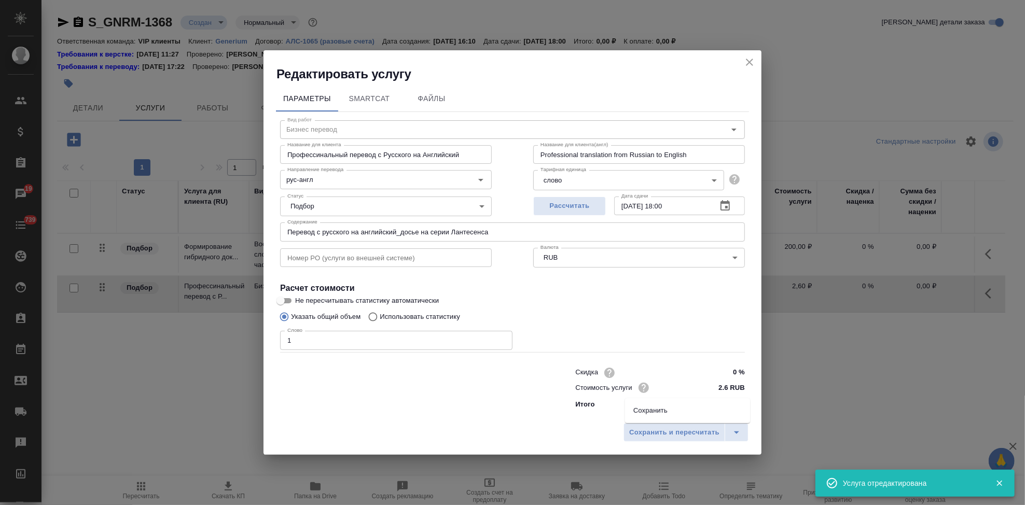
click at [687, 408] on li "Сохранить" at bounding box center [687, 410] width 125 height 17
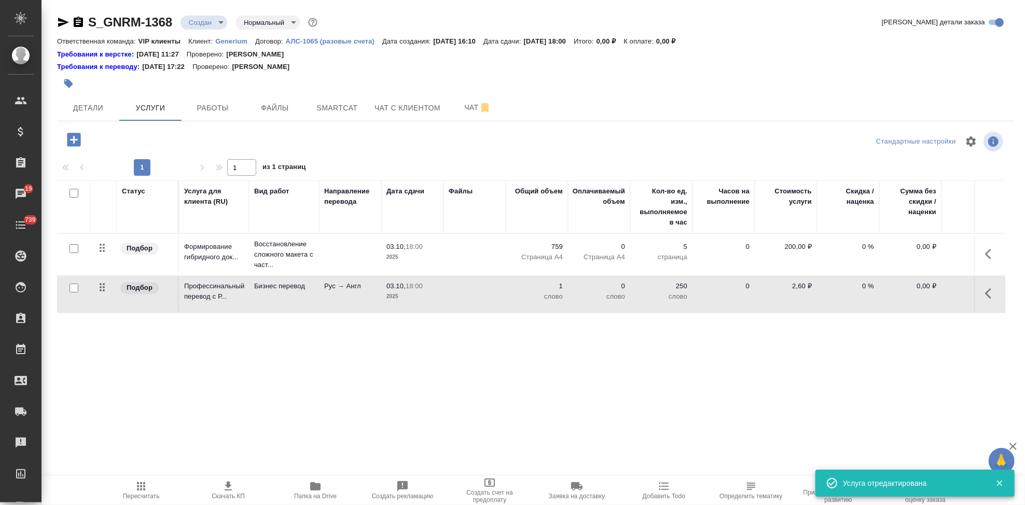
click at [791, 239] on td "200,00 ₽" at bounding box center [786, 254] width 62 height 36
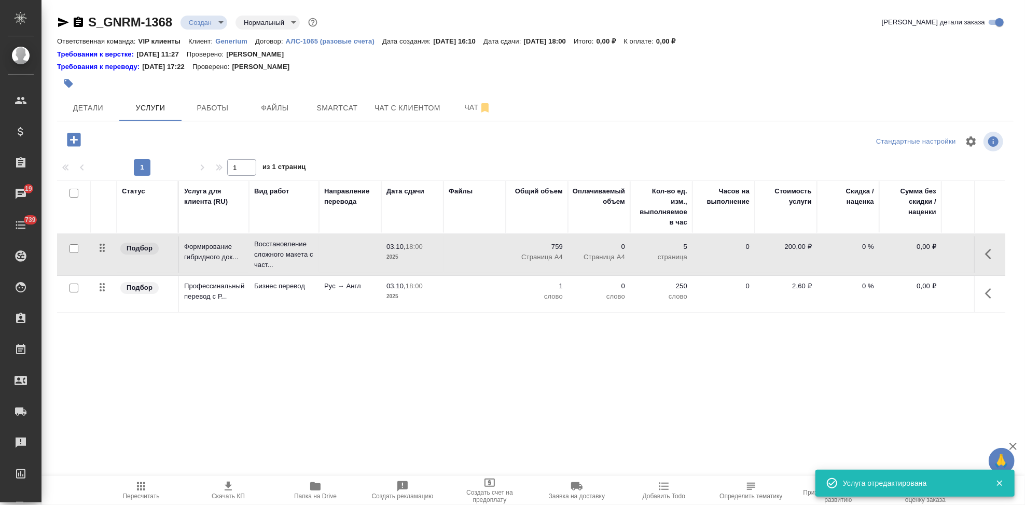
click at [791, 248] on p "200,00 ₽" at bounding box center [786, 247] width 52 height 10
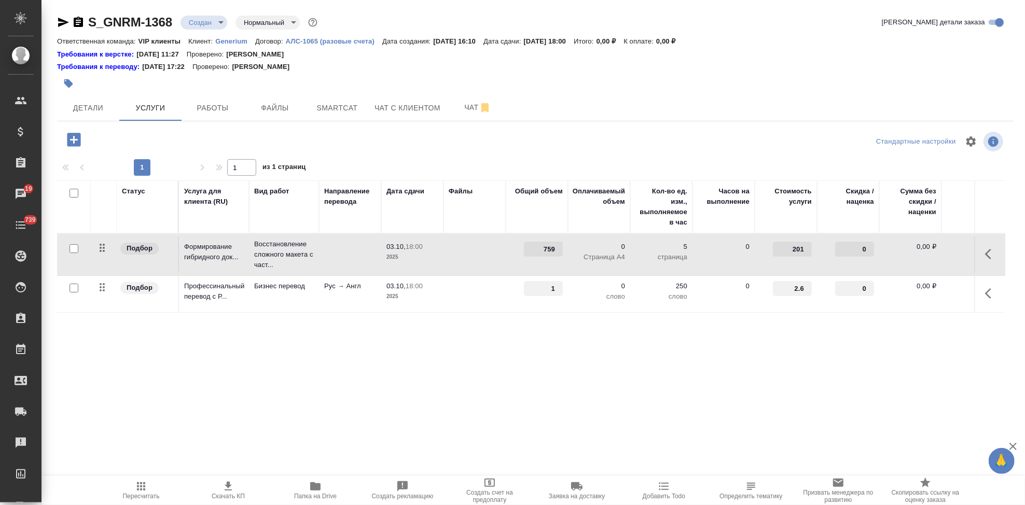
click at [805, 245] on input "201" at bounding box center [792, 249] width 39 height 15
type input "2"
type input "155"
click at [820, 316] on div "Статус Услуга для клиента (RU) Вид работ Направление перевода Дата сдачи Файлы …" at bounding box center [531, 291] width 948 height 223
click at [802, 286] on input "2.6" at bounding box center [792, 288] width 39 height 15
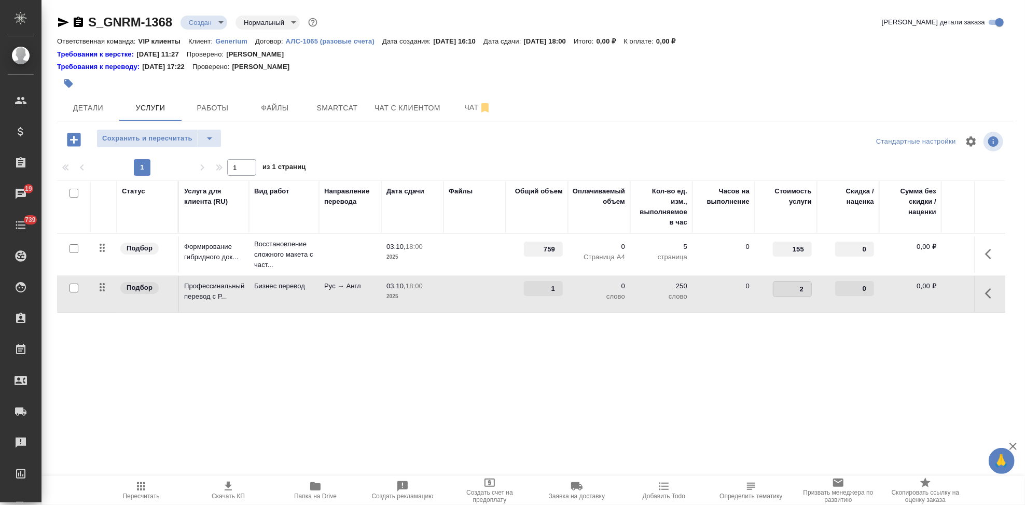
type input "2.4"
click at [819, 318] on div "Статус Услуга для клиента (RU) Вид работ Направление перевода Дата сдачи Файлы …" at bounding box center [531, 291] width 948 height 223
click at [208, 141] on icon "split button" at bounding box center [209, 138] width 12 height 12
click at [174, 160] on li "Сохранить" at bounding box center [158, 160] width 125 height 17
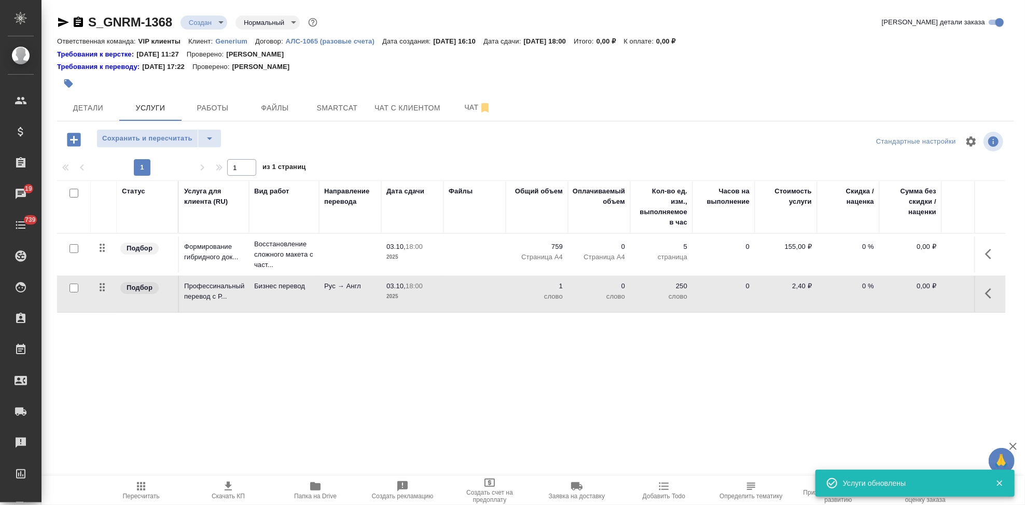
click at [990, 296] on icon "button" at bounding box center [991, 293] width 12 height 12
click at [932, 290] on icon "button" at bounding box center [932, 293] width 12 height 12
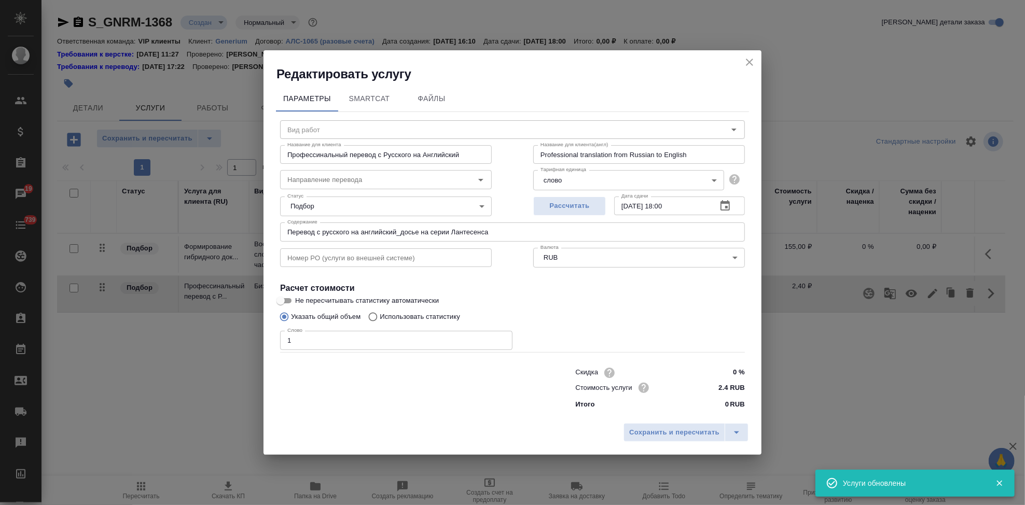
type input "Бизнес перевод"
type input "рус-англ"
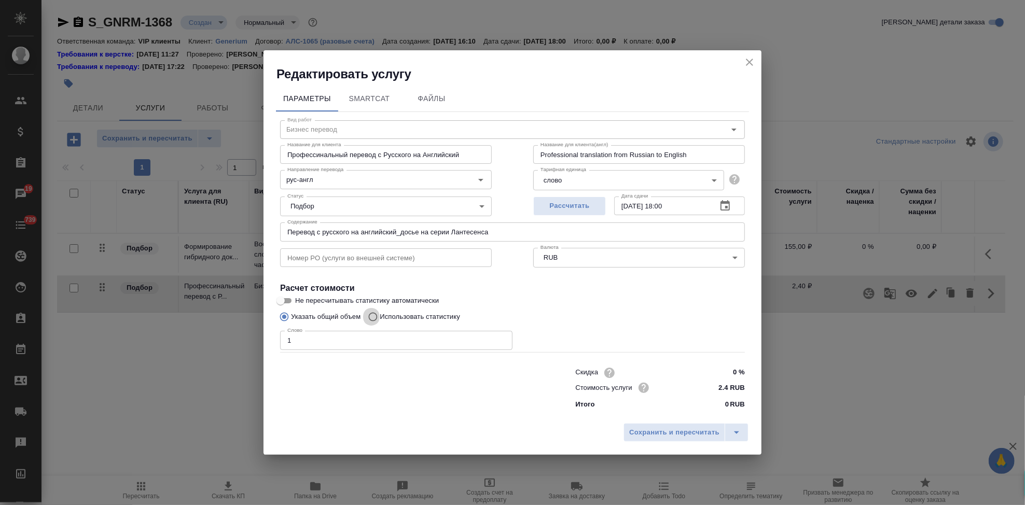
click at [376, 314] on input "Использовать статистику" at bounding box center [371, 317] width 17 height 20
radio input "true"
radio input "false"
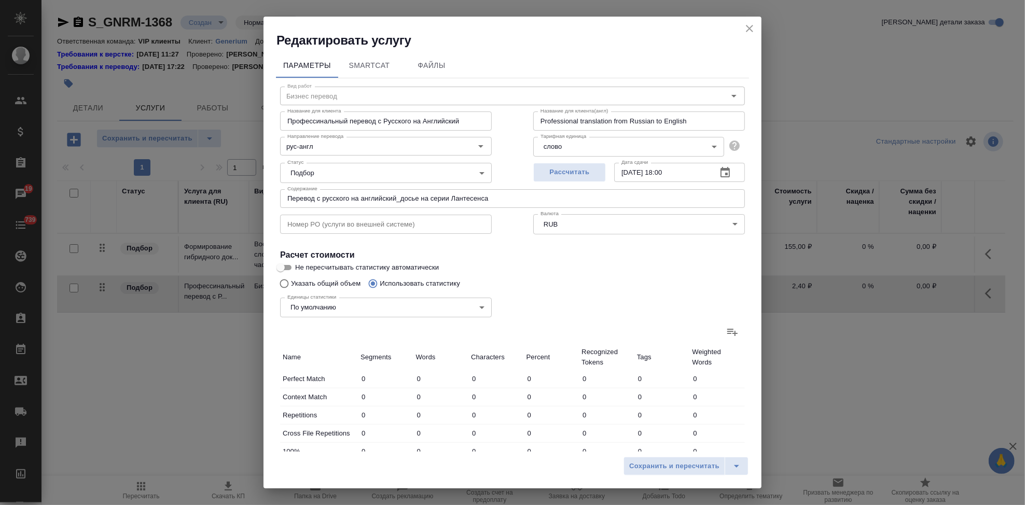
click at [726, 337] on icon at bounding box center [732, 332] width 12 height 12
click at [0, 0] on input "file" at bounding box center [0, 0] width 0 height 0
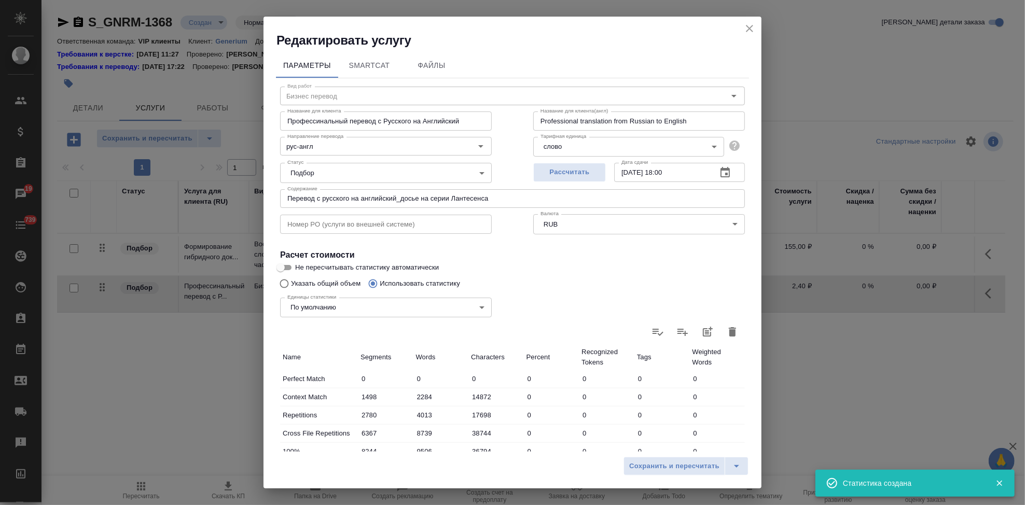
type input "1498"
type input "2284"
type input "14872"
type input "2780"
type input "4013"
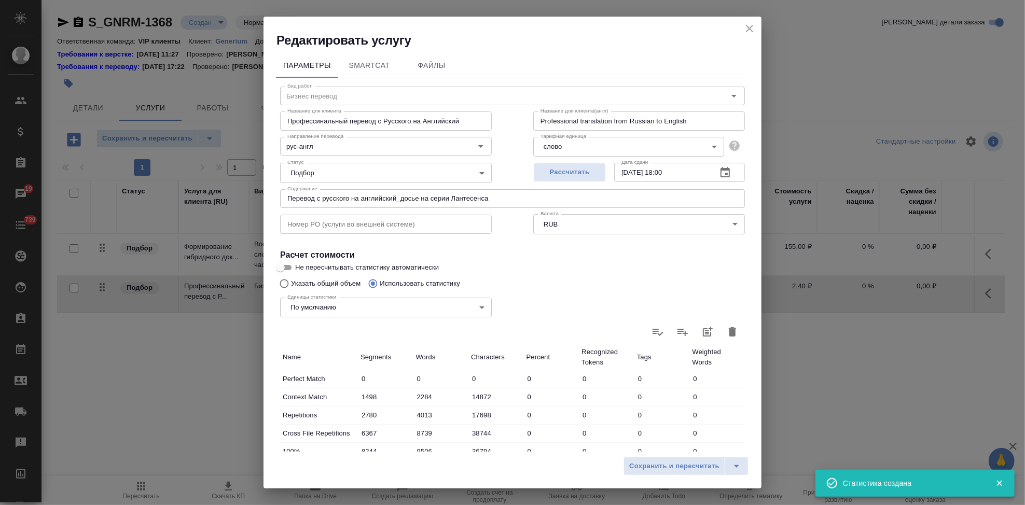
type input "17698"
type input "6367"
type input "8739"
type input "38744"
type input "8244"
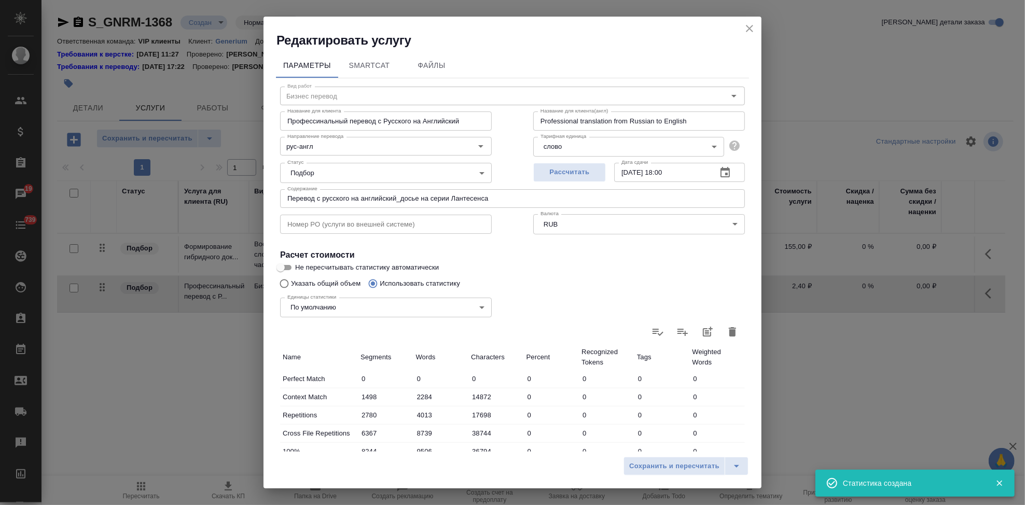
type input "9506"
type input "36794"
type input "7631"
type input "17901"
type input "114757"
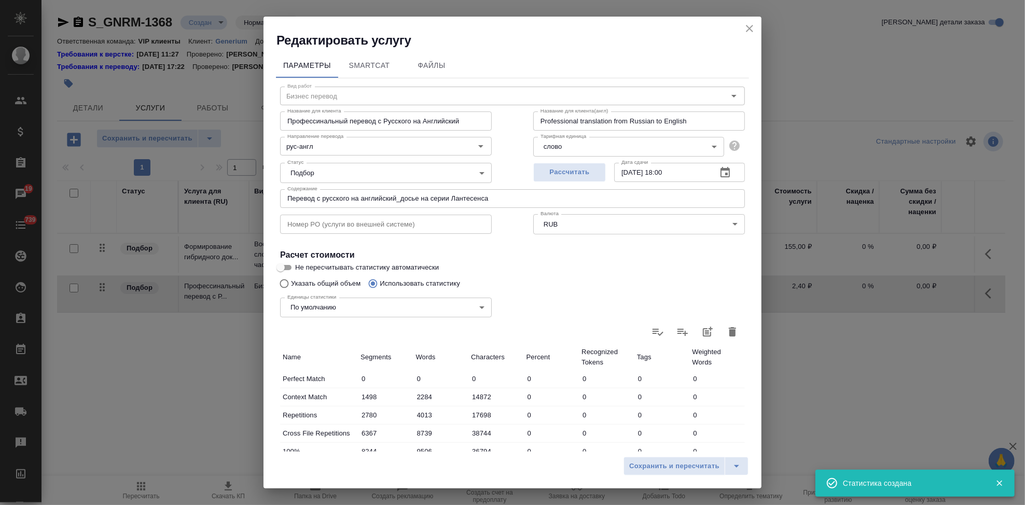
type input "1298"
type input "5408"
type input "36683"
type input "2266"
type input "7221"
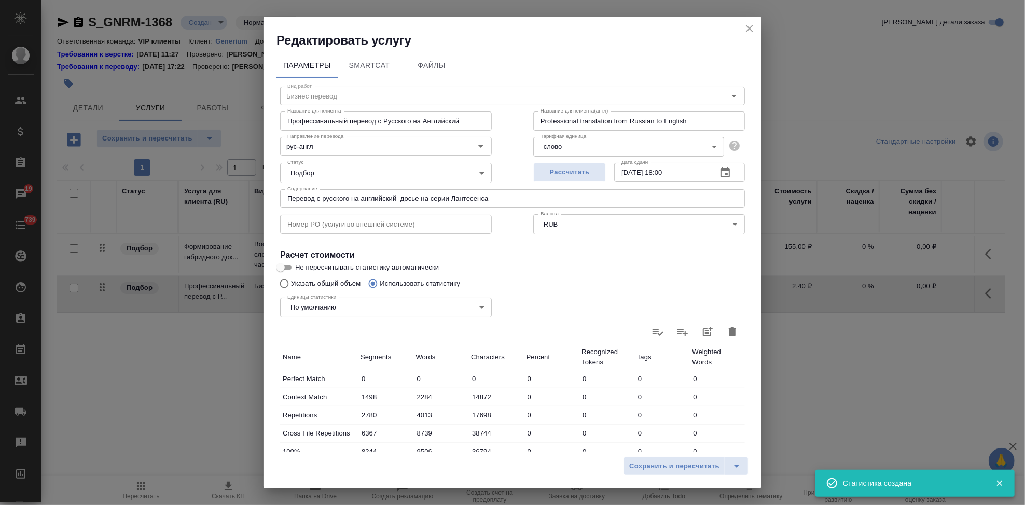
type input "48836"
type input "27386"
type input "117381"
type input "736058"
type input "48321"
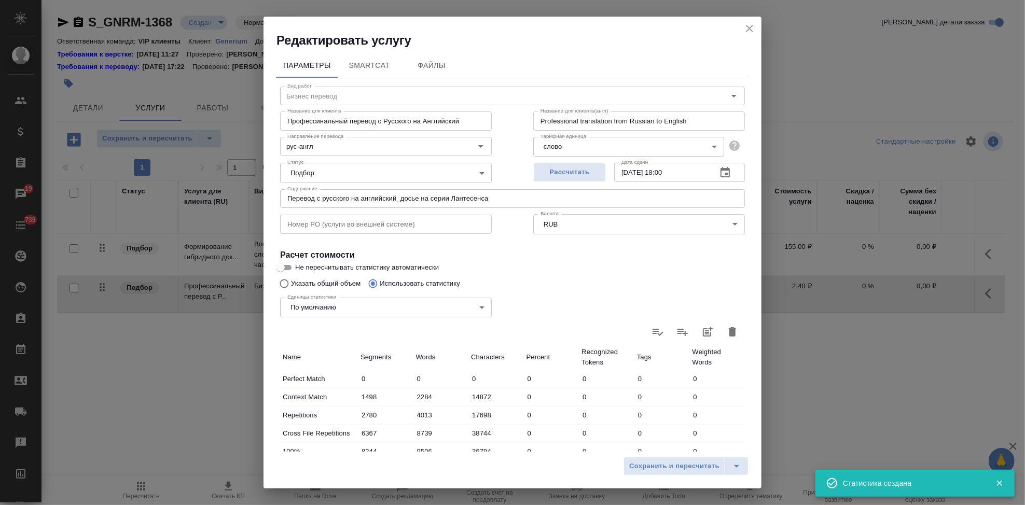
type input "159698"
type input "987997"
type input "57468"
type input "172450"
type input "1044439"
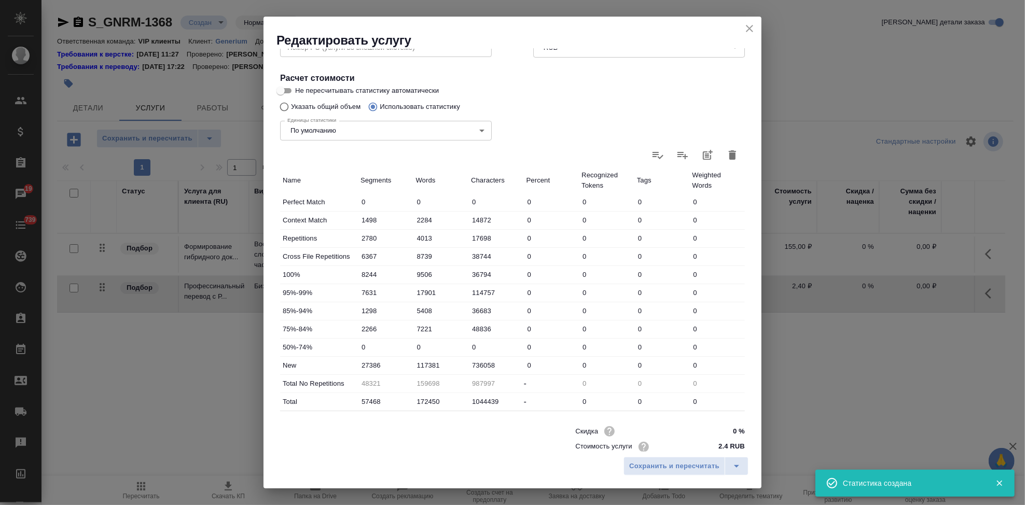
scroll to position [201, 0]
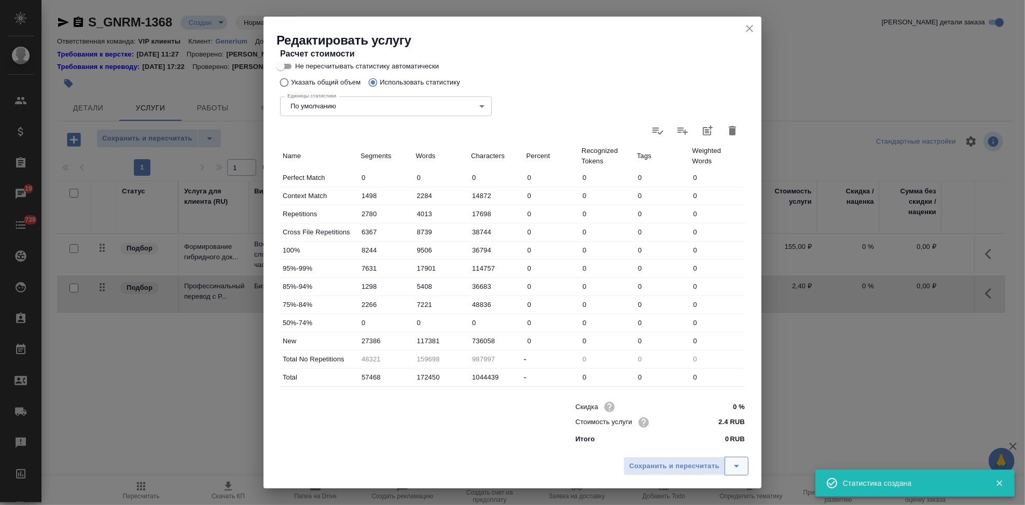
click at [739, 469] on icon "split button" at bounding box center [736, 466] width 12 height 12
click at [661, 442] on li "Сохранить" at bounding box center [687, 444] width 125 height 17
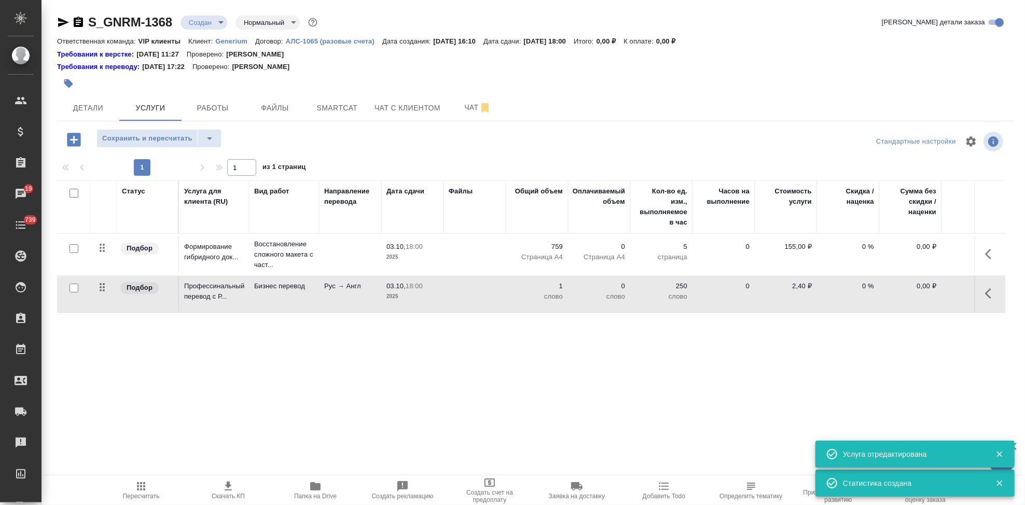
click at [146, 491] on icon "button" at bounding box center [141, 486] width 12 height 12
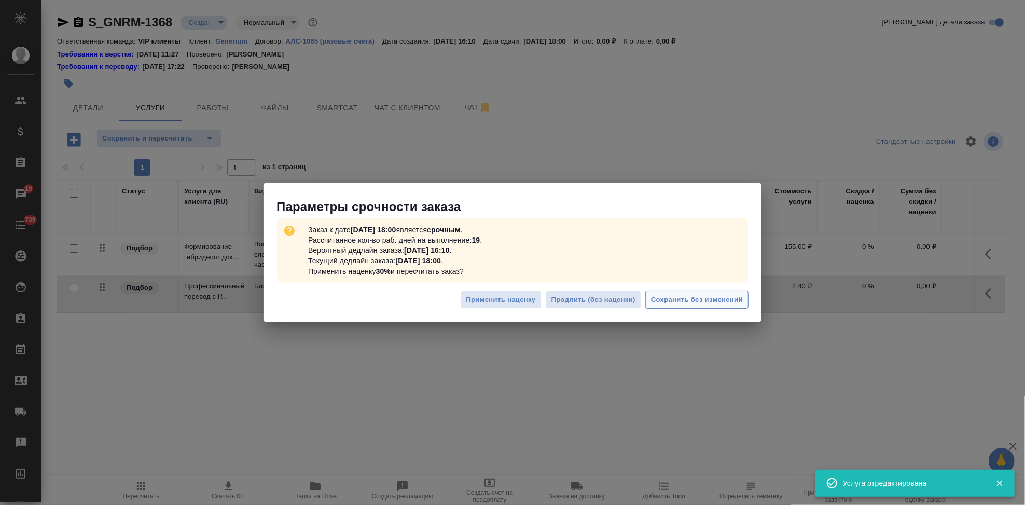
click at [716, 301] on span "Сохранить без изменений" at bounding box center [697, 300] width 92 height 12
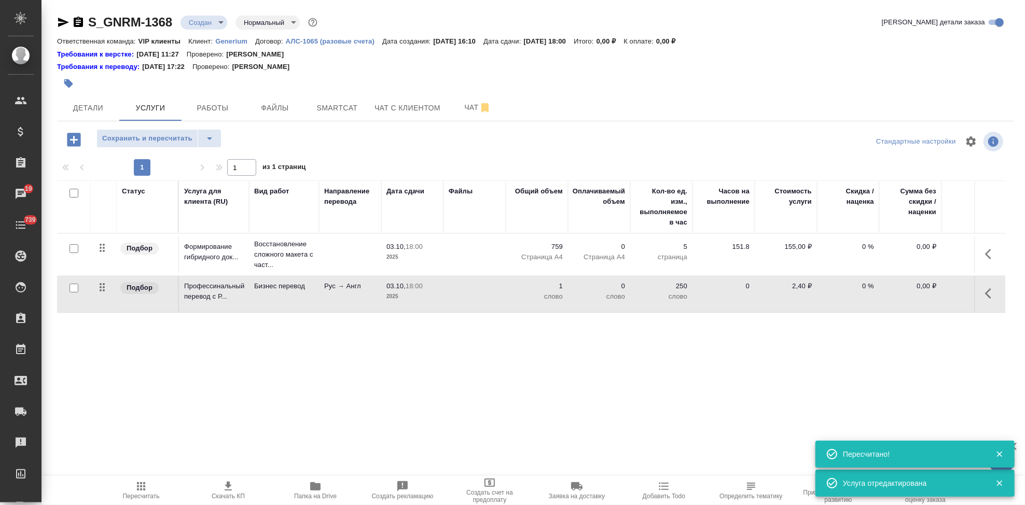
type input "urgent"
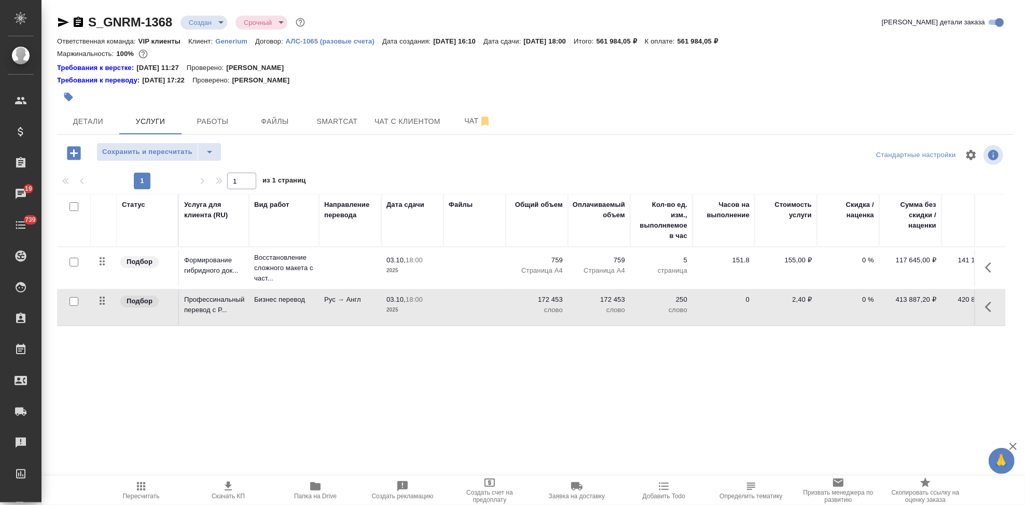
click at [232, 491] on icon "button" at bounding box center [228, 486] width 12 height 12
click at [467, 121] on span "Чат" at bounding box center [478, 121] width 50 height 13
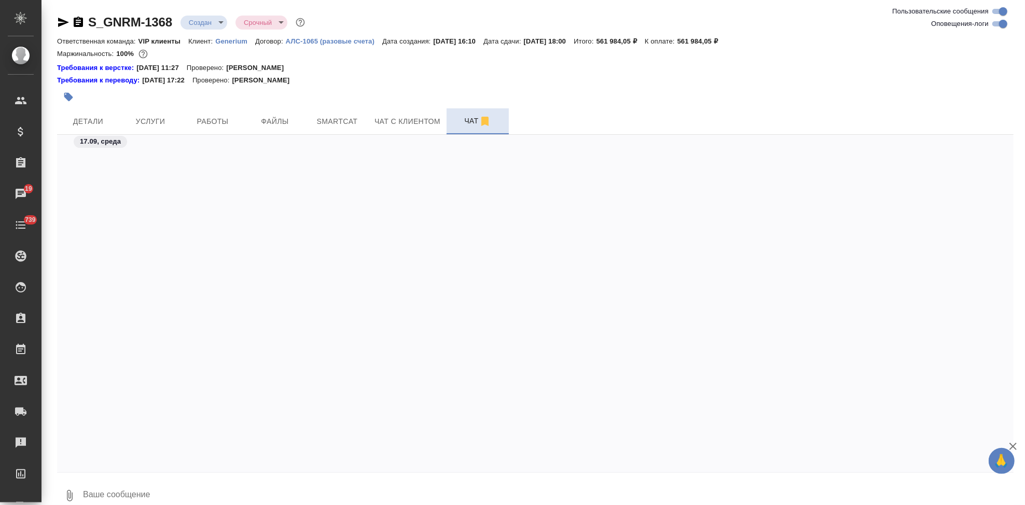
scroll to position [1735, 0]
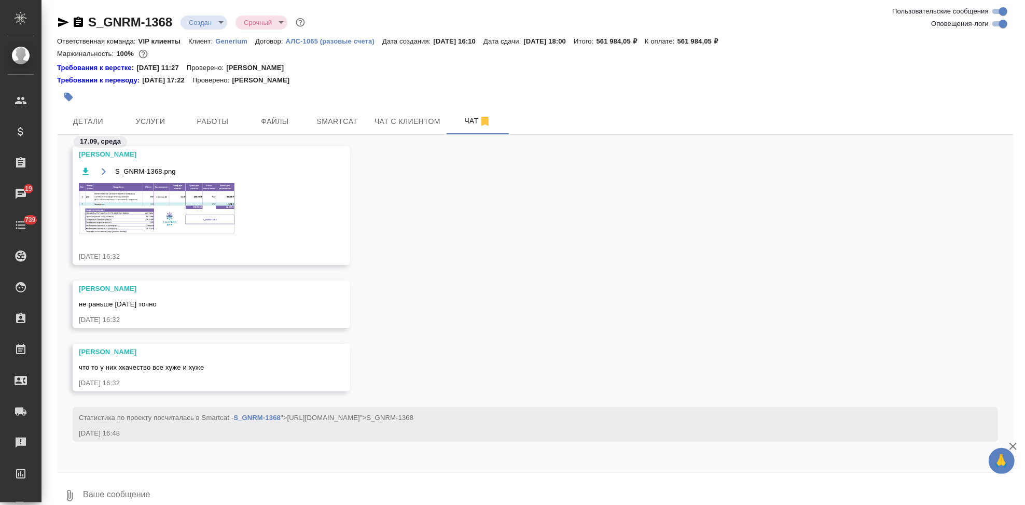
click at [120, 204] on img at bounding box center [157, 208] width 156 height 50
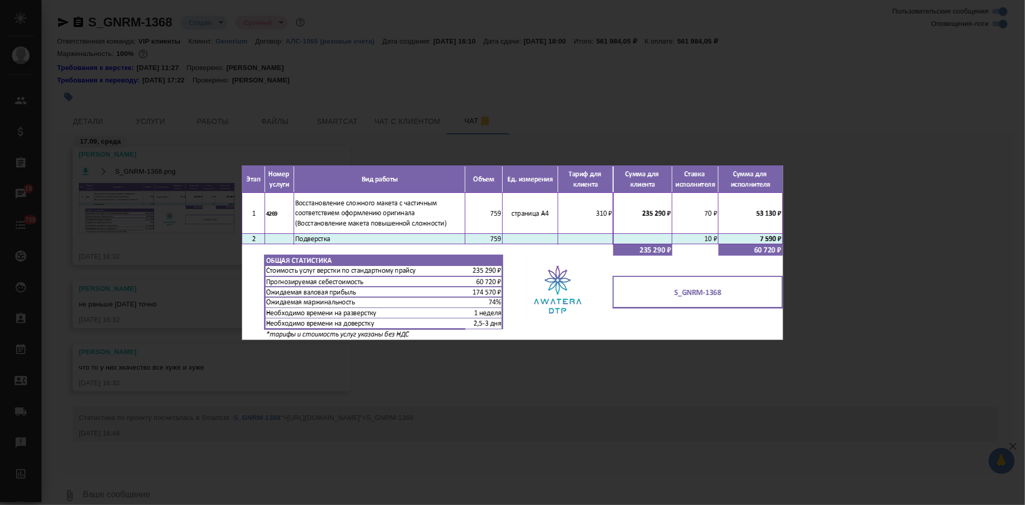
click at [920, 370] on div "S_GNRM-1368.png 1 of 1" at bounding box center [512, 252] width 1025 height 505
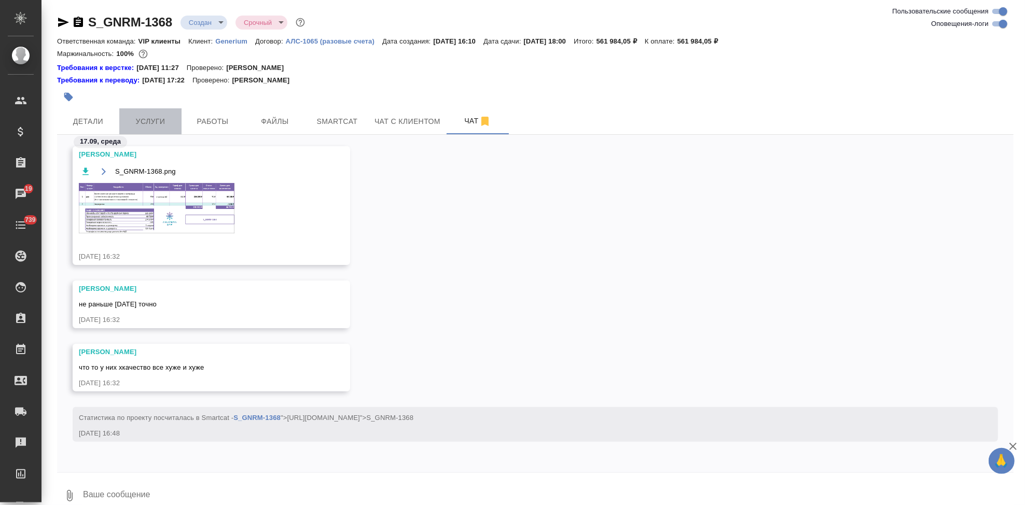
click at [144, 124] on span "Услуги" at bounding box center [151, 121] width 50 height 13
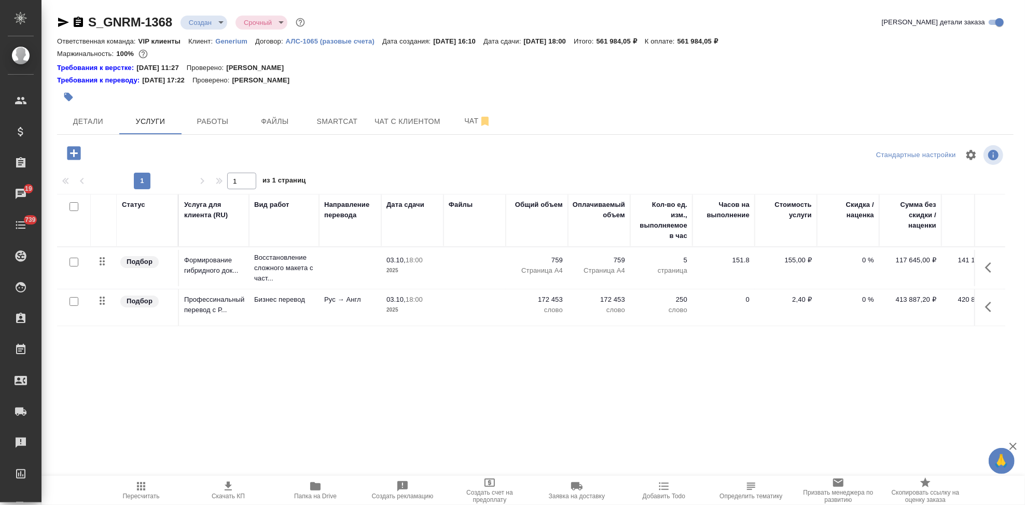
click at [861, 261] on p "0 %" at bounding box center [848, 260] width 52 height 10
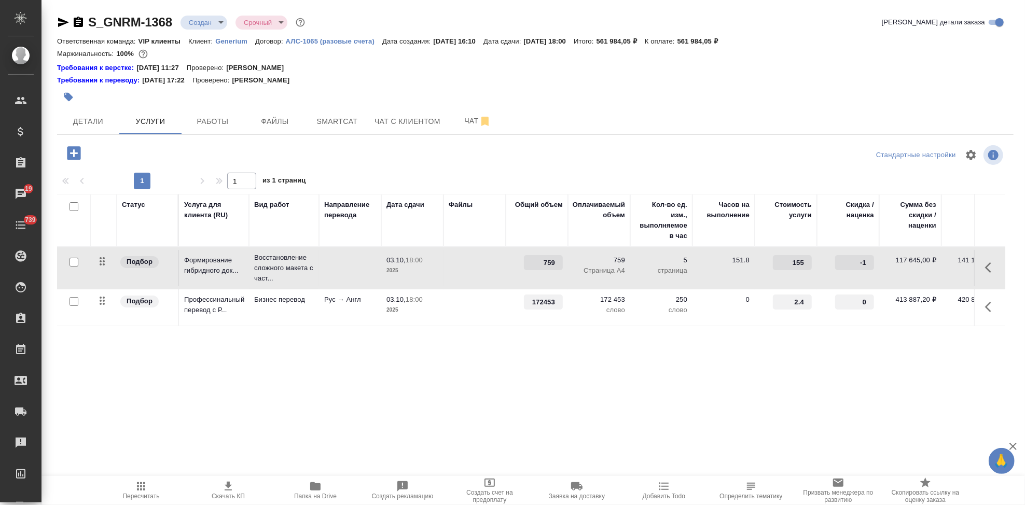
type input "-1"
click at [872, 265] on input "-1" at bounding box center [854, 262] width 39 height 15
type input "-30"
click at [869, 304] on input "-1" at bounding box center [855, 302] width 38 height 15
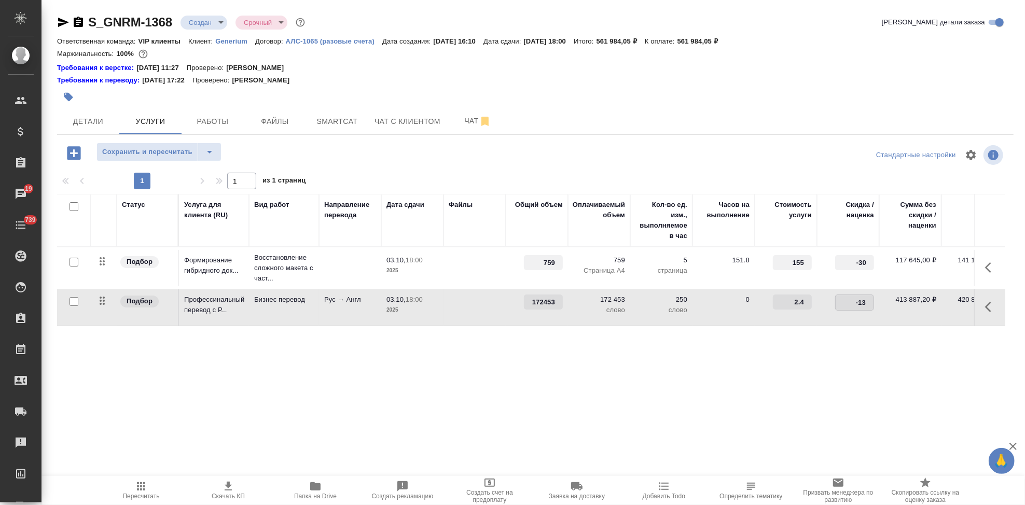
type input "-1"
type input "-30"
click at [773, 350] on div "Статус Услуга для клиента (RU) Вид работ Направление перевода Дата сдачи Файлы …" at bounding box center [531, 305] width 948 height 223
click at [215, 156] on icon "split button" at bounding box center [209, 152] width 12 height 12
click at [160, 173] on li "Сохранить" at bounding box center [158, 173] width 125 height 17
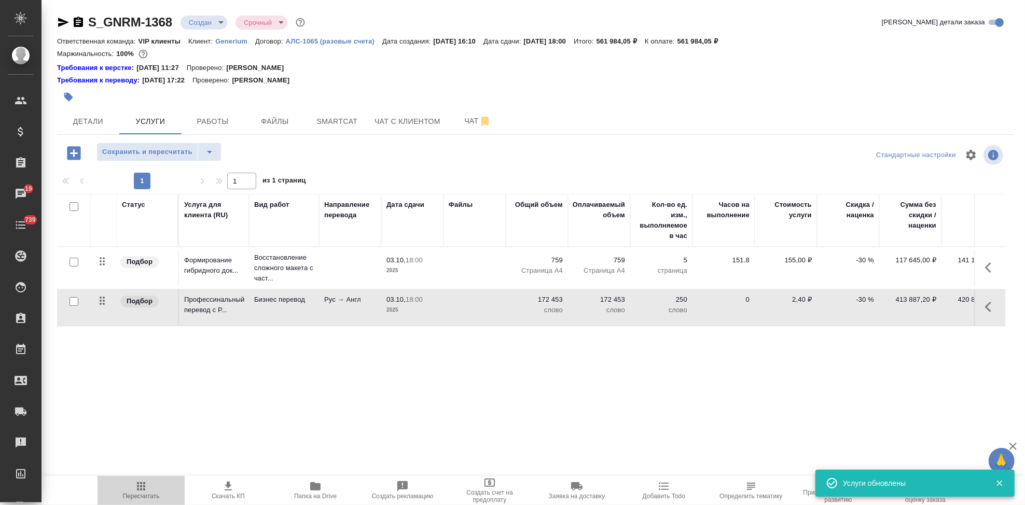
click at [141, 496] on span "Пересчитать" at bounding box center [141, 496] width 37 height 7
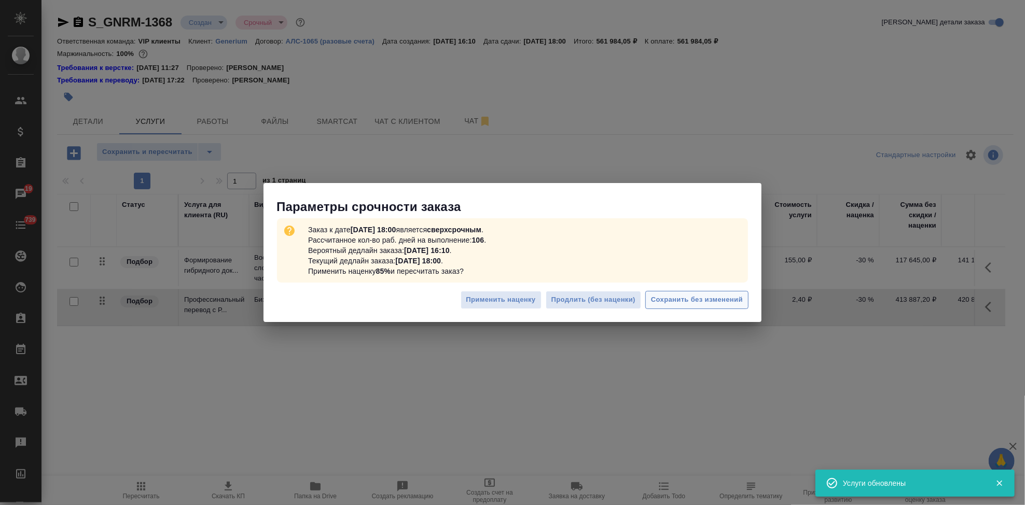
click at [705, 303] on span "Сохранить без изменений" at bounding box center [697, 300] width 92 height 12
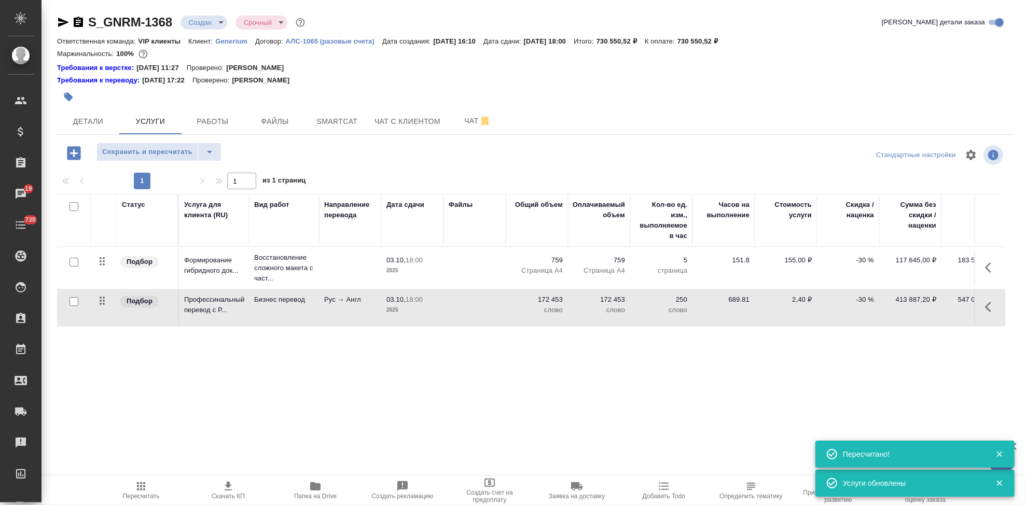
click at [232, 486] on icon "button" at bounding box center [228, 486] width 12 height 12
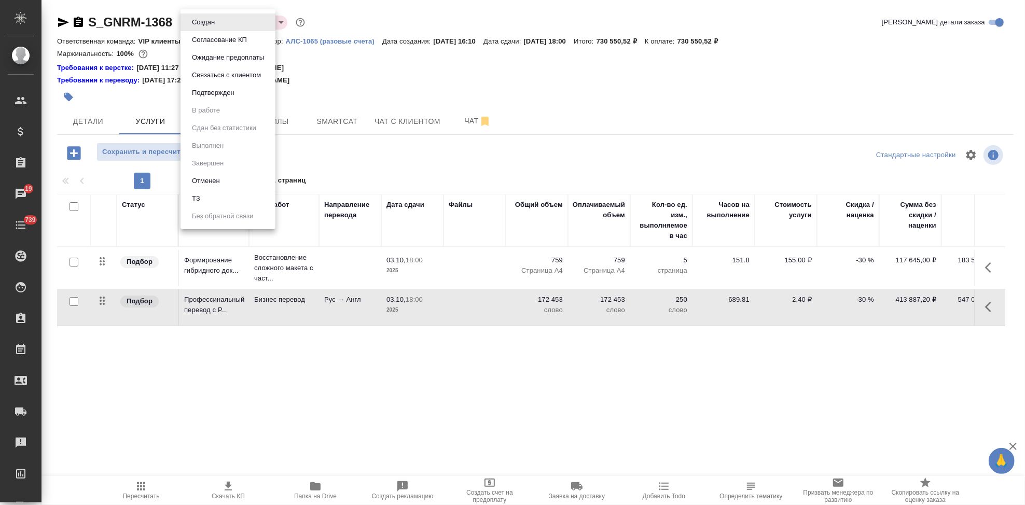
click at [216, 21] on body "🙏 .cls-1 fill:#fff; AWATERA Kabargina Anna Клиенты Спецификации Заказы 19 Чаты …" at bounding box center [512, 252] width 1025 height 505
click at [219, 39] on button "Согласование КП" at bounding box center [219, 39] width 61 height 11
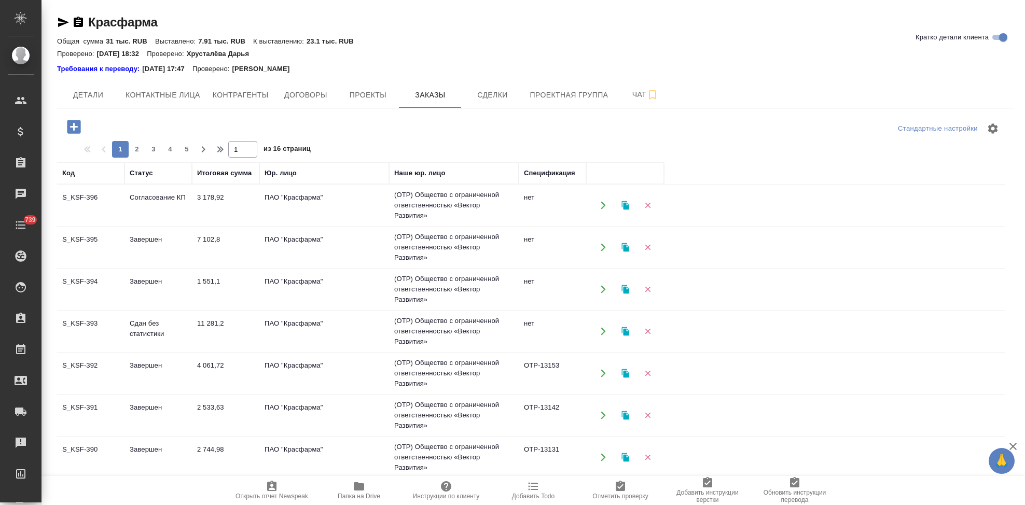
click at [145, 204] on td "Согласование КП" at bounding box center [157, 205] width 67 height 36
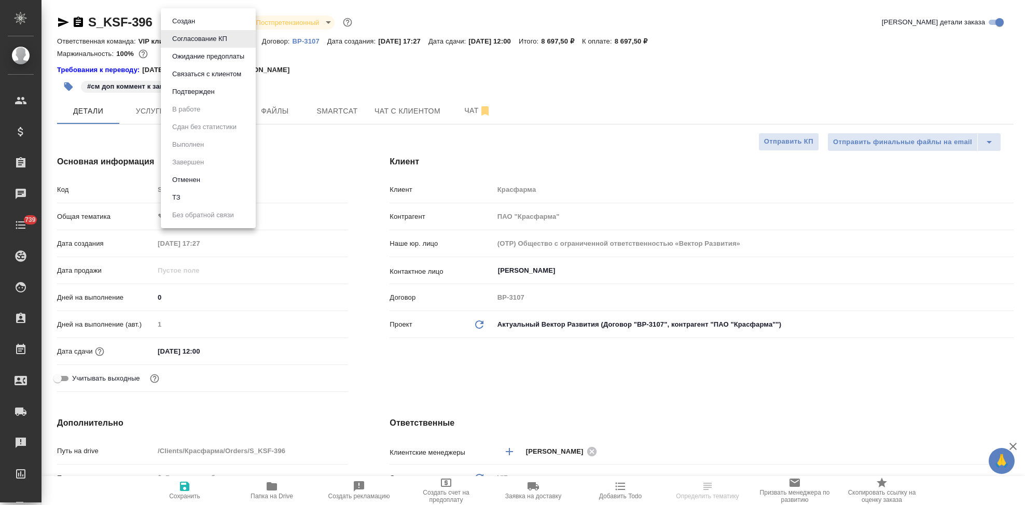
select select "RU"
click at [206, 90] on button "Подтвержден" at bounding box center [193, 91] width 49 height 11
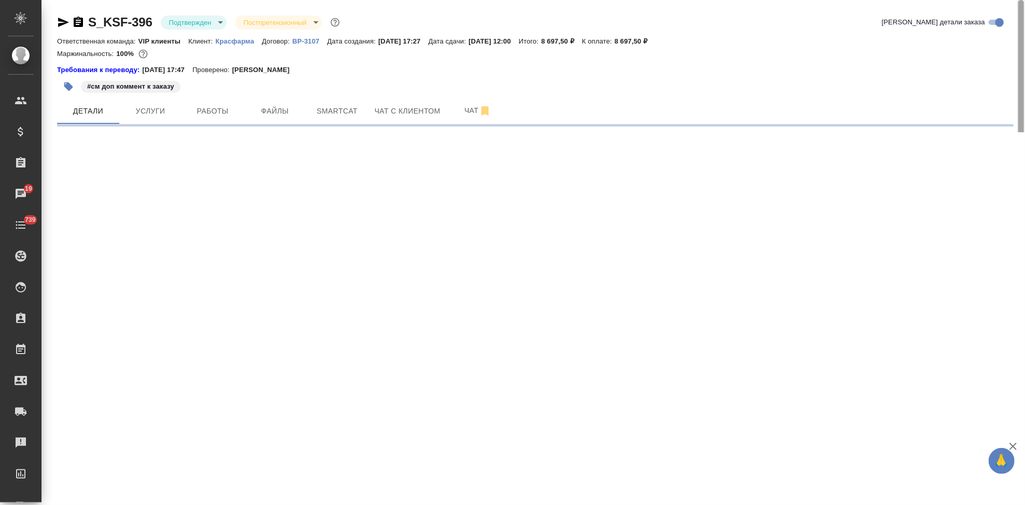
select select "RU"
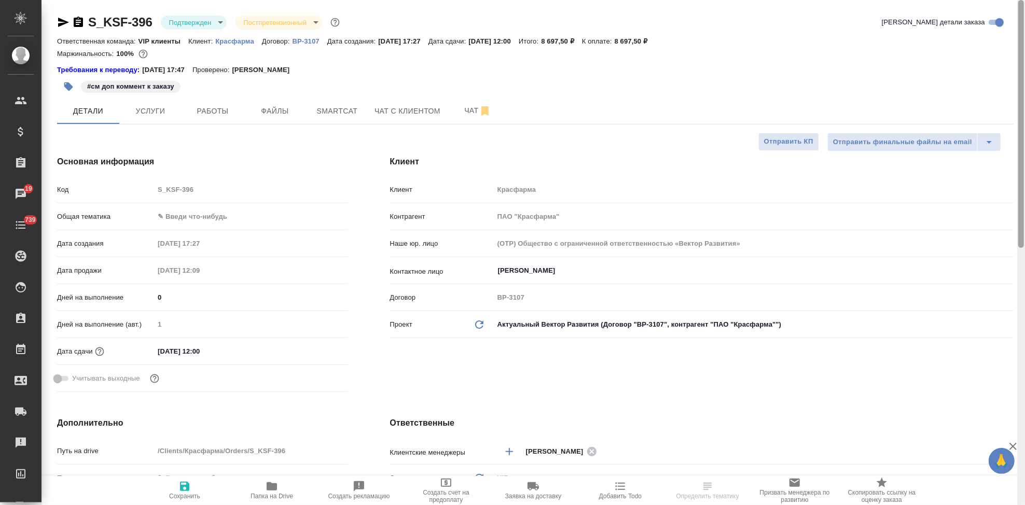
type textarea "x"
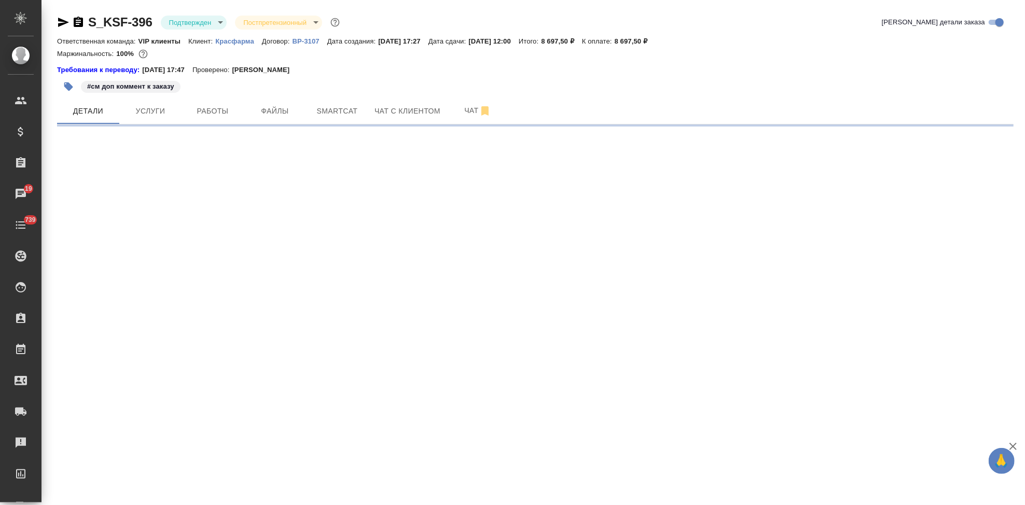
select select "RU"
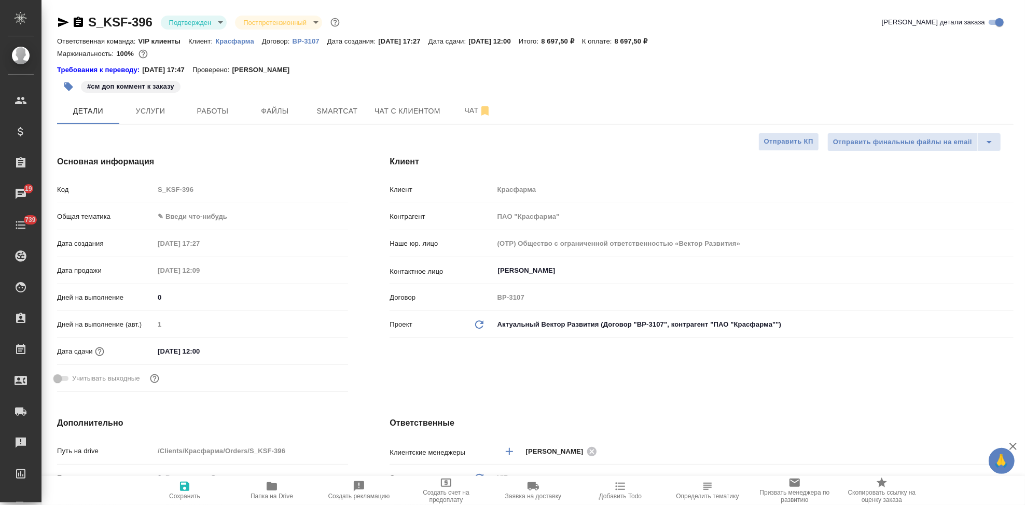
type textarea "x"
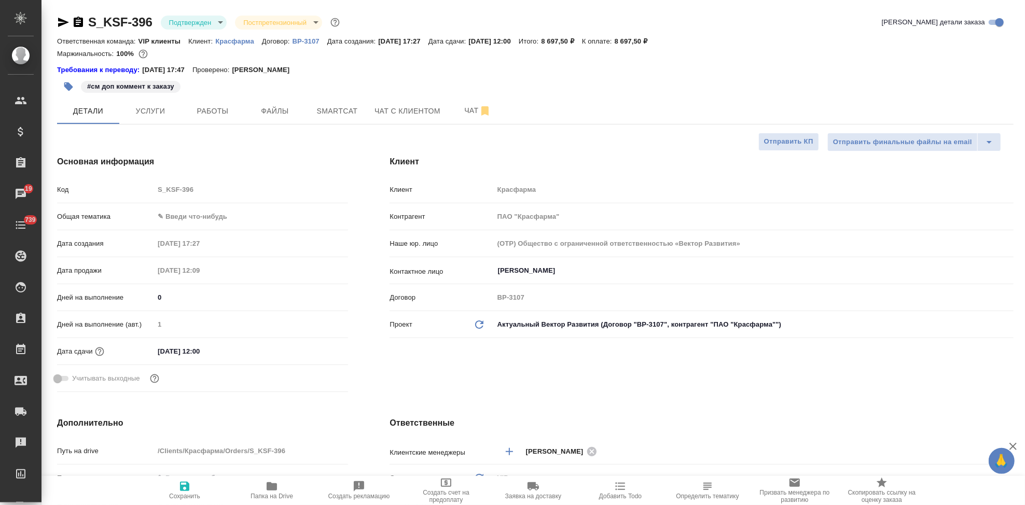
type textarea "x"
click at [456, 112] on span "Чат" at bounding box center [478, 110] width 50 height 13
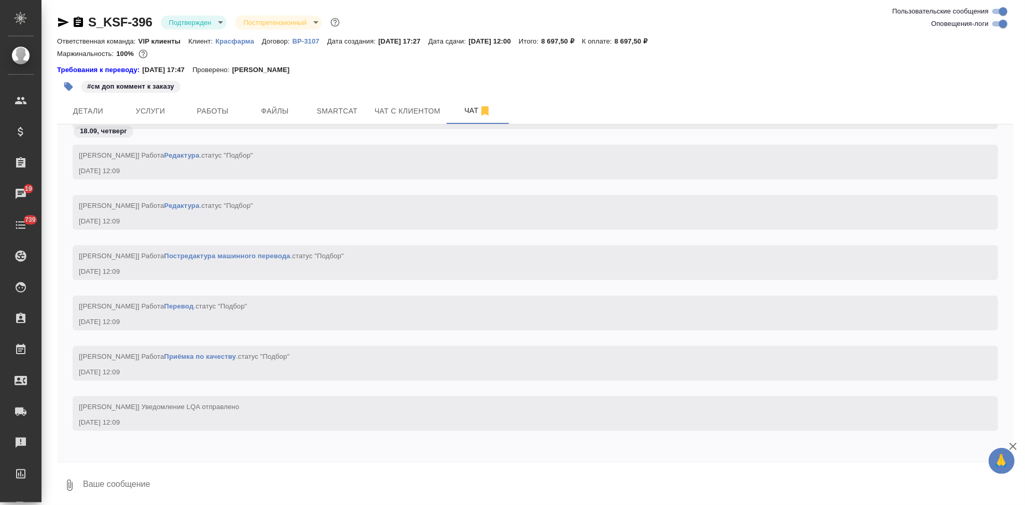
scroll to position [10948, 0]
click at [200, 478] on textarea at bounding box center [547, 485] width 931 height 35
type textarea """
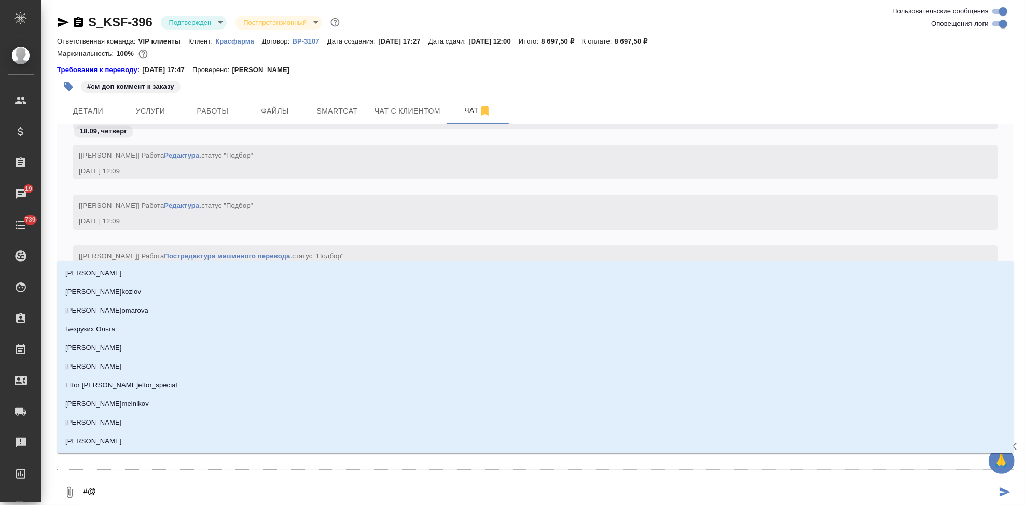
type textarea "#"
type textarea "@г"
type input "г"
type textarea "@го"
type input "го"
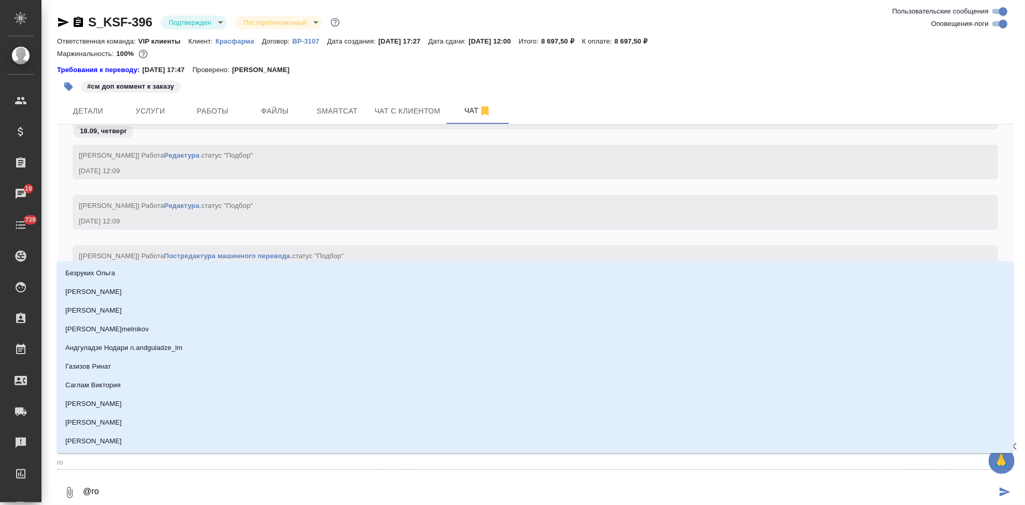
type textarea "@гор"
type input "гор"
type textarea "@горк"
type input "горк"
type textarea "@горкш"
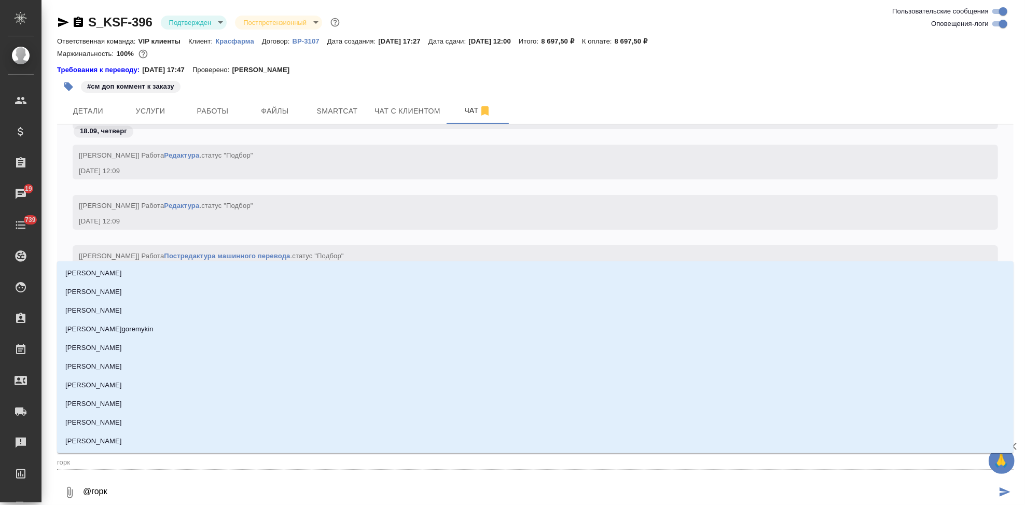
type input "горкш"
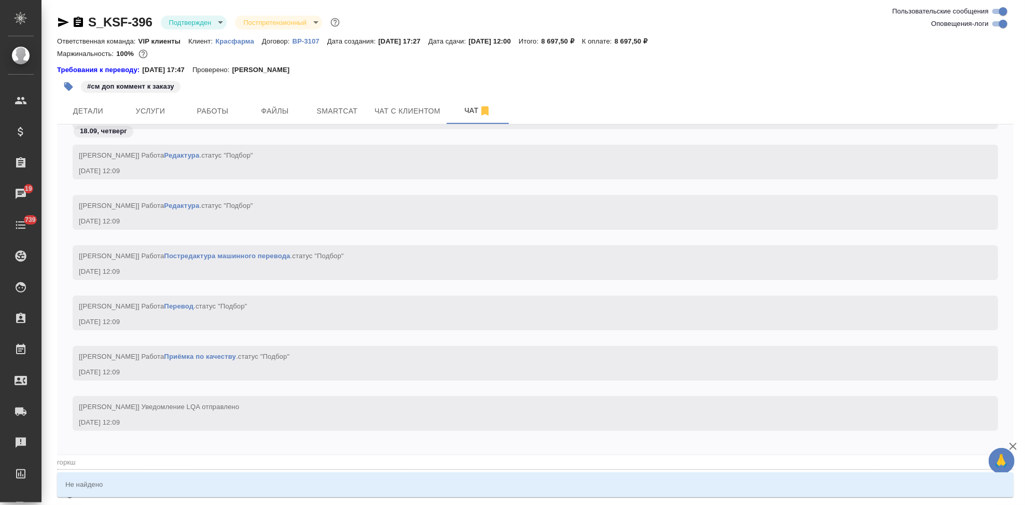
type textarea "@горк"
type input "горк"
type textarea "@гор"
type input "гор"
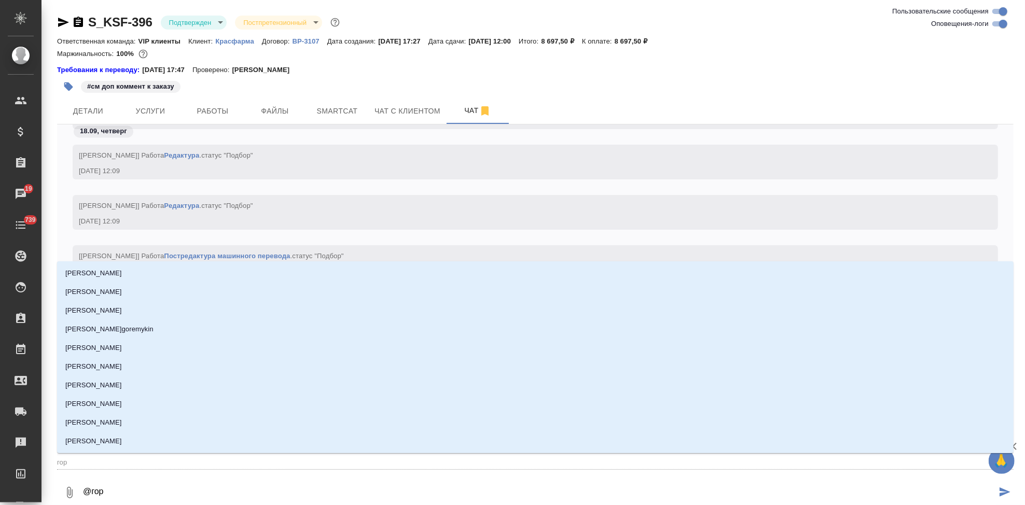
type textarea "@горш"
type input "горш"
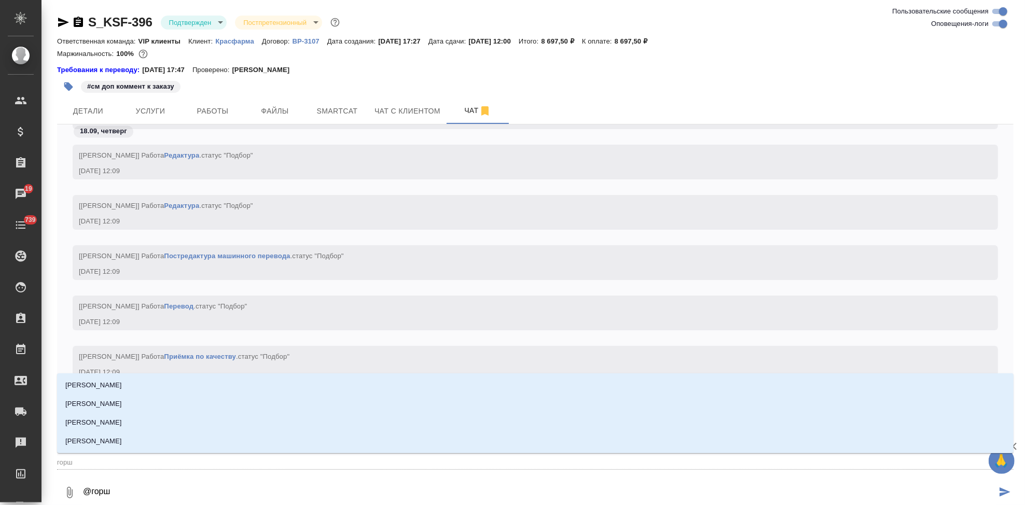
type textarea "@горшк"
type input "горшк"
type textarea "@горшко"
type input "горшко"
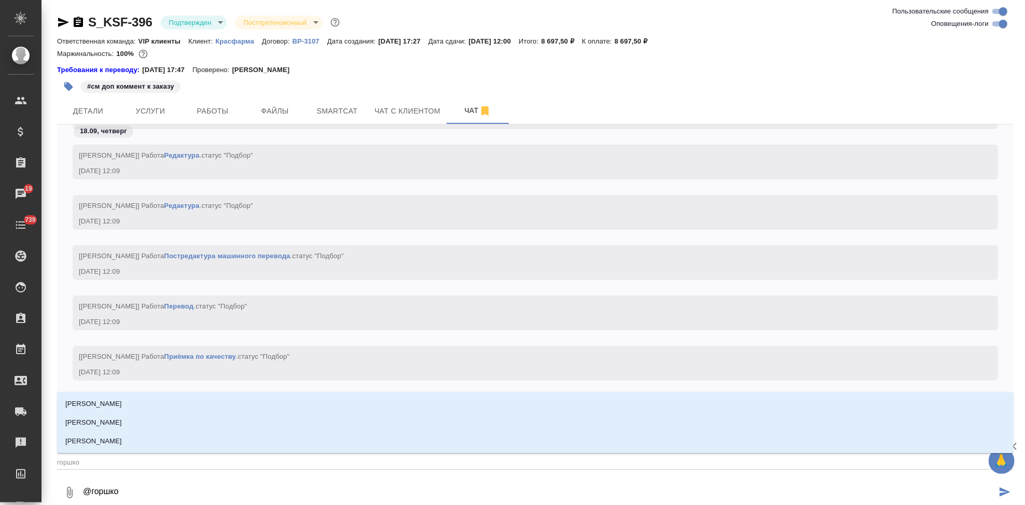
type textarea "@горшков"
type input "горшков"
type textarea "@[PERSON_NAME]"
type input "[PERSON_NAME]"
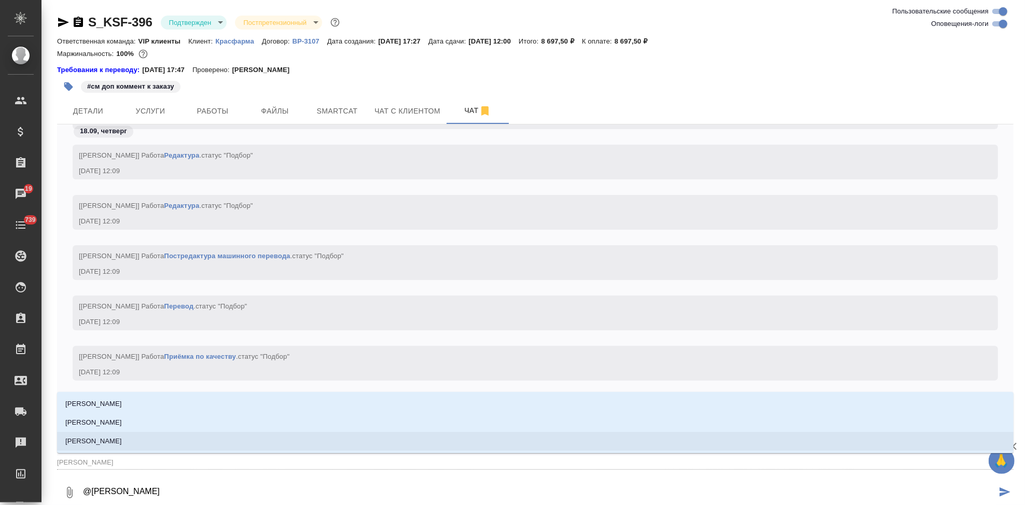
click at [148, 441] on li "[PERSON_NAME]" at bounding box center [535, 441] width 956 height 19
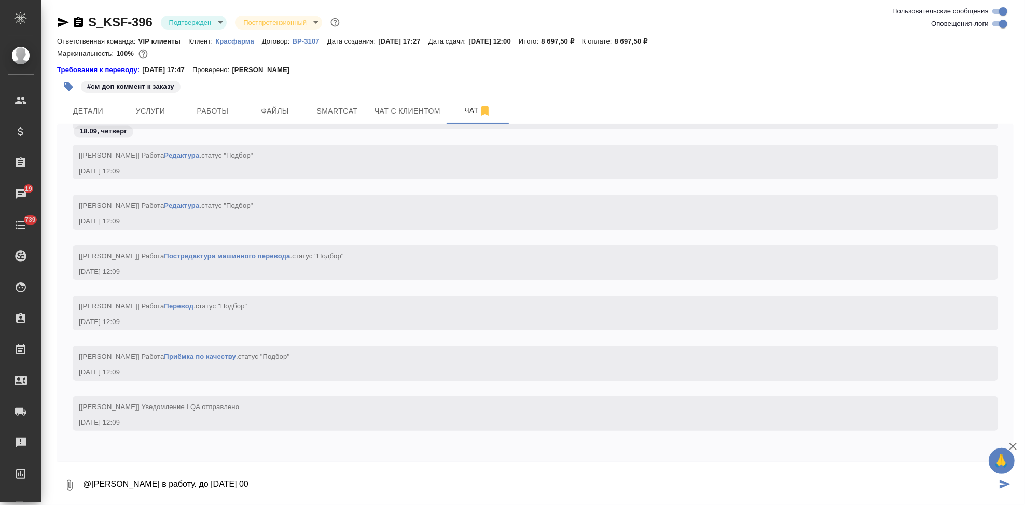
type textarea "@[PERSON_NAME] в работу. до [DATE] 00"
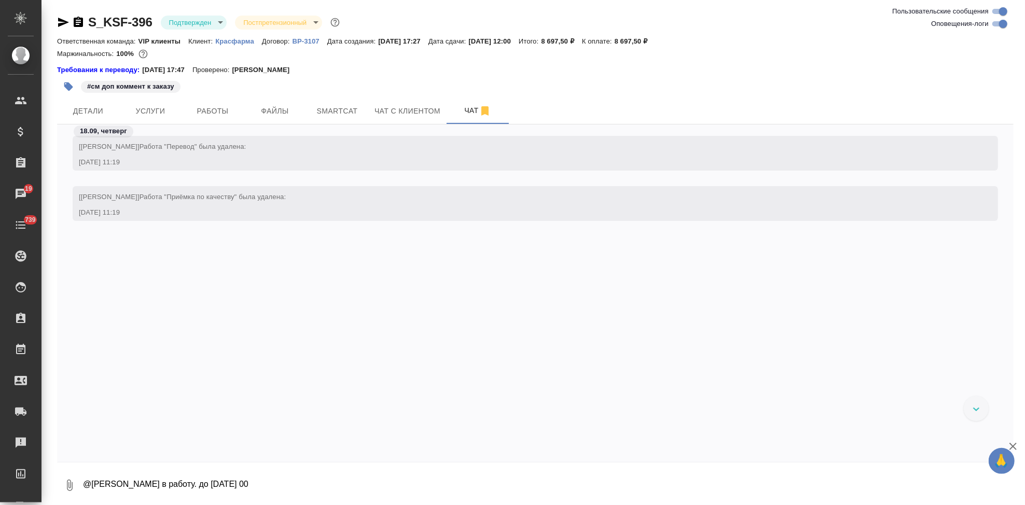
scroll to position [1648, 0]
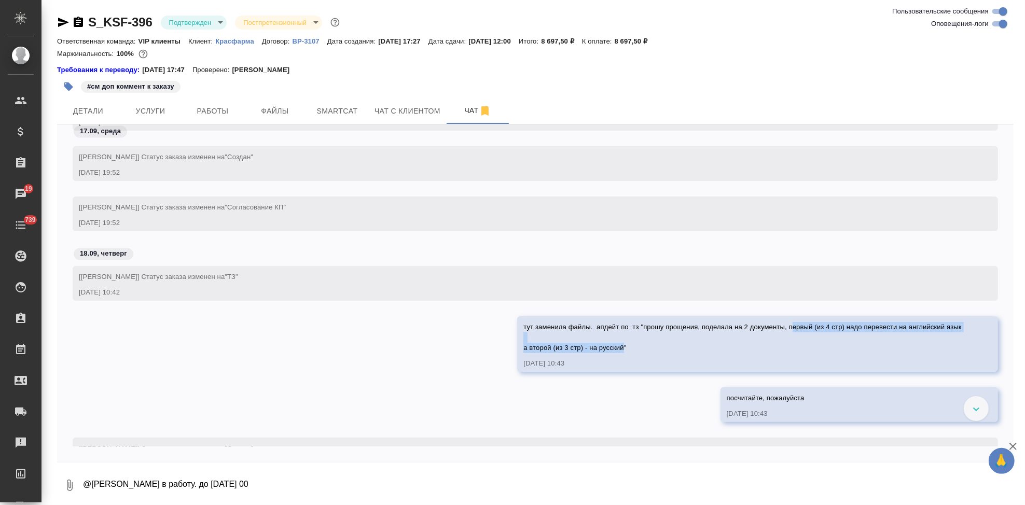
drag, startPoint x: 774, startPoint y: 327, endPoint x: 605, endPoint y: 346, distance: 169.6
click at [605, 346] on span "тут заменила файлы. апдейт по тз "прошу прощения, поделала на 2 документы, перв…" at bounding box center [742, 337] width 438 height 29
copy span "ервый (из 4 стр) надо перевести на английский язык а второй (из 3 стр) - на рус…"
click at [271, 471] on textarea "@[PERSON_NAME] в работу. до [DATE] 00" at bounding box center [547, 485] width 931 height 35
paste textarea "ервый (из 4 стр) надо перевести на английский язык а второй (из 3 стр) - на рус…"
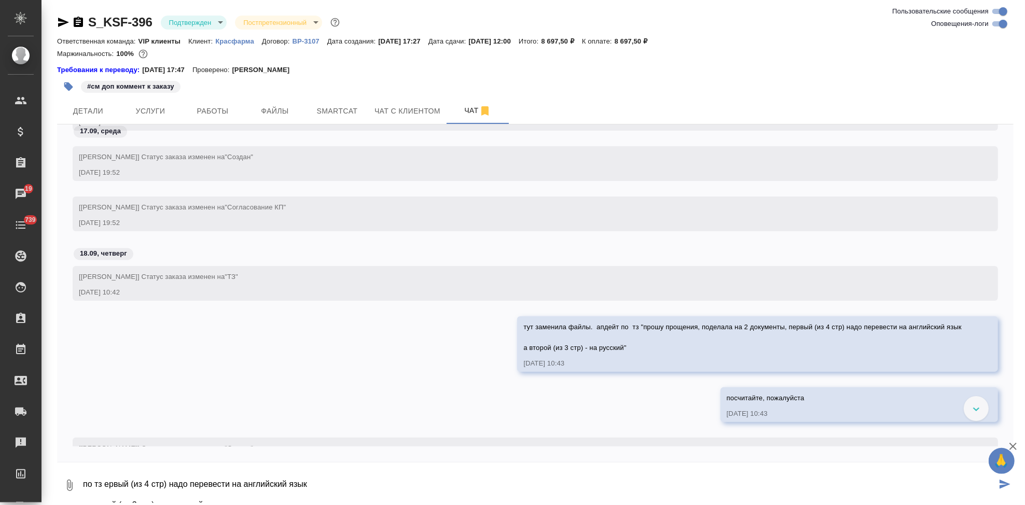
scroll to position [7, 0]
click at [127, 478] on textarea "по тз ервый (из 4 стр) надо перевести на английский язык а второй (из 3 стр) - …" at bounding box center [539, 485] width 914 height 35
click at [116, 497] on textarea "по тз док (из 4 стр) надо перевести на английский язык а второй (из 3 стр) - на…" at bounding box center [539, 485] width 914 height 35
type textarea "по тз док (из 4 стр) надо перевести на английский язык а второй док (из 3 стр) …"
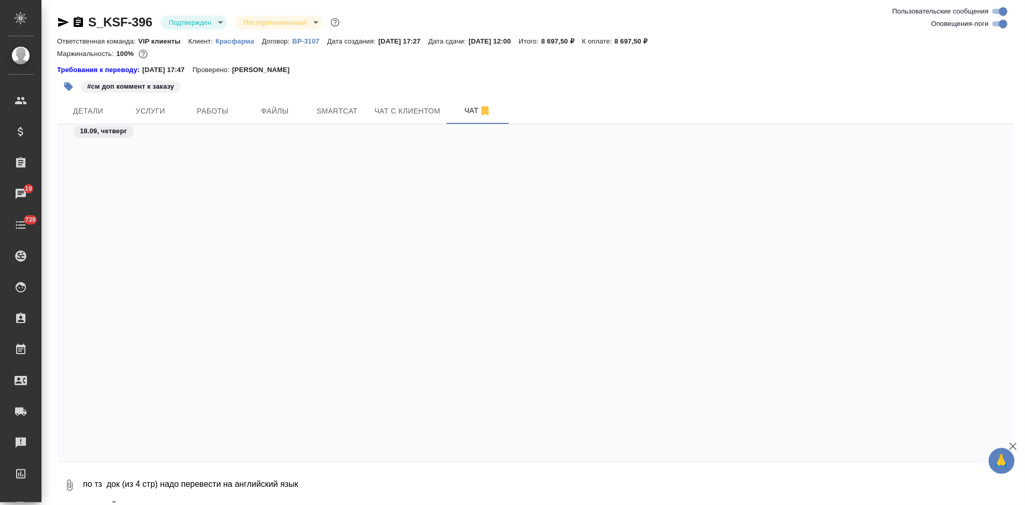
scroll to position [3313, 0]
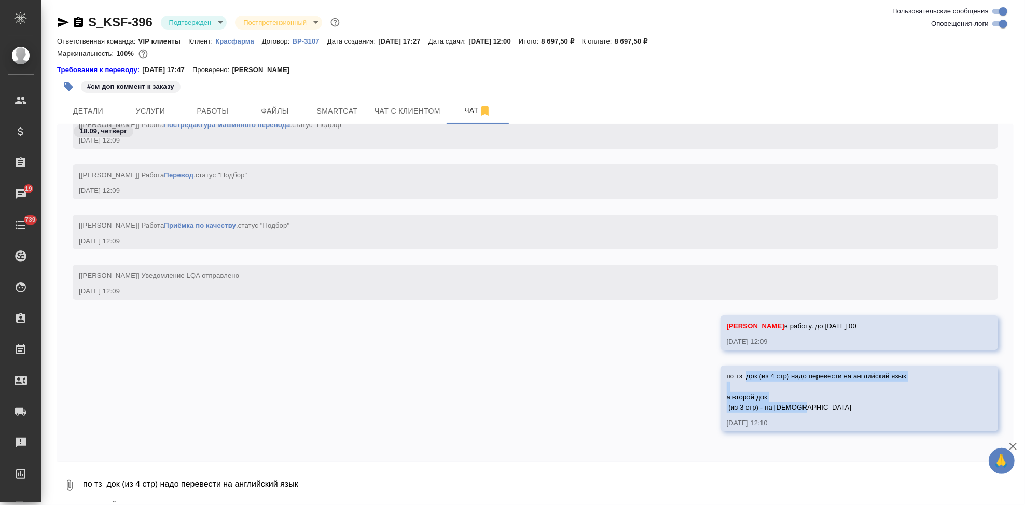
drag, startPoint x: 792, startPoint y: 408, endPoint x: 734, endPoint y: 375, distance: 66.6
click at [734, 375] on div "по тз док (из 4 стр) надо перевести на английский язык а второй док (из 3 стр) …" at bounding box center [844, 391] width 235 height 44
copy span "док (из 4 стр) надо перевести на английский язык а второй док (из 3 стр) - на р…"
click at [100, 109] on span "Детали" at bounding box center [88, 111] width 50 height 13
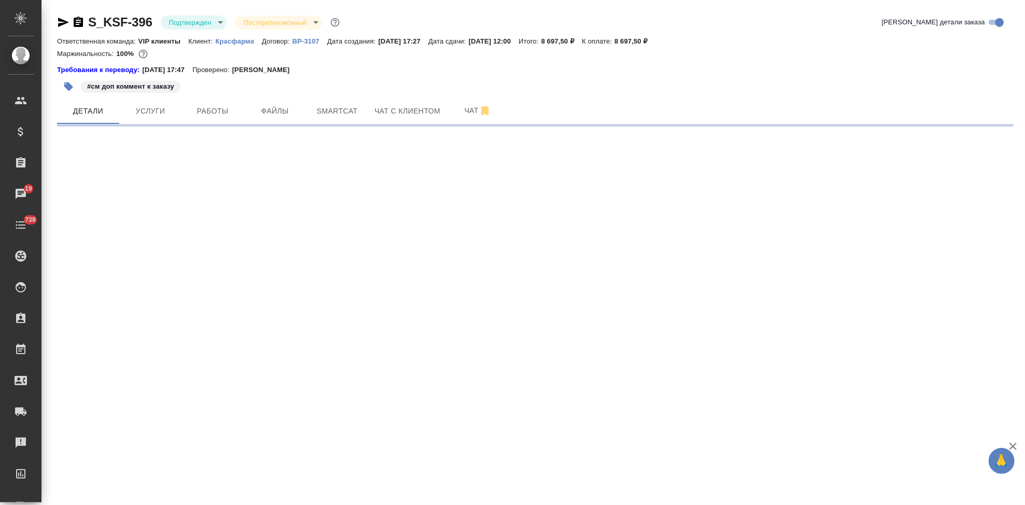
select select "RU"
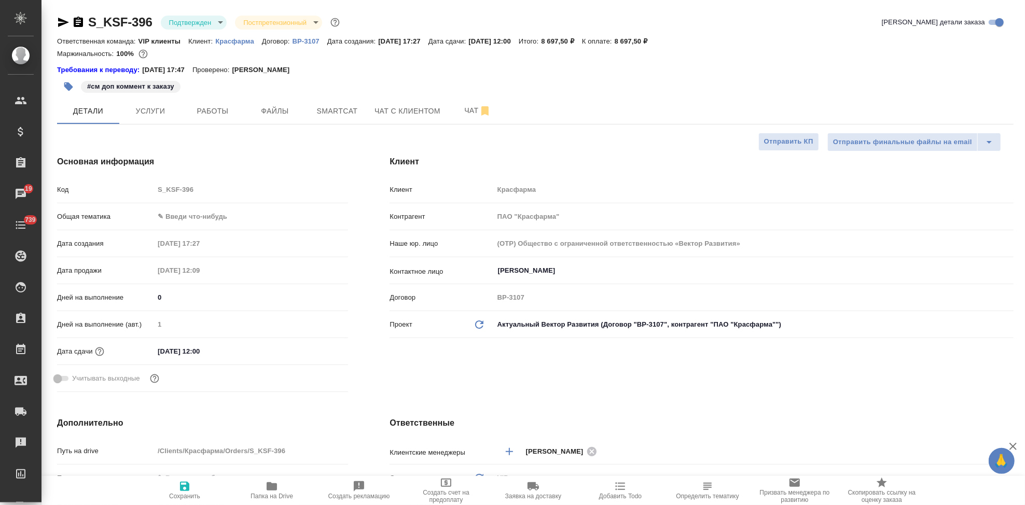
type textarea "x"
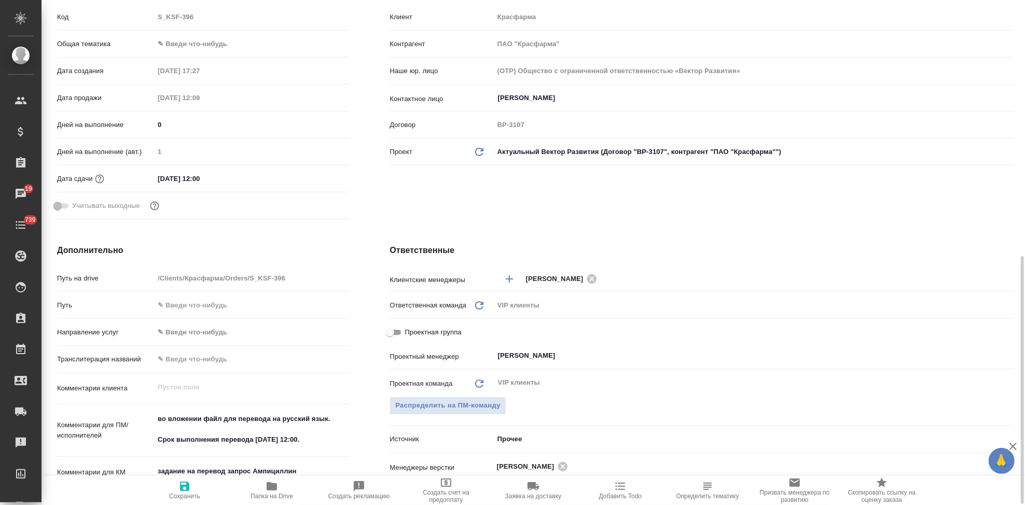
scroll to position [288, 0]
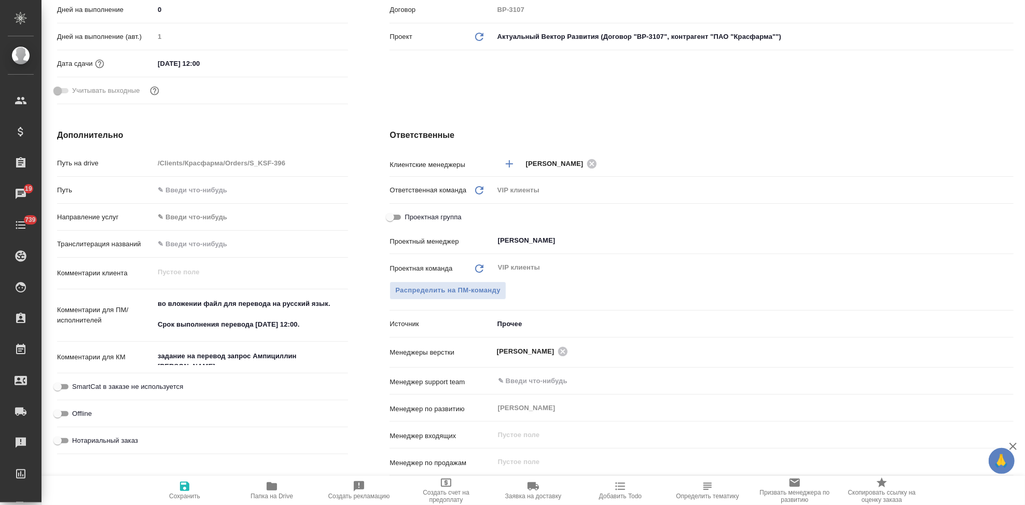
type textarea "x"
click at [322, 323] on textarea "во вложении файл для перевода на русский язык. Срок выполнения перевода [DATE] …" at bounding box center [251, 315] width 193 height 38
drag, startPoint x: 332, startPoint y: 305, endPoint x: 133, endPoint y: 305, distance: 198.6
click at [133, 305] on div "Комментарии для ПМ/исполнителей во вложении файл для перевода на русский язык. …" at bounding box center [202, 316] width 291 height 45
type textarea "[DEMOGRAPHIC_DATA] выполнения перевода [DATE] 12:00."
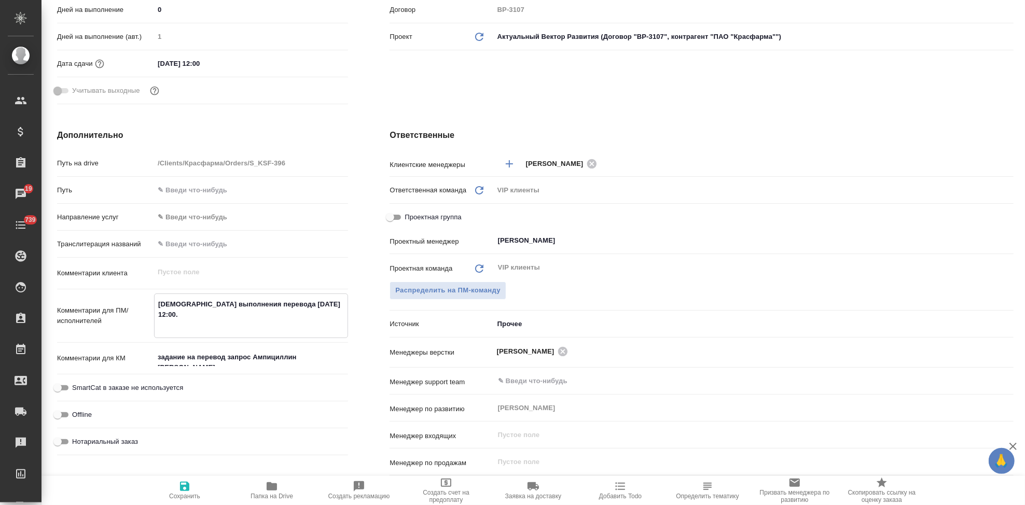
type textarea "x"
paste textarea "док (из 4 стр) надо перевести на английский язык а второй док (из 3 стр) - на […"
type textarea "док (из 4 стр) надо перевести на английский язык а второй док (из 3 стр) - на […"
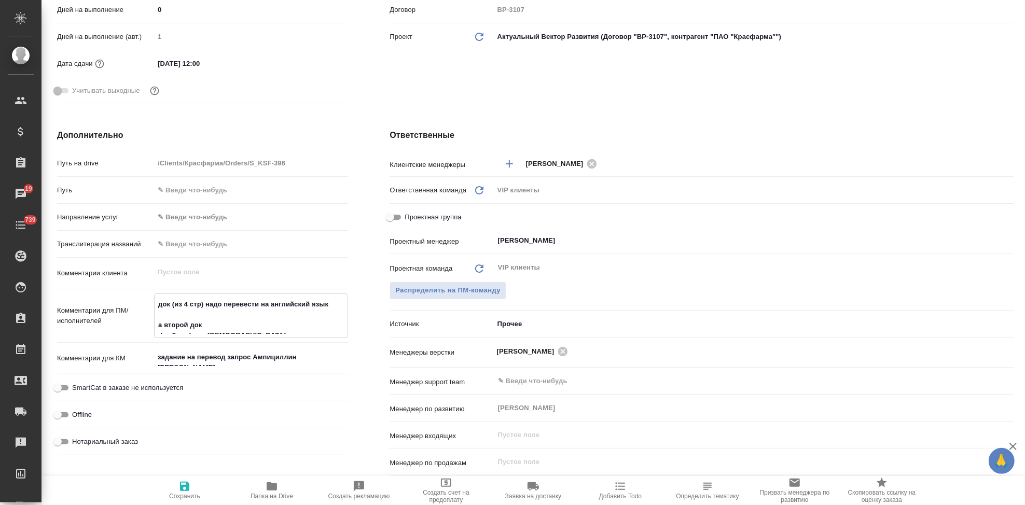
type textarea "x"
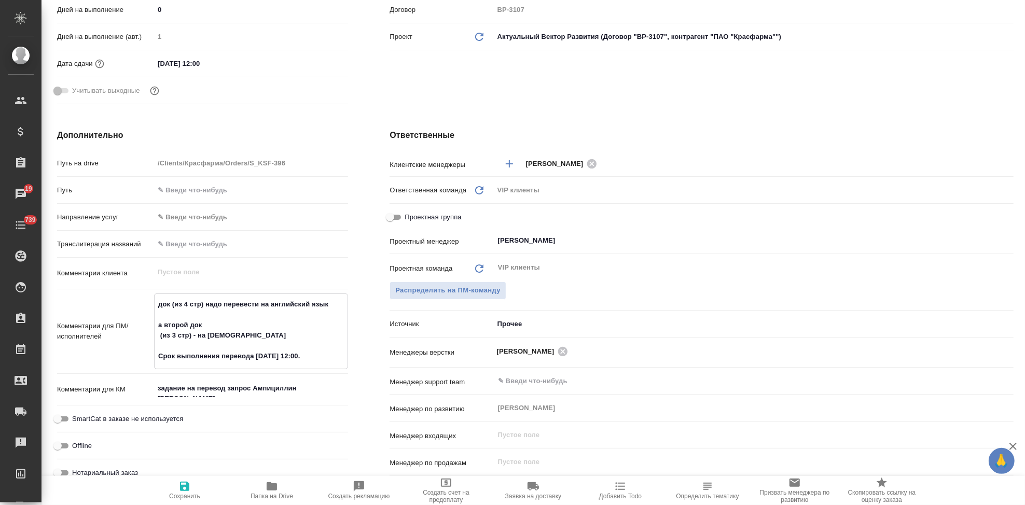
type textarea "док (из 4 стр) надо перевести на английский язык а второй док (из 3 стр) - на […"
type textarea "x"
click at [178, 485] on icon "button" at bounding box center [184, 486] width 12 height 12
type textarea "x"
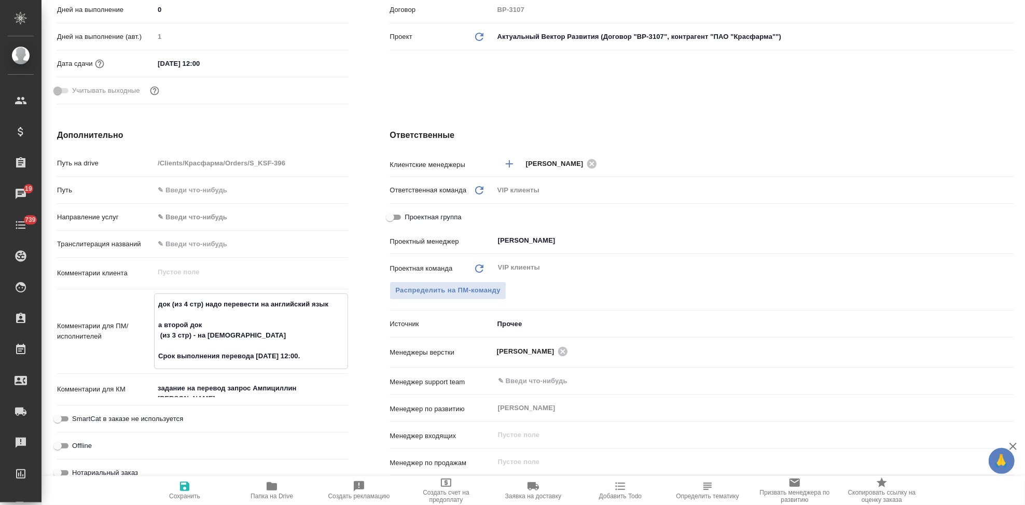
type textarea "x"
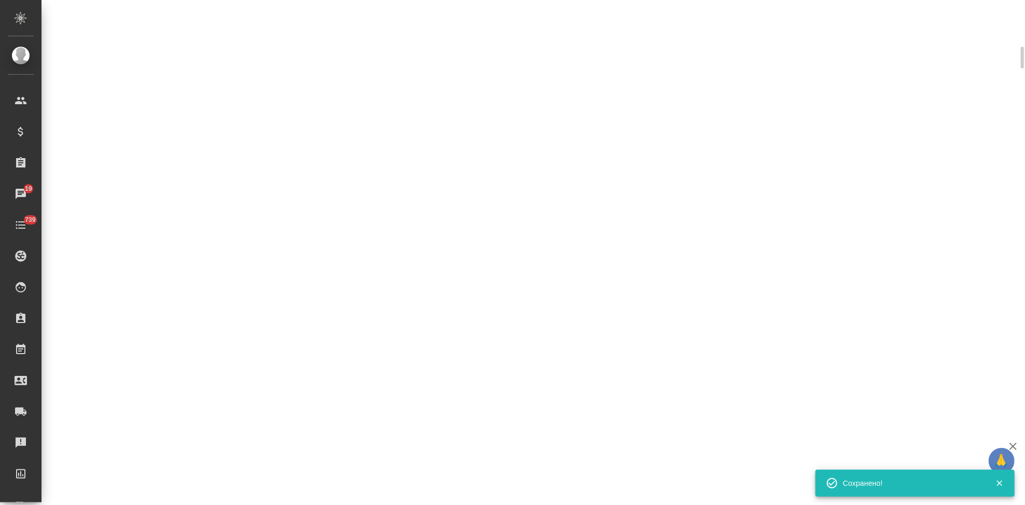
select select "RU"
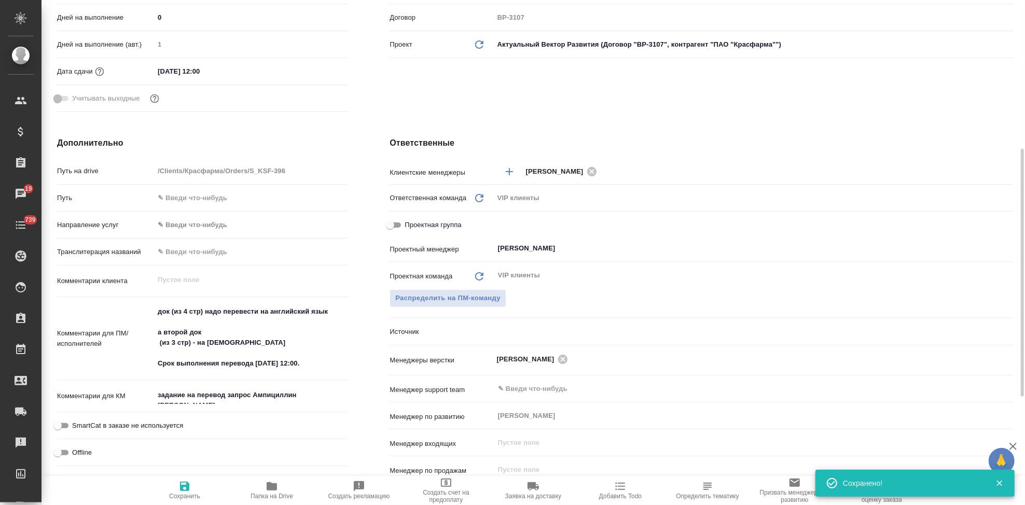
type textarea "x"
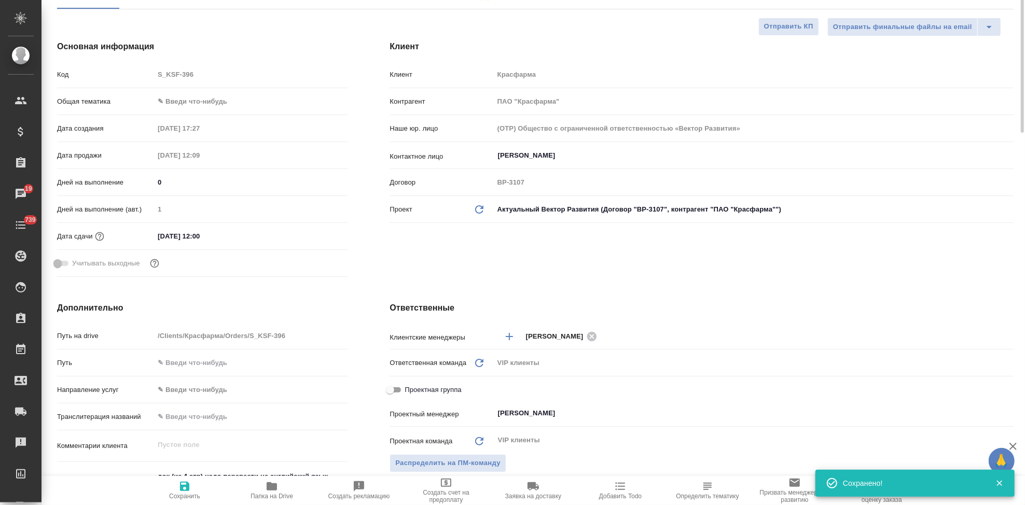
scroll to position [0, 0]
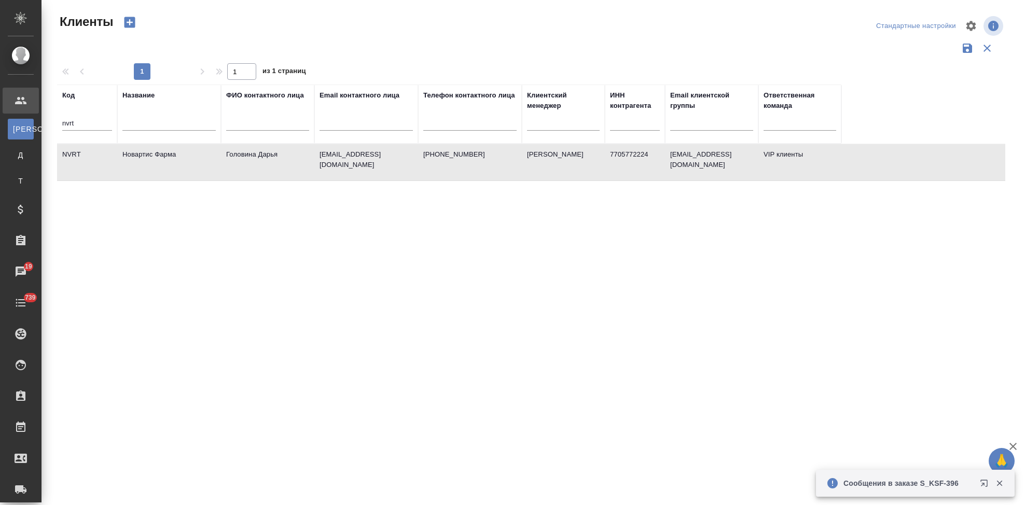
select select "RU"
click at [88, 118] on input "nvrt" at bounding box center [87, 124] width 50 height 13
type input "n"
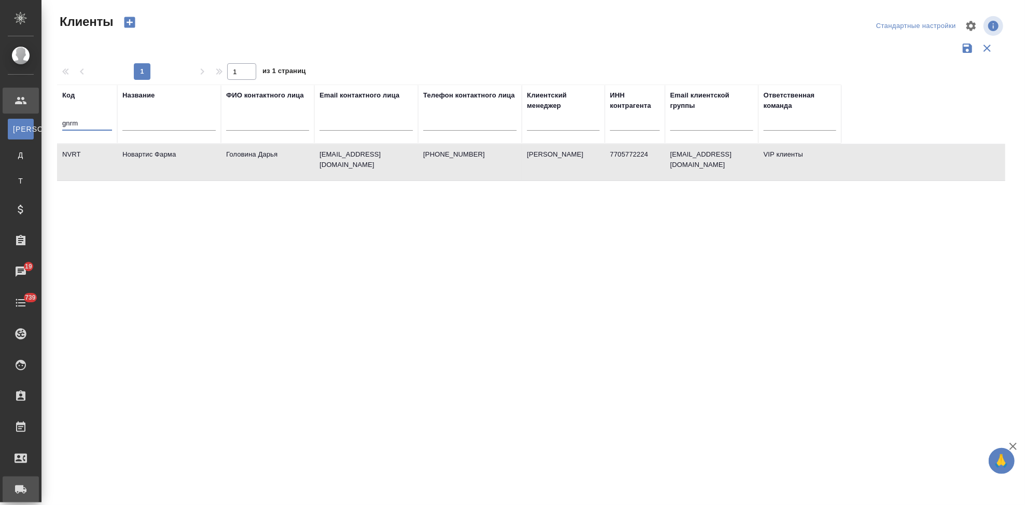
type input "gnrm"
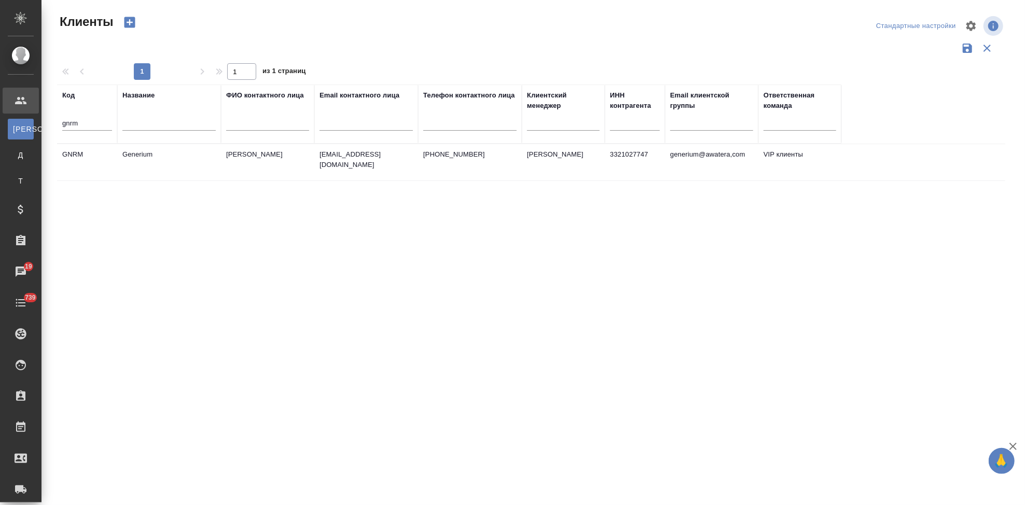
click at [175, 164] on td "Generium" at bounding box center [169, 162] width 104 height 36
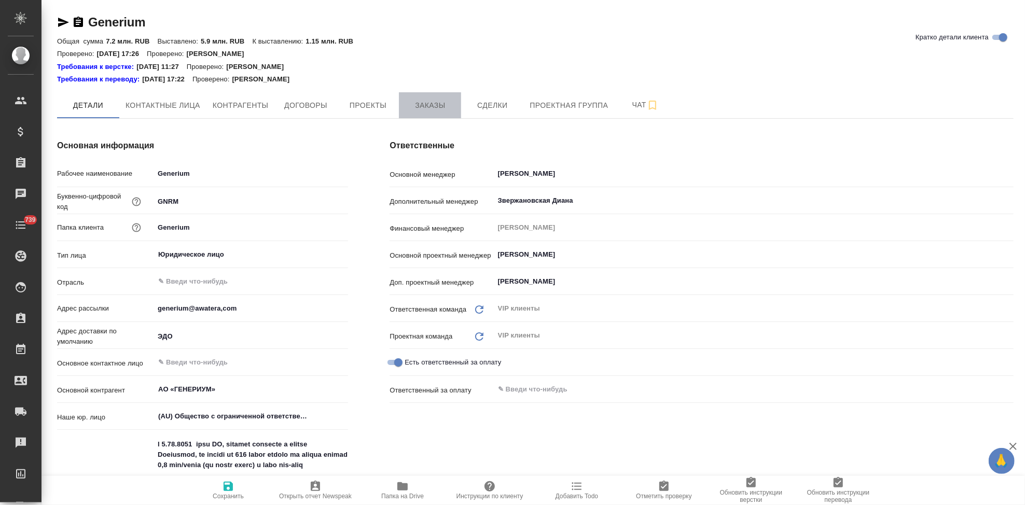
click at [431, 104] on span "Заказы" at bounding box center [430, 105] width 50 height 13
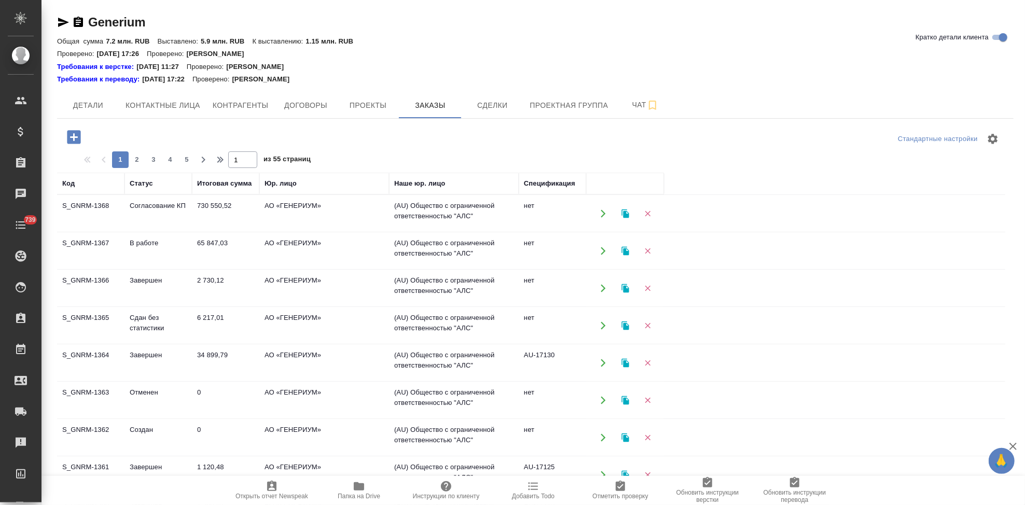
click at [145, 432] on td "Создан" at bounding box center [157, 438] width 67 height 36
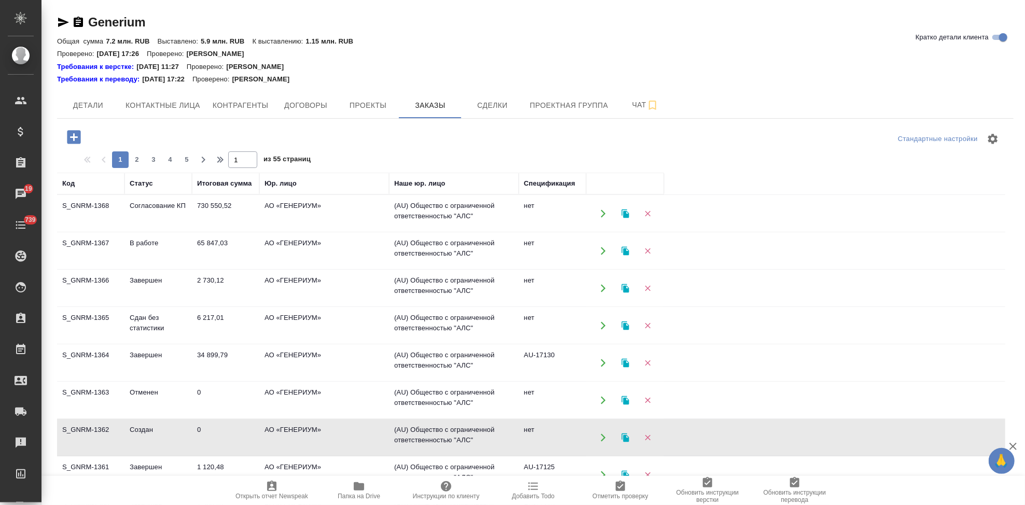
click at [145, 432] on td "Создан" at bounding box center [157, 438] width 67 height 36
click at [158, 206] on td "Согласование КП" at bounding box center [157, 214] width 67 height 36
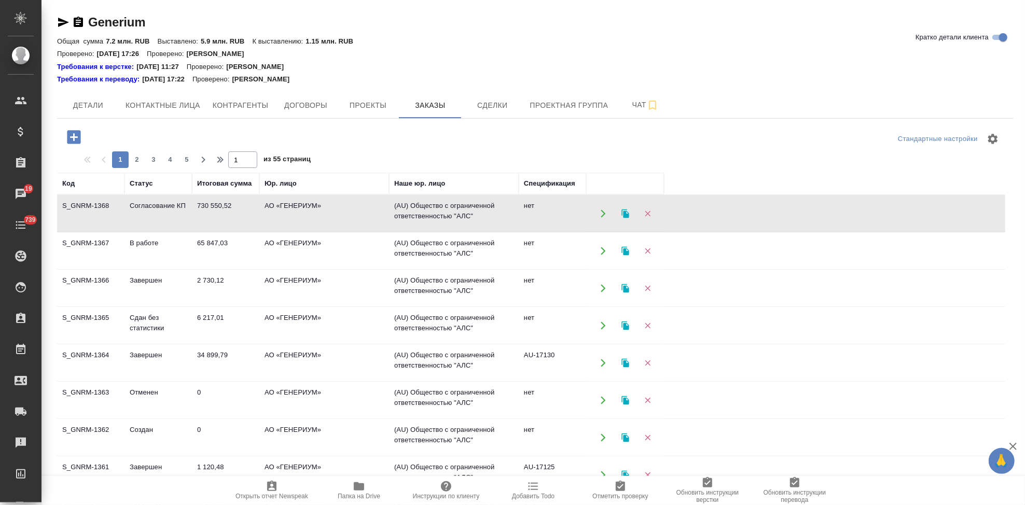
click at [158, 206] on td "Согласование КП" at bounding box center [157, 214] width 67 height 36
click at [214, 316] on td "6 217,01" at bounding box center [225, 326] width 67 height 36
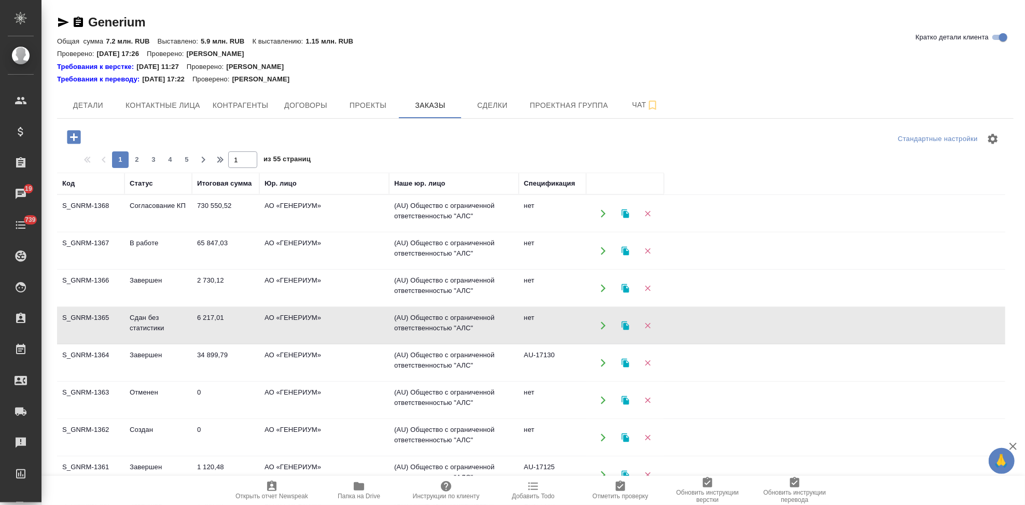
click at [153, 256] on td "В работе" at bounding box center [157, 251] width 67 height 36
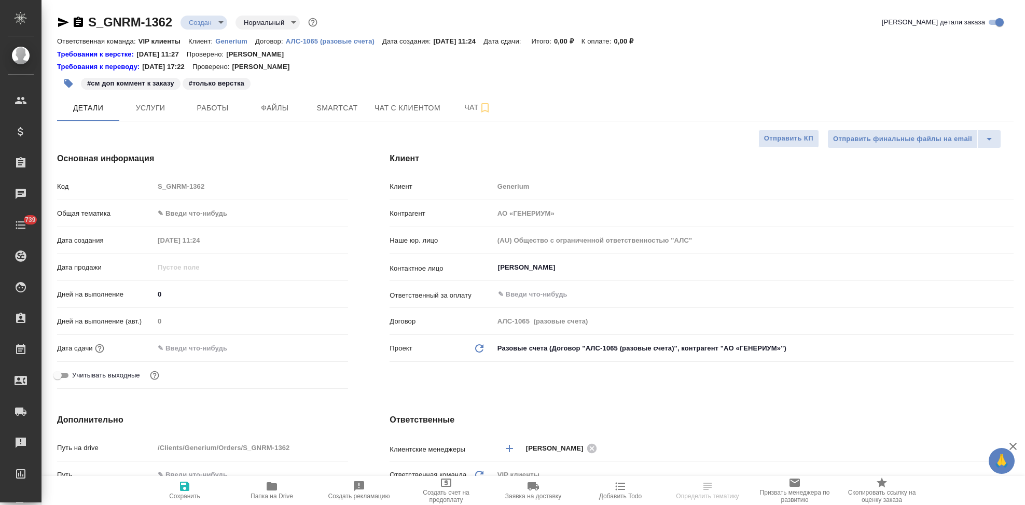
select select "RU"
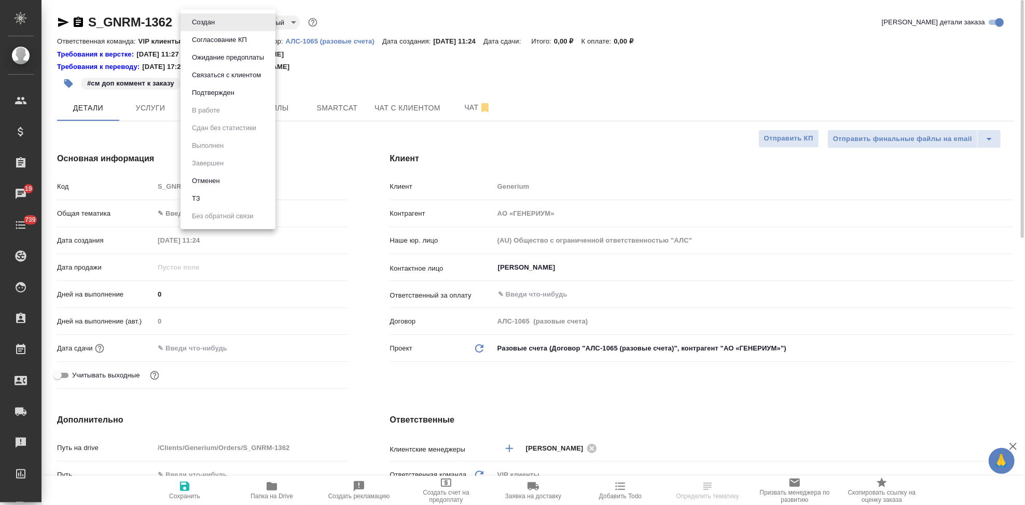
click at [215, 22] on body "🙏 .cls-1 fill:#fff; AWATERA Kabargina [PERSON_NAME] Спецификации Заказы 19 Чаты…" at bounding box center [512, 252] width 1025 height 505
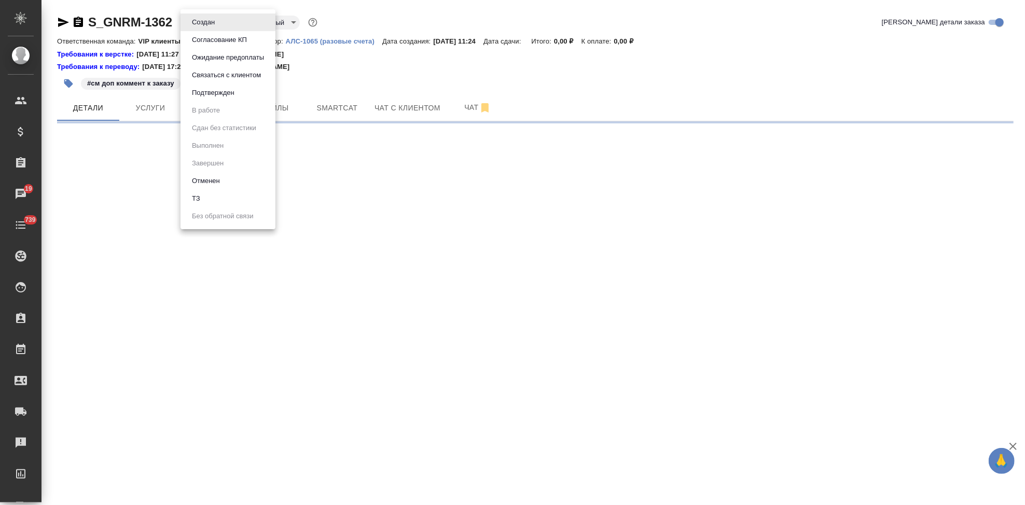
select select "RU"
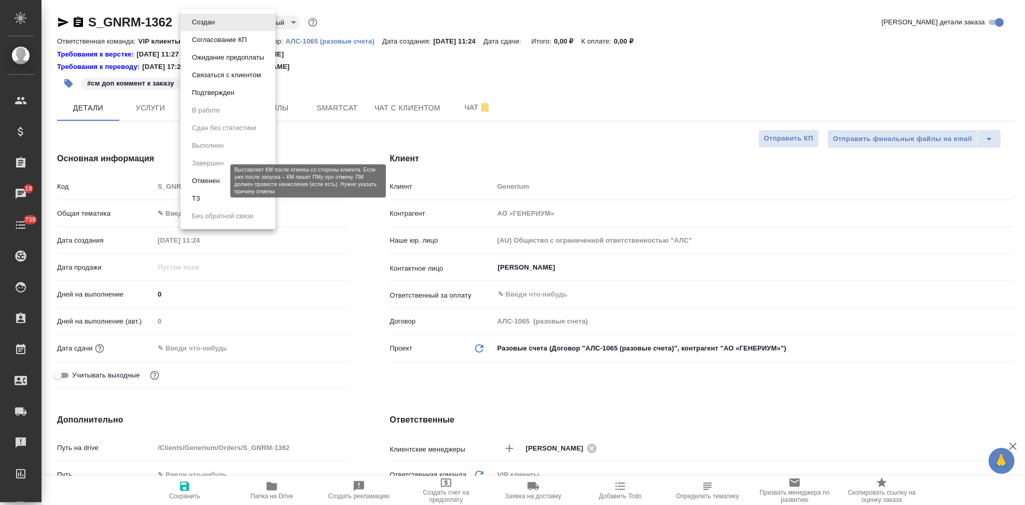
type textarea "x"
click at [221, 183] on button "Отменен" at bounding box center [206, 180] width 34 height 11
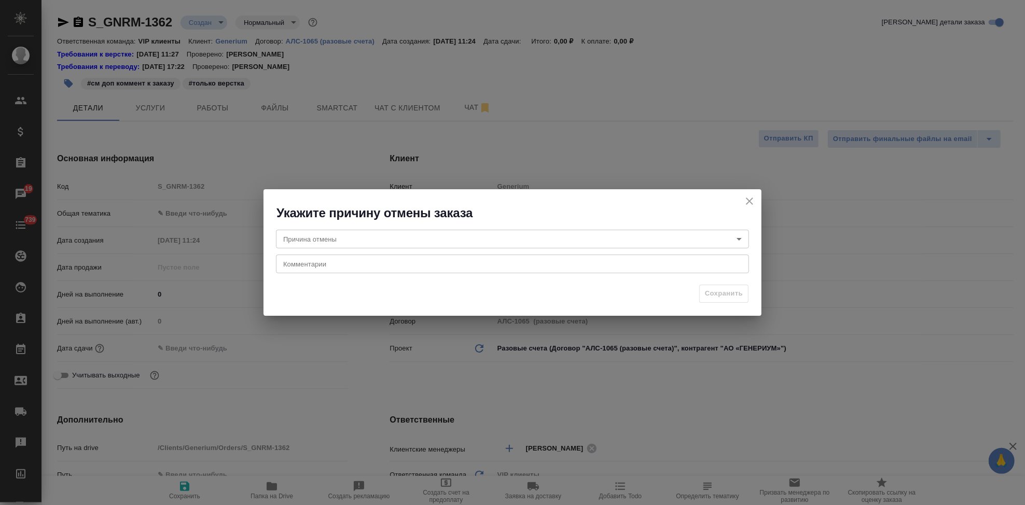
click at [329, 241] on body "🙏 .cls-1 fill:#fff; AWATERA Kabargina [PERSON_NAME] Спецификации Заказы 19 Чаты…" at bounding box center [512, 252] width 1025 height 505
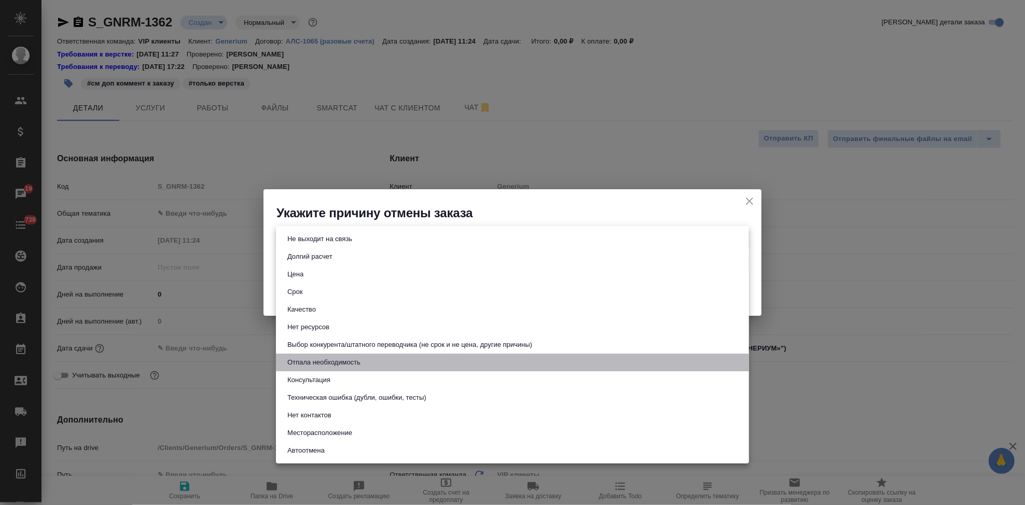
click at [321, 360] on button "Отпала необходимость" at bounding box center [323, 362] width 79 height 11
type input "noNeed"
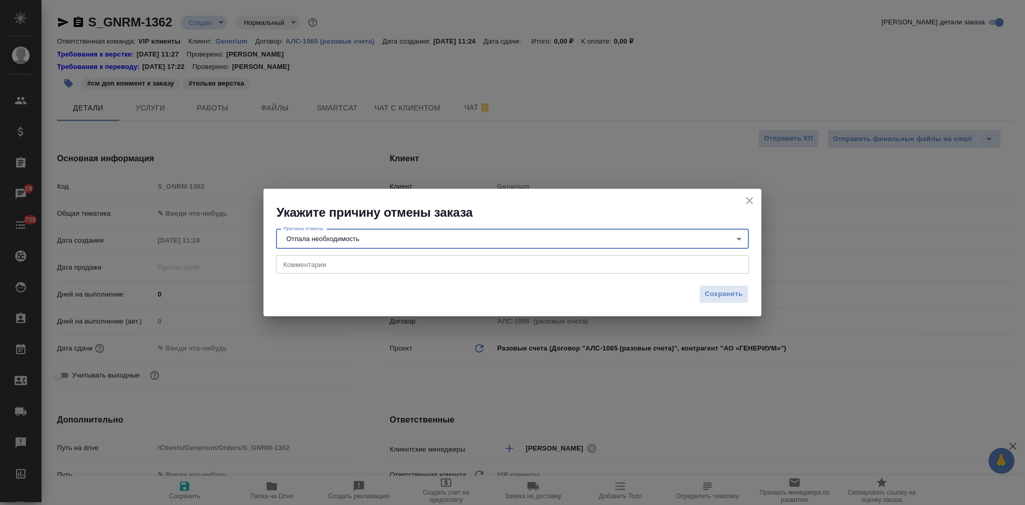
click at [356, 254] on div "Причина отмены Отпала необходимость noNeed Причина отмены Комментарии x Коммент…" at bounding box center [512, 250] width 498 height 59
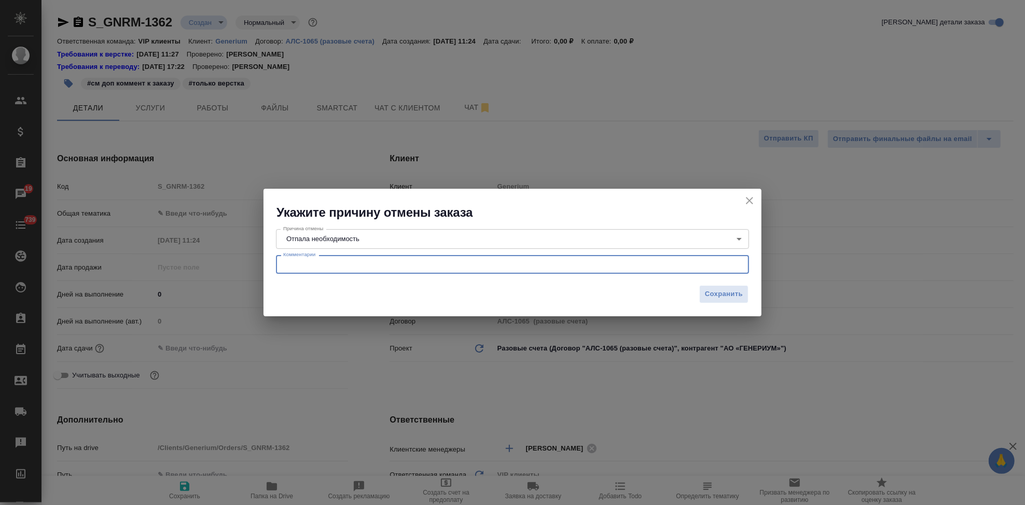
click at [350, 261] on textarea at bounding box center [512, 265] width 458 height 8
type textarea "x"
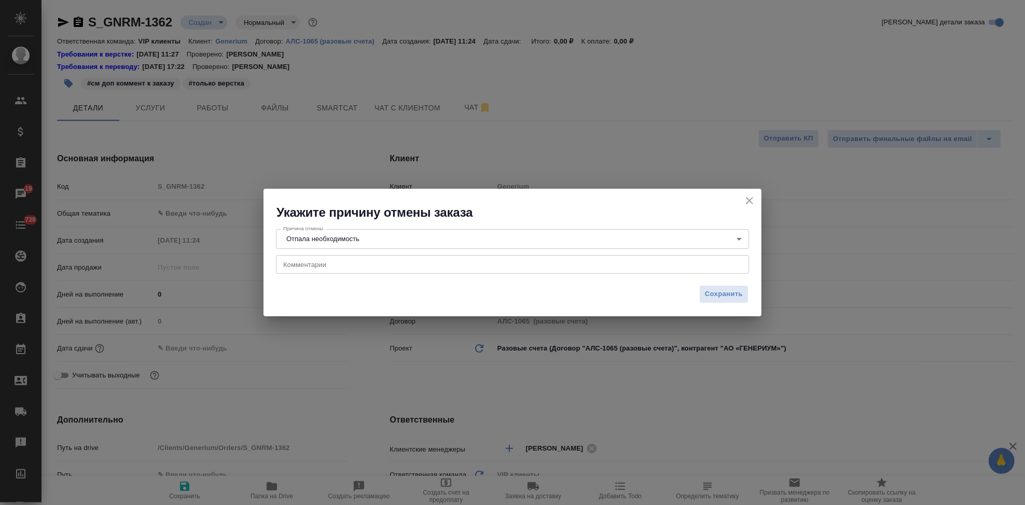
type textarea "x"
click at [342, 265] on textarea at bounding box center [512, 265] width 458 height 8
type textarea "g"
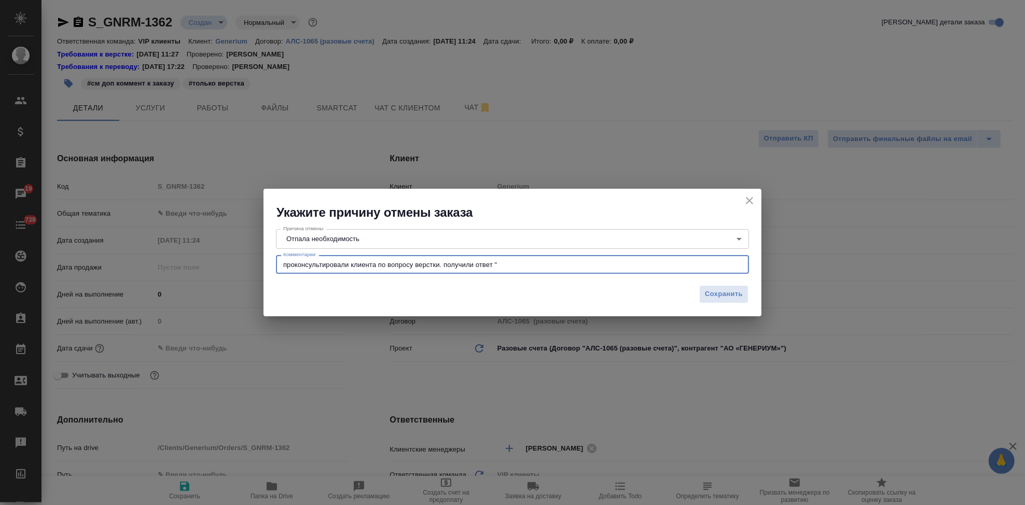
paste textarea "Благодарю за предоставленную информацию. Я передала её коллегам, но, скорее все…"
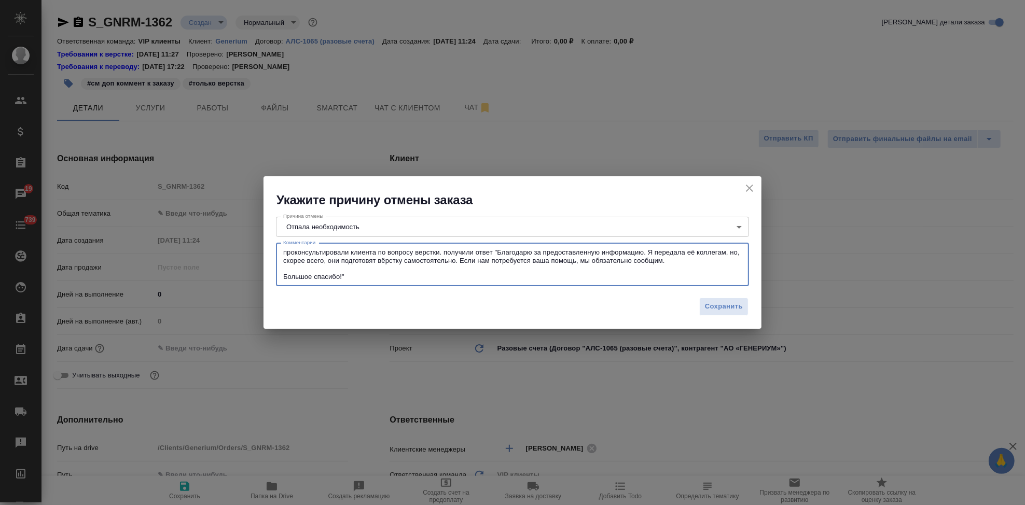
type textarea "проконсультировали клиента по вопросу верстки. получили ответ "Благодарю за пре…"
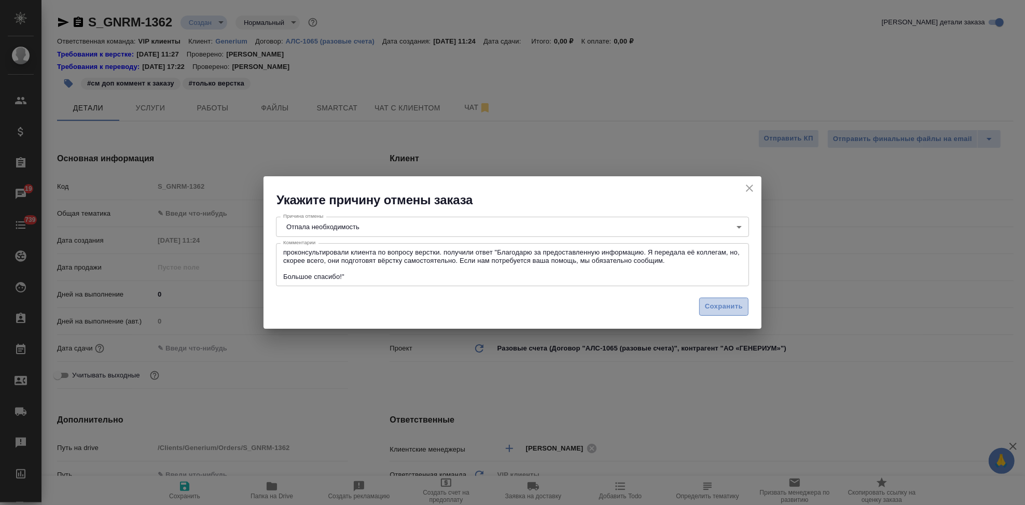
click at [718, 302] on span "Сохранить" at bounding box center [724, 307] width 38 height 12
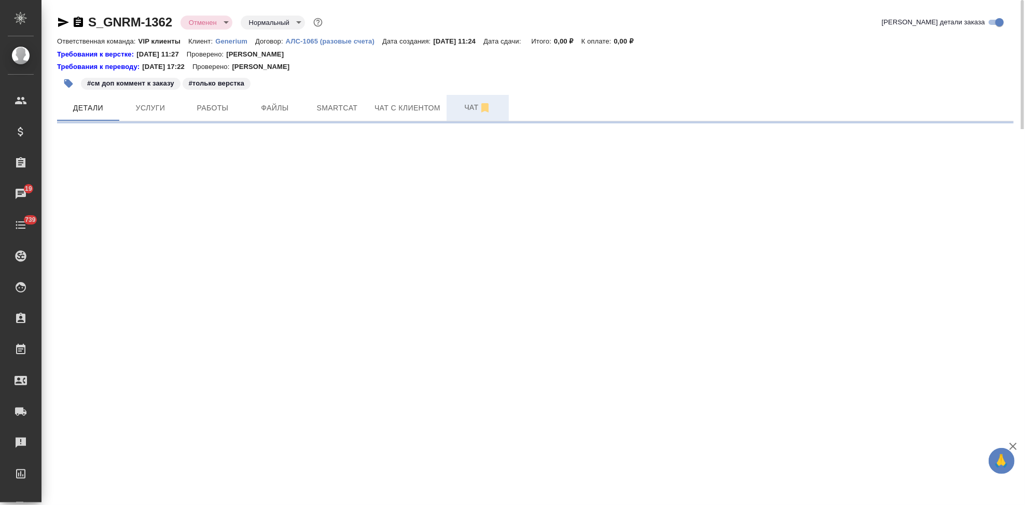
select select "RU"
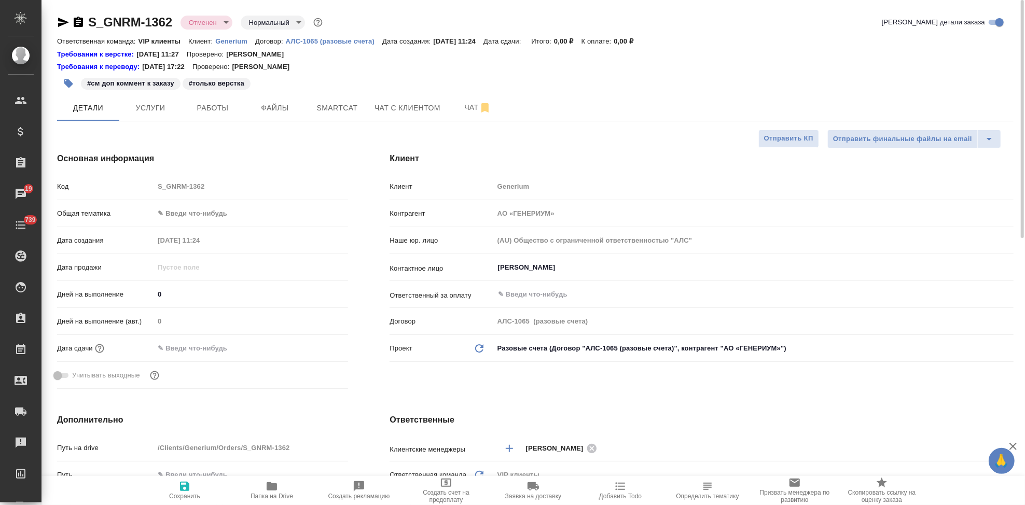
type textarea "x"
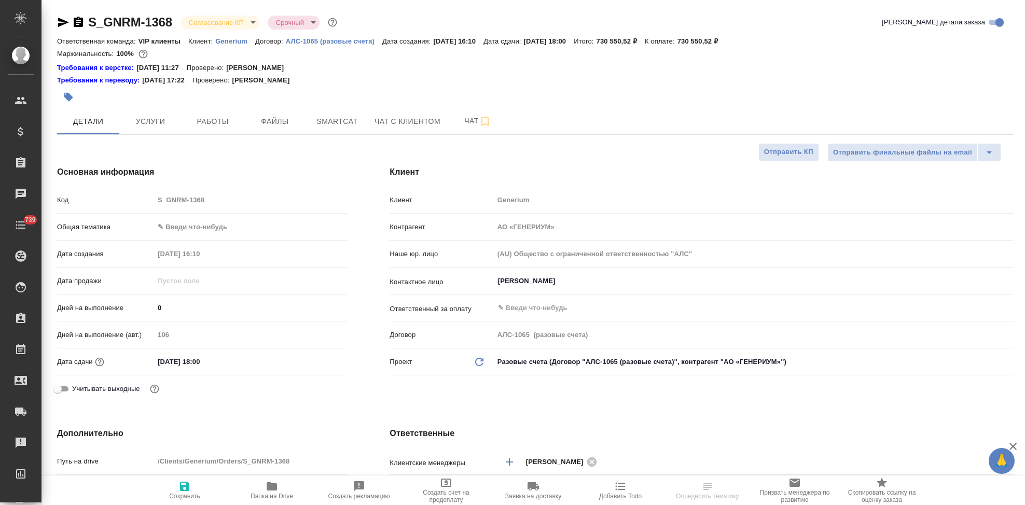
select select "RU"
click at [457, 116] on span "Чат" at bounding box center [478, 121] width 50 height 13
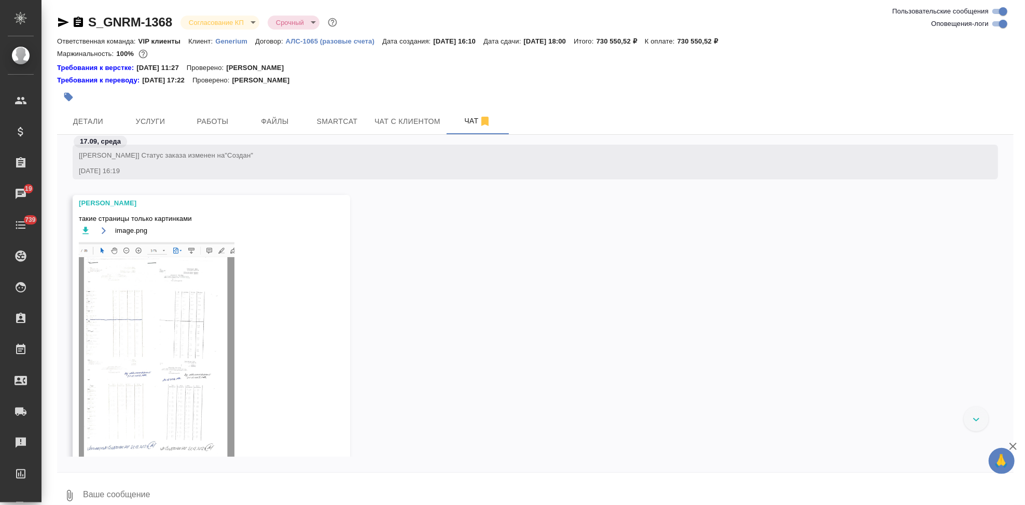
scroll to position [494, 0]
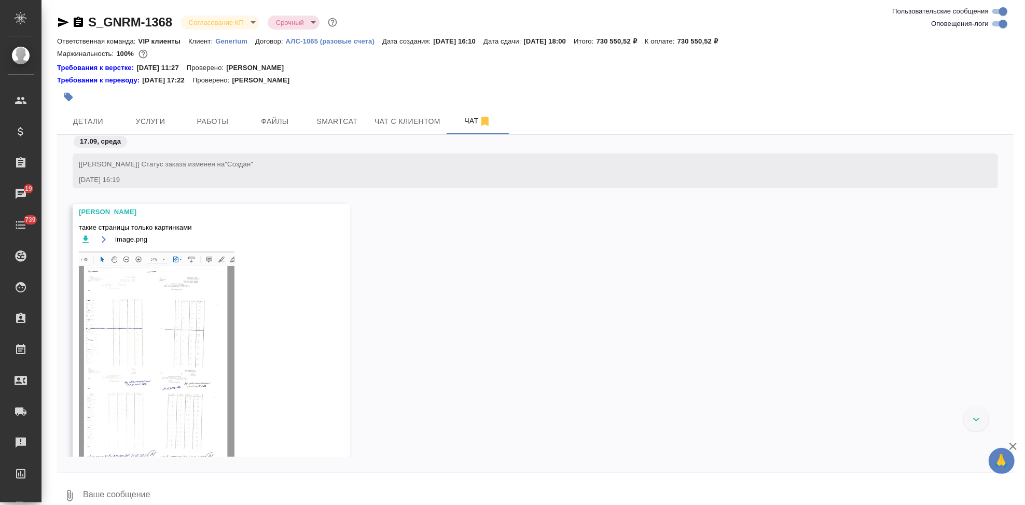
click at [82, 239] on icon "button" at bounding box center [85, 239] width 10 height 10
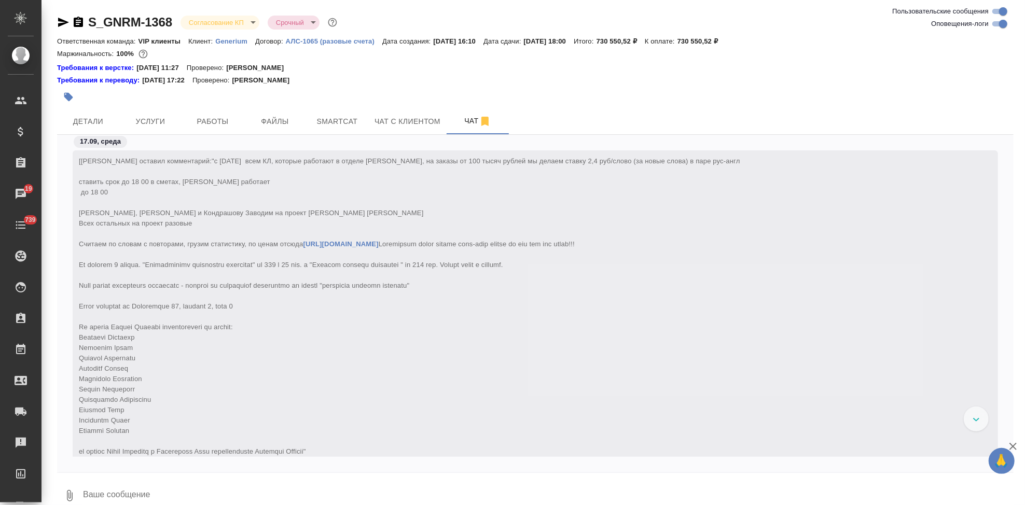
scroll to position [0, 0]
click at [160, 120] on span "Услуги" at bounding box center [151, 121] width 50 height 13
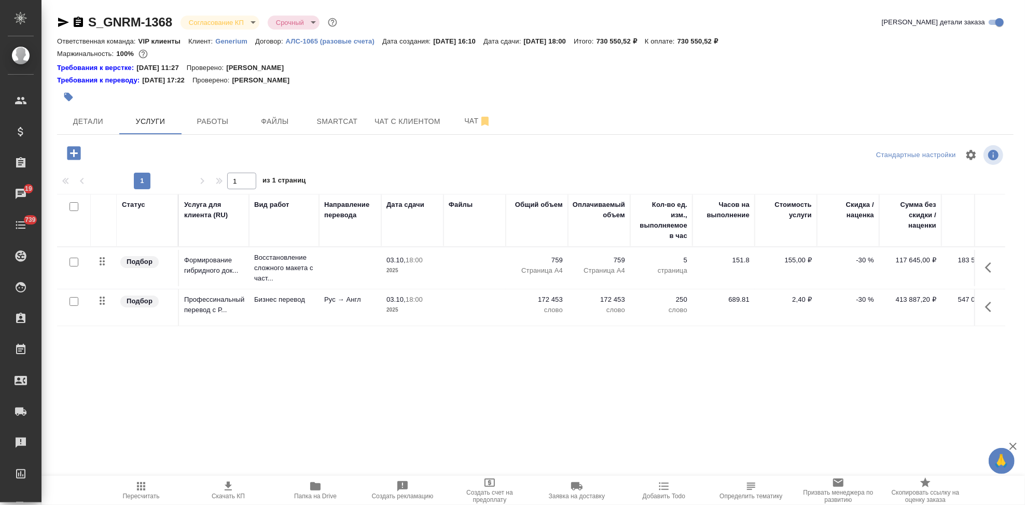
click at [860, 262] on p "-30 %" at bounding box center [848, 260] width 52 height 10
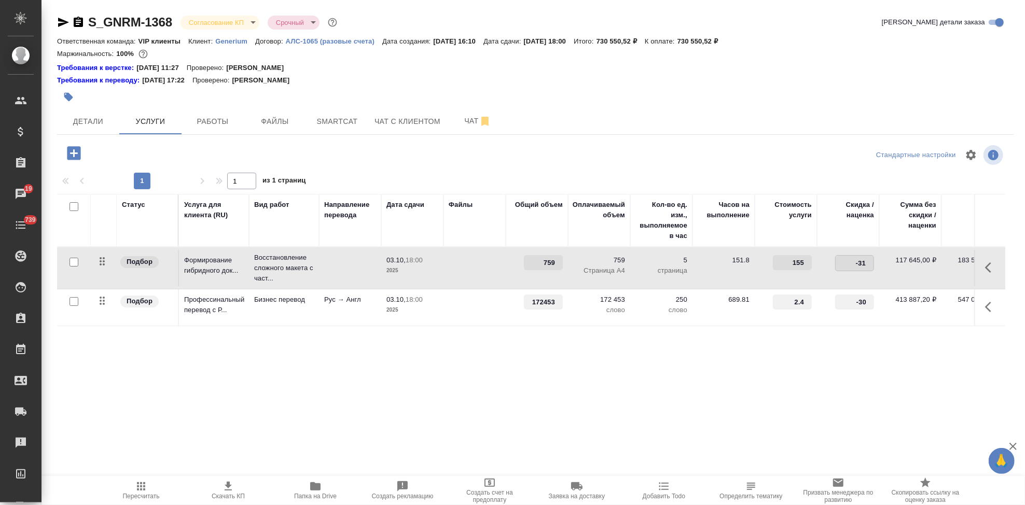
click at [871, 267] on input "-31" at bounding box center [855, 263] width 38 height 15
click at [871, 267] on input "-32" at bounding box center [855, 263] width 38 height 15
type input "-3"
type input "0"
click at [869, 303] on input "-31" at bounding box center [855, 302] width 38 height 15
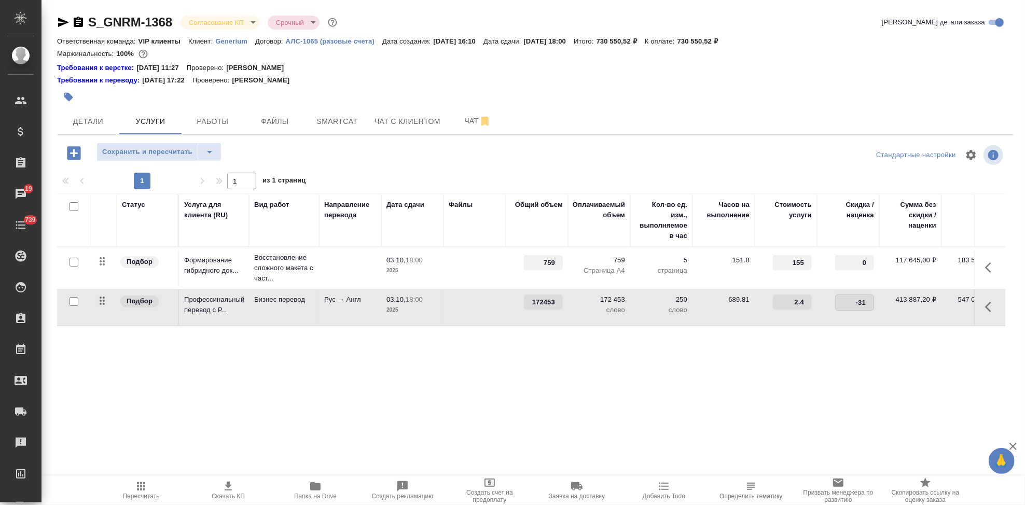
type input "-3"
type input "0"
click at [853, 321] on td "0" at bounding box center [848, 307] width 62 height 36
click at [210, 157] on icon "split button" at bounding box center [209, 152] width 12 height 12
click at [170, 171] on li "Сохранить" at bounding box center [158, 173] width 125 height 17
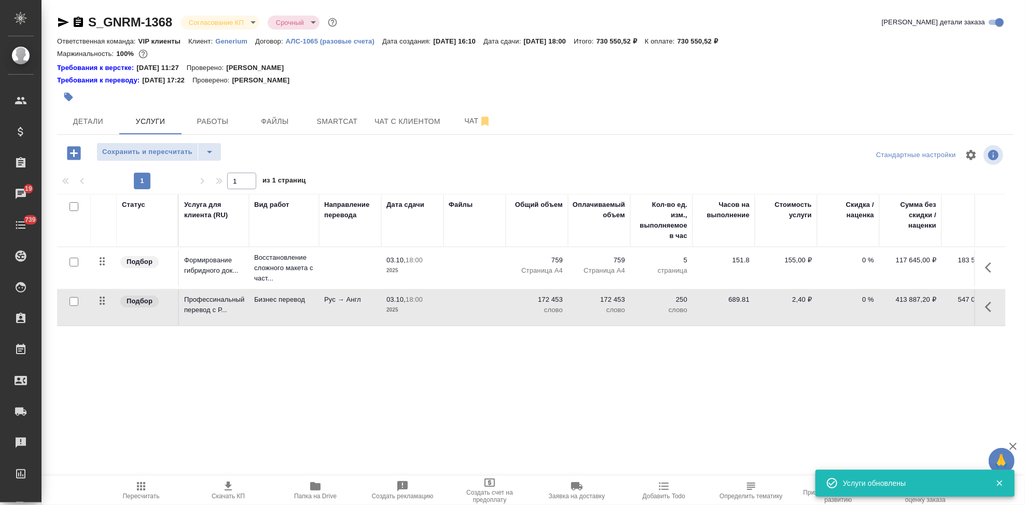
click at [137, 488] on icon "button" at bounding box center [141, 486] width 12 height 12
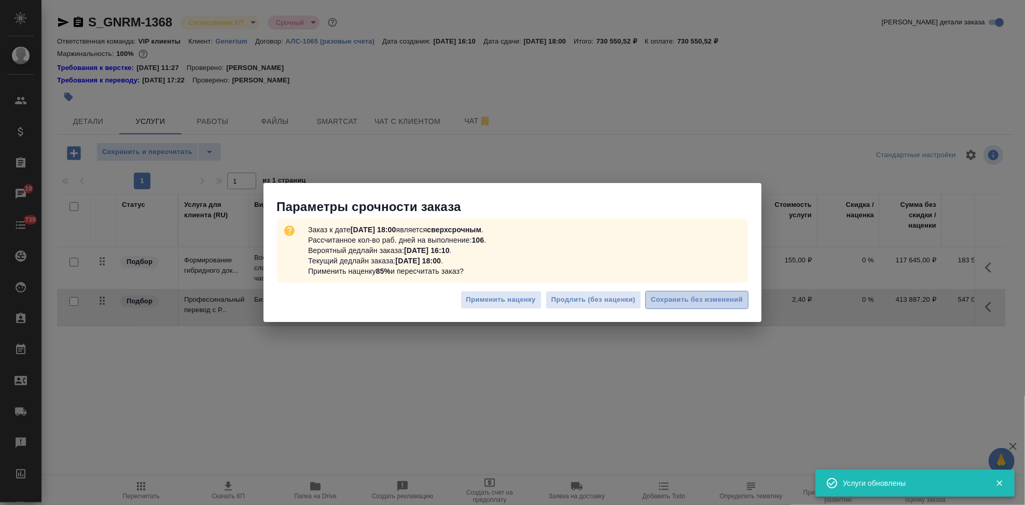
click at [664, 301] on span "Сохранить без изменений" at bounding box center [697, 300] width 92 height 12
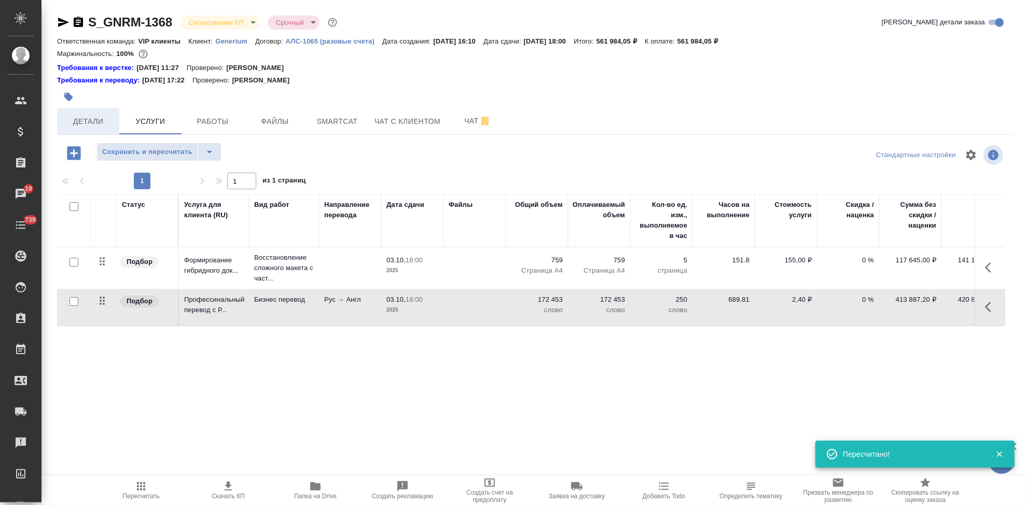
click at [81, 125] on span "Детали" at bounding box center [88, 121] width 50 height 13
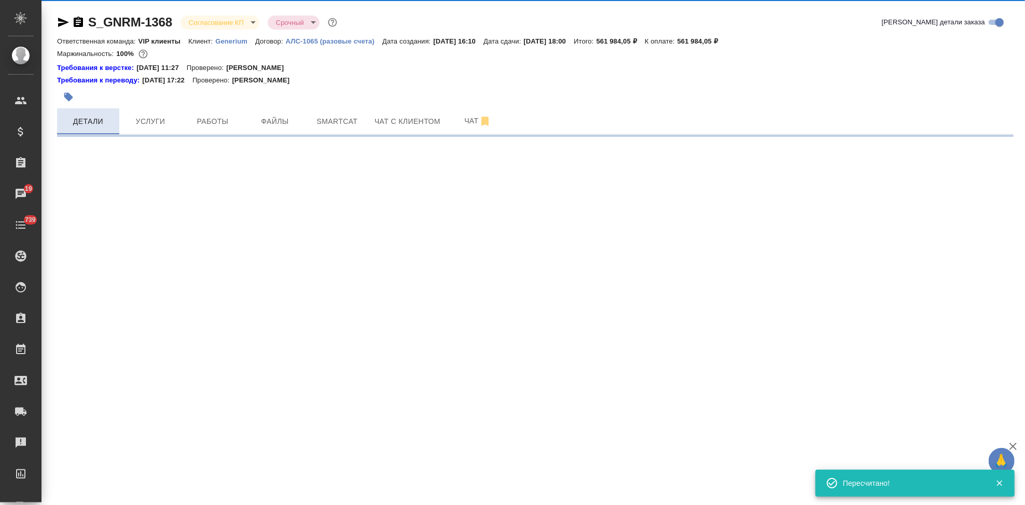
select select "RU"
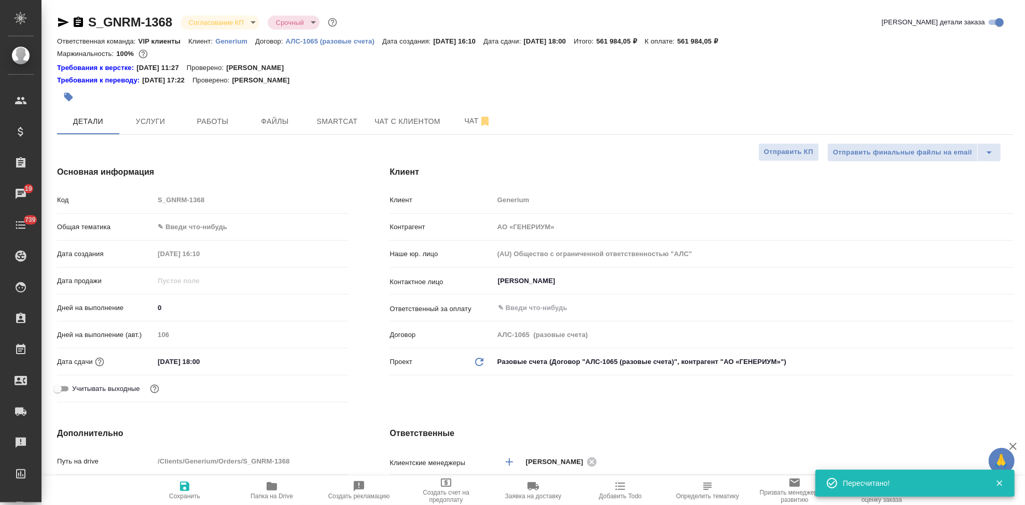
type textarea "x"
click at [236, 366] on input "[DATE] 18:00" at bounding box center [200, 361] width 91 height 15
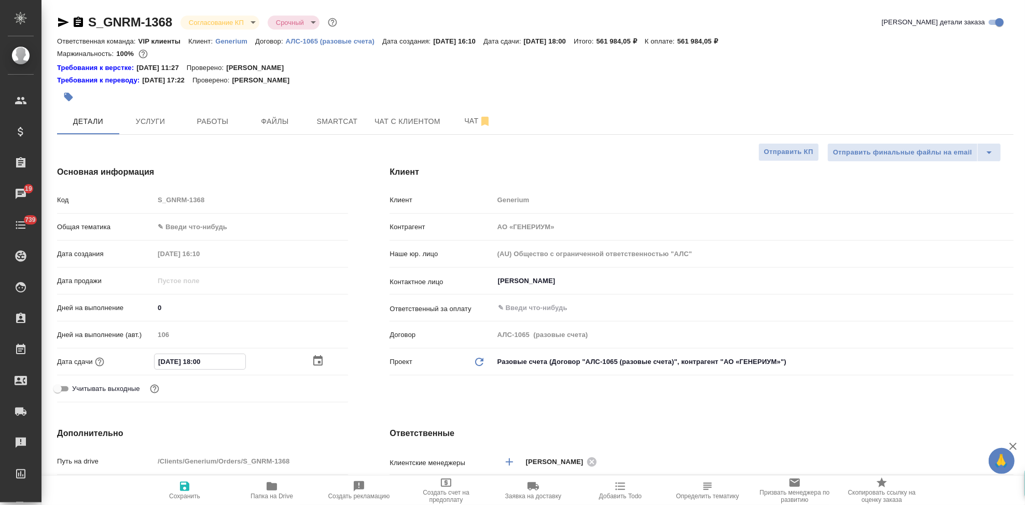
click at [318, 361] on icon "button" at bounding box center [318, 361] width 12 height 12
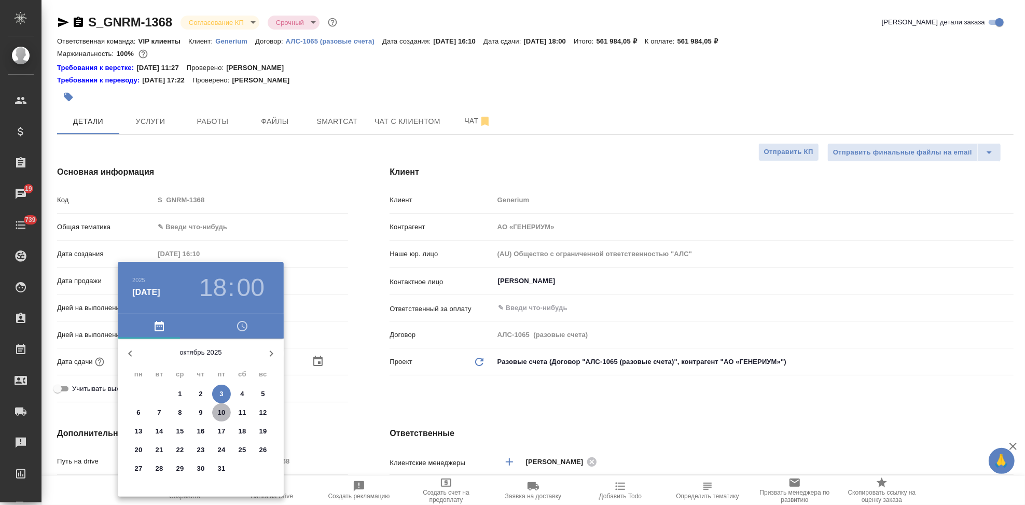
click at [224, 414] on p "10" at bounding box center [222, 413] width 8 height 10
type input "[DATE] 18:00"
type textarea "x"
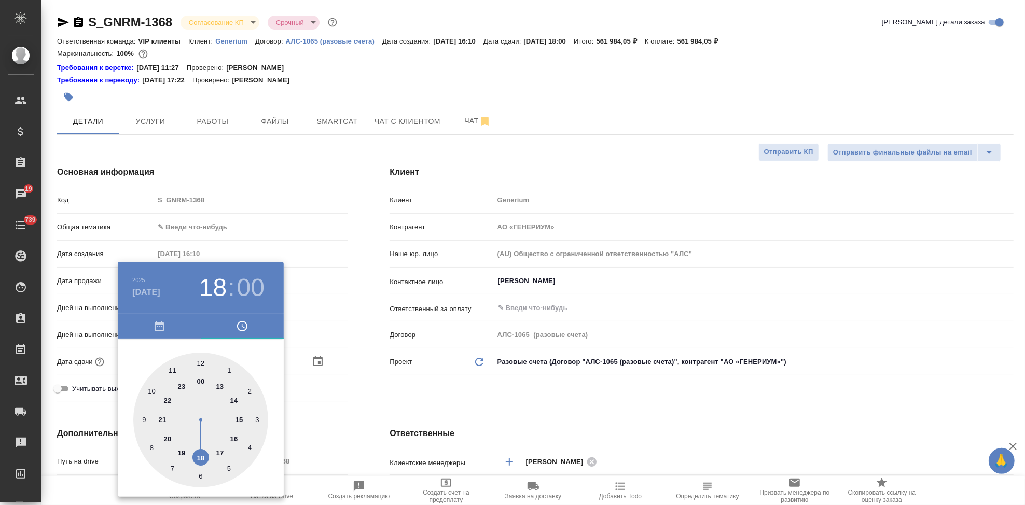
click at [238, 419] on div at bounding box center [200, 420] width 135 height 135
type input "[DATE] 15:00"
type textarea "x"
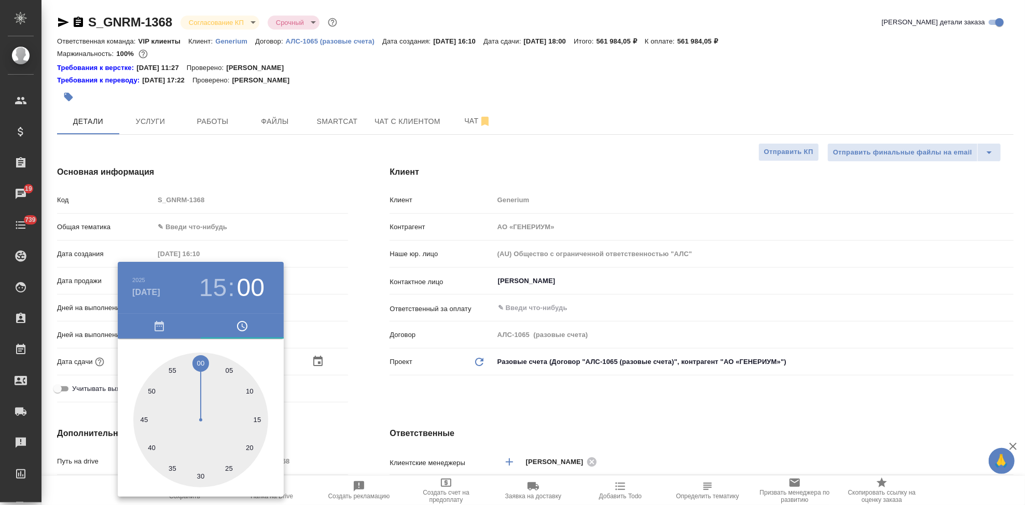
type textarea "x"
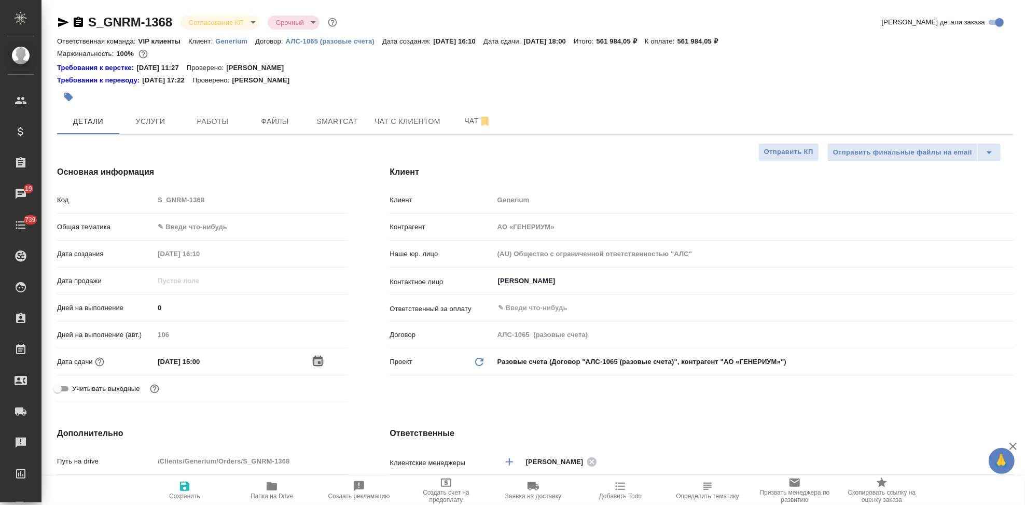
click at [191, 486] on span "Сохранить" at bounding box center [184, 490] width 75 height 20
type textarea "x"
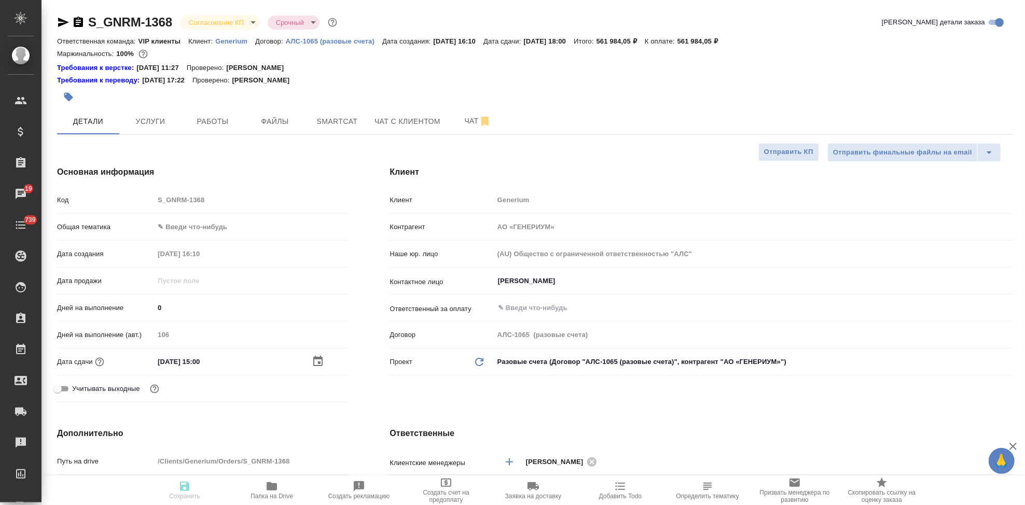
type textarea "x"
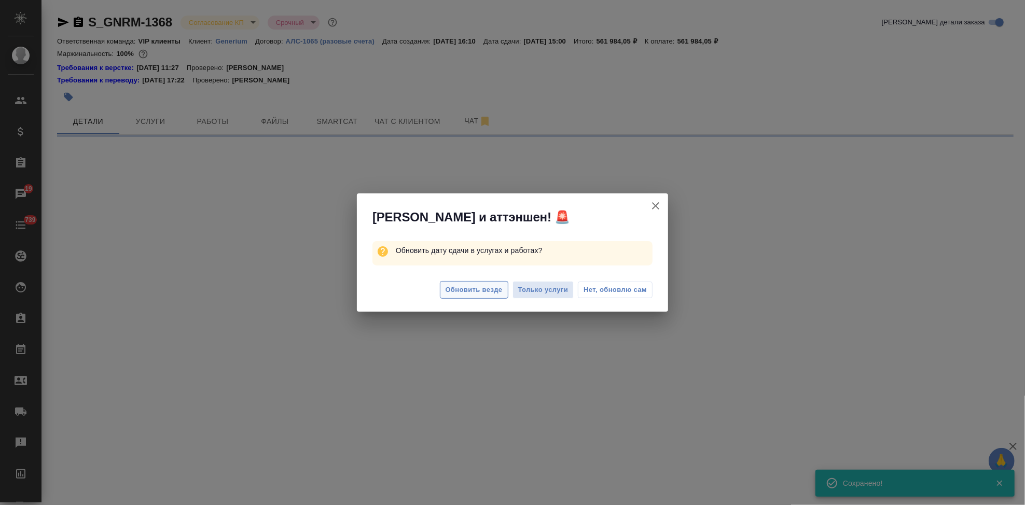
click at [462, 290] on span "Обновить везде" at bounding box center [474, 290] width 57 height 12
select select "RU"
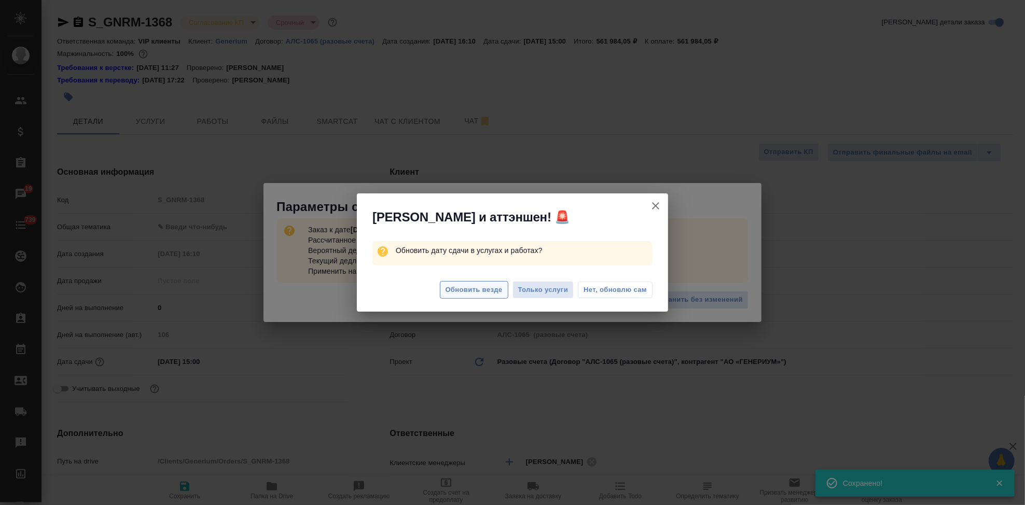
type textarea "x"
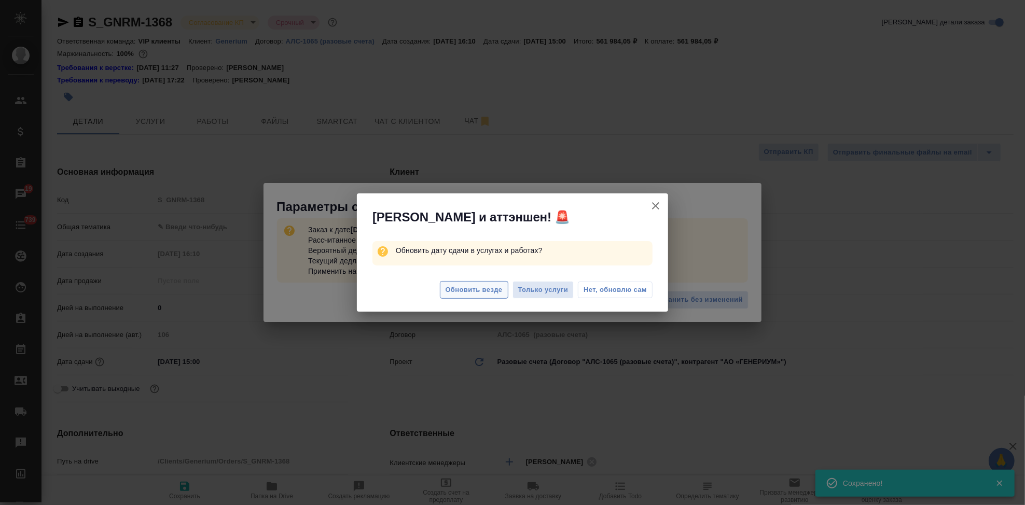
type textarea "x"
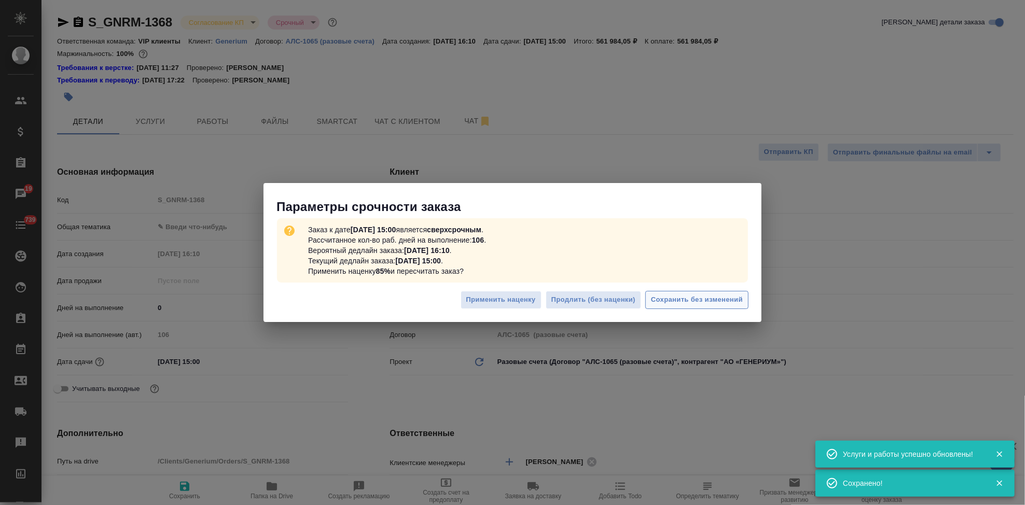
click at [688, 294] on span "Сохранить без изменений" at bounding box center [697, 300] width 92 height 12
type textarea "x"
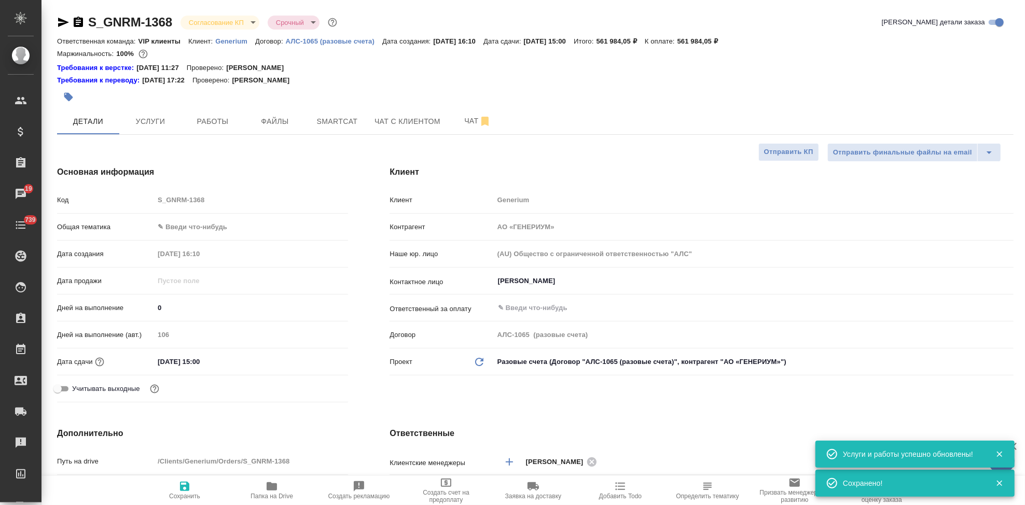
type textarea "x"
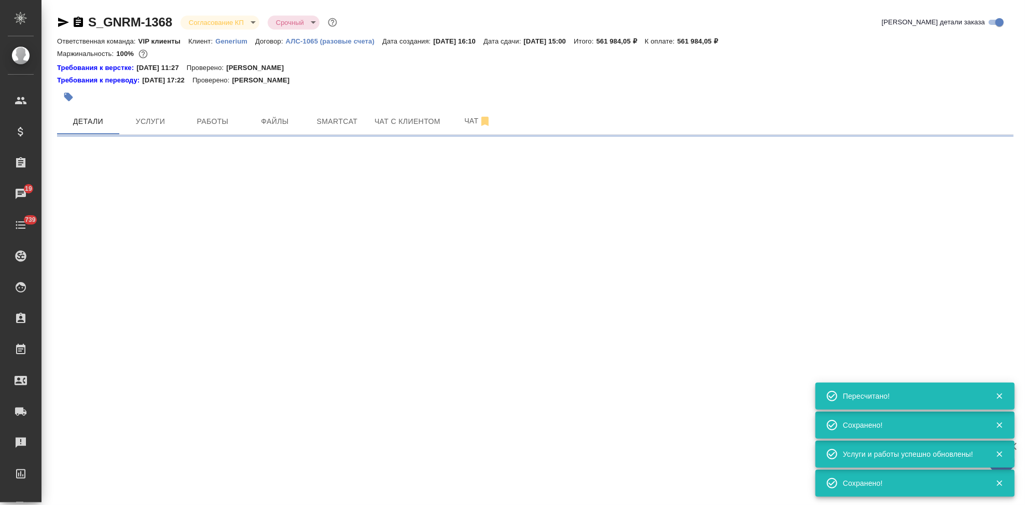
select select "RU"
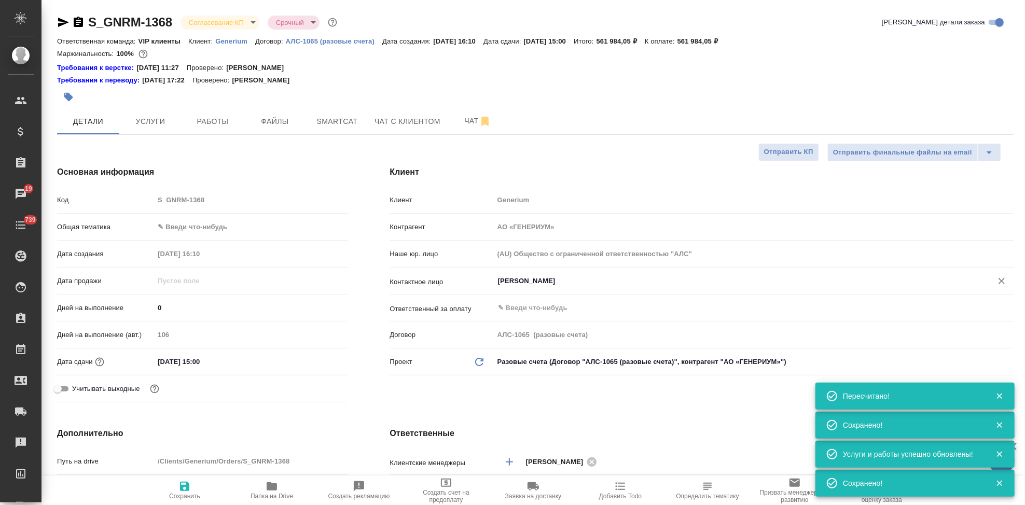
type textarea "x"
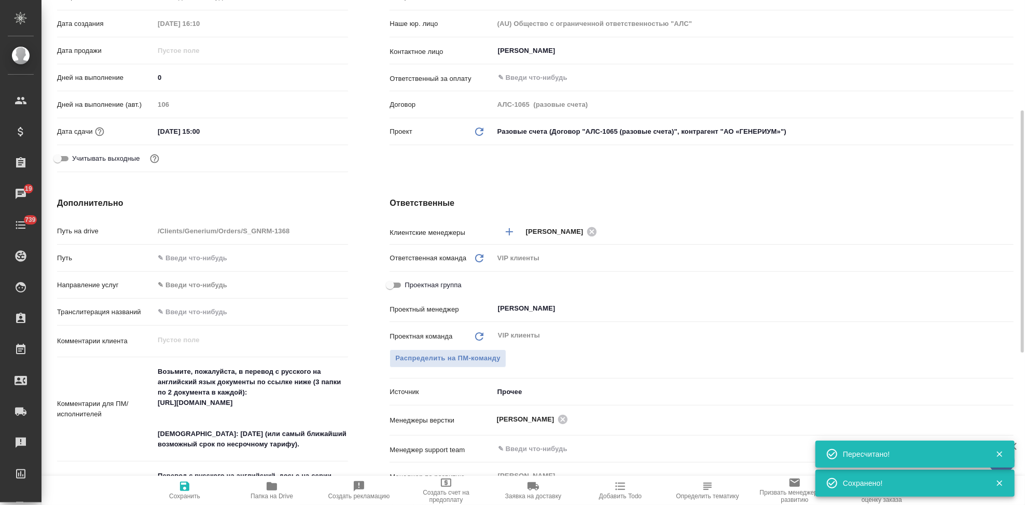
scroll to position [345, 0]
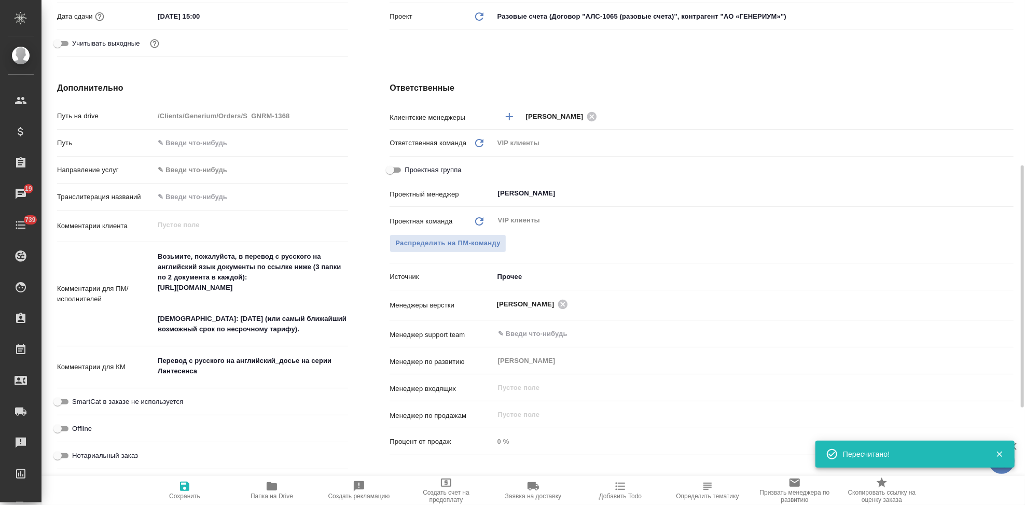
type textarea "x"
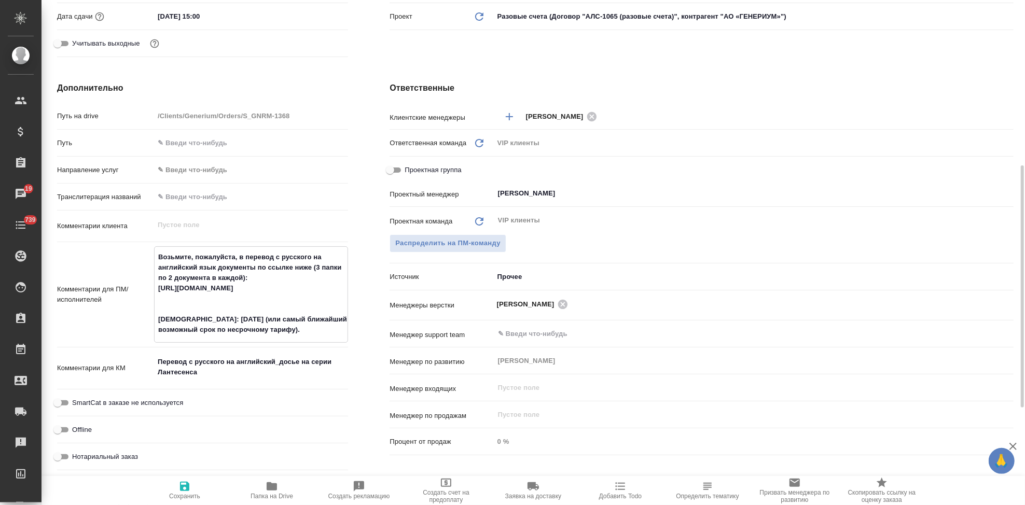
drag, startPoint x: 265, startPoint y: 328, endPoint x: 161, endPoint y: 315, distance: 105.0
click at [161, 315] on textarea "Возьмите, пожалуйста, в перевод с русского на английский язык документы по ссыл…" at bounding box center [251, 293] width 193 height 90
type textarea "x"
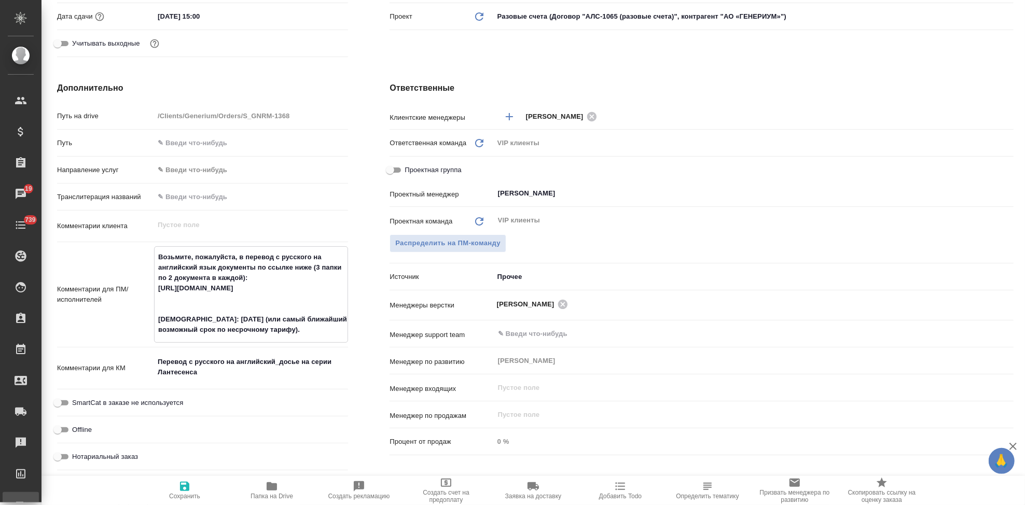
type textarea "Возьмите, пожалуйста, в перевод с русского на английский язык документы по ссыл…"
type textarea "x"
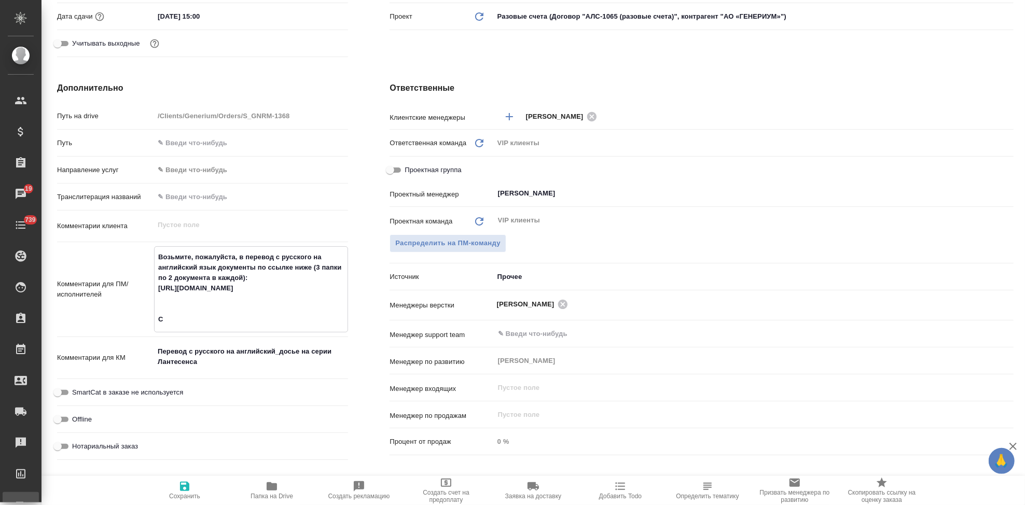
type textarea "Возьмите, пожалуйста, в перевод с русского на английский язык документы по ссыл…"
type textarea "x"
type textarea "Возьмите, пожалуйста, в перевод с русского на английский язык документы по ссыл…"
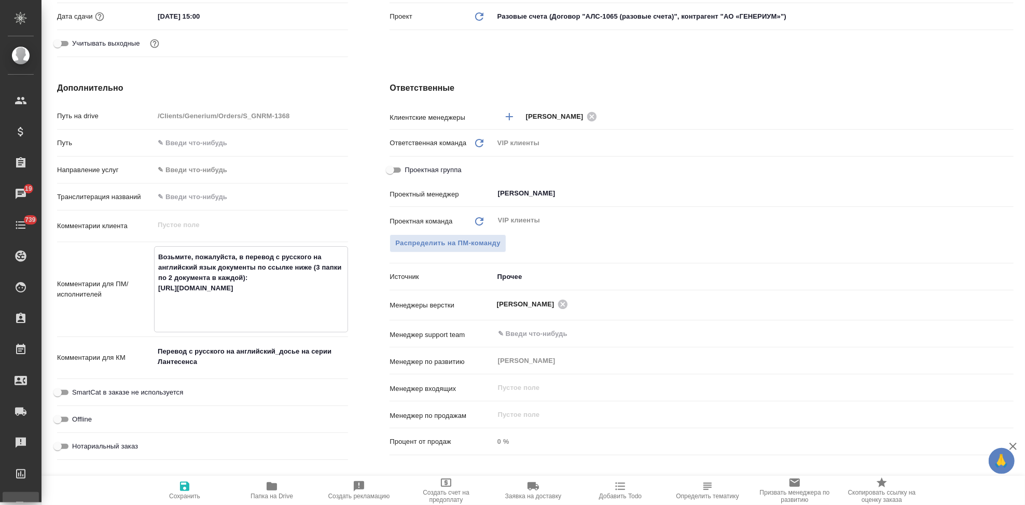
type textarea "x"
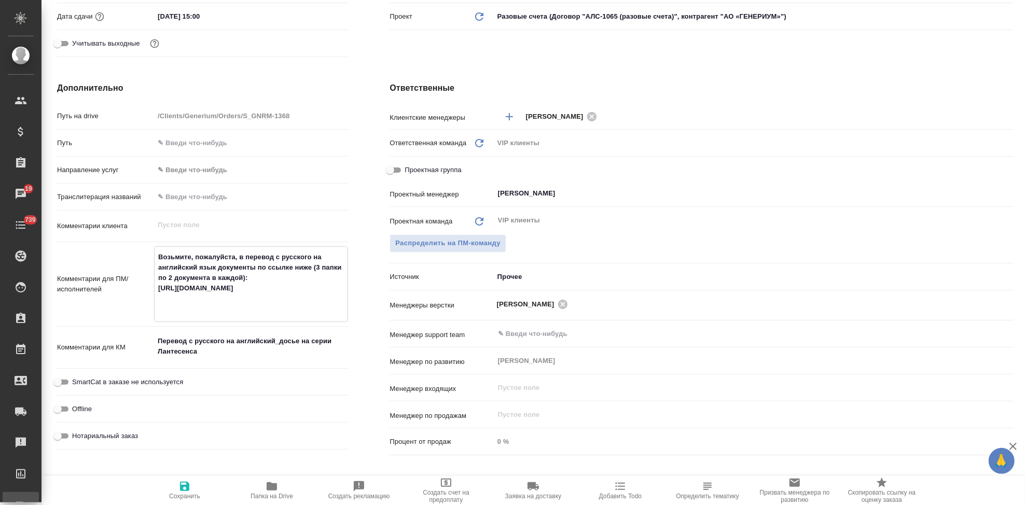
type textarea "Возьмите, пожалуйста, в перевод с русского на английский язык документы по ссыл…"
type textarea "x"
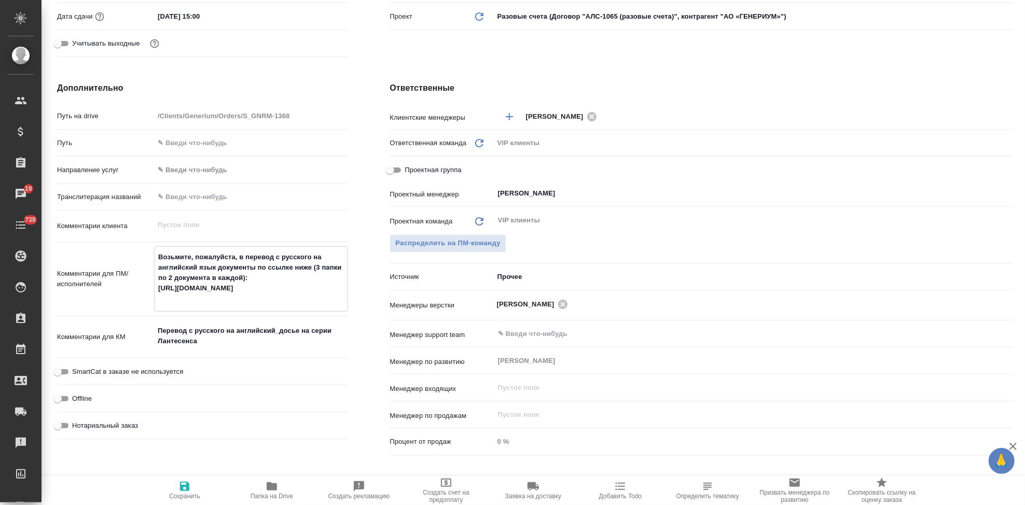
type textarea "x"
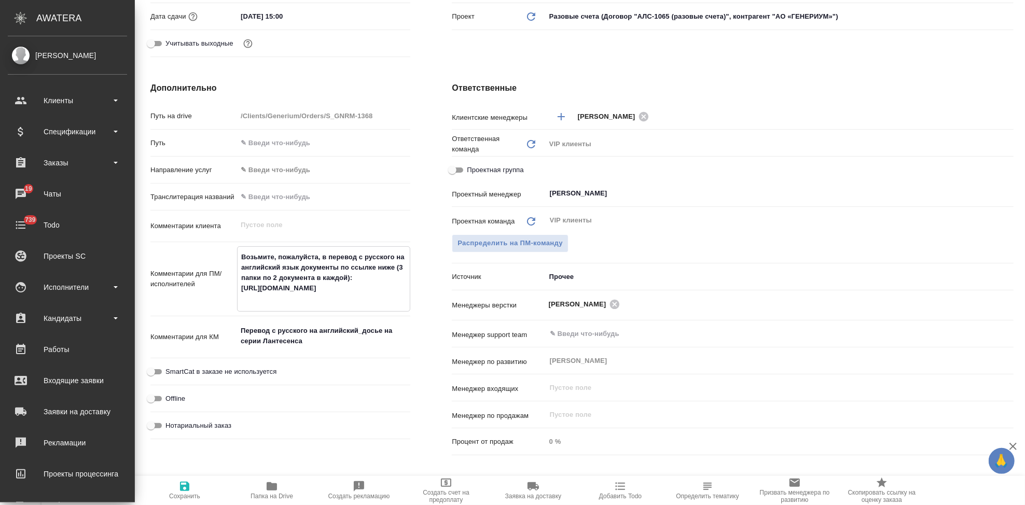
type textarea "x"
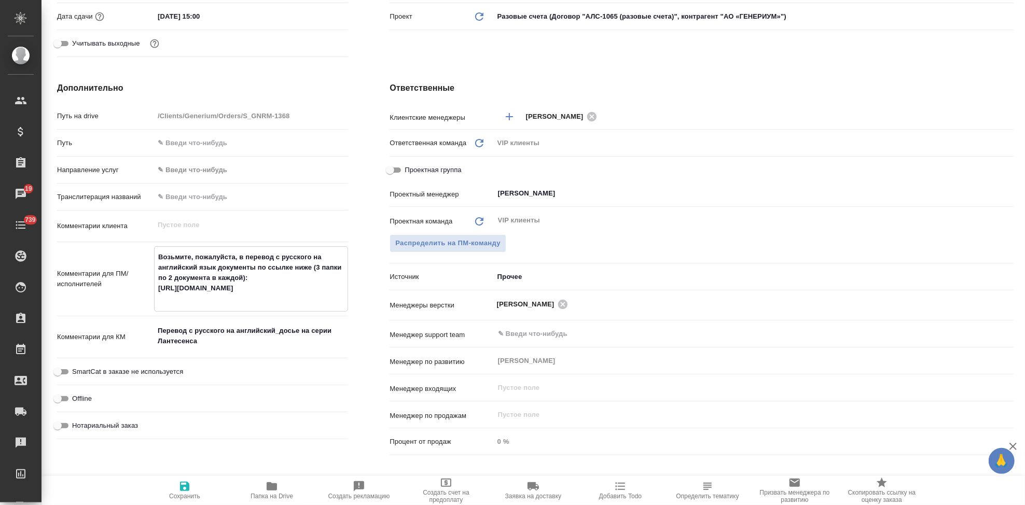
type textarea "Возьмите, пожалуйста, в перевод с русского на английский язык документы по ссыл…"
type textarea "x"
click at [191, 492] on span "Сохранить" at bounding box center [184, 490] width 75 height 20
type textarea "x"
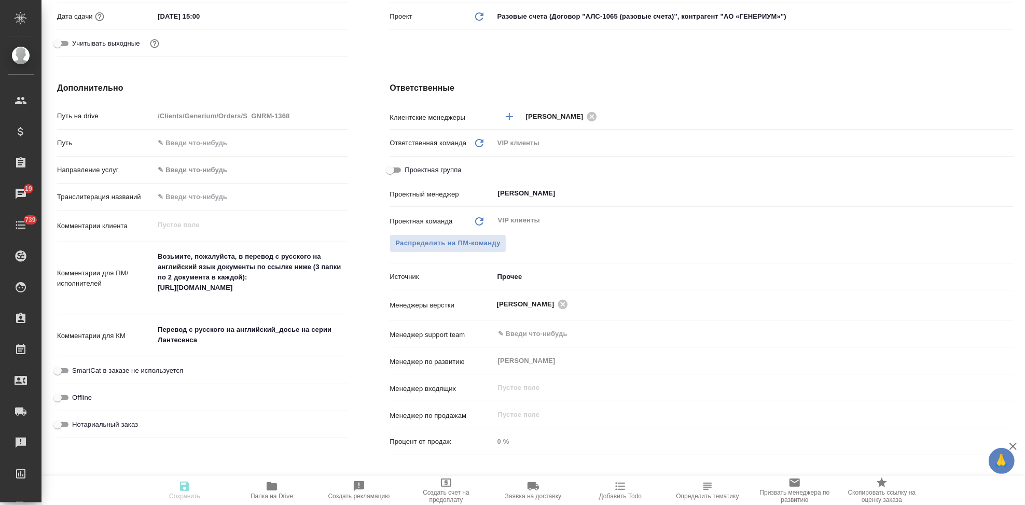
type textarea "x"
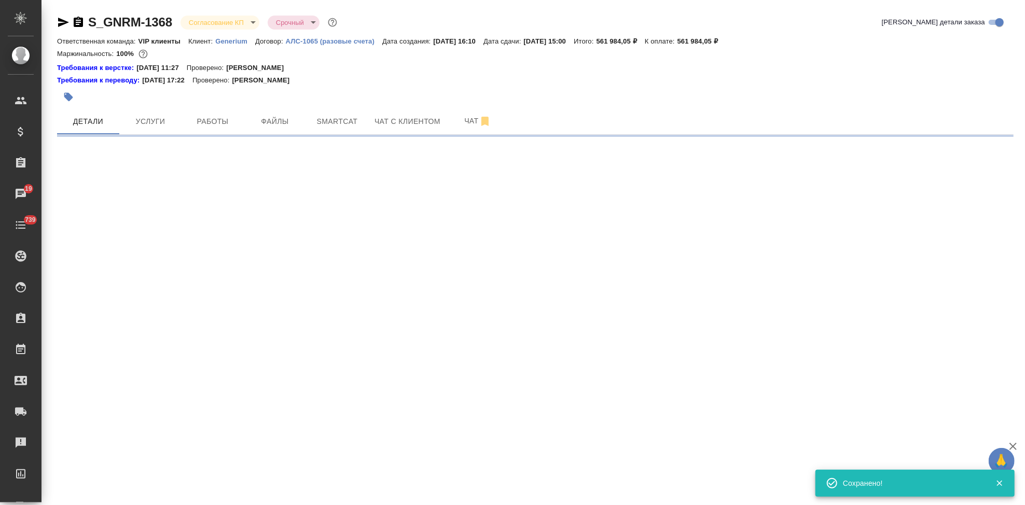
scroll to position [0, 0]
select select "RU"
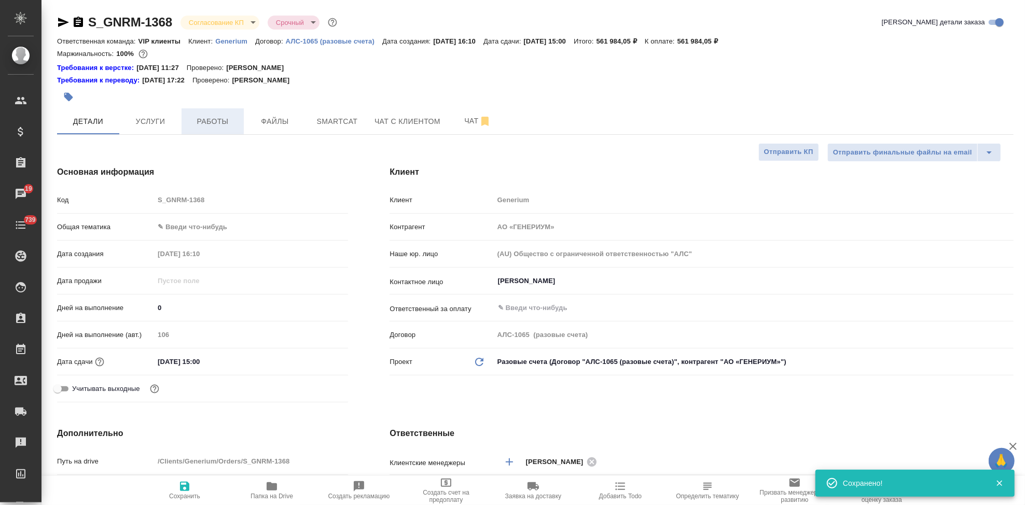
type textarea "x"
click at [247, 20] on body "🙏 .cls-1 fill:#fff; AWATERA Kabargina Anna Клиенты Спецификации Заказы 19 Чаты …" at bounding box center [512, 252] width 1025 height 505
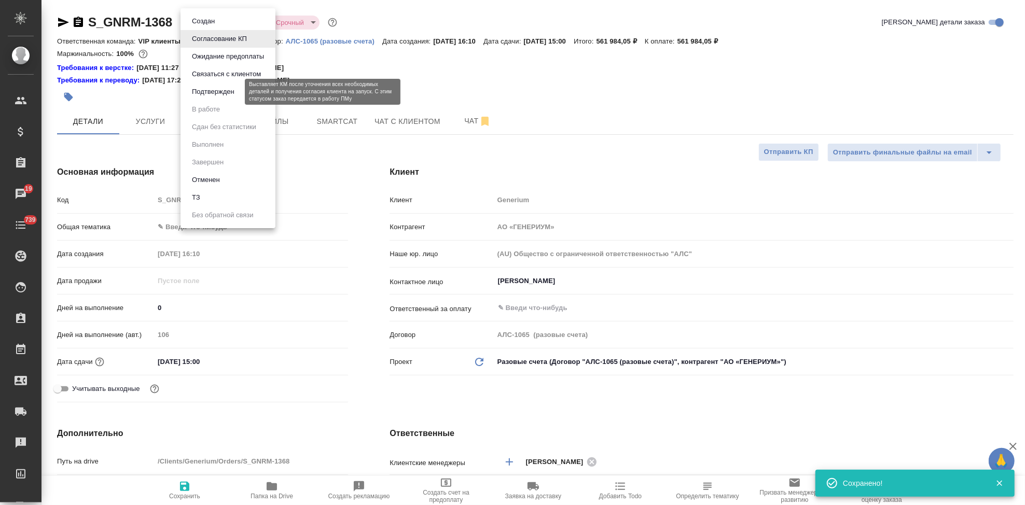
click at [232, 90] on button "Подтвержден" at bounding box center [213, 91] width 49 height 11
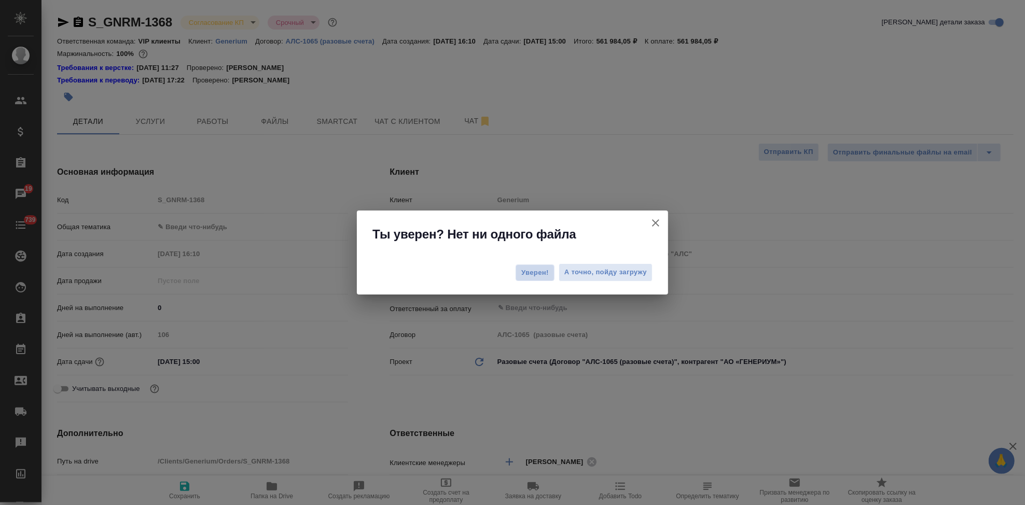
click at [534, 272] on span "Уверен!" at bounding box center [534, 273] width 27 height 10
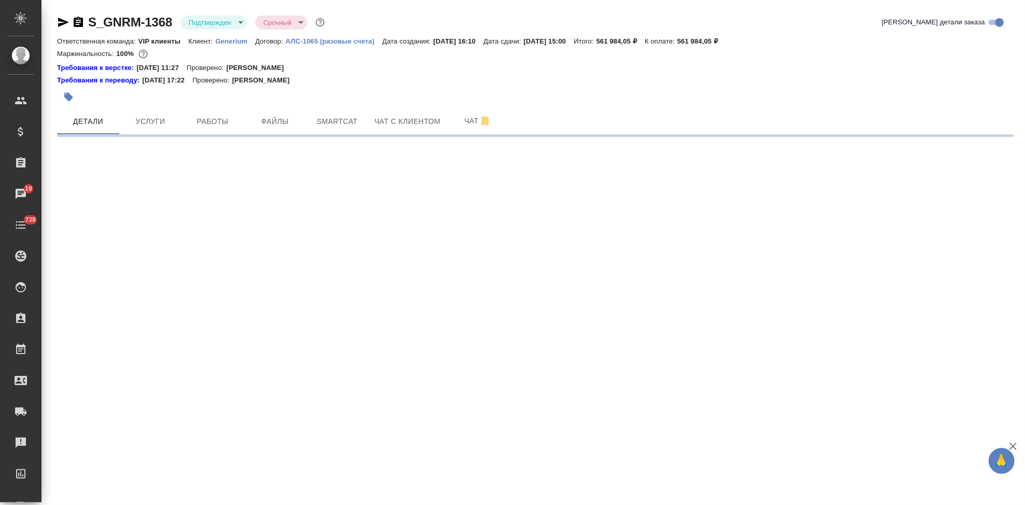
select select "RU"
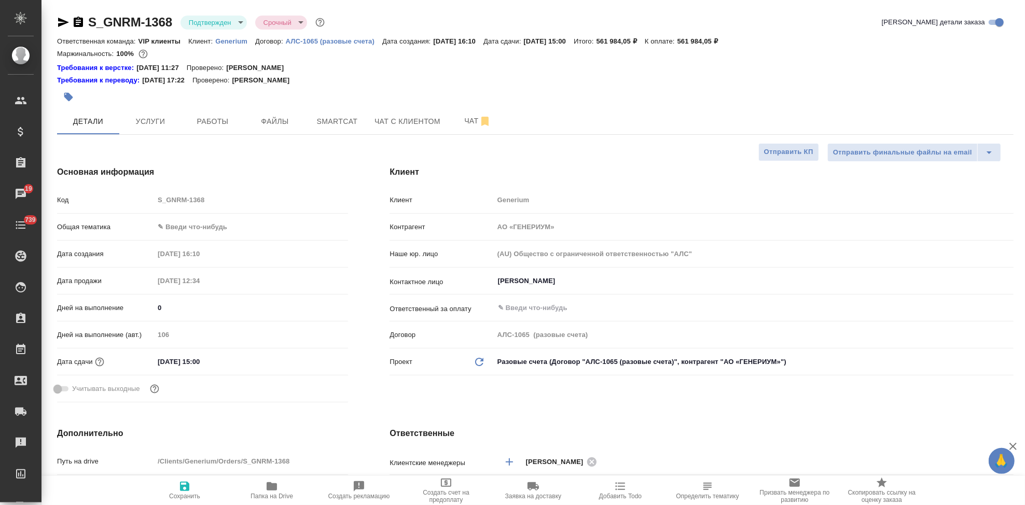
type textarea "x"
click at [588, 157] on div "Клиент Клиент Generium Контрагент АО «ГЕНЕРИУМ» Наше юр. лицо (AU) Общество с о…" at bounding box center [701, 286] width 665 height 282
type textarea "x"
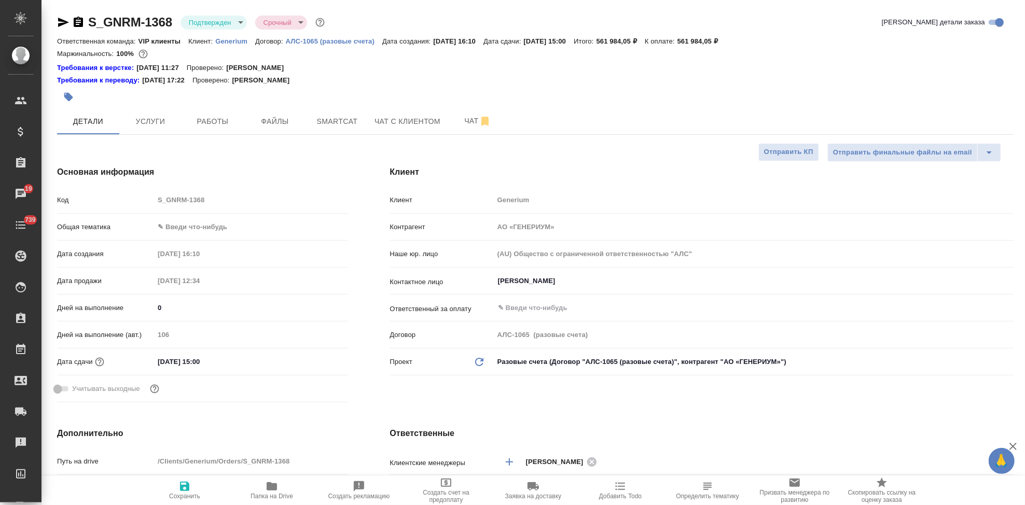
type textarea "x"
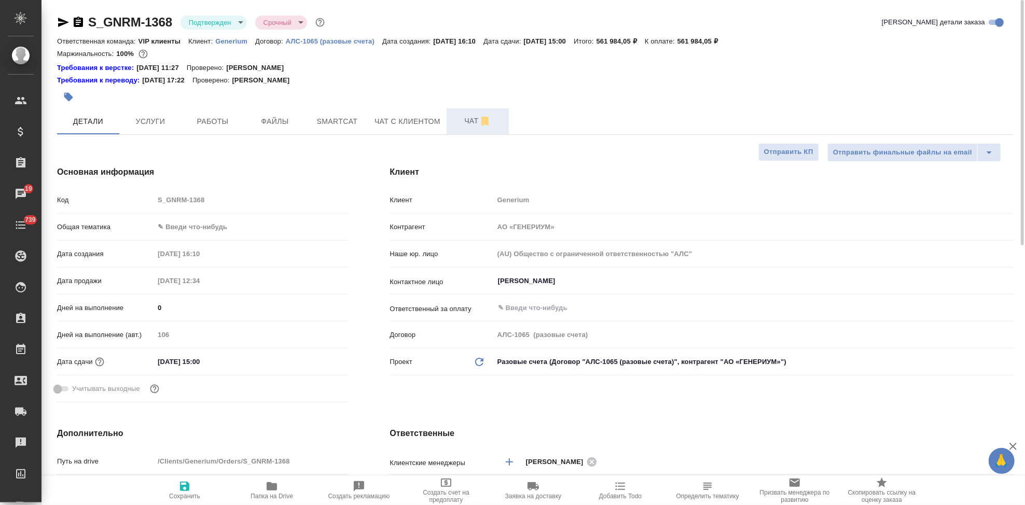
click at [461, 128] on button "Чат" at bounding box center [478, 121] width 62 height 26
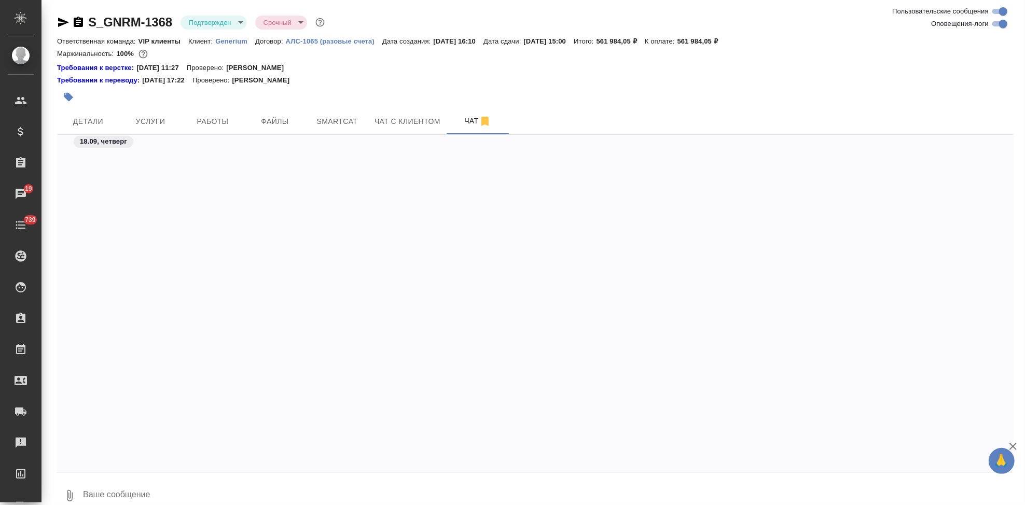
scroll to position [4984, 0]
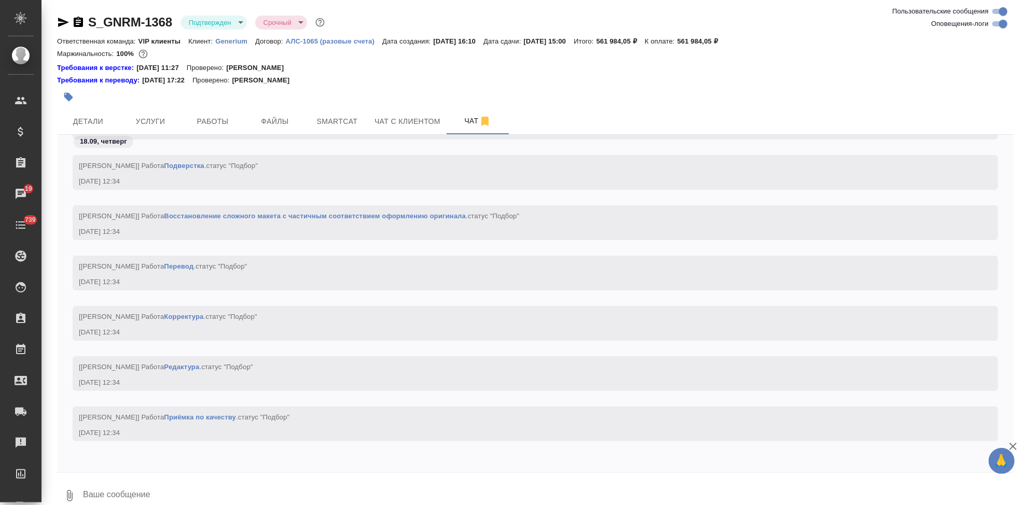
click at [268, 478] on textarea at bounding box center [547, 495] width 931 height 35
type textarea """
type textarea "="
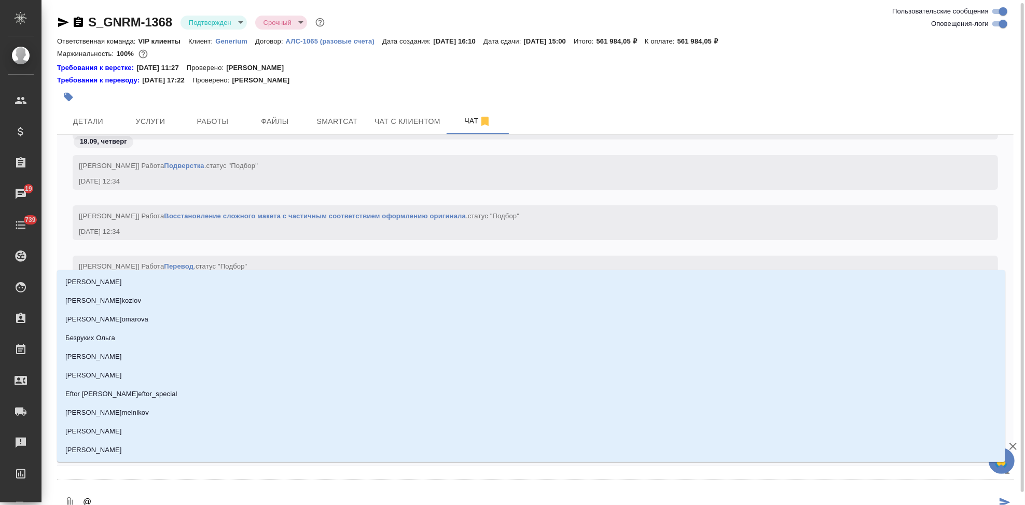
scroll to position [2, 0]
type textarea "@г"
type input "г"
type textarea "@гр"
type input "гр"
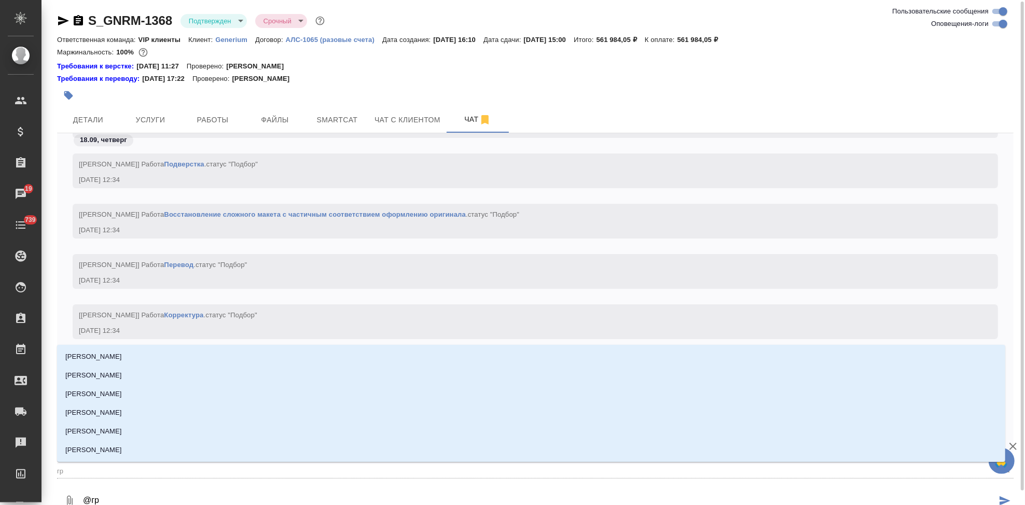
type textarea "@гра"
type input "гра"
type textarea "@граьб"
type input "граьб"
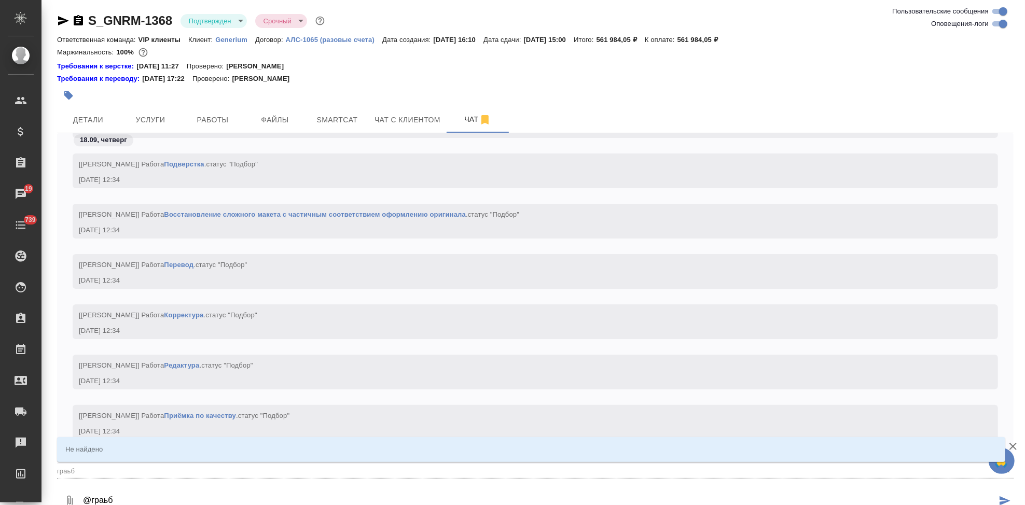
type textarea "@граь"
type input "граь"
type textarea "@гра"
type input "гра"
type textarea "@граб"
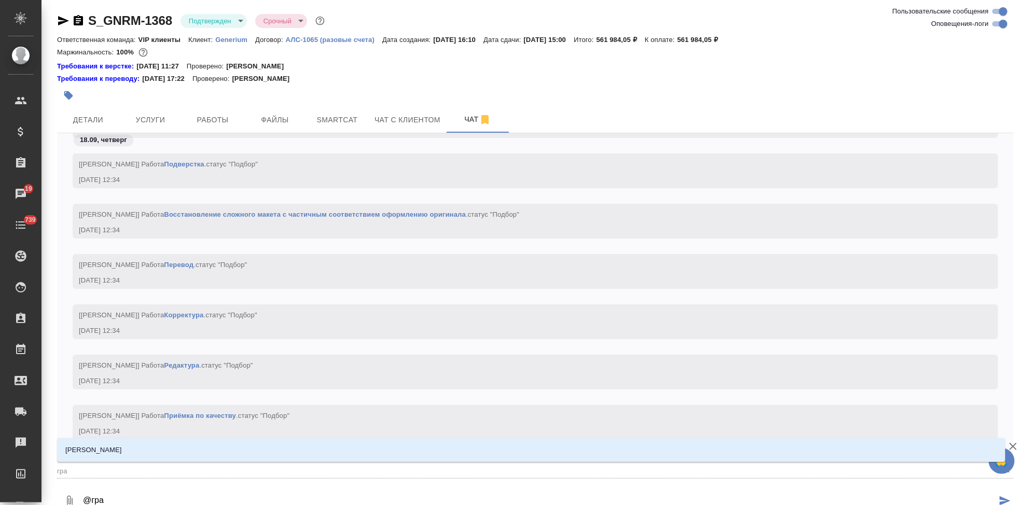
type input "граб"
type textarea "@грабк"
type input "грабк"
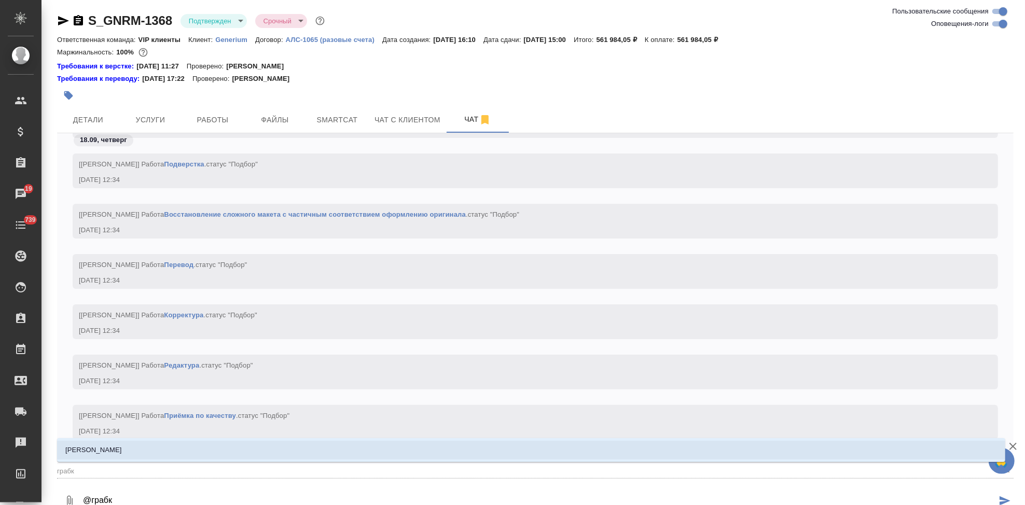
click at [114, 447] on li "[PERSON_NAME]" at bounding box center [531, 450] width 948 height 19
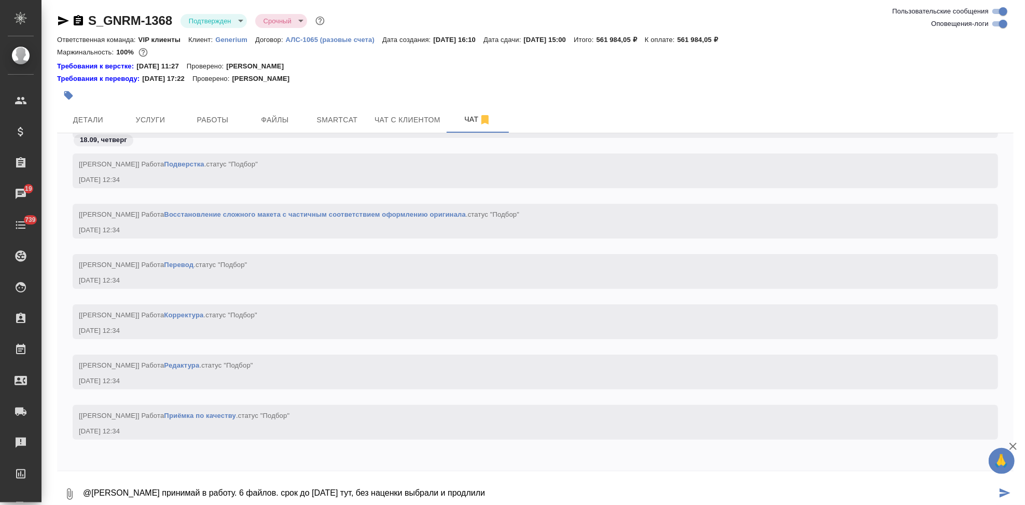
type textarea "@Грабко Мария принимай в работу. 6 файлов. срок до 10 октября тут, без наценки …"
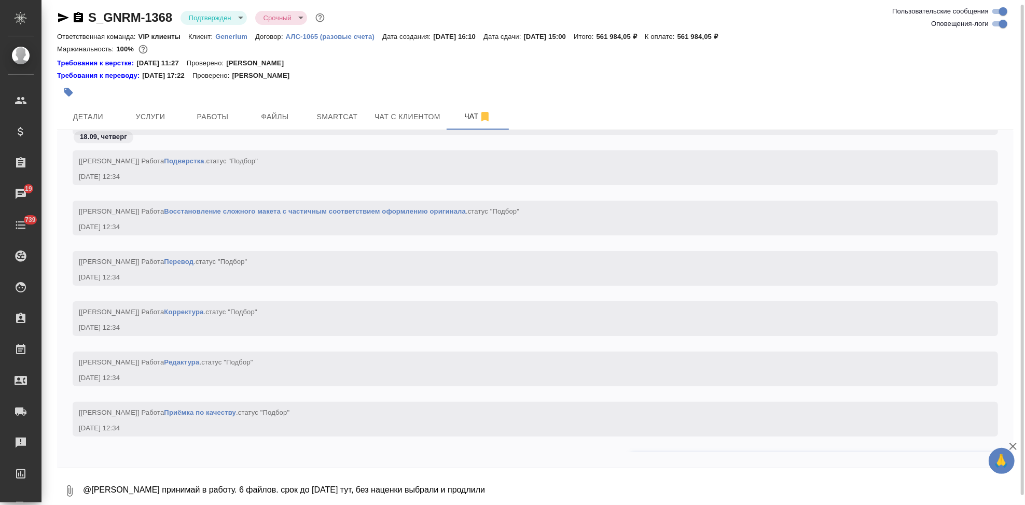
scroll to position [5034, 0]
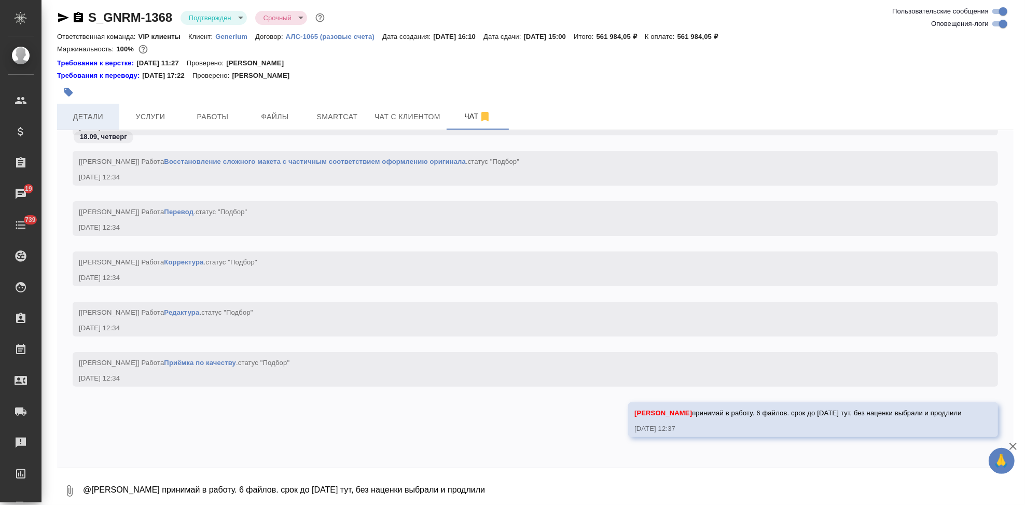
click at [113, 128] on button "Детали" at bounding box center [88, 117] width 62 height 26
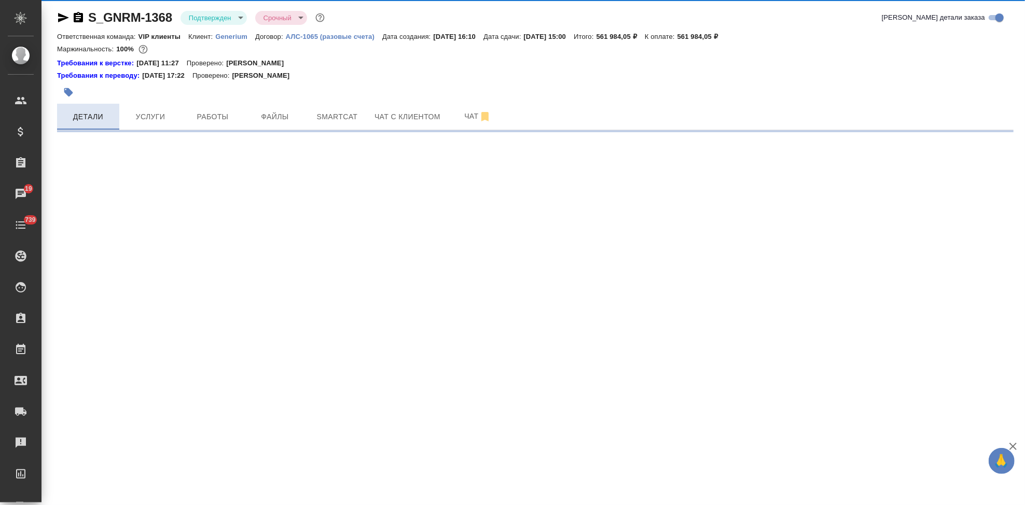
select select "RU"
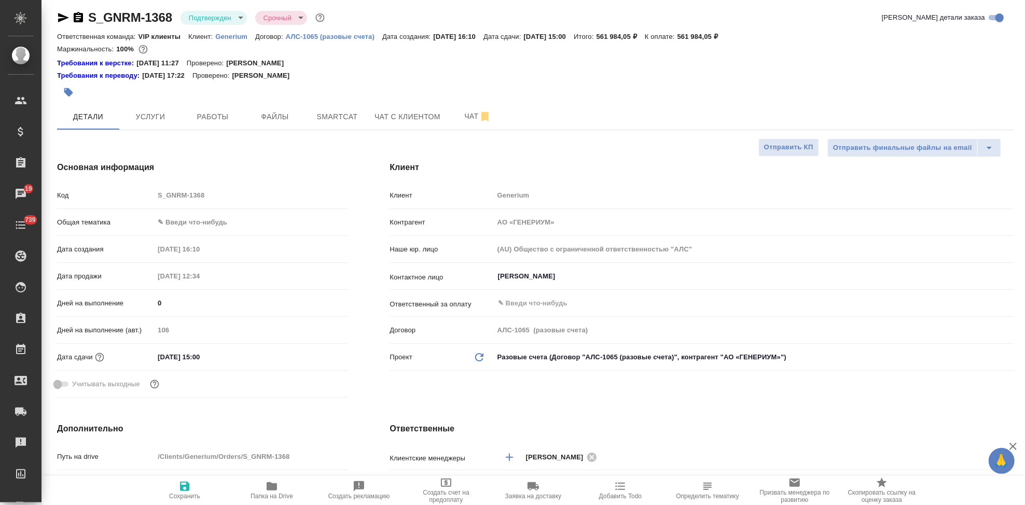
type textarea "x"
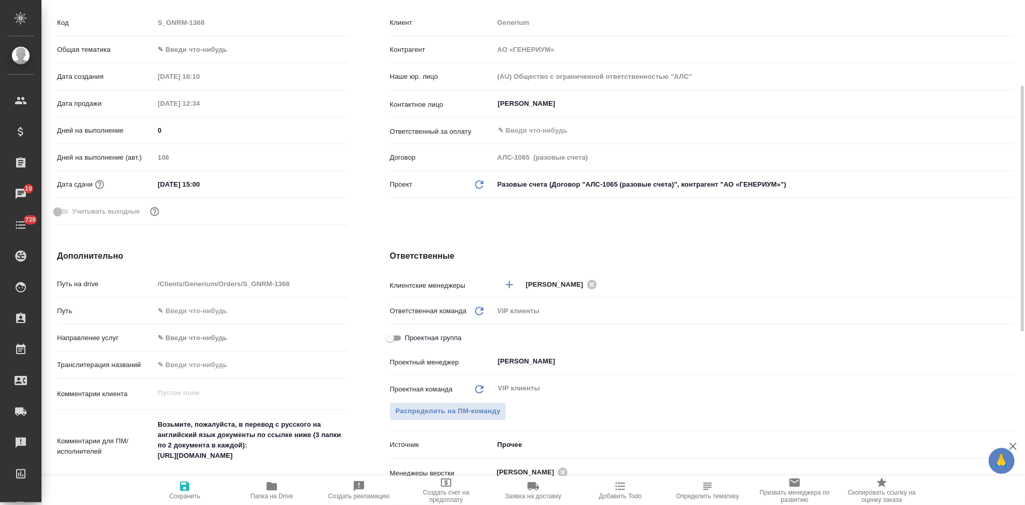
scroll to position [293, 0]
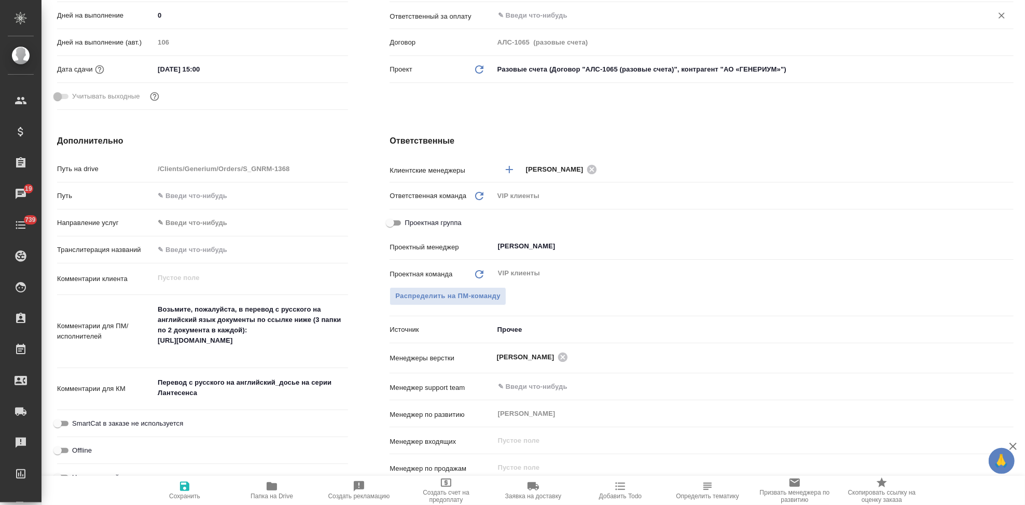
type textarea "x"
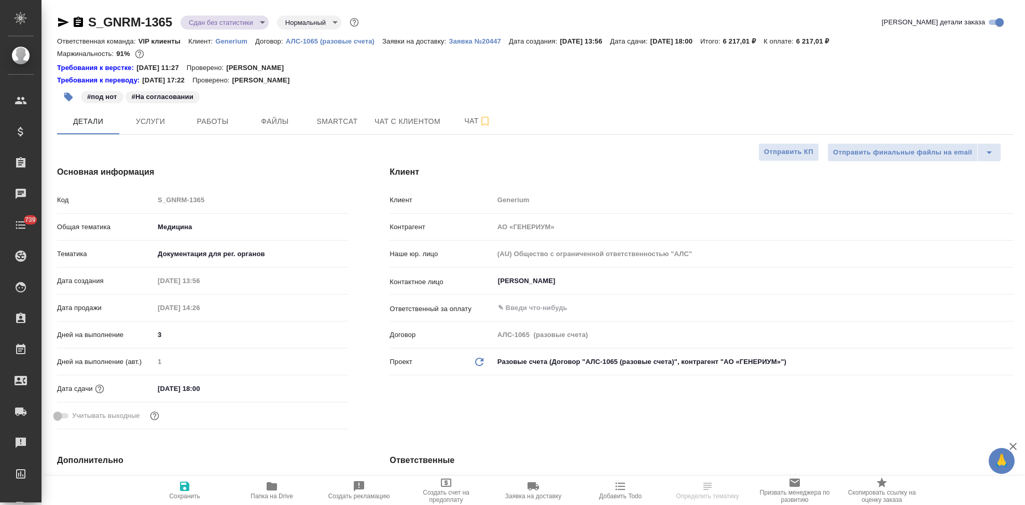
select select "RU"
type input "[PERSON_NAME]"
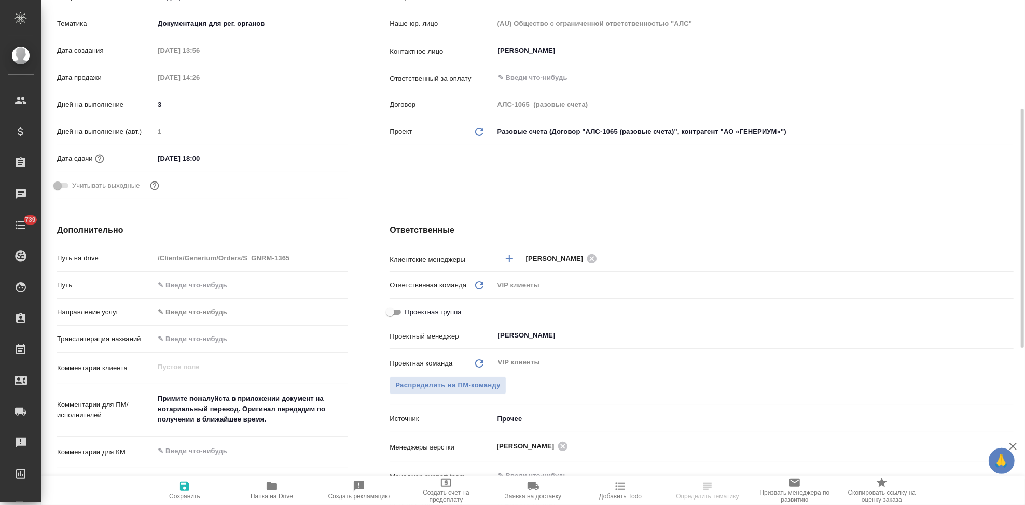
scroll to position [345, 0]
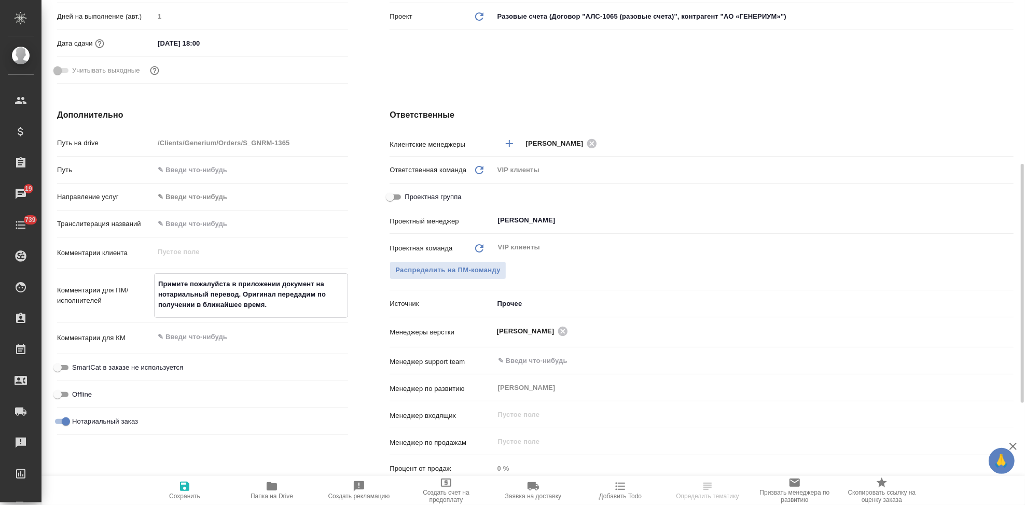
click at [283, 305] on textarea "Примите пожалуйста в приложении документ на нотариальный перевод. Оригинал пере…" at bounding box center [251, 294] width 193 height 38
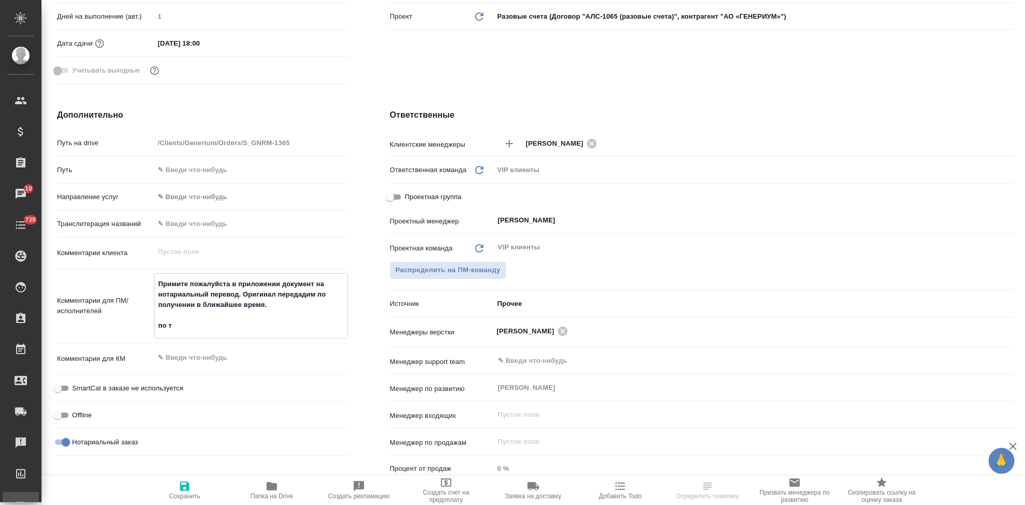
type textarea "Примите пожалуйста в приложении документ на нотариальный перевод. Оригинал пере…"
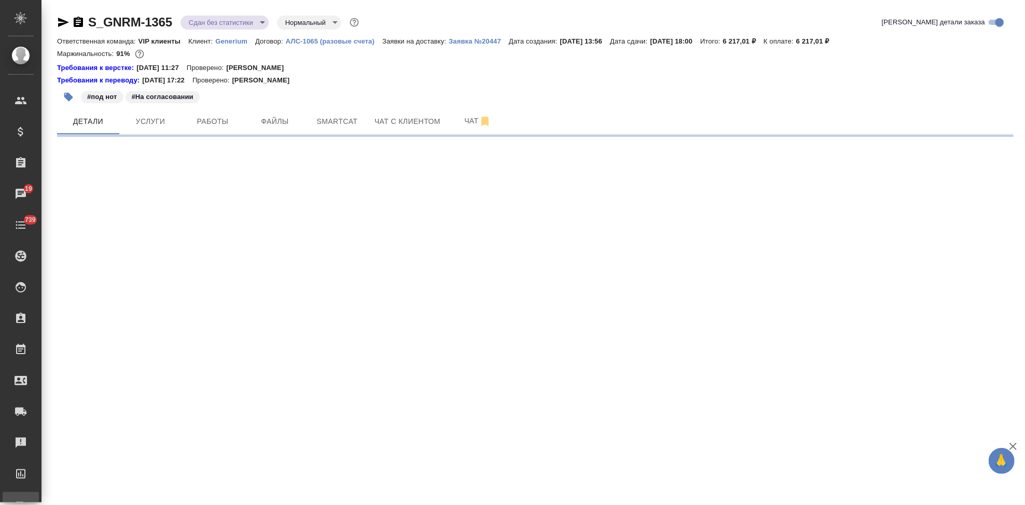
scroll to position [0, 0]
select select "RU"
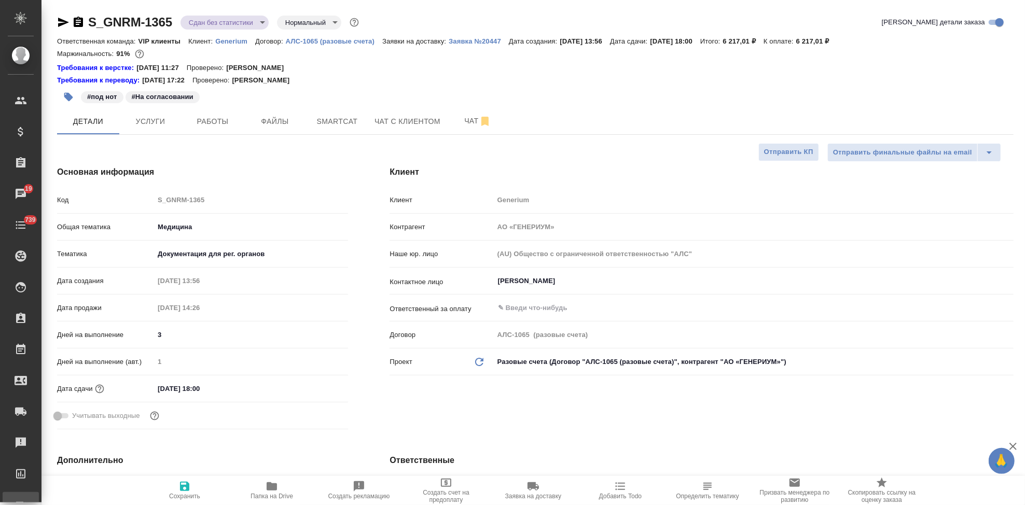
type textarea "x"
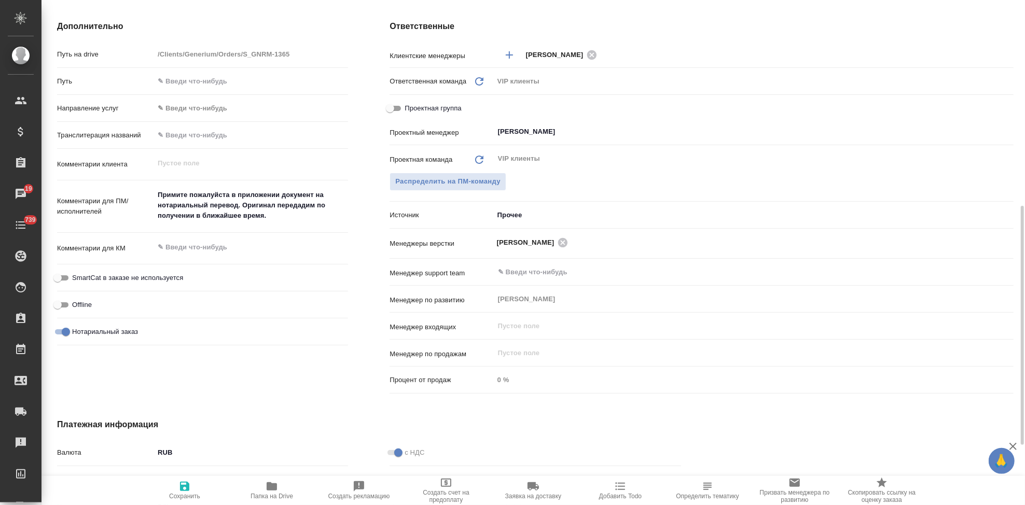
type textarea "x"
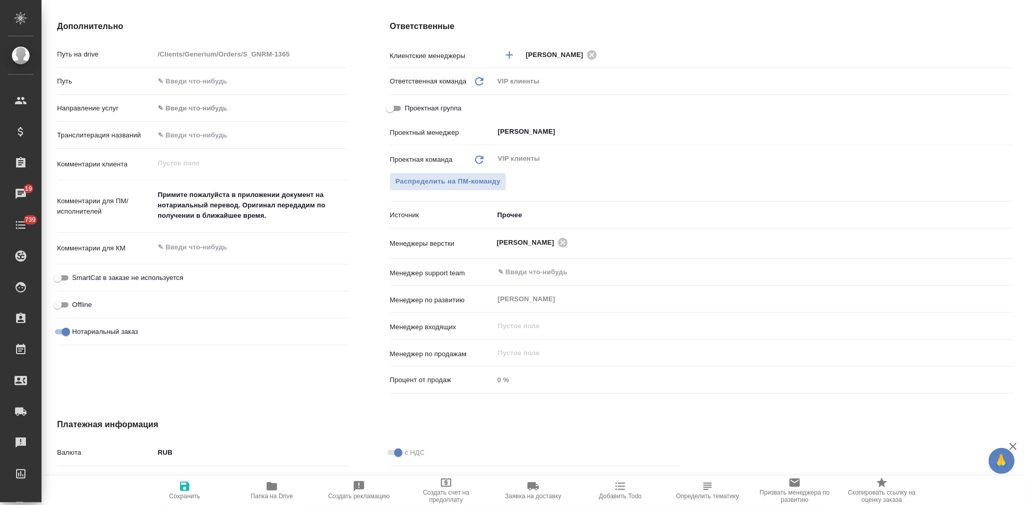
type textarea "x"
click at [213, 226] on div "Примите пожалуйста в приложении документ на нотариальный перевод. Оригинал пере…" at bounding box center [251, 207] width 194 height 44
type textarea "x"
click at [272, 218] on textarea "Примите пожалуйста в приложении документ на нотариальный перевод. Оригинал пере…" at bounding box center [251, 206] width 193 height 38
type textarea "Примите пожалуйста в приложении документ на нотариальный перевод. Оригинал пере…"
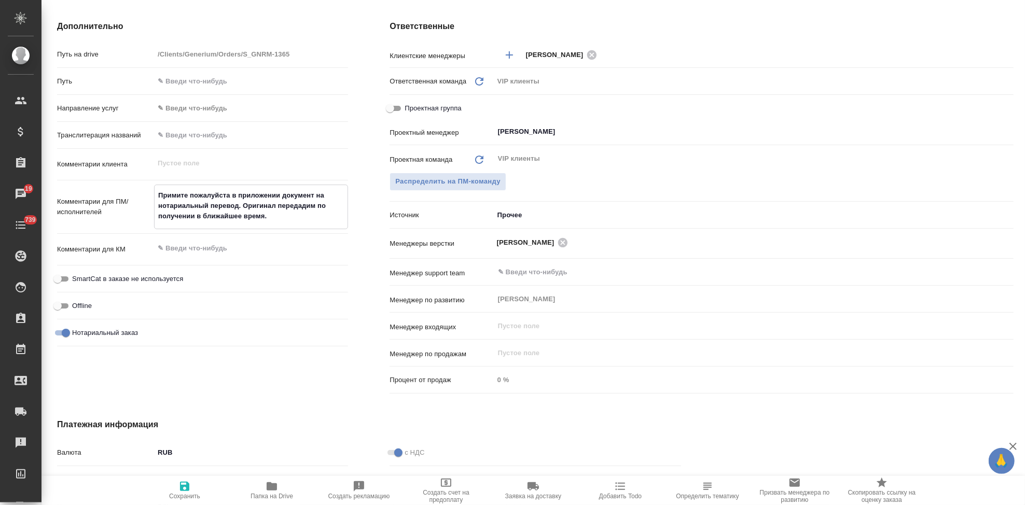
type textarea "x"
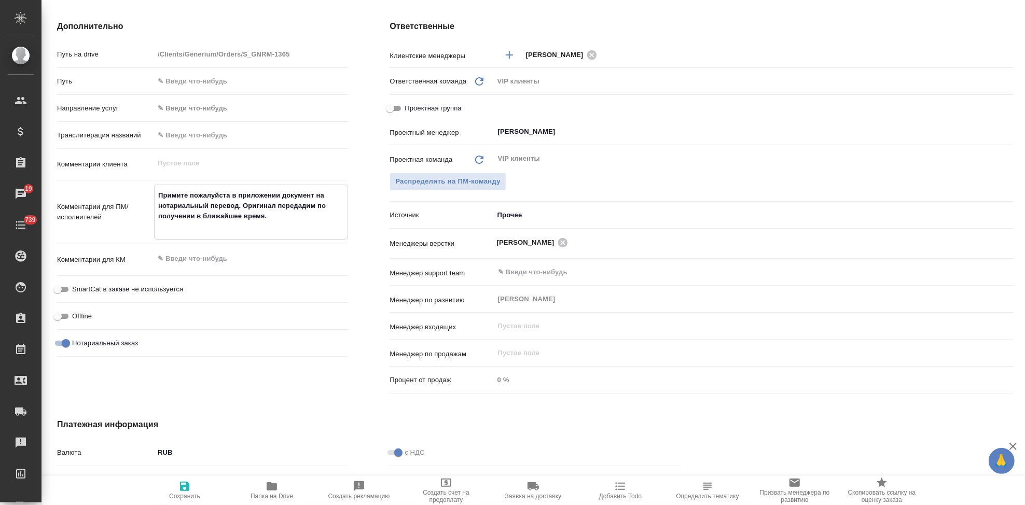
type textarea "Примите пожалуйста в приложении документ на нотариальный перевод. Оригинал пере…"
type textarea "x"
type textarea "Примите пожалуйста в приложении документ на нотариальный перевод. Оригинал пере…"
type textarea "x"
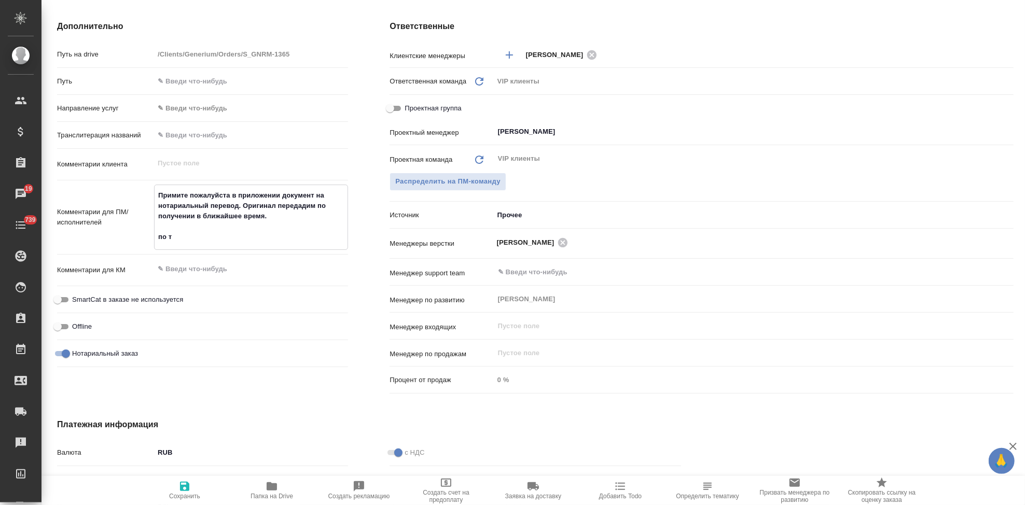
type textarea "Примите пожалуйста в приложении документ на нотариальный перевод. Оригинал пере…"
type textarea "x"
type textarea "Примите пожалуйста в приложении документ на нотариальный перевод. Оригинал пере…"
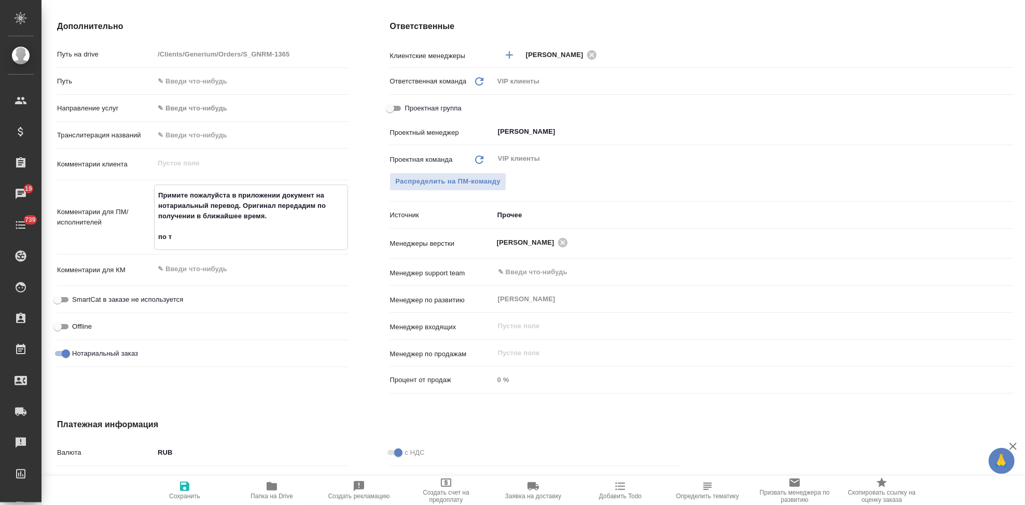
type textarea "x"
type textarea "Примите пожалуйста в приложении документ на нотариальный перевод. Оригинал пере…"
type textarea "x"
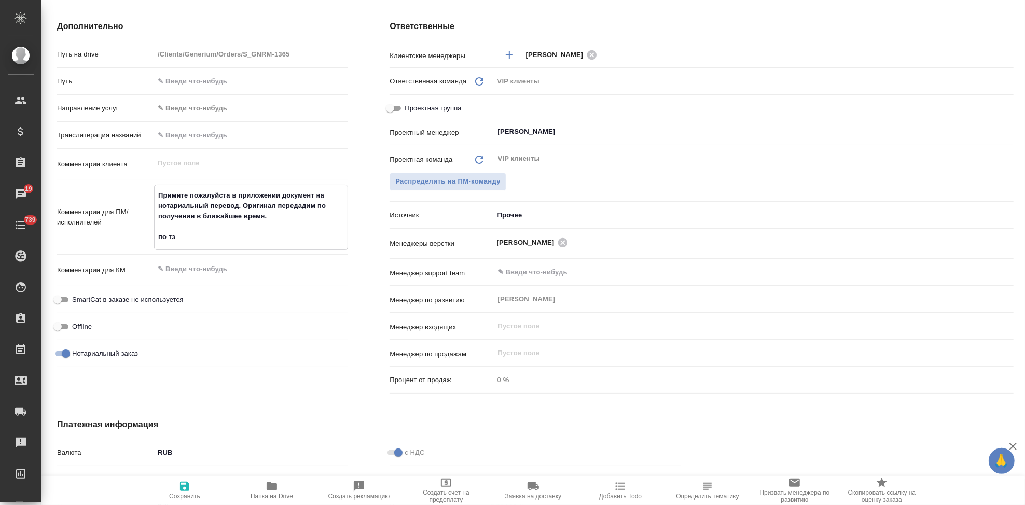
type textarea "x"
type textarea "Примите пожалуйста в приложении документ на нотариальный перевод. Оригинал пере…"
type textarea "x"
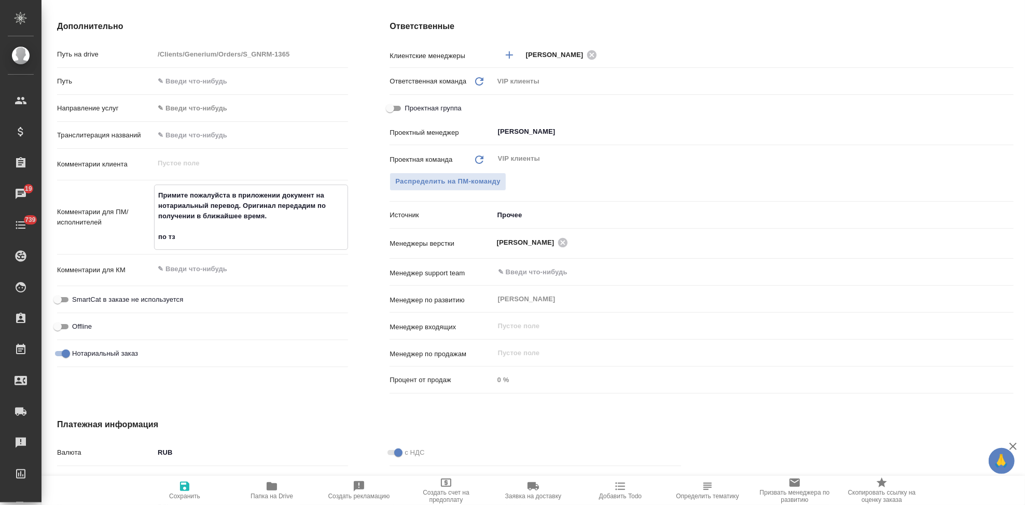
type textarea "x"
type textarea "Примите пожалуйста в приложении документ на нотариальный перевод. Оригинал пере…"
type textarea "x"
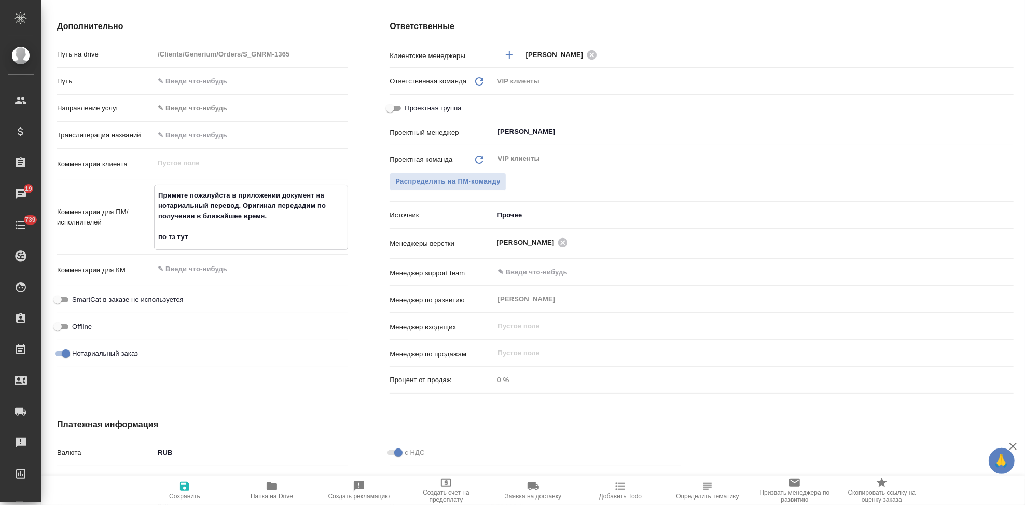
type textarea "Примите пожалуйста в приложении документ на нотариальный перевод. Оригинал пере…"
type textarea "x"
type textarea "Примите пожалуйста в приложении документ на нотариальный перевод. Оригинал пере…"
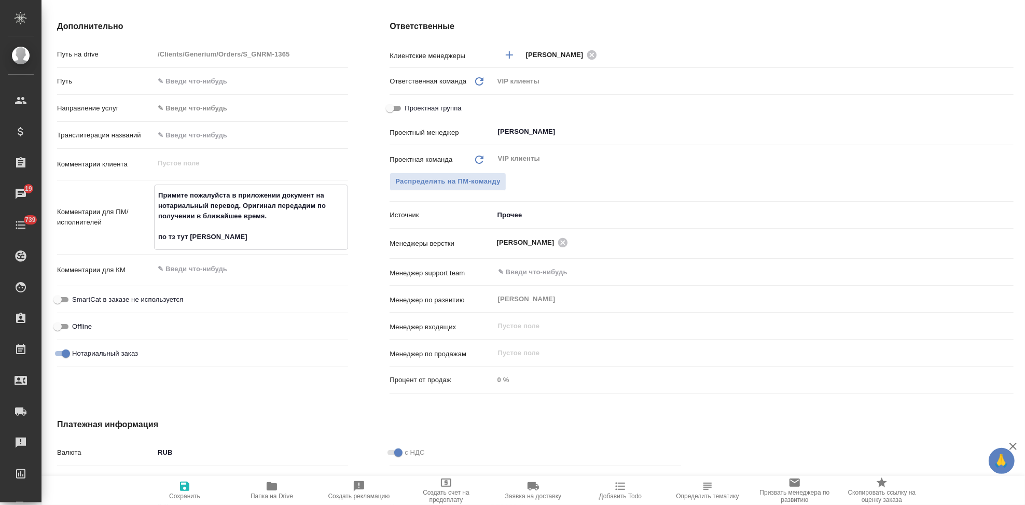
type textarea "x"
type textarea "Примите пожалуйста в приложении документ на нотариальный перевод. Оригинал пере…"
type textarea "x"
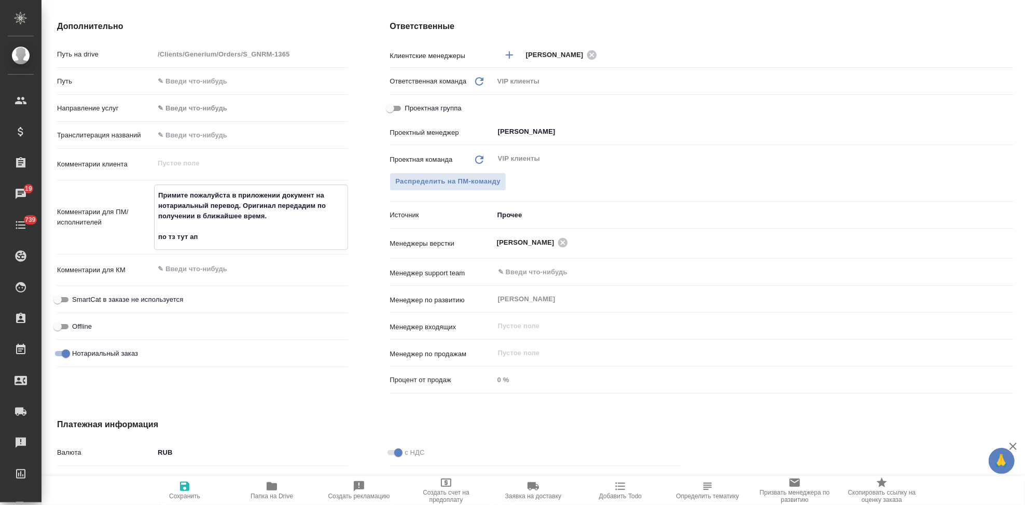
type textarea "x"
type textarea "Примите пожалуйста в приложении документ на нотариальный перевод. Оригинал пере…"
type textarea "x"
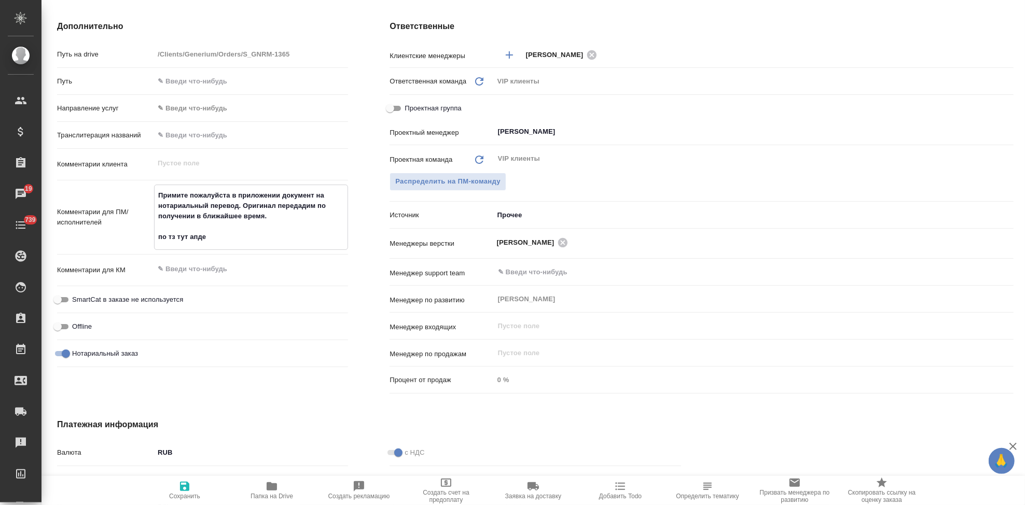
type textarea "x"
type textarea "Примите пожалуйста в приложении документ на нотариальный перевод. Оригинал пере…"
type textarea "x"
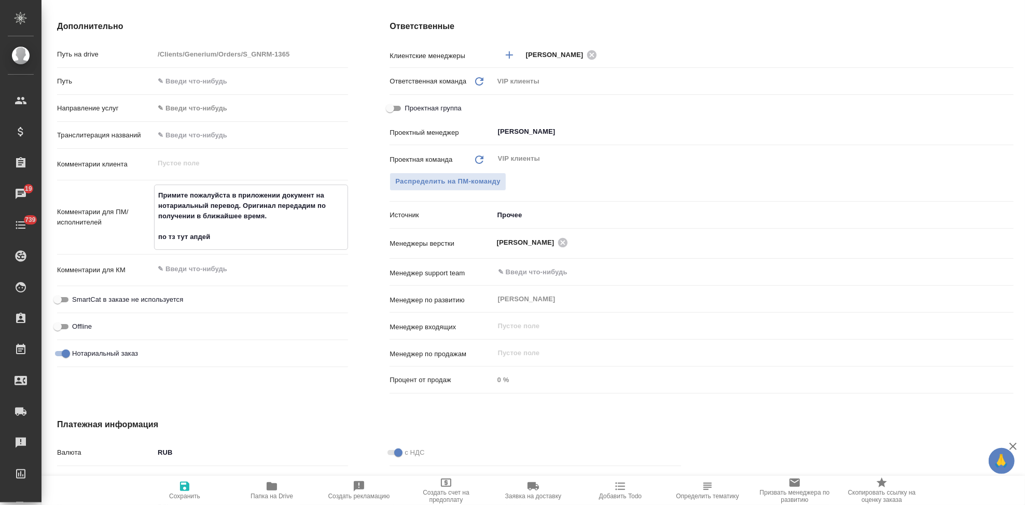
type textarea "Примите пожалуйста в приложении документ на нотариальный перевод. Оригинал пере…"
type textarea "x"
type textarea "Примите пожалуйста в приложении документ на нотариальный перевод. Оригинал пере…"
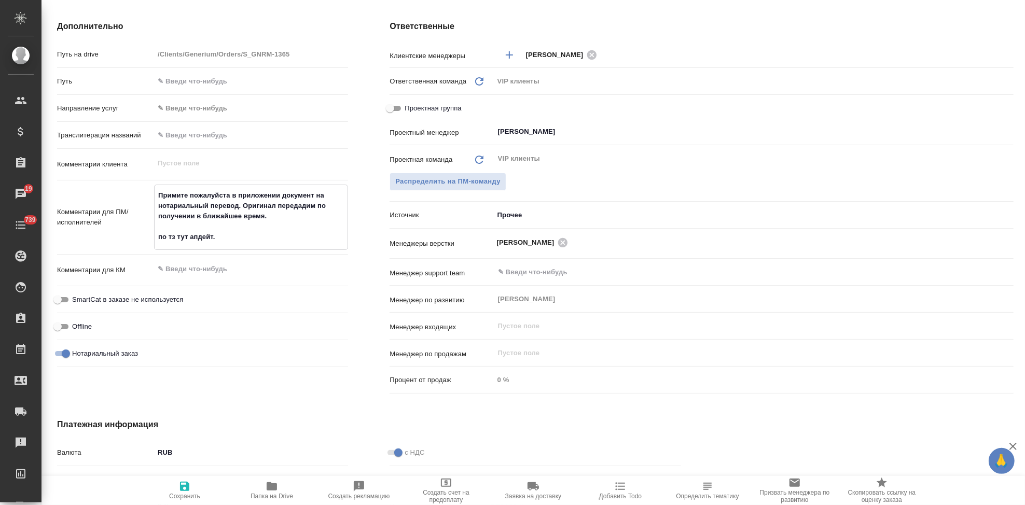
type textarea "x"
type textarea "Примите пожалуйста в приложении документ на нотариальный перевод. Оригинал пере…"
type textarea "x"
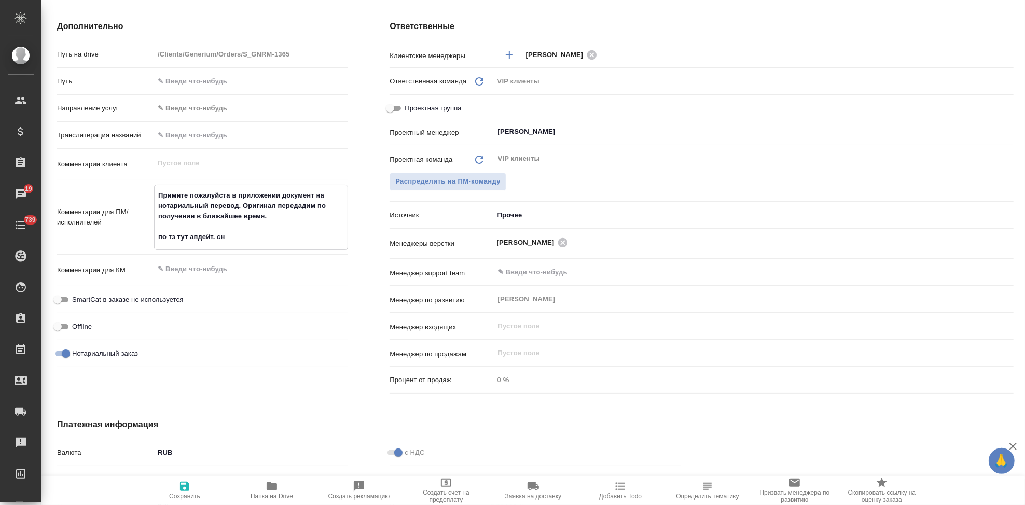
type textarea "x"
type textarea "Примите пожалуйста в приложении документ на нотариальный перевод. Оригинал пере…"
type textarea "x"
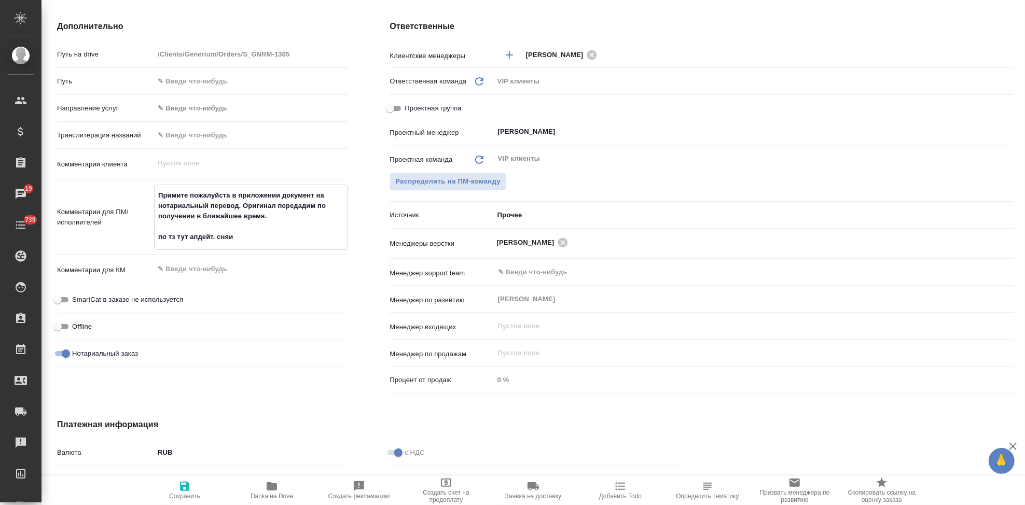
type textarea "x"
type textarea "Примите пожалуйста в приложении документ на нотариальный перевод. Оригинал пере…"
type textarea "x"
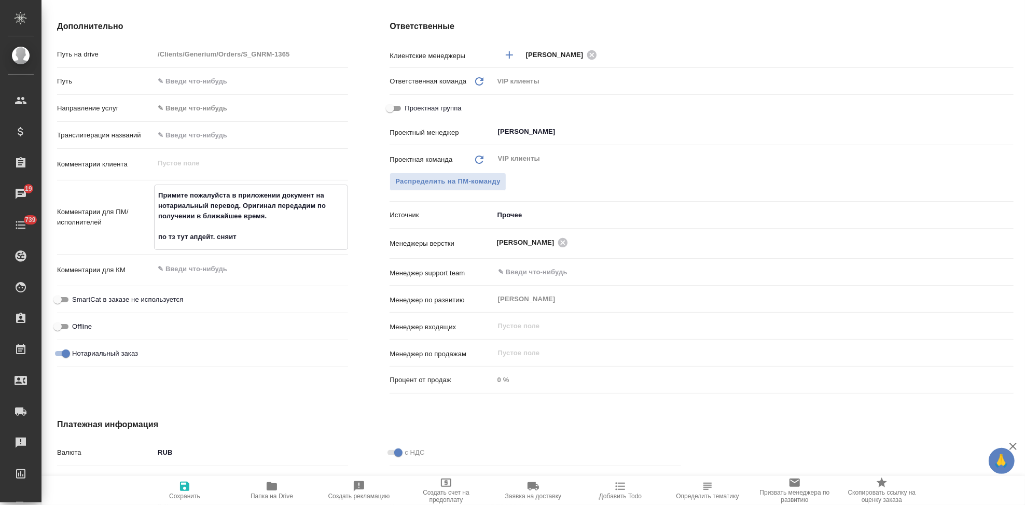
type textarea "Примите пожалуйста в приложении документ на нотариальный перевод. Оригинал пере…"
type textarea "x"
type textarea "Примите пожалуйста в приложении документ на нотариальный перевод. Оригинал пере…"
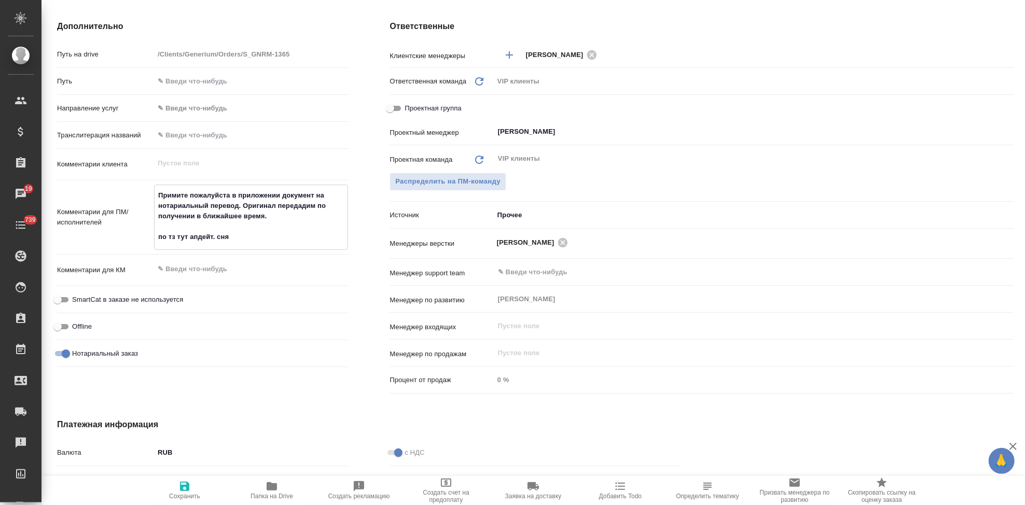
type textarea "x"
type textarea "Примите пожалуйста в приложении документ на нотариальный перевод. Оригинал пере…"
type textarea "x"
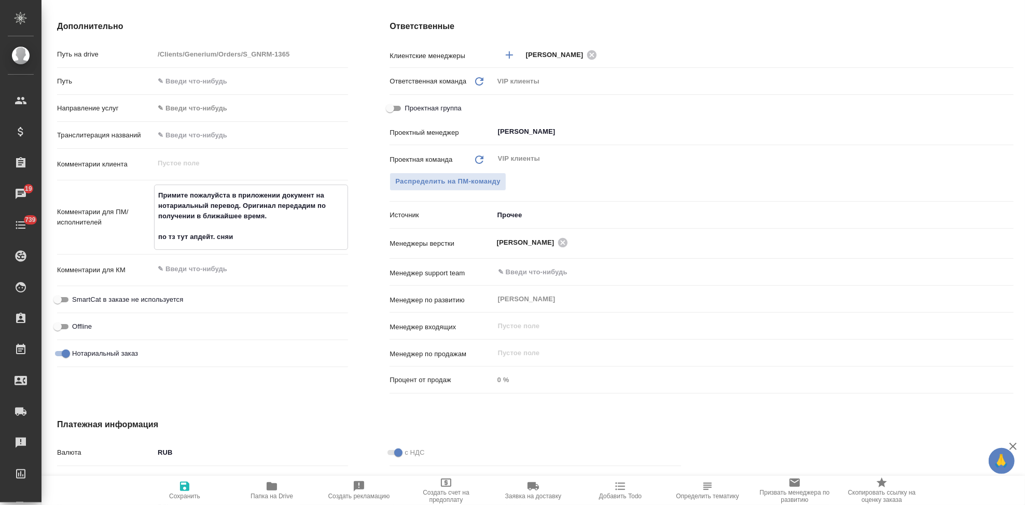
type textarea "x"
type textarea "Примите пожалуйста в приложении документ на нотариальный перевод. Оригинал пере…"
type textarea "x"
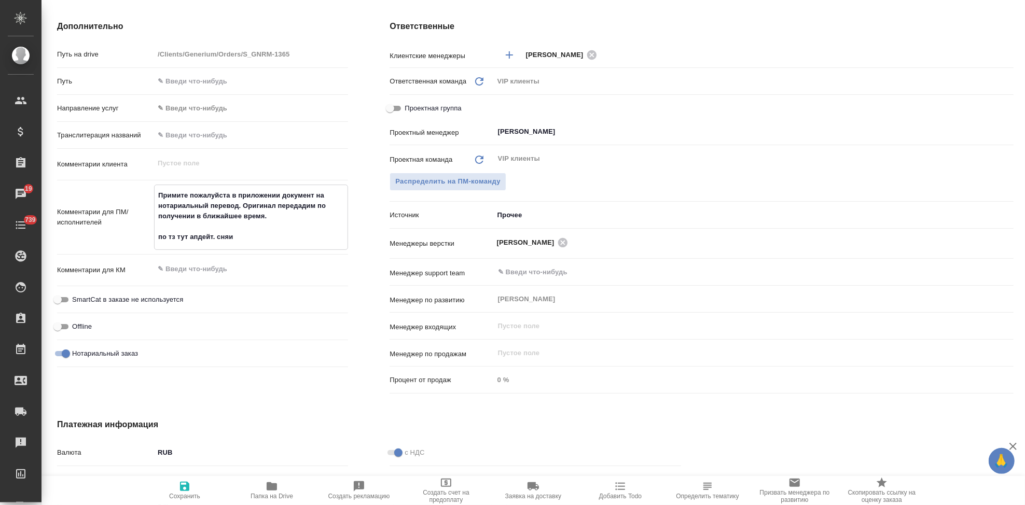
type textarea "x"
type textarea "Примите пожалуйста в приложении документ на нотариальный перевод. Оригинал пере…"
type textarea "x"
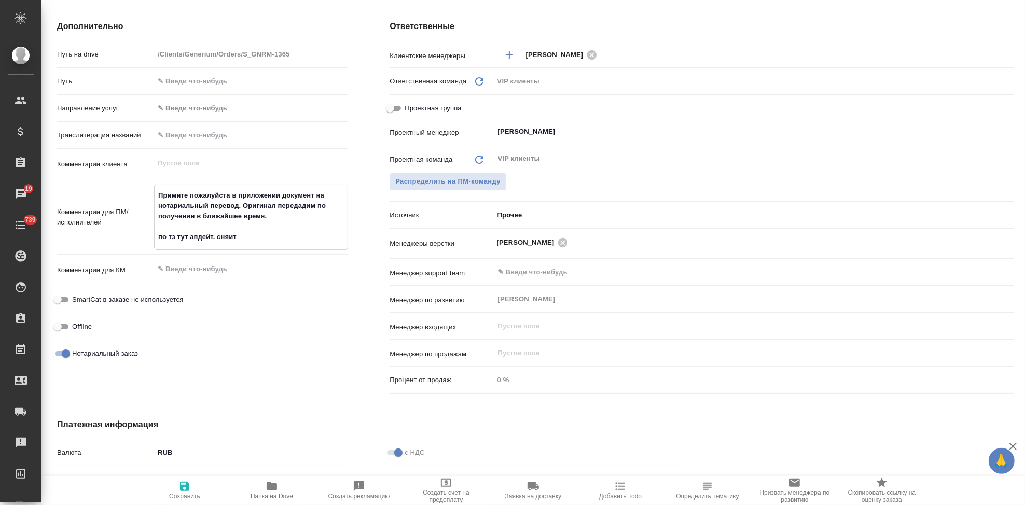
type textarea "Примите пожалуйста в приложении документ на нотариальный перевод. Оригинал пере…"
type textarea "x"
type textarea "Примите пожалуйста в приложении документ на нотариальный перевод. Оригинал пере…"
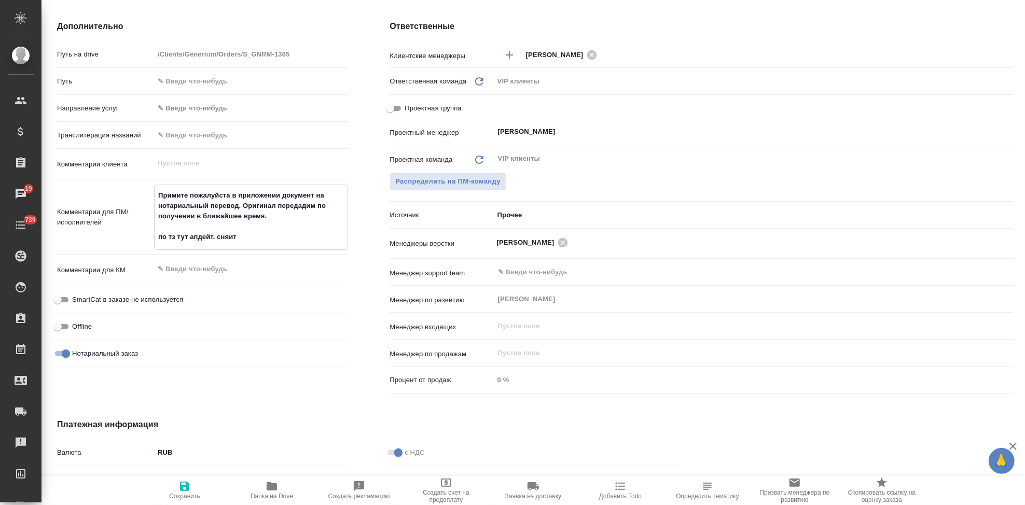
type textarea "x"
type textarea "Примите пожалуйста в приложении документ на нотариальный перевод. Оригинал пере…"
type textarea "x"
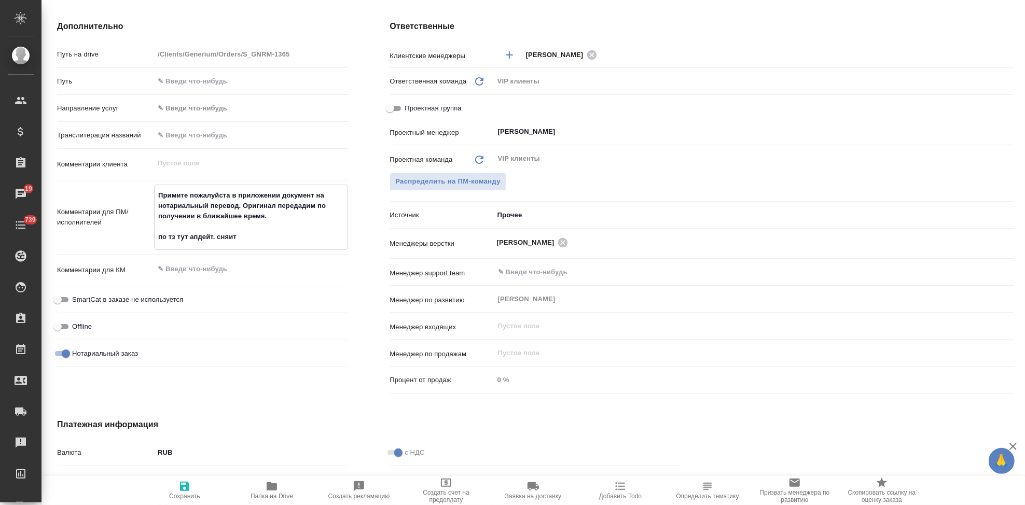
type textarea "x"
type textarea "Примите пожалуйста в приложении документ на нотариальный перевод. Оригинал пере…"
type textarea "x"
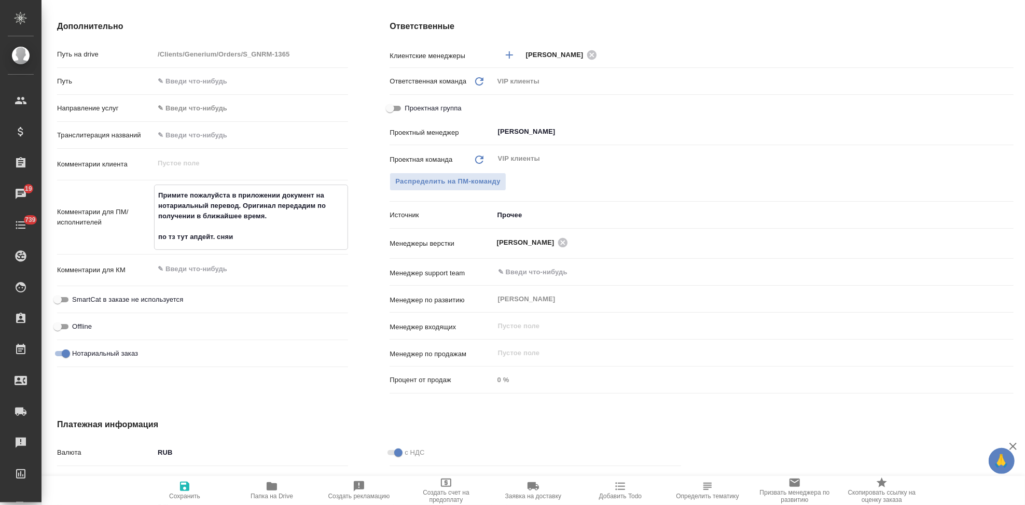
type textarea "x"
type textarea "Примите пожалуйста в приложении документ на нотариальный перевод. Оригинал пере…"
type textarea "x"
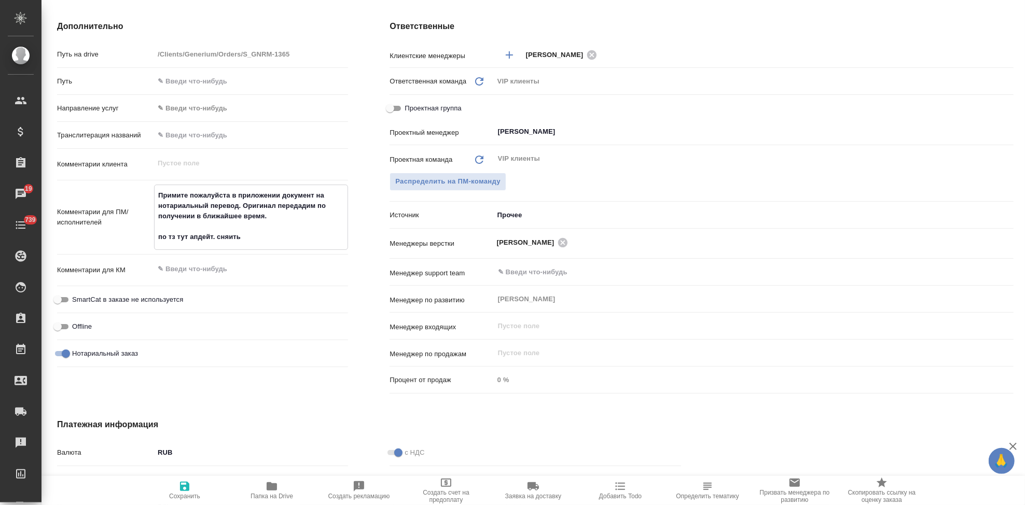
type textarea "Примите пожалуйста в приложении документ на нотариальный перевод. Оригинал пере…"
type textarea "x"
type textarea "Примите пожалуйста в приложении документ на нотариальный перевод. Оригинал пере…"
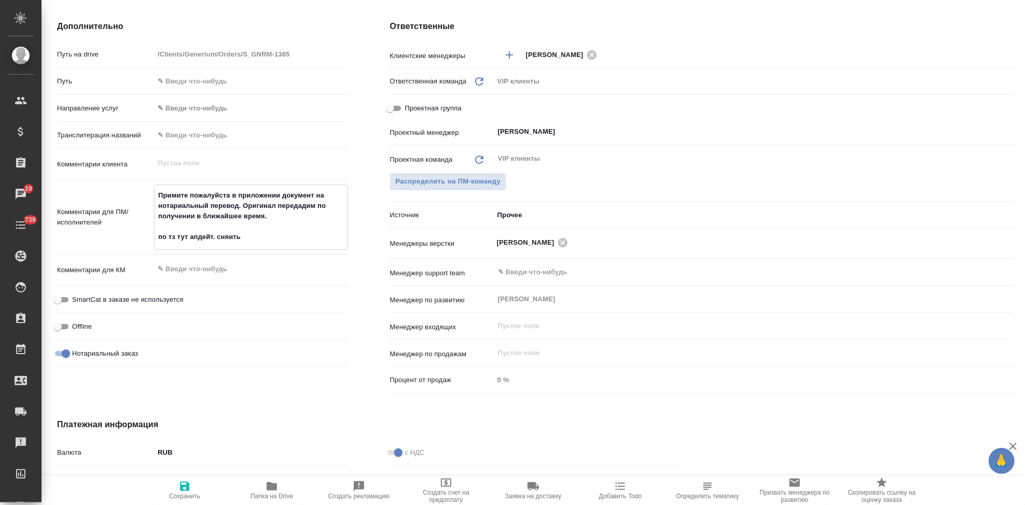
type textarea "x"
type textarea "Примите пожалуйста в приложении документ на нотариальный перевод. Оригинал пере…"
type textarea "x"
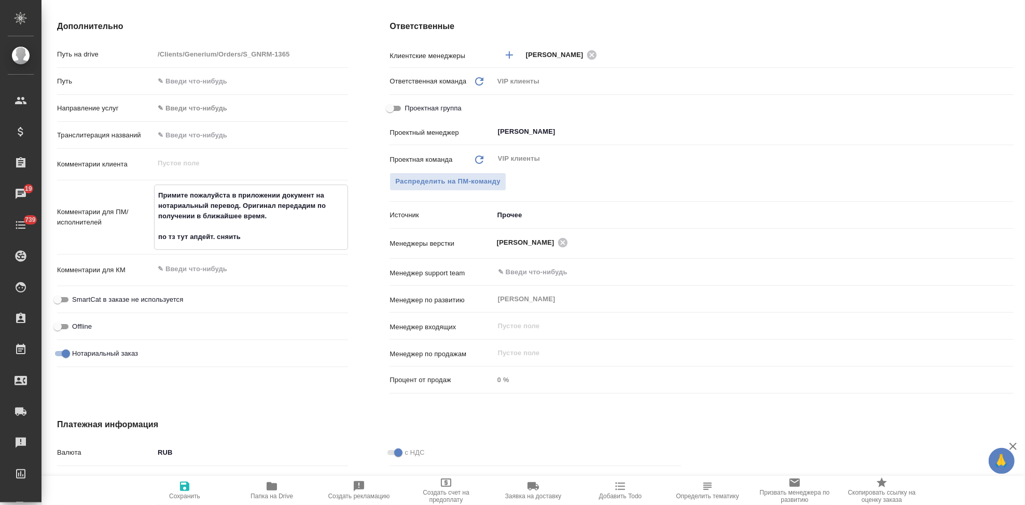
type textarea "x"
type textarea "Примите пожалуйста в приложении документ на нотариальный перевод. Оригинал пере…"
type textarea "x"
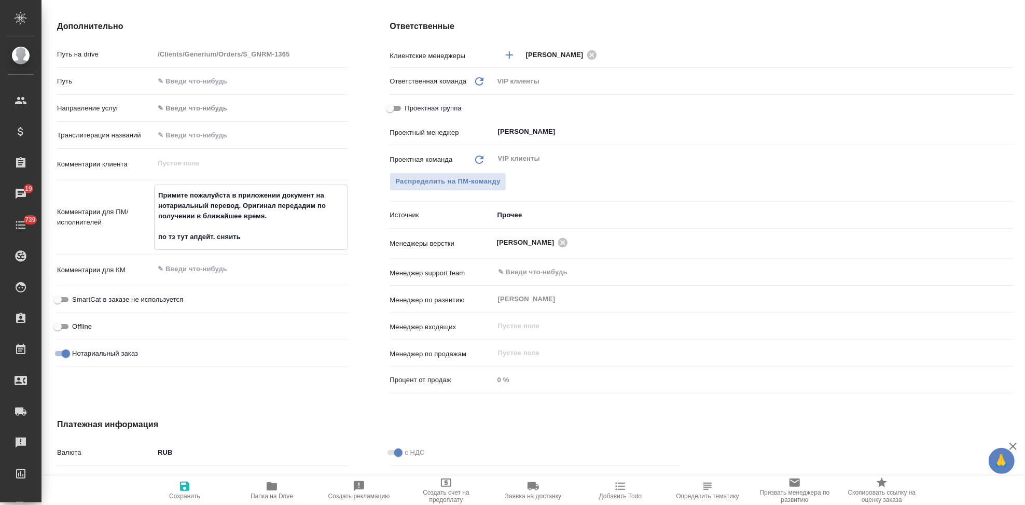
type textarea "x"
type textarea "Примите пожалуйста в приложении документ на нотариальный перевод. Оригинал пере…"
type textarea "x"
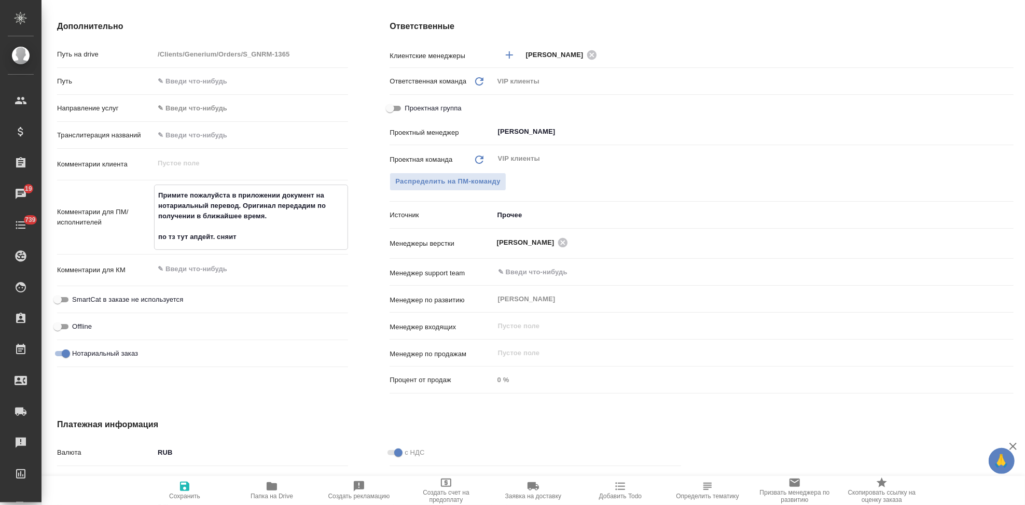
type textarea "Примите пожалуйста в приложении документ на нотариальный перевод. Оригинал пере…"
type textarea "x"
type textarea "Примите пожалуйста в приложении документ на нотариальный перевод. Оригинал пере…"
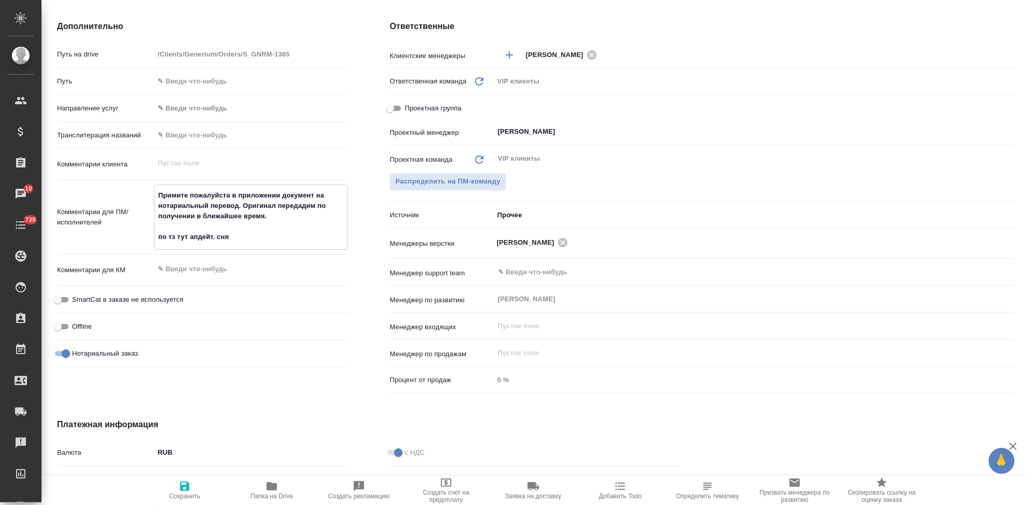
type textarea "x"
type textarea "Примите пожалуйста в приложении документ на нотариальный перевод. Оригинал пере…"
type textarea "x"
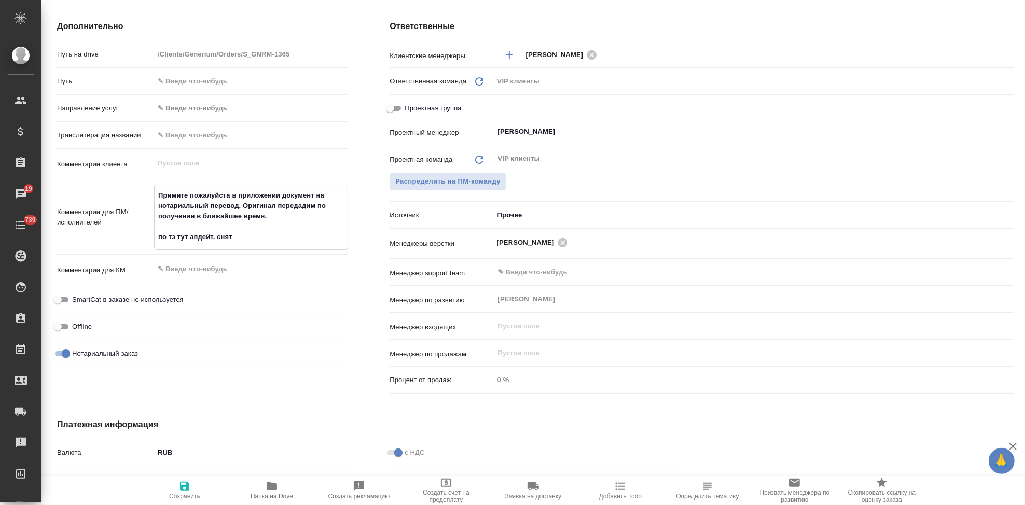
type textarea "x"
type textarea "Примите пожалуйста в приложении документ на нотариальный перевод. Оригинал пере…"
type textarea "x"
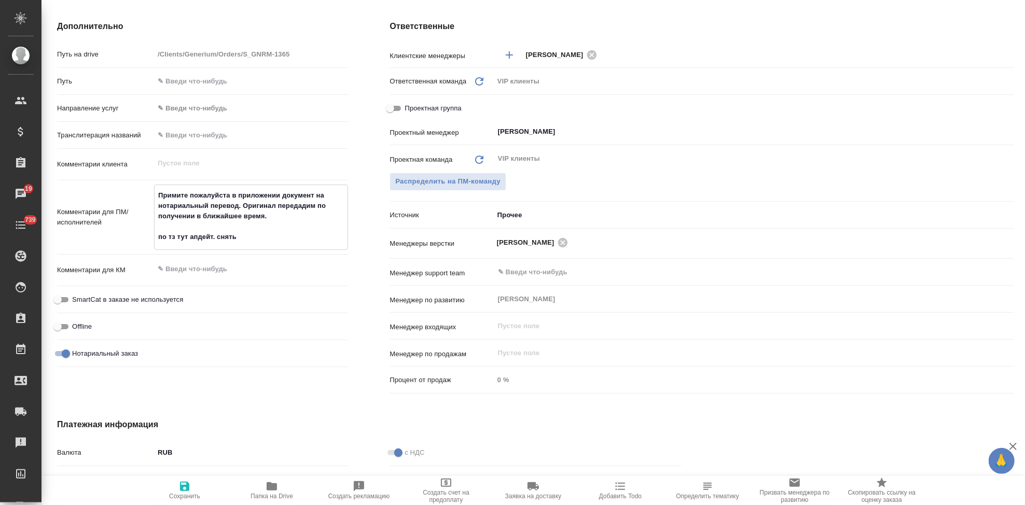
type textarea "x"
type textarea "Примите пожалуйста в приложении документ на нотариальный перевод. Оригинал пере…"
type textarea "x"
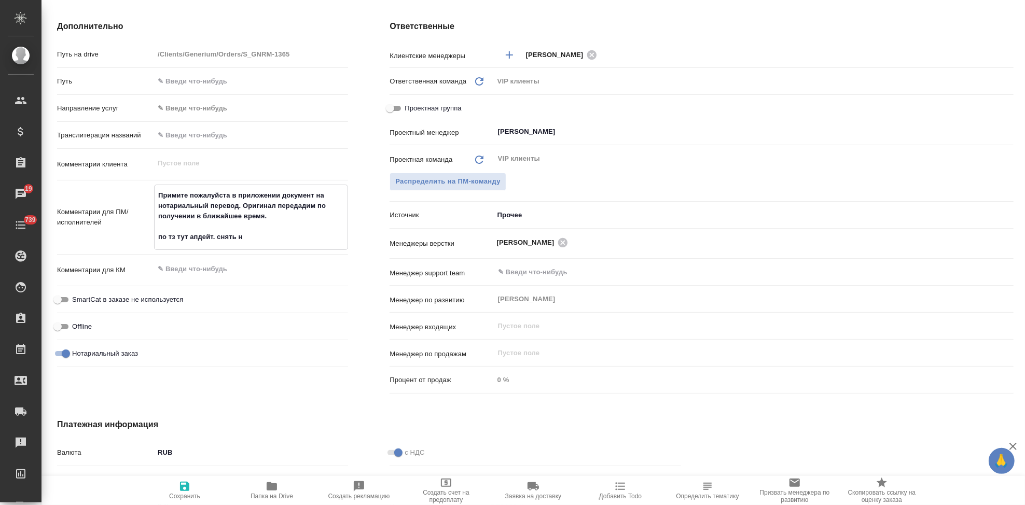
type textarea "Примите пожалуйста в приложении документ на нотариальный перевод. Оригинал пере…"
type textarea "x"
type textarea "Примите пожалуйста в приложении документ на нотариальный перевод. Оригинал пере…"
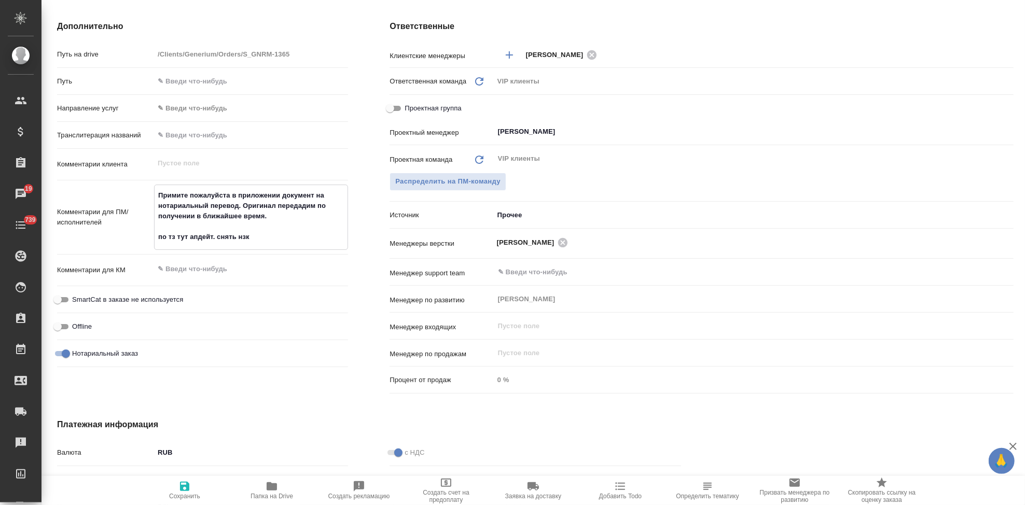
type textarea "x"
type textarea "Примите пожалуйста в приложении документ на нотариальный перевод. Оригинал пере…"
type textarea "x"
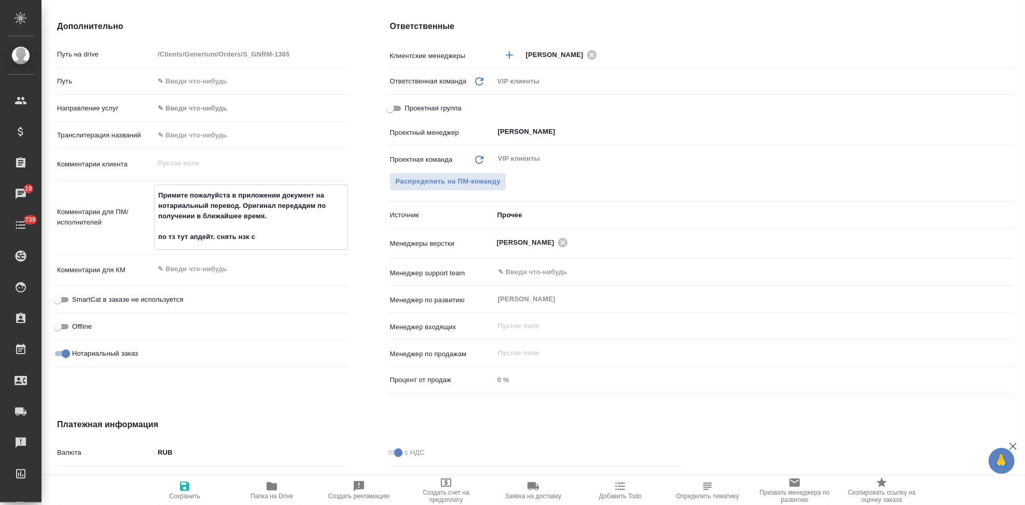
type textarea "x"
type textarea "Примите пожалуйста в приложении документ на нотариальный перевод. Оригинал пере…"
type textarea "x"
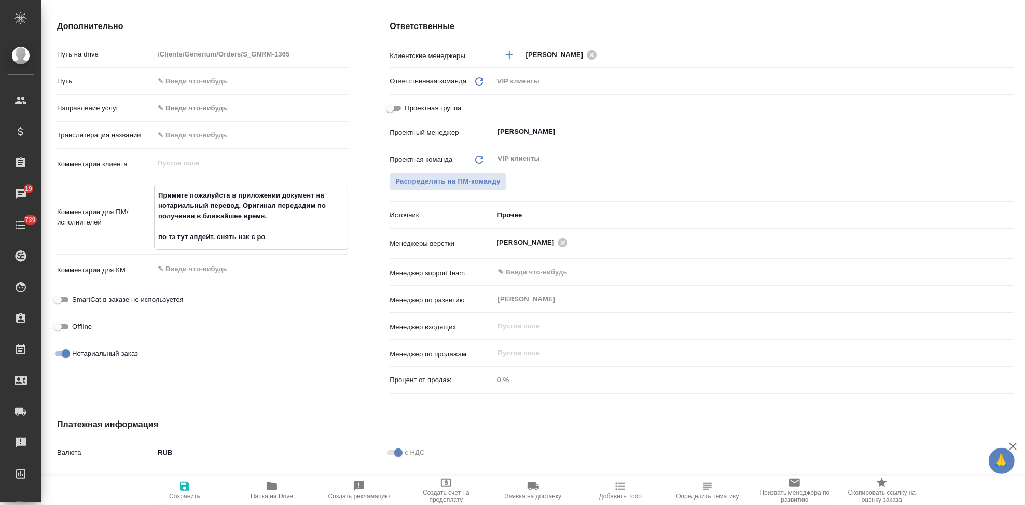
type textarea "x"
type textarea "Примите пожалуйста в приложении документ на нотариальный перевод. Оригинал пере…"
type textarea "x"
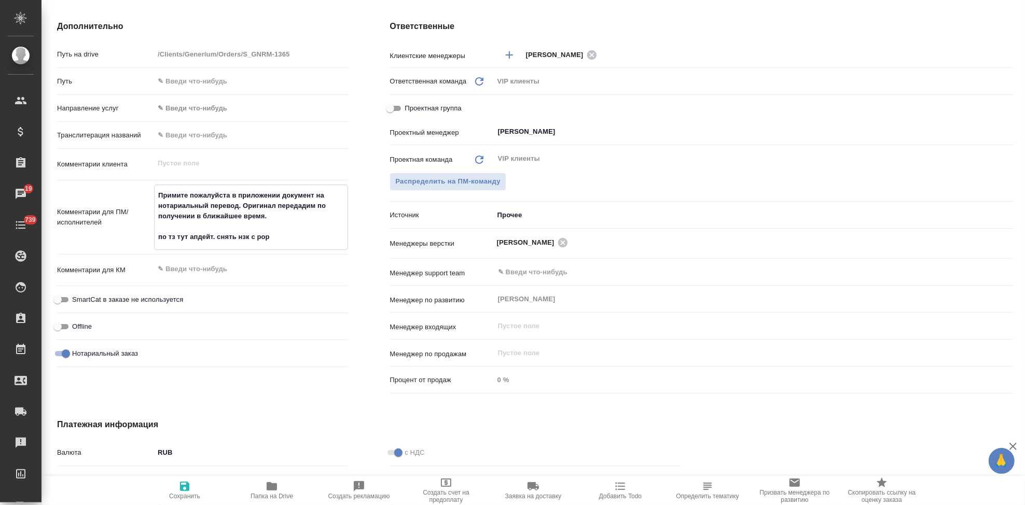
type textarea "Примите пожалуйста в приложении документ на нотариальный перевод. Оригинал пере…"
type textarea "x"
type textarea "Примите пожалуйста в приложении документ на нотариальный перевод. Оригинал пере…"
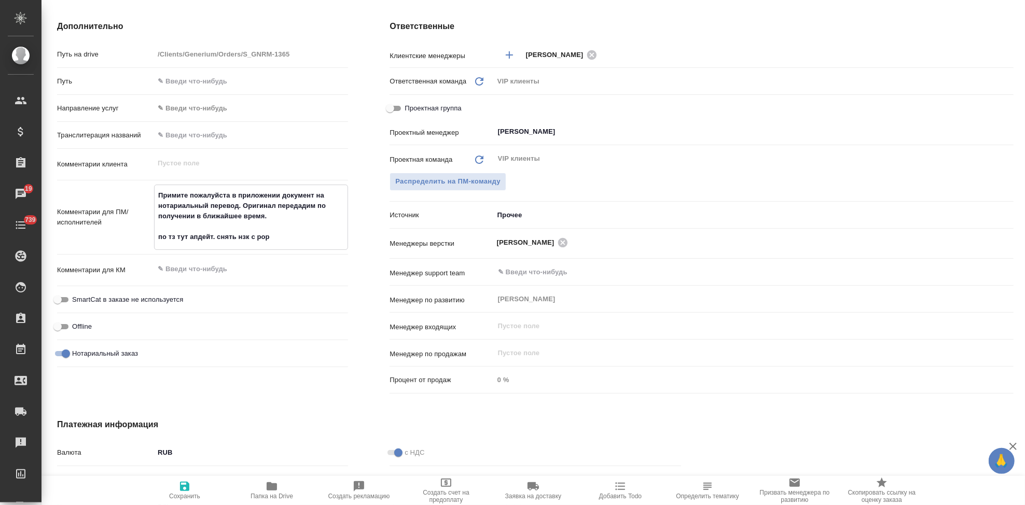
type textarea "x"
type textarea "Примите пожалуйста в приложении документ на нотариальный перевод. Оригинал пере…"
type textarea "x"
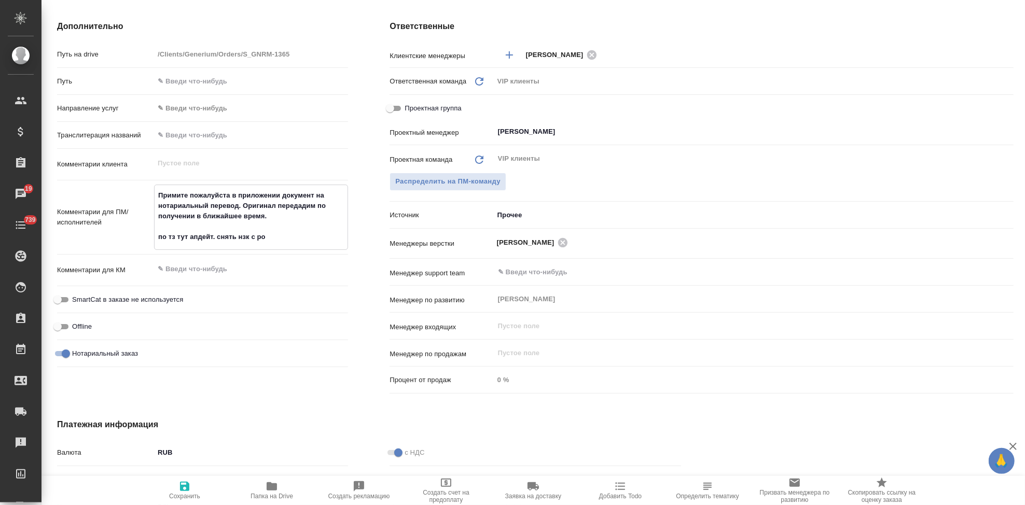
type textarea "x"
type textarea "Примите пожалуйста в приложении документ на нотариальный перевод. Оригинал пере…"
type textarea "x"
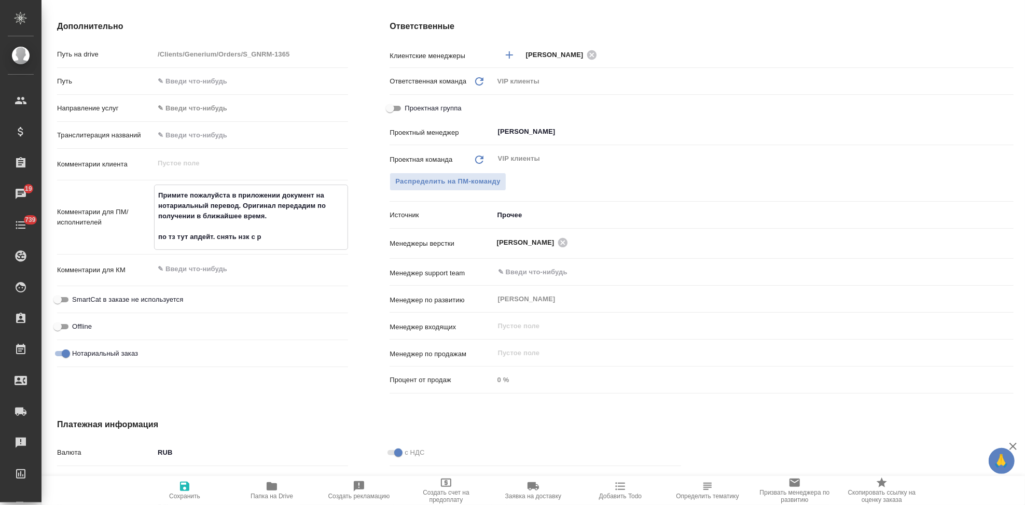
type textarea "x"
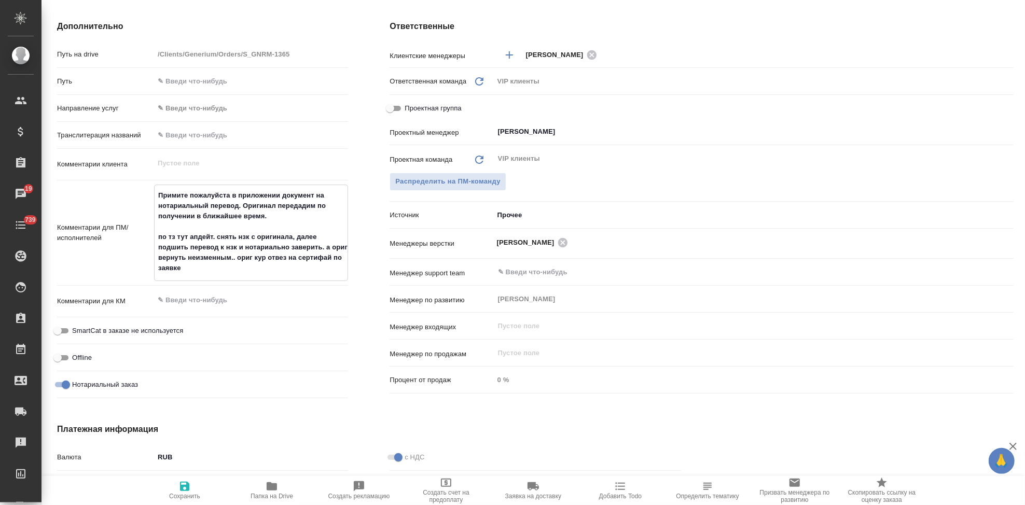
drag, startPoint x: 232, startPoint y: 268, endPoint x: 156, endPoint y: 234, distance: 83.4
click at [156, 234] on textarea "Примите пожалуйста в приложении документ на нотариальный перевод. Оригинал пере…" at bounding box center [251, 232] width 193 height 90
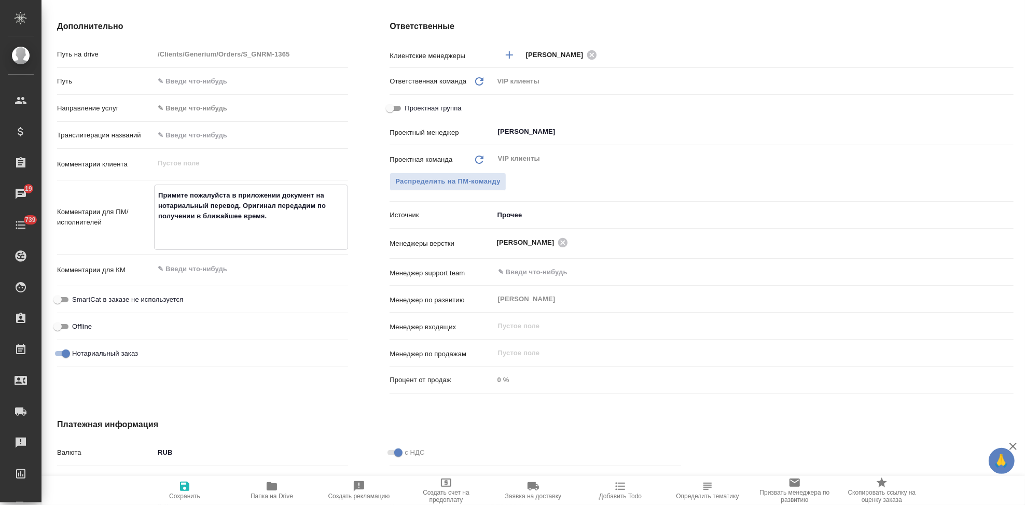
click at [216, 270] on textarea at bounding box center [251, 269] width 194 height 18
paste textarea "по тз тут апдейт. снять нзк с оригинала, далее подшить перевод к нзк и нотариал…"
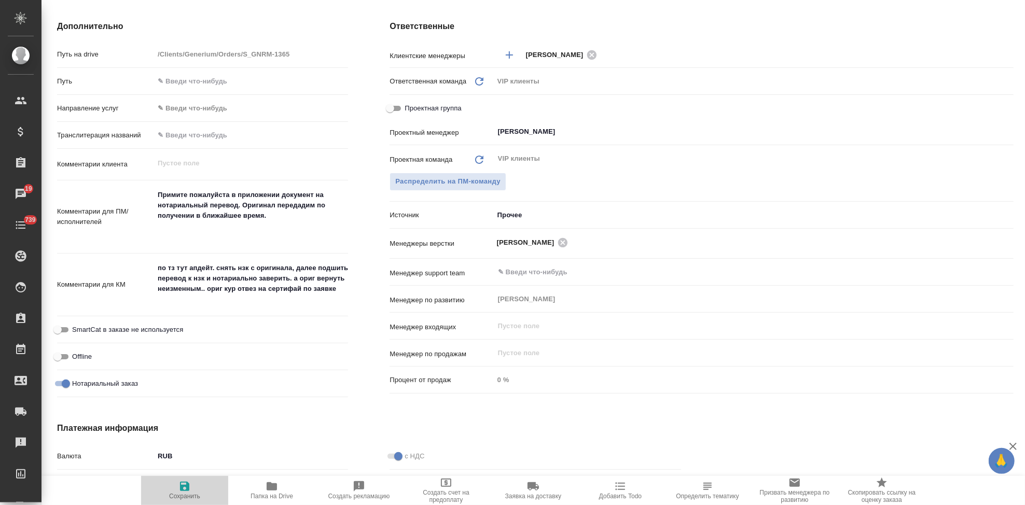
click at [177, 488] on span "Сохранить" at bounding box center [184, 490] width 75 height 20
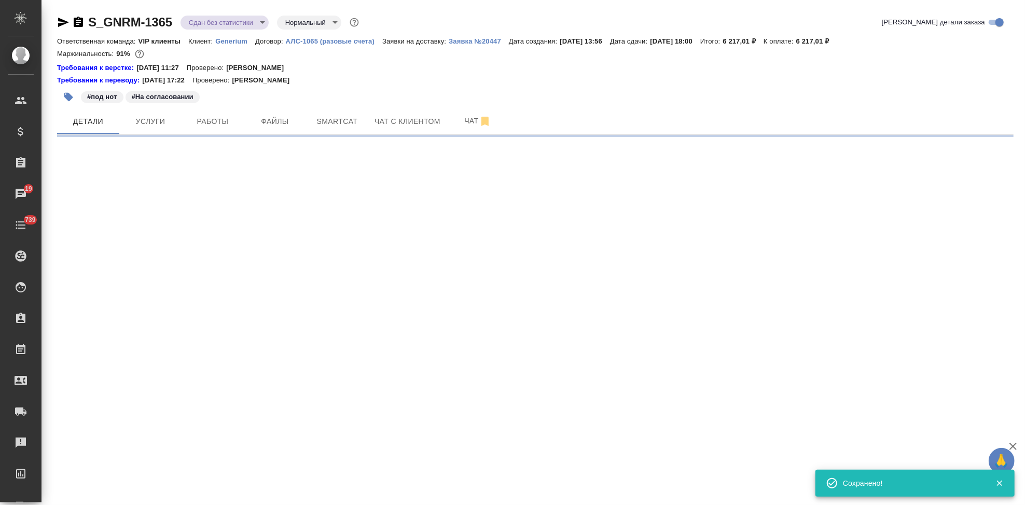
scroll to position [0, 0]
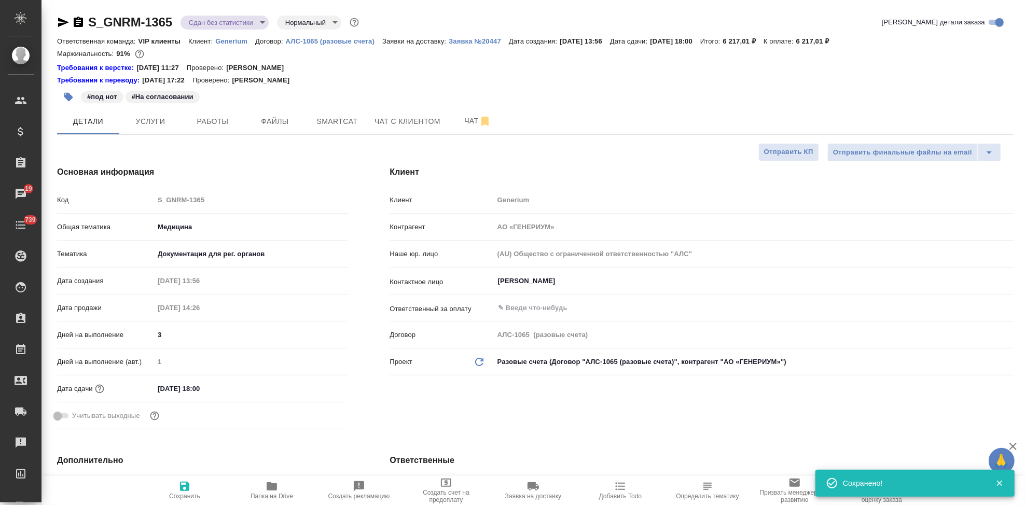
click at [151, 204] on div "Код S_GNRM-1365" at bounding box center [202, 200] width 291 height 18
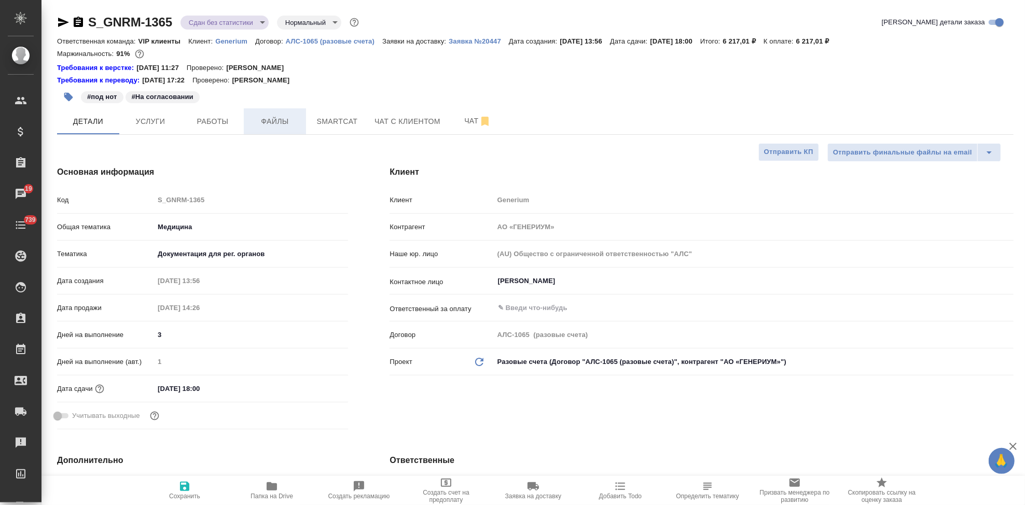
click at [273, 116] on span "Файлы" at bounding box center [275, 121] width 50 height 13
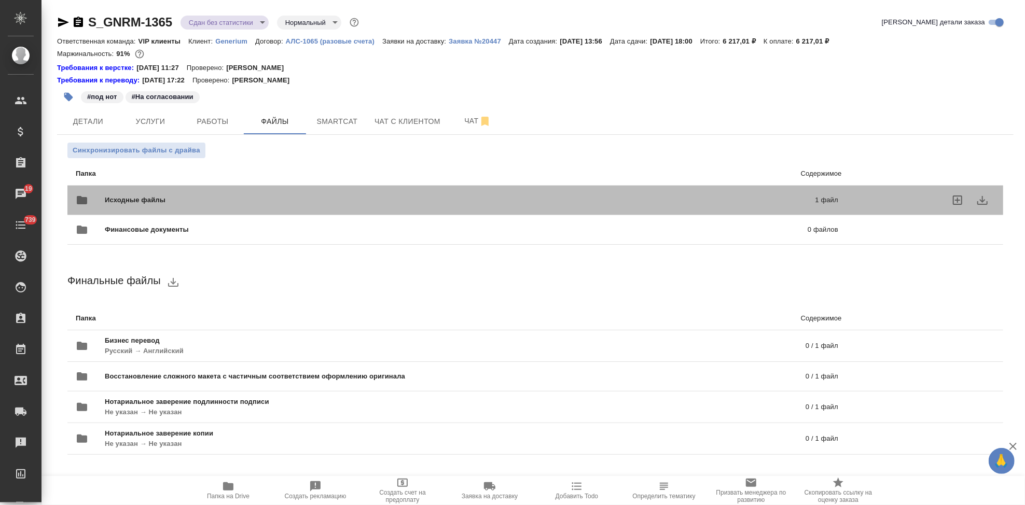
click at [695, 193] on div "Исходные файлы 1 файл" at bounding box center [457, 200] width 762 height 25
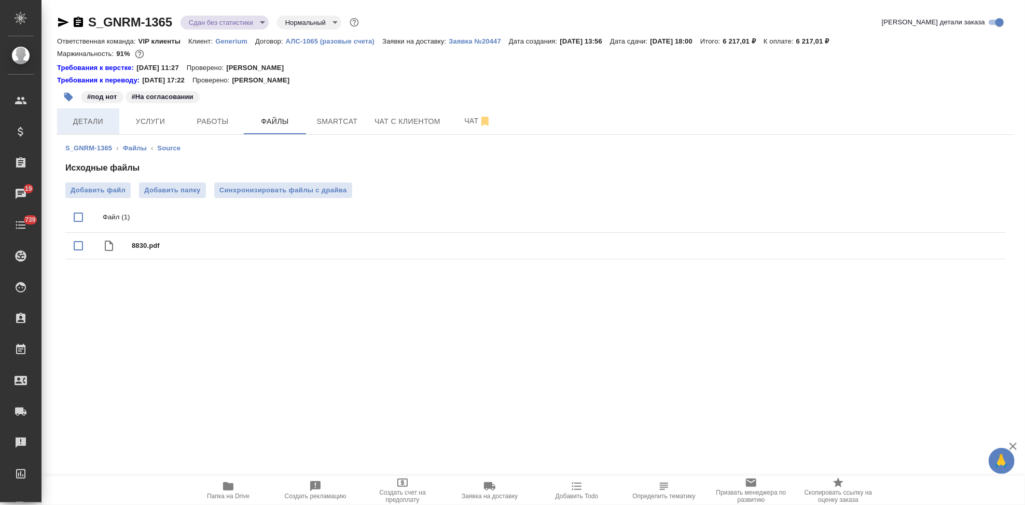
click at [101, 122] on span "Детали" at bounding box center [88, 121] width 50 height 13
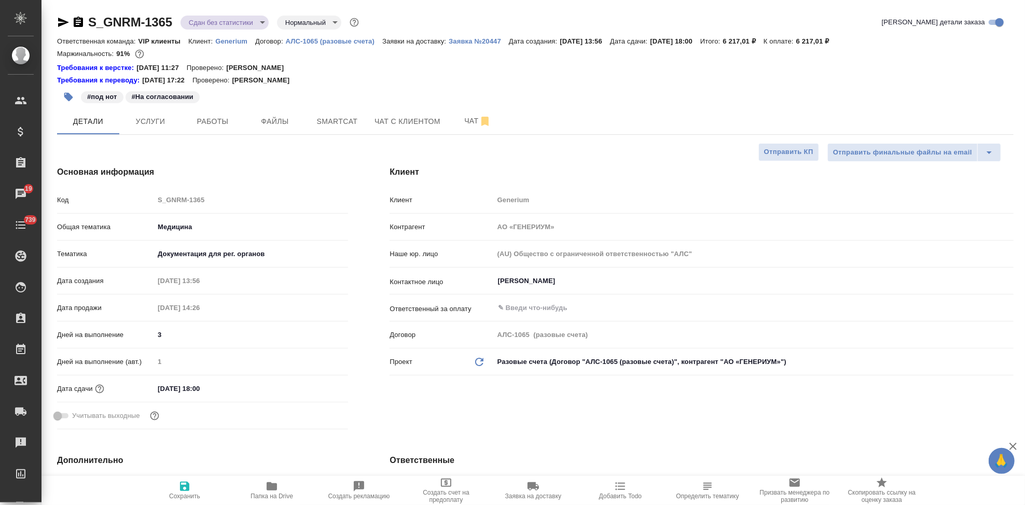
click at [69, 98] on icon "button" at bounding box center [68, 97] width 9 height 9
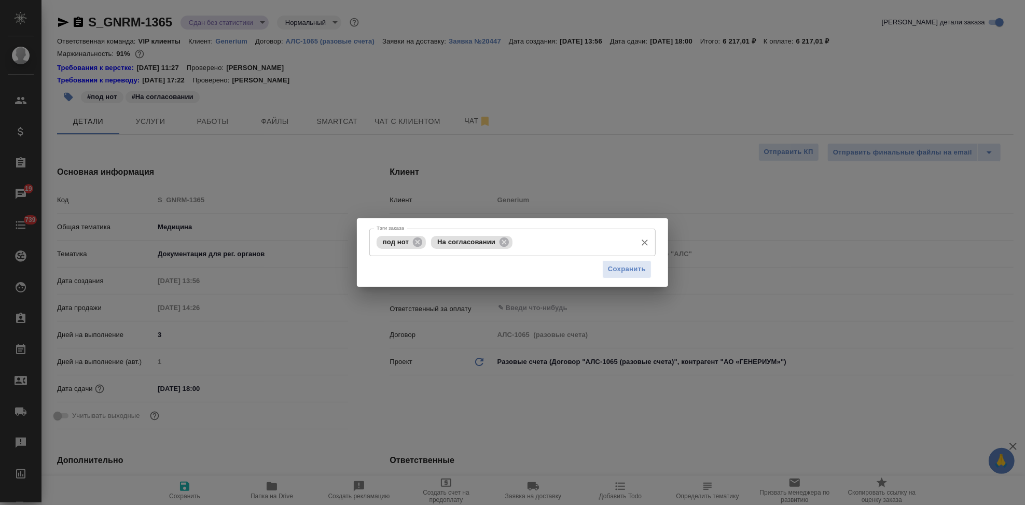
click at [525, 244] on input "Тэги заказа" at bounding box center [573, 242] width 116 height 18
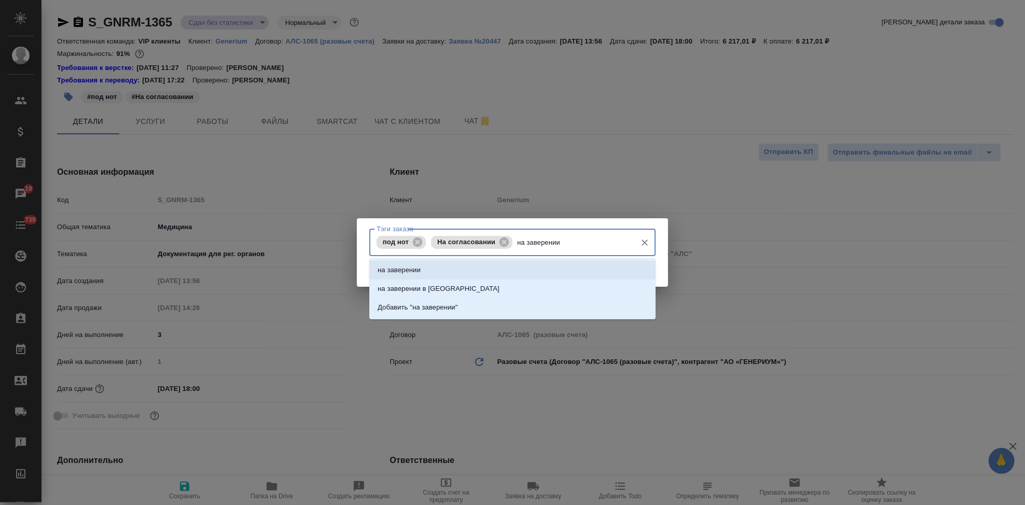
click at [421, 270] on li "на заверении" at bounding box center [512, 270] width 286 height 19
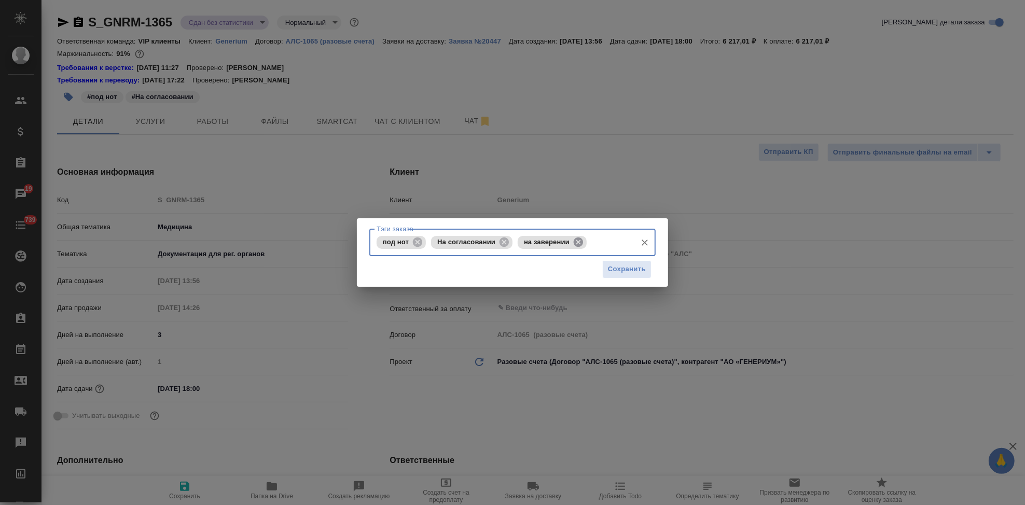
click at [577, 247] on icon at bounding box center [578, 241] width 11 height 11
click at [551, 244] on input "Тэги заказа" at bounding box center [573, 242] width 116 height 18
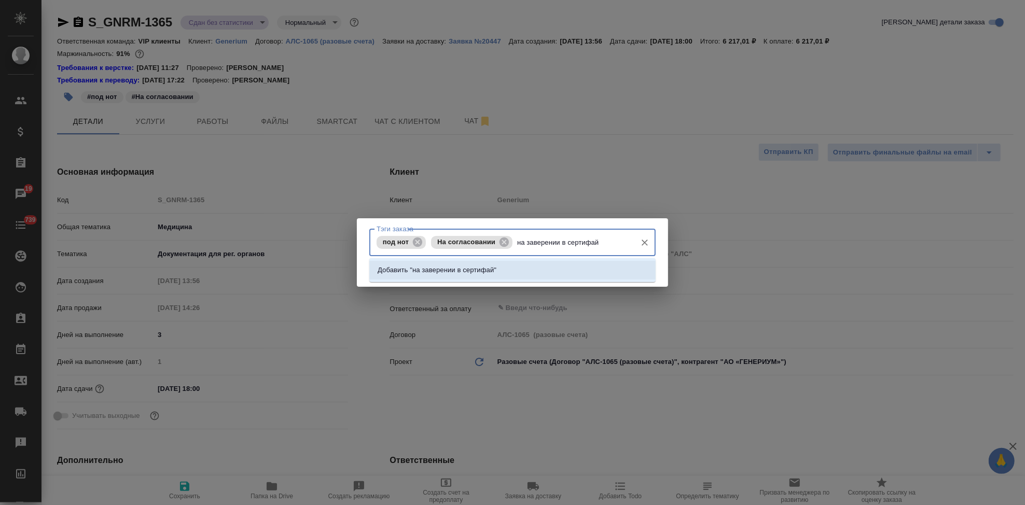
click at [464, 266] on p "Добавить "на заверении в сертифай"" at bounding box center [437, 270] width 119 height 10
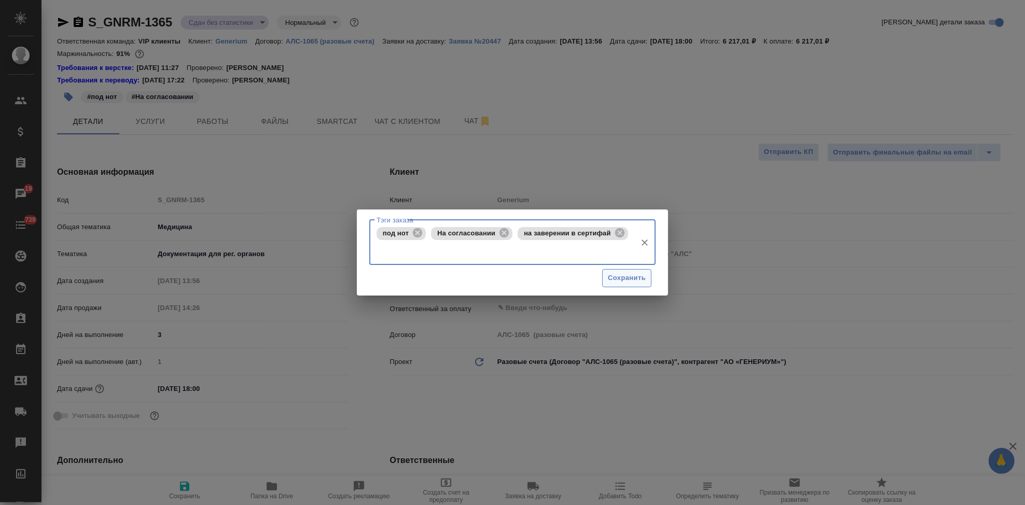
click at [620, 274] on span "Сохранить" at bounding box center [627, 278] width 38 height 12
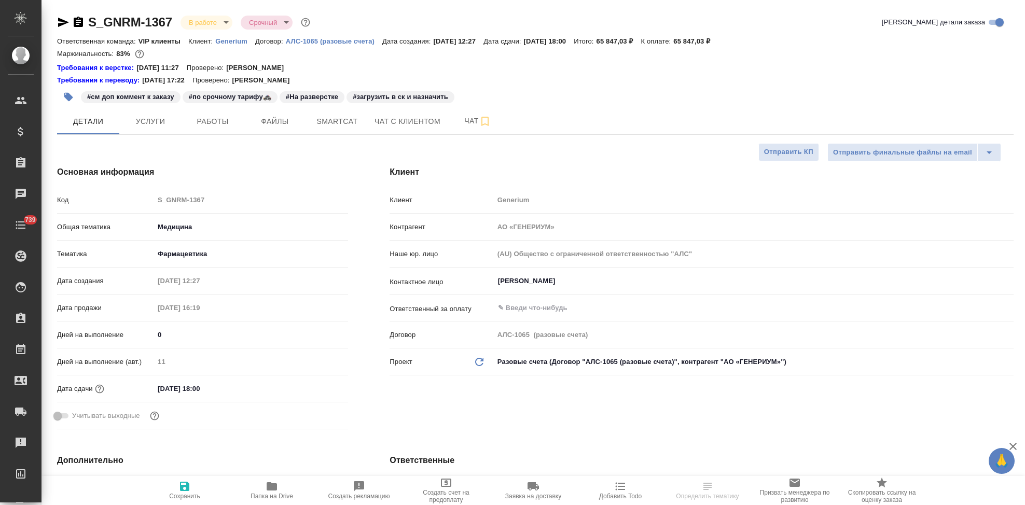
select select "RU"
click at [148, 114] on button "Услуги" at bounding box center [150, 121] width 62 height 26
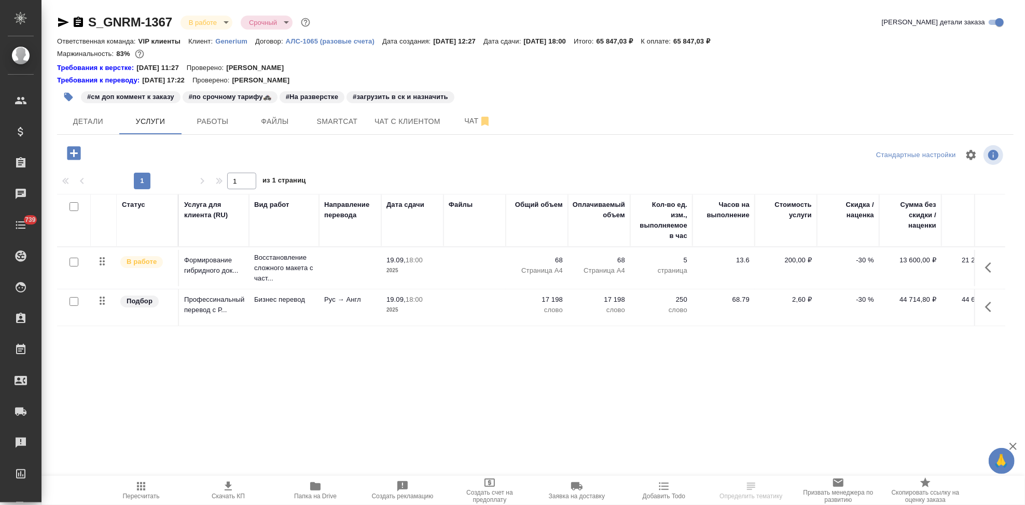
click at [234, 492] on span "Скачать КП" at bounding box center [228, 490] width 75 height 20
